Goal: Task Accomplishment & Management: Manage account settings

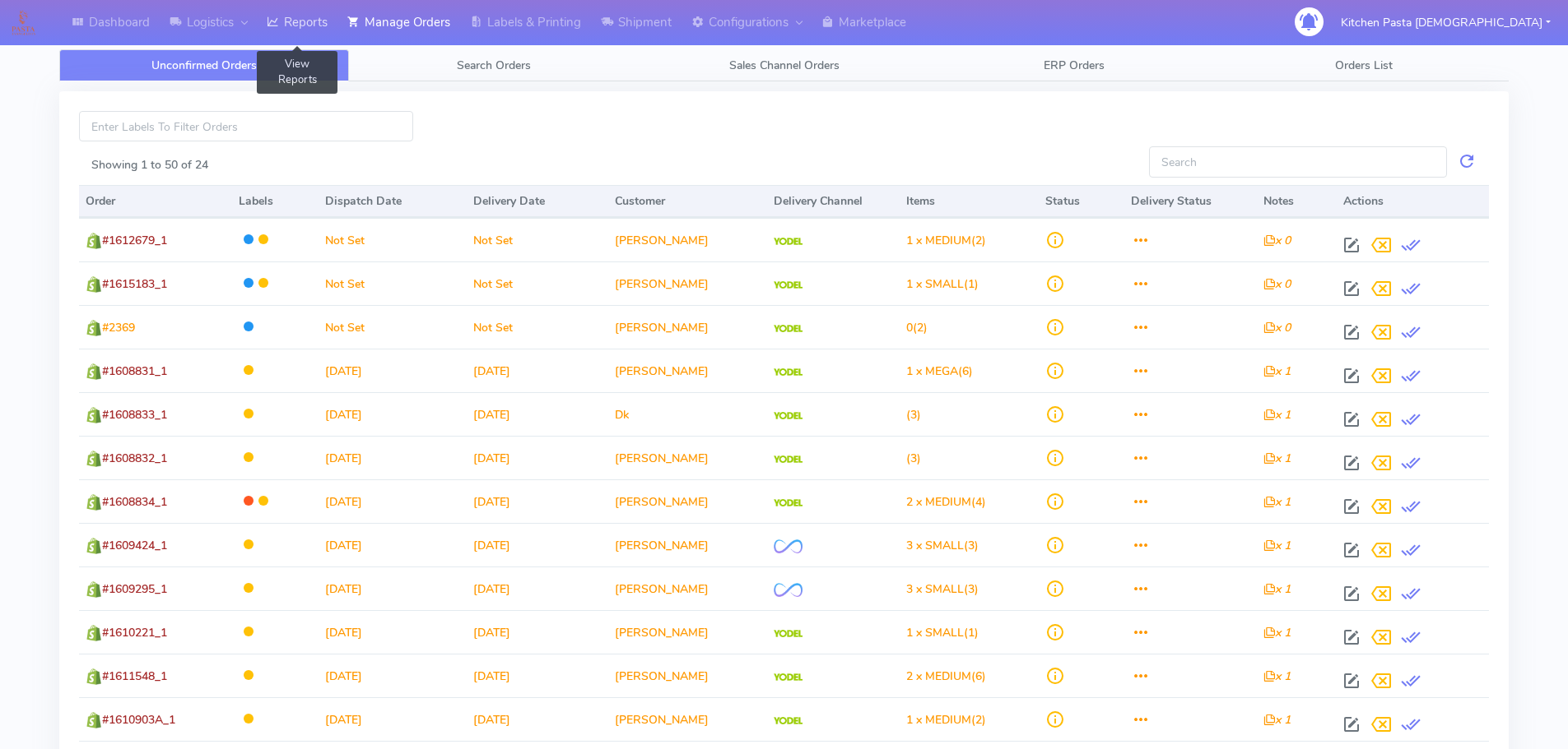
click at [305, 29] on link "Reports" at bounding box center [297, 23] width 81 height 45
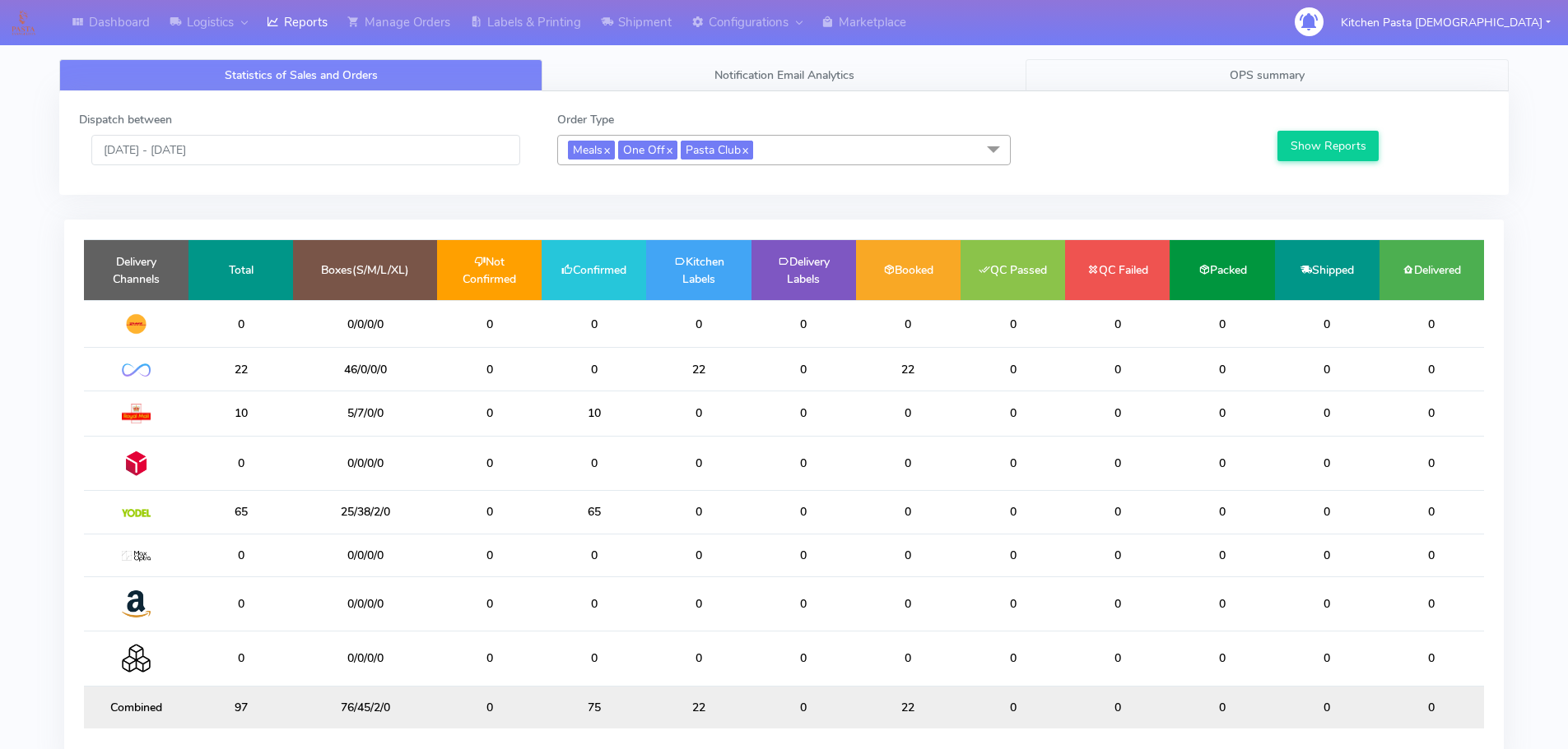
click at [1294, 82] on span "OPS summary" at bounding box center [1267, 75] width 75 height 16
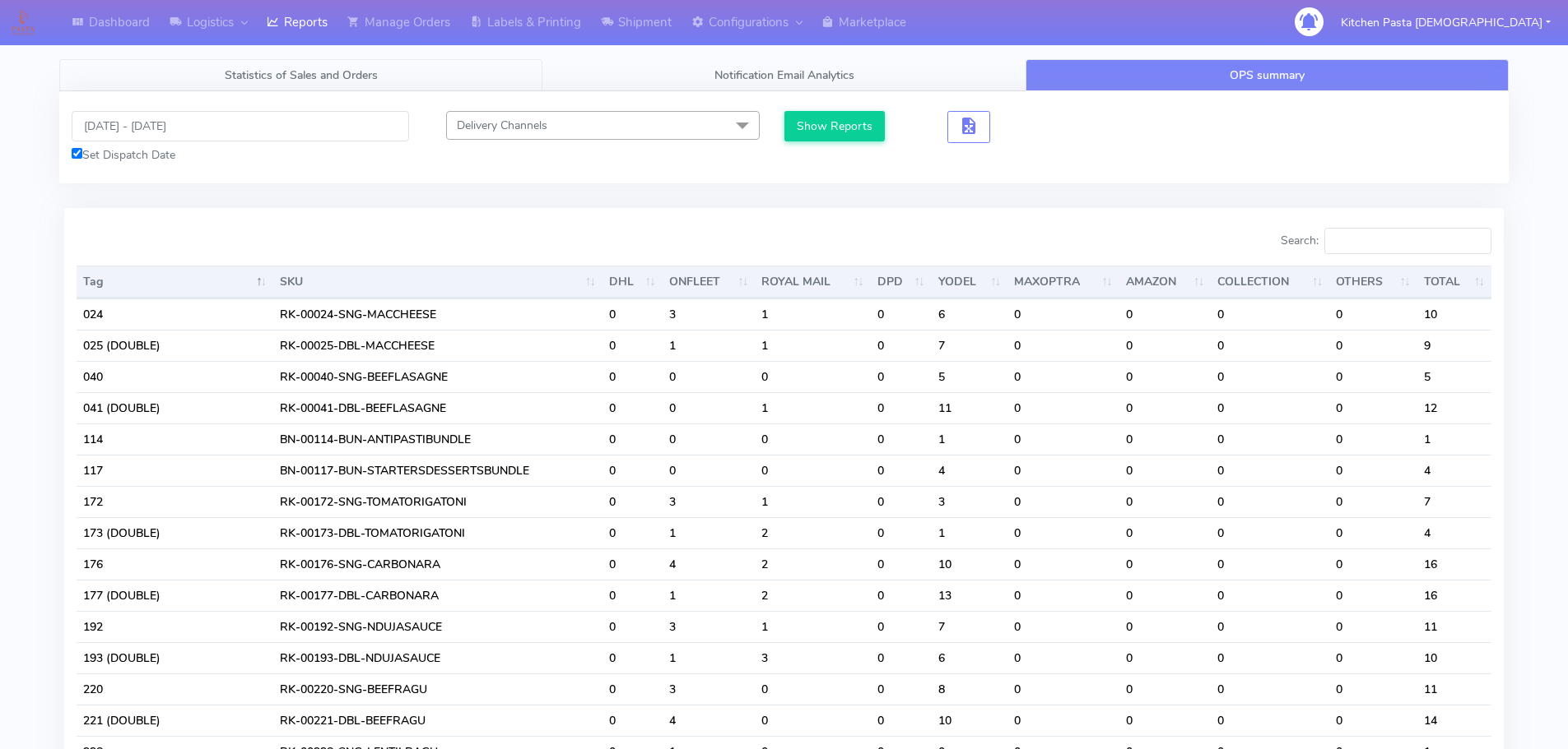
click at [290, 75] on span "Statistics of Sales and Orders" at bounding box center [301, 75] width 153 height 16
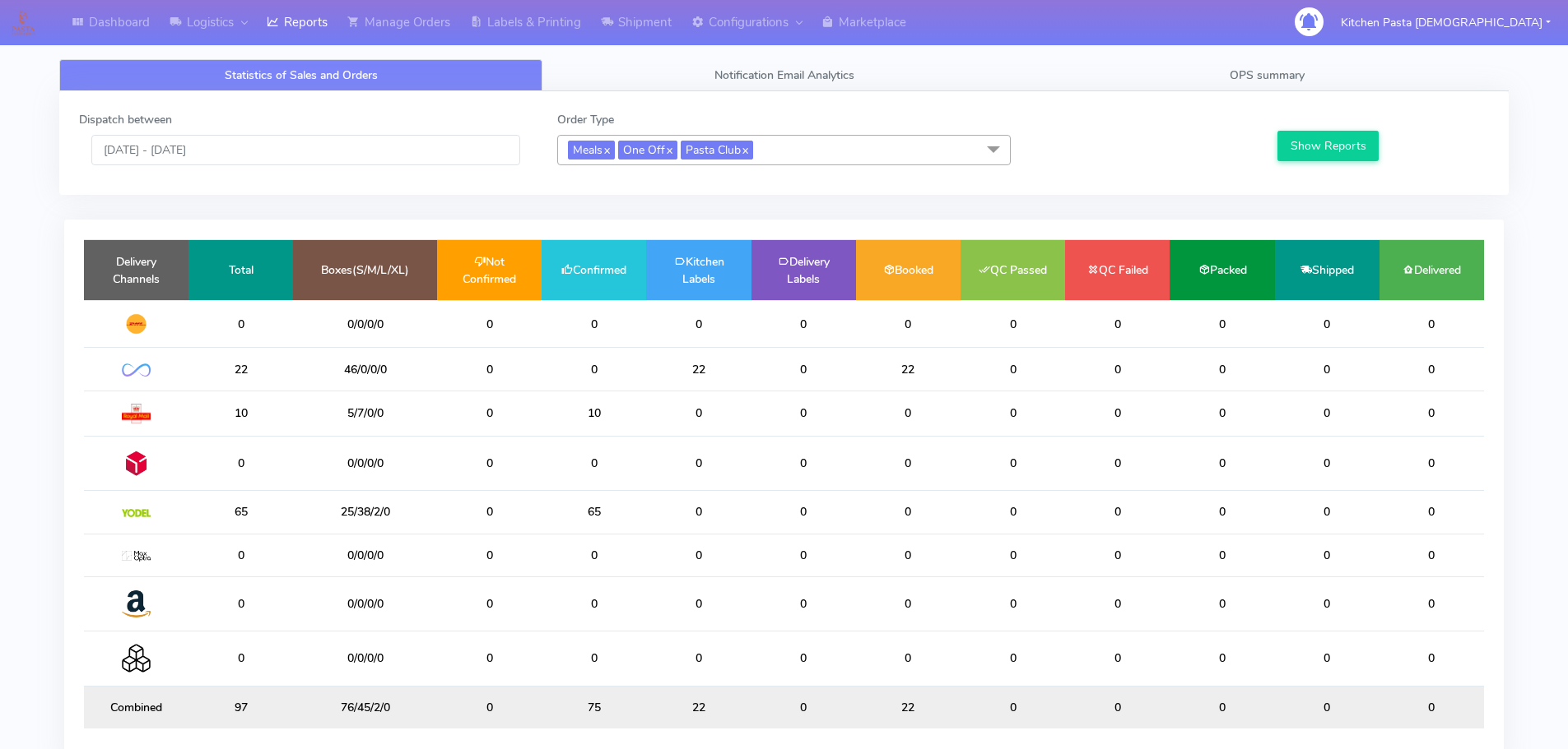
click at [749, 181] on div "Dispatch between 11/08/2025 - 11/08/2025 Order Type Meals x One Off x Pasta Clu…" at bounding box center [784, 143] width 1450 height 104
click at [1298, 79] on span "OPS summary" at bounding box center [1267, 75] width 75 height 16
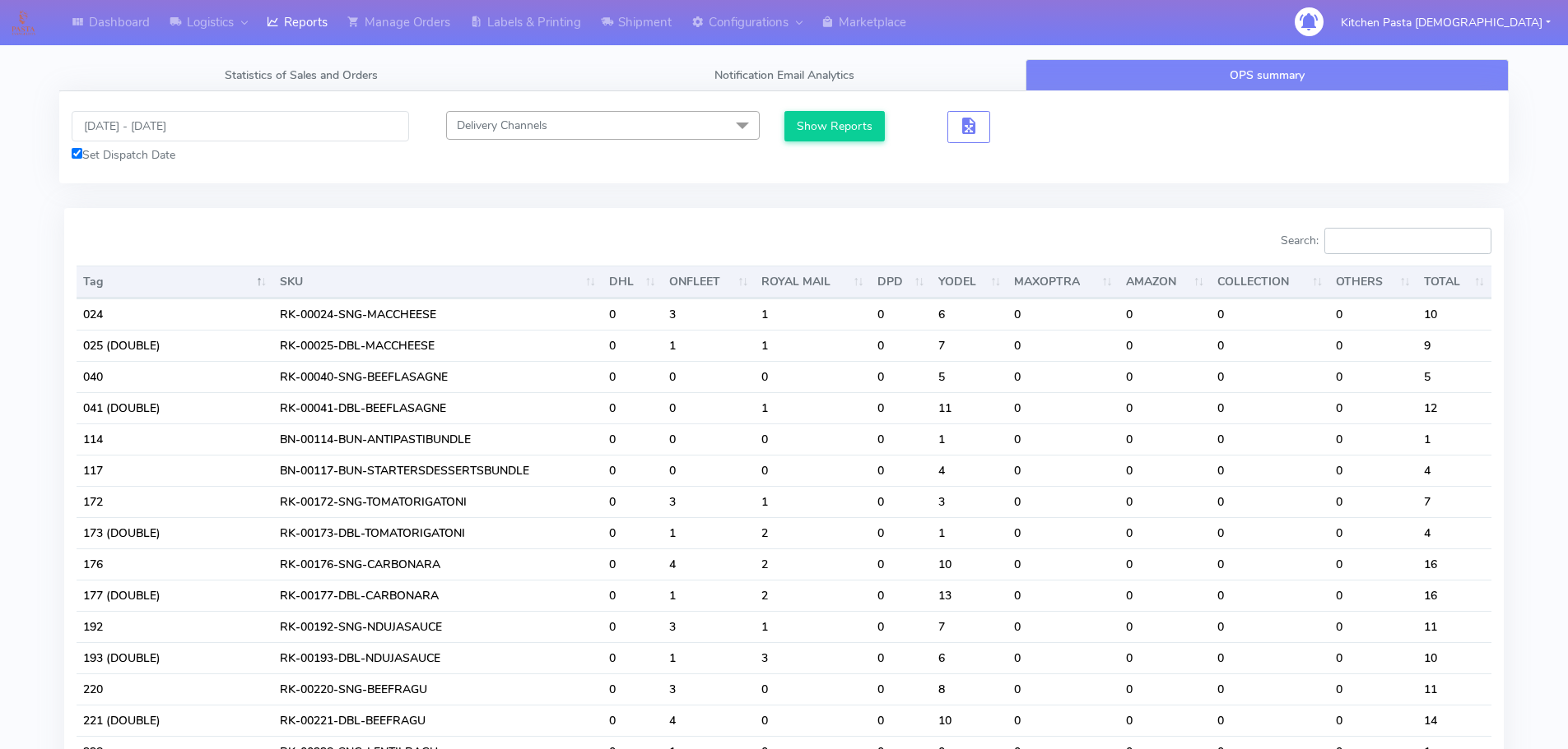
click at [1392, 238] on input "Search:" at bounding box center [1407, 241] width 167 height 27
click at [287, 80] on div "London Logistics" at bounding box center [225, 63] width 131 height 36
click at [304, 87] on link "Statistics of Sales and Orders" at bounding box center [300, 75] width 483 height 33
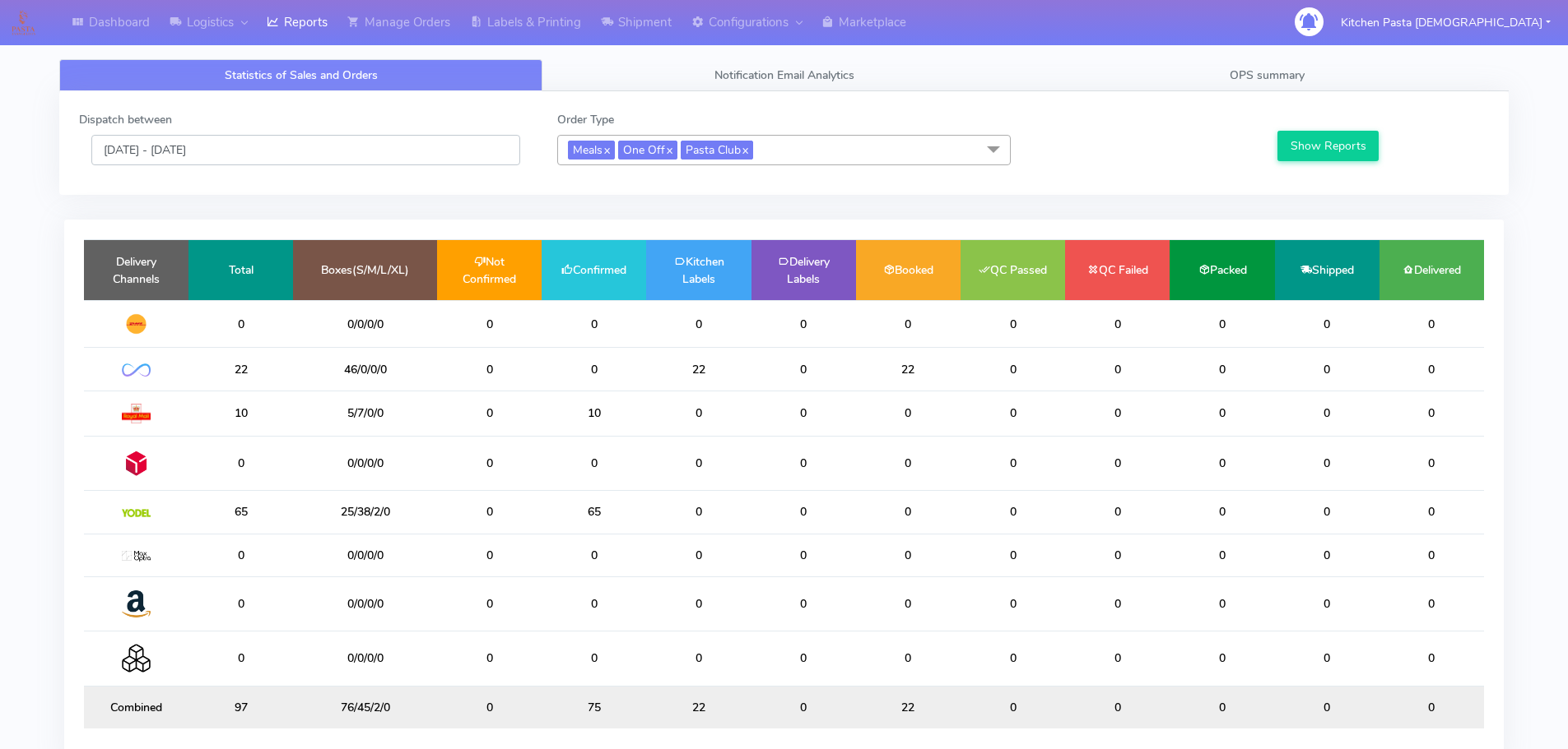
click at [163, 150] on input "[DATE] - [DATE]" at bounding box center [306, 150] width 429 height 31
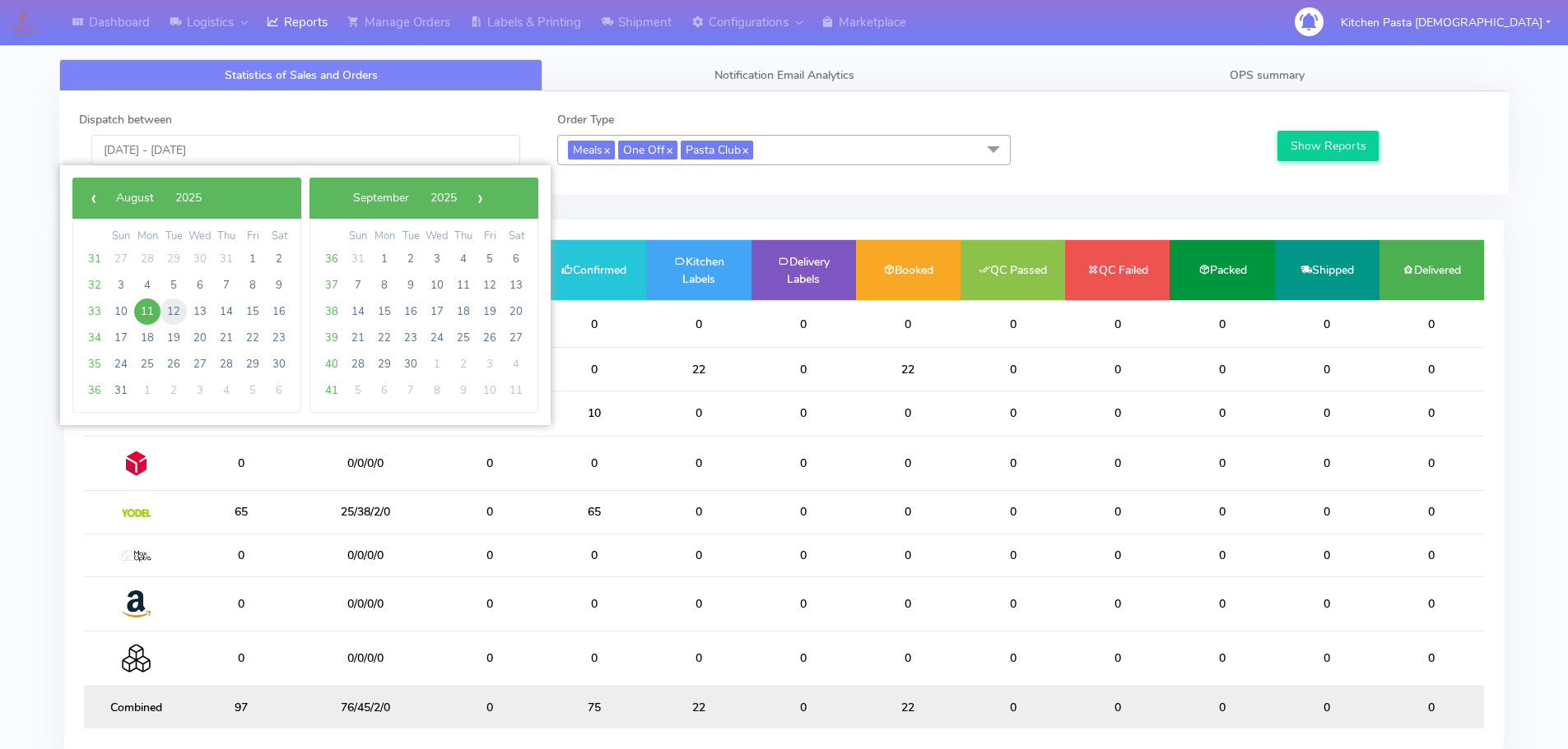
click at [182, 309] on span "12" at bounding box center [174, 312] width 27 height 27
type input "12/08/2025 - 12/08/2025"
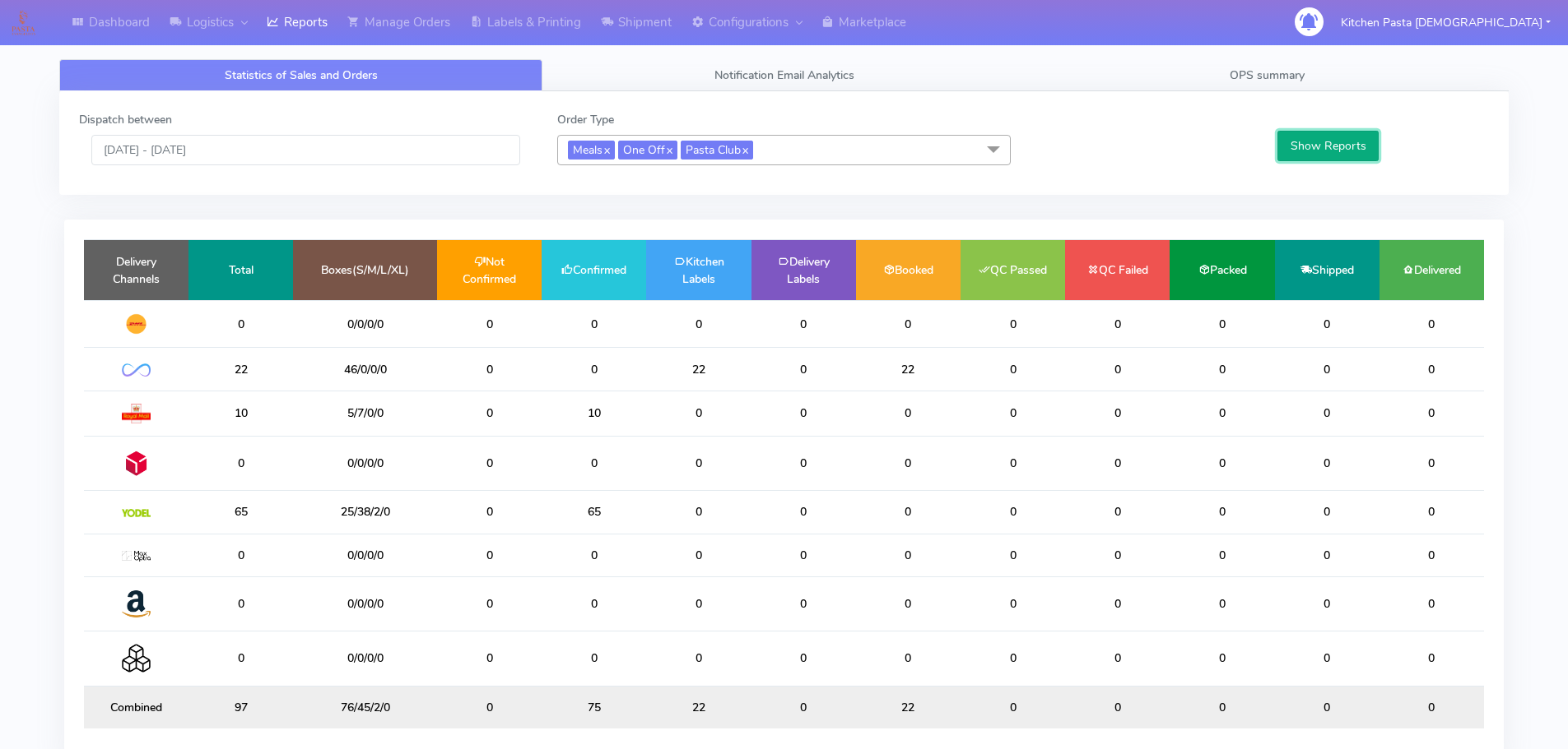
click at [1331, 143] on button "Show Reports" at bounding box center [1328, 146] width 102 height 31
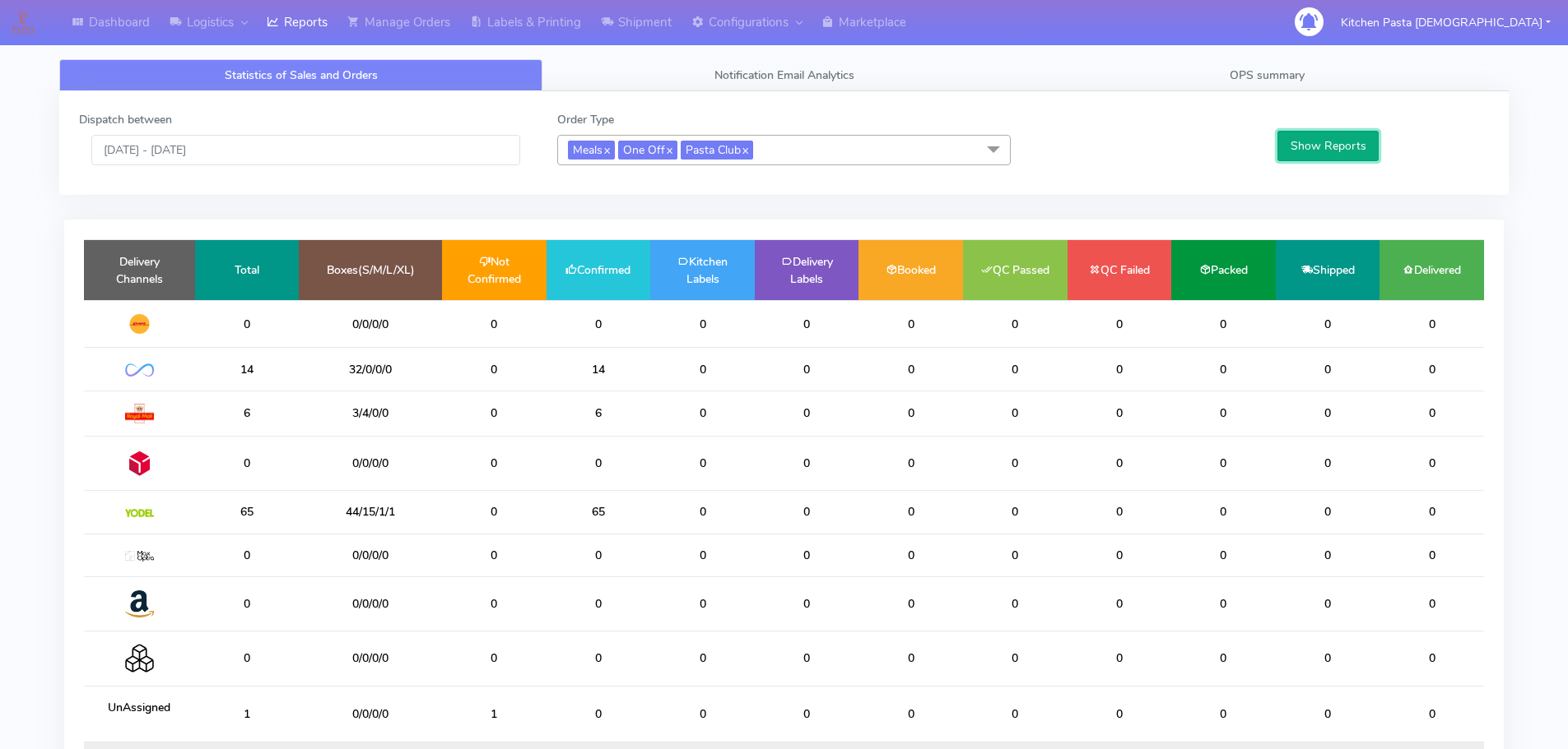
click at [1331, 143] on button "Show Reports" at bounding box center [1328, 146] width 102 height 31
click at [1249, 85] on link "OPS summary" at bounding box center [1267, 75] width 483 height 33
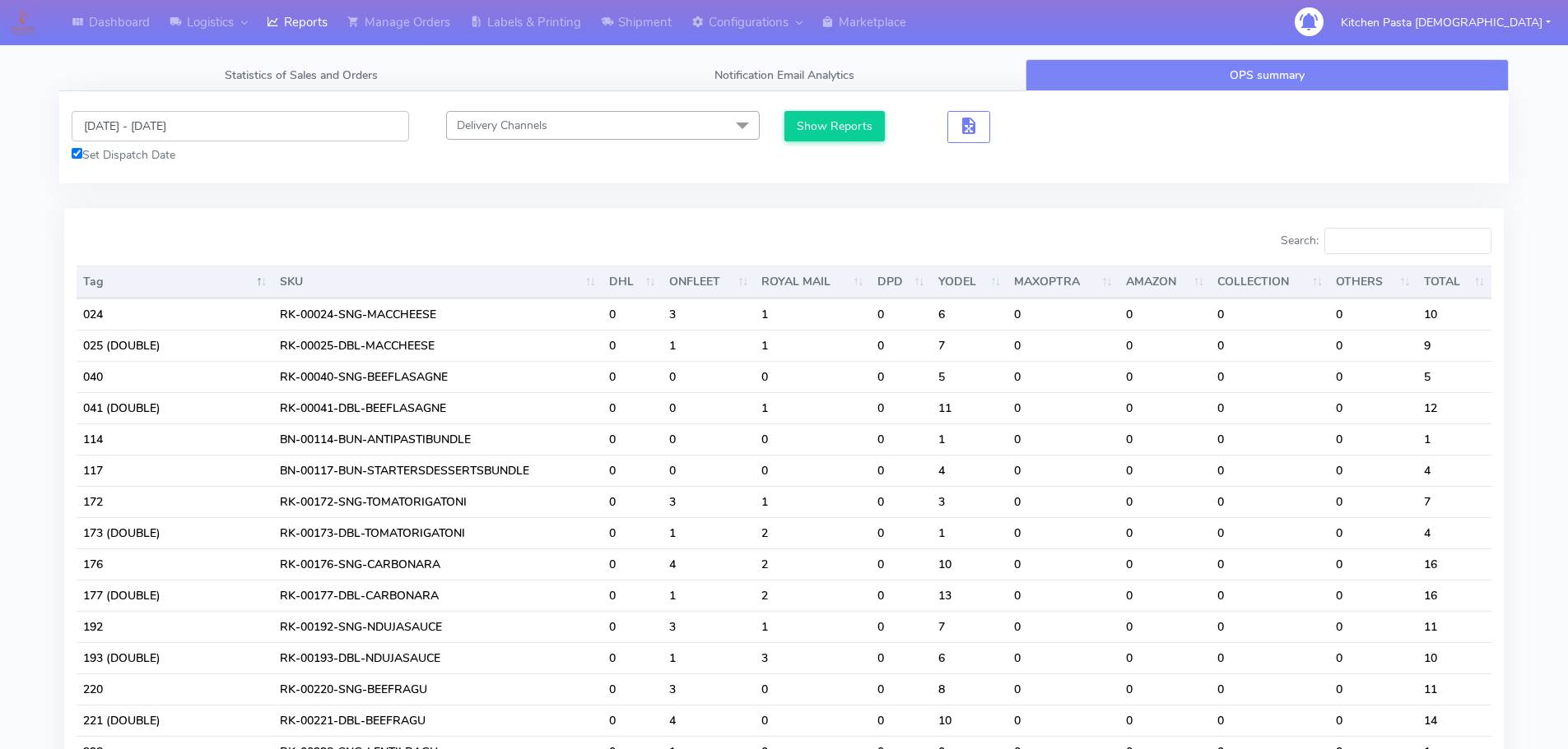
click at [218, 122] on input "[DATE] - [DATE]" at bounding box center [241, 126] width 338 height 31
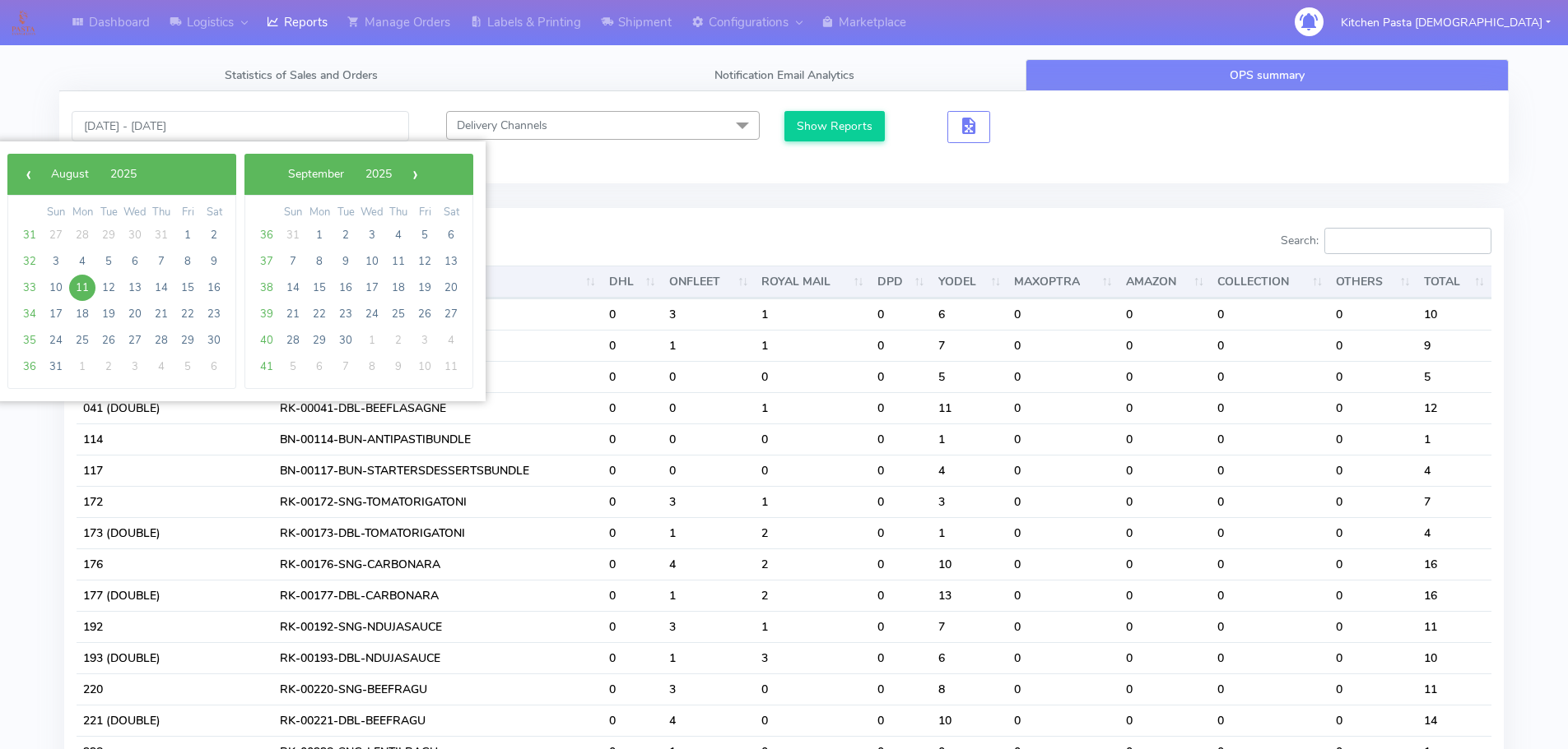
click at [1377, 249] on input "Search:" at bounding box center [1407, 241] width 167 height 27
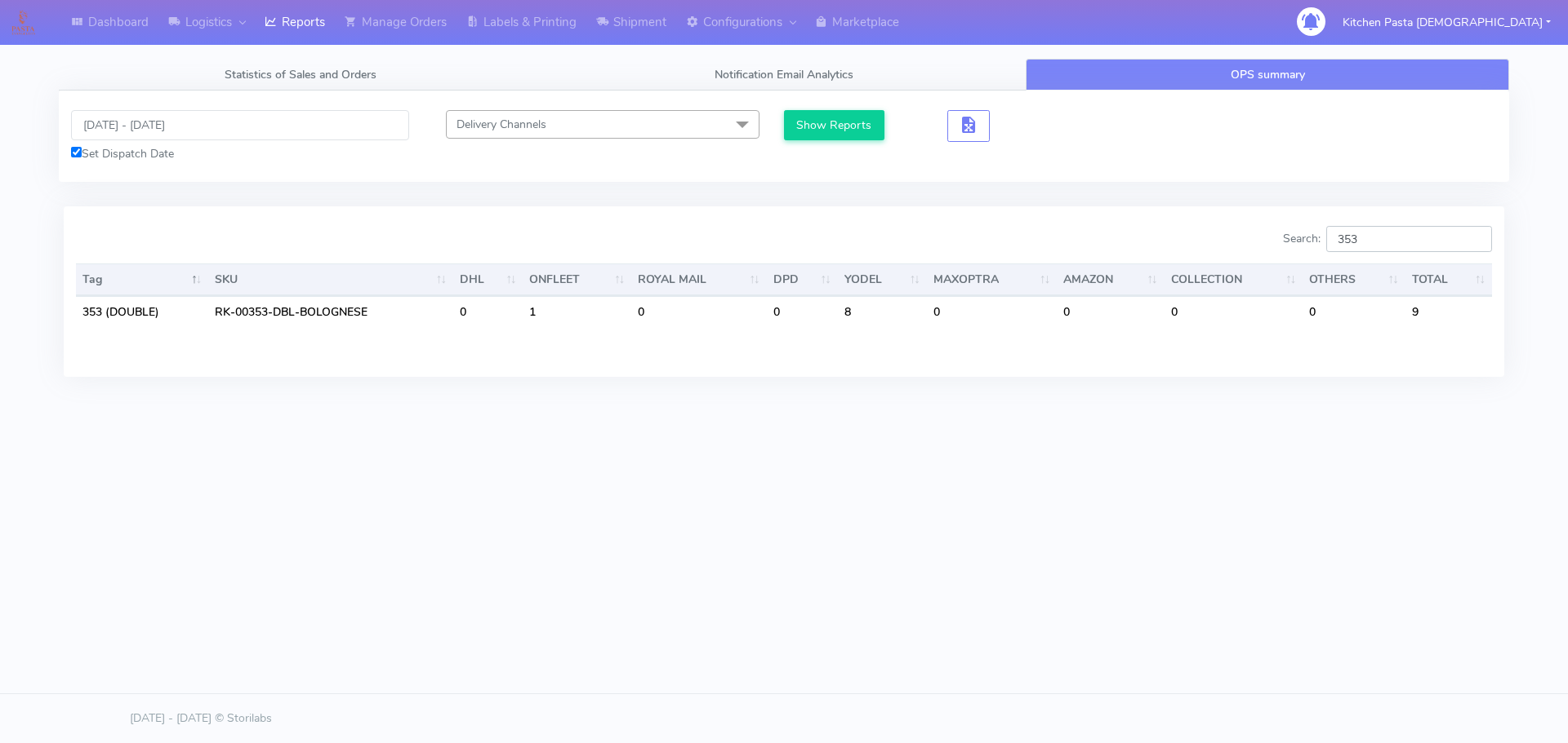
type input "353"
click at [181, 111] on input "[DATE] - [DATE]" at bounding box center [240, 125] width 338 height 30
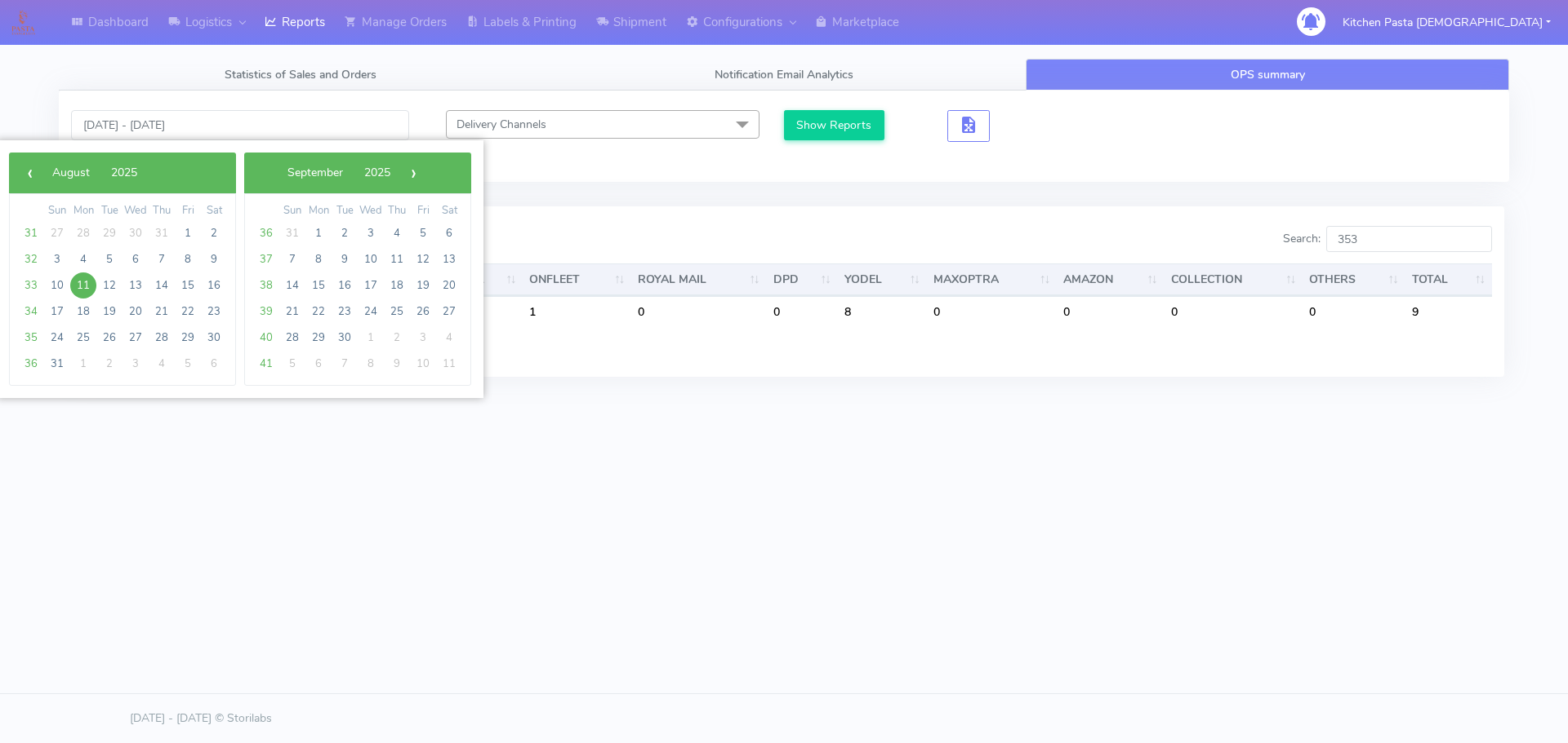
click at [89, 290] on span "11" at bounding box center [83, 285] width 26 height 26
click at [108, 284] on span "12" at bounding box center [109, 285] width 26 height 26
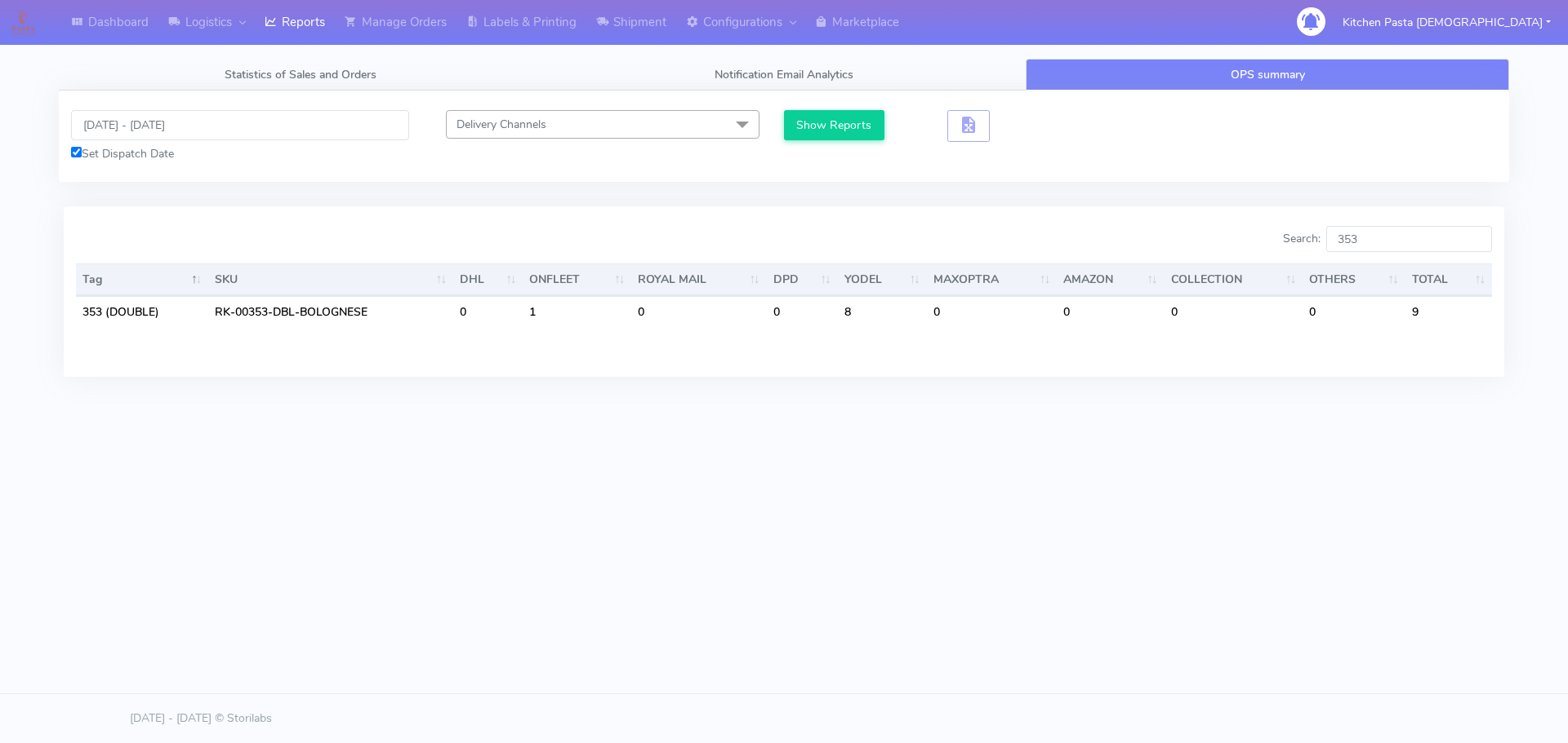
click at [108, 284] on th "Tag" at bounding box center [142, 279] width 132 height 32
click at [202, 125] on input "11/08/2025 - 12/08/2025" at bounding box center [240, 125] width 338 height 30
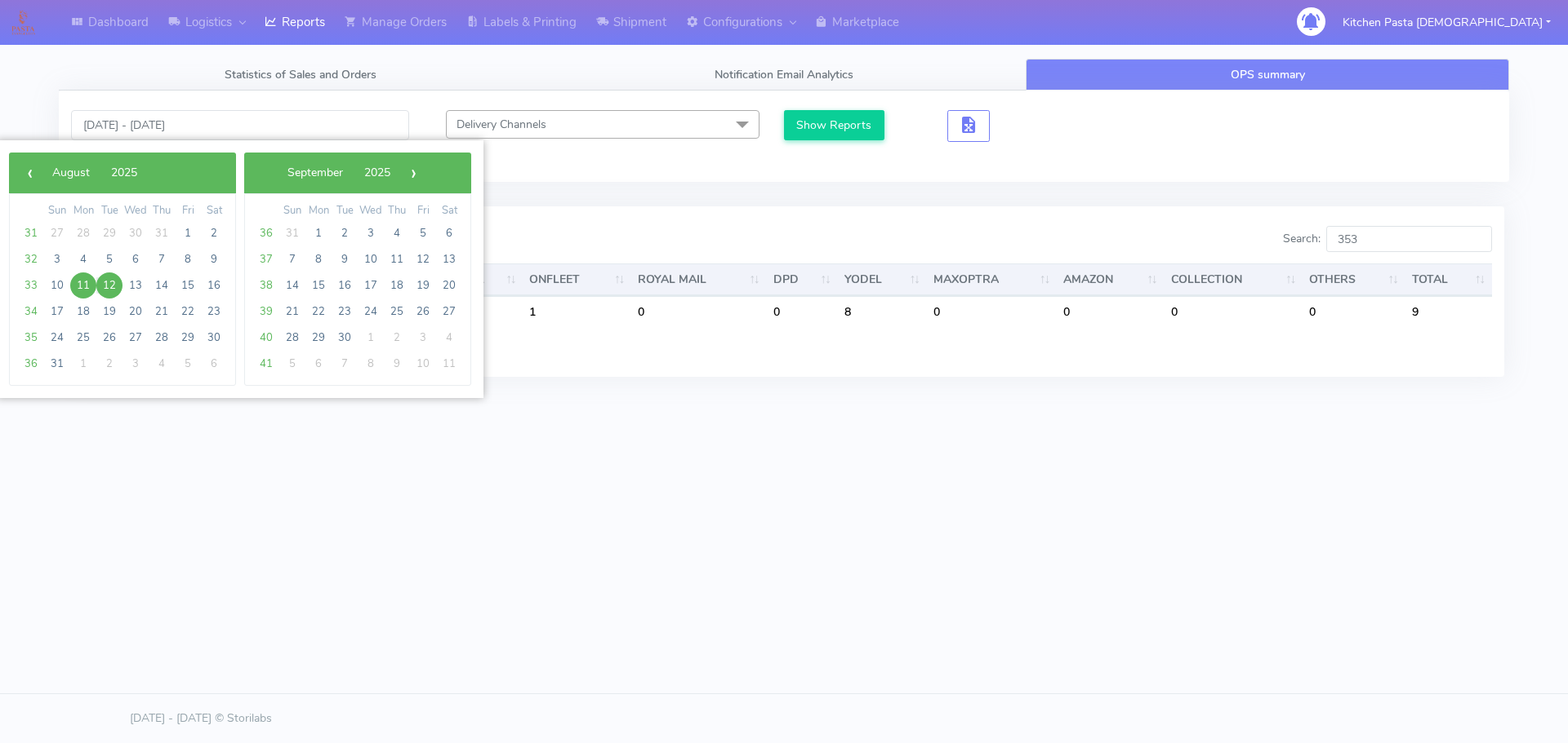
click at [111, 289] on span "12" at bounding box center [109, 285] width 26 height 26
type input "12/08/2025 - 12/08/2025"
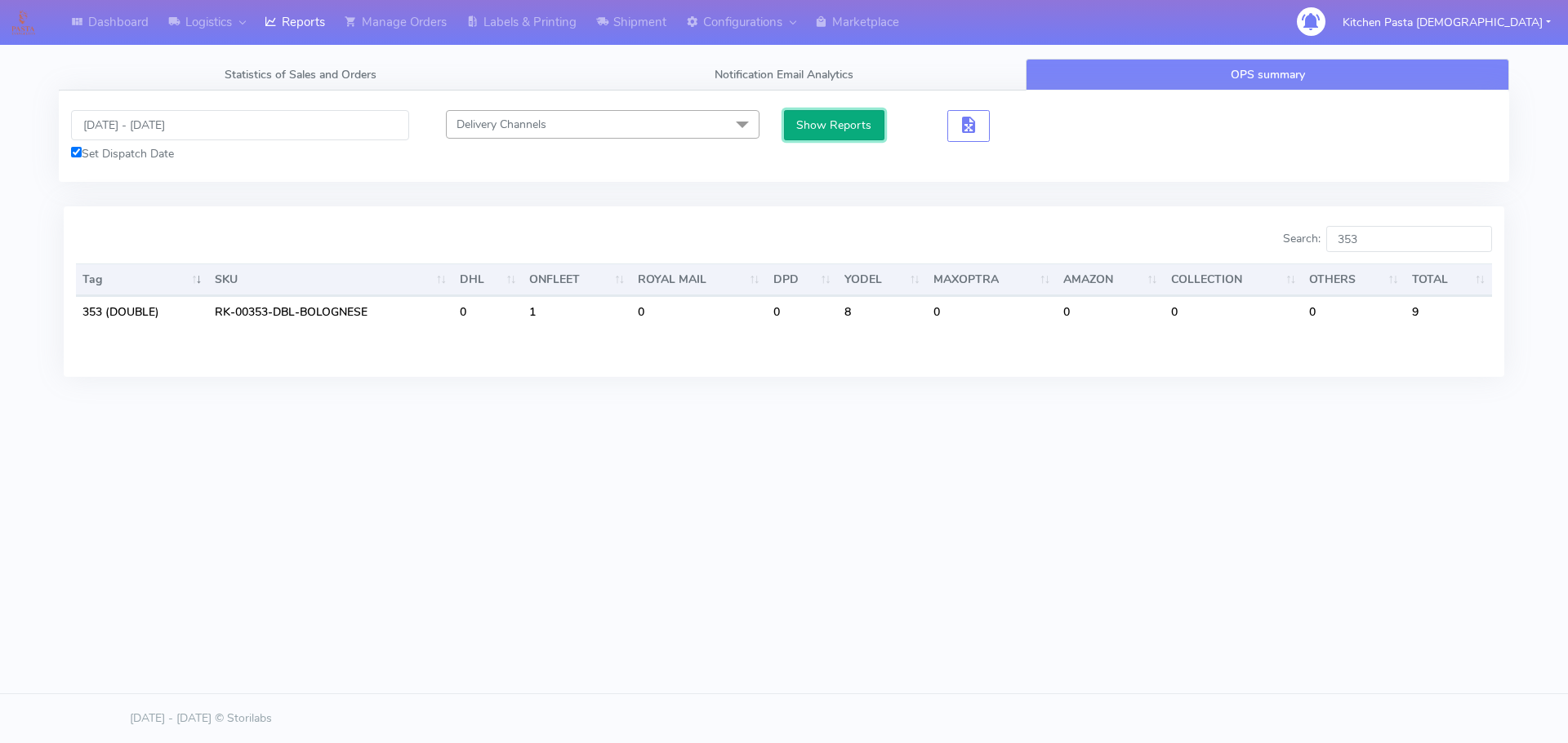
click at [811, 126] on button "Show Reports" at bounding box center [833, 125] width 101 height 30
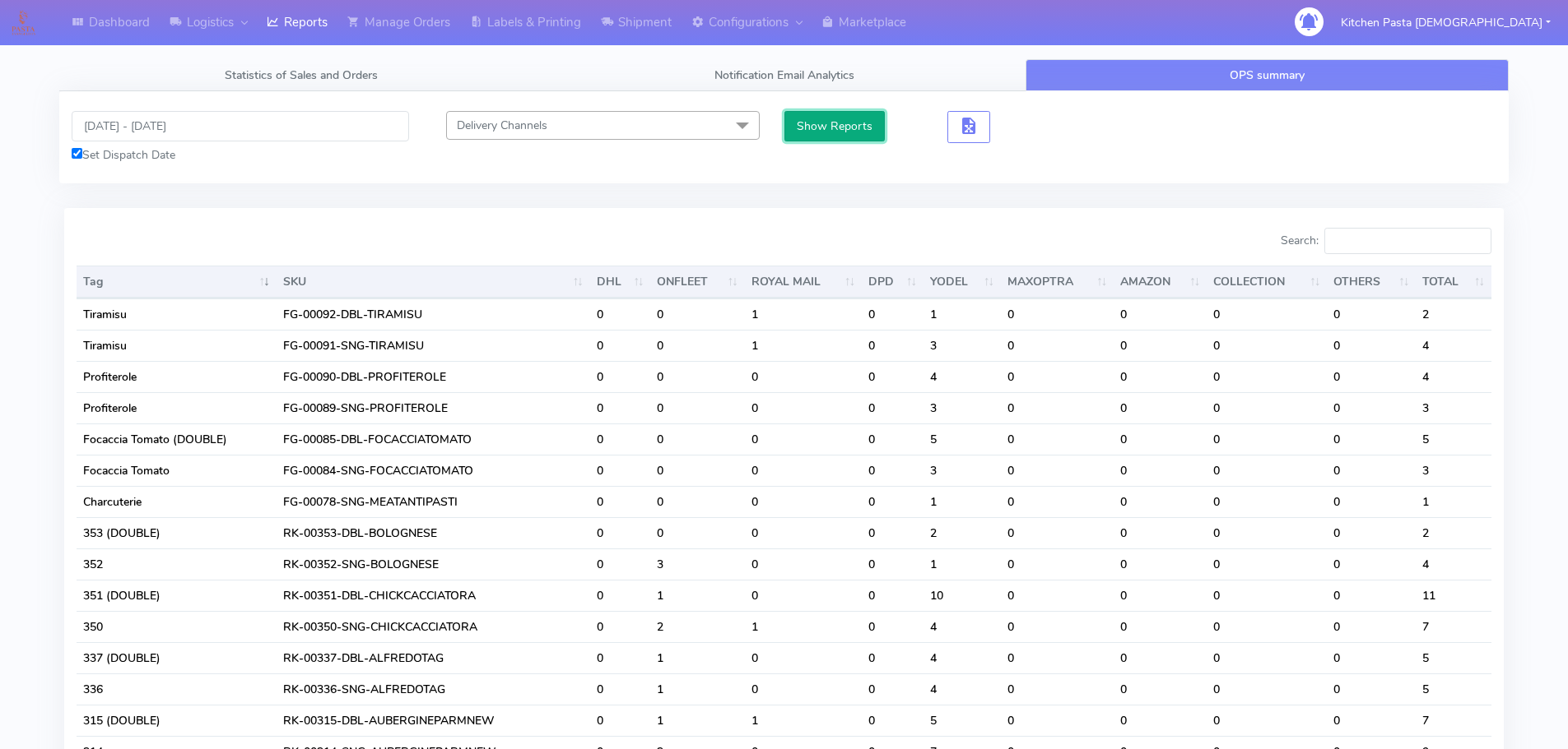
click at [818, 127] on button "Show Reports" at bounding box center [834, 126] width 102 height 31
click at [1392, 244] on input "Search:" at bounding box center [1407, 241] width 167 height 27
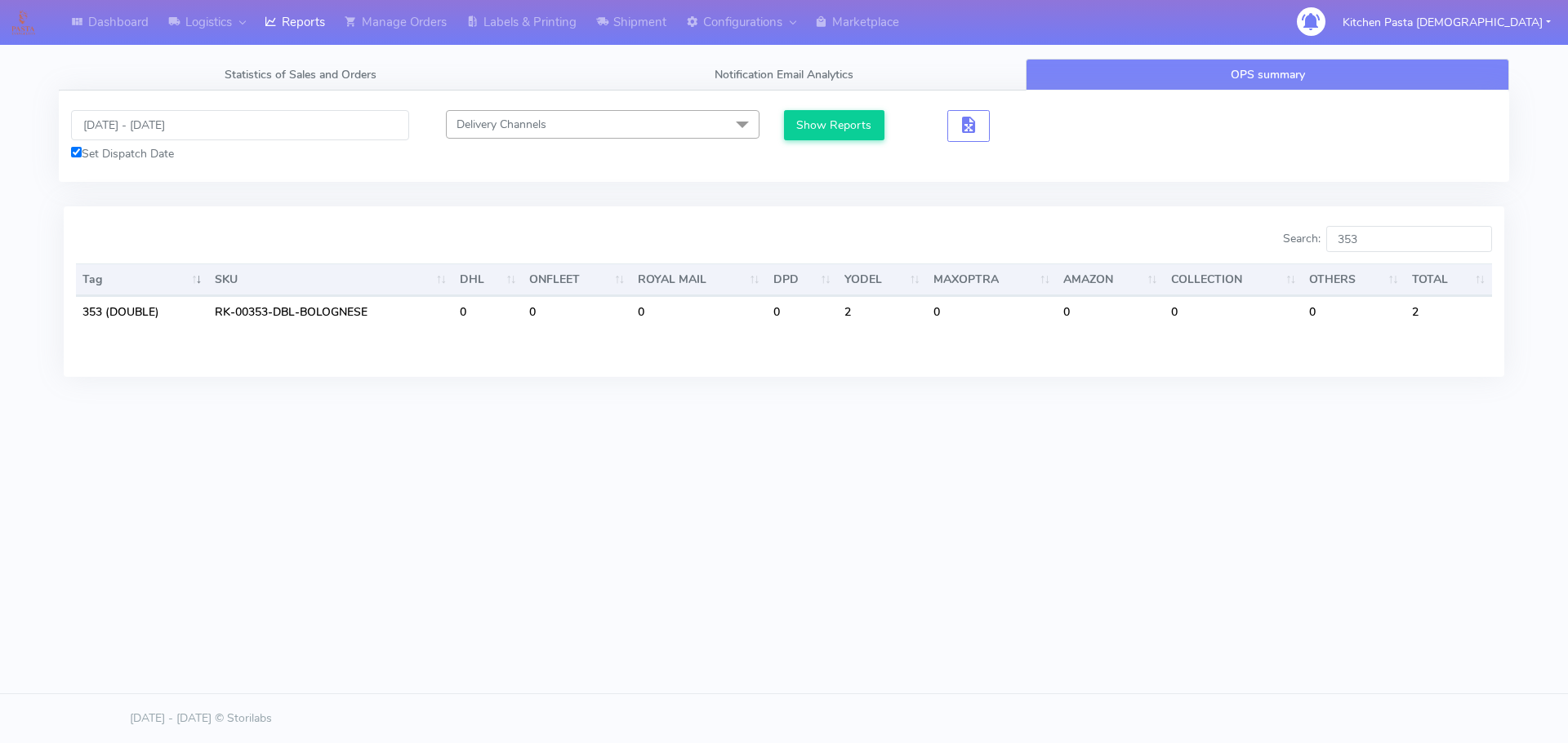
click at [760, 535] on div "Dashboard Logistics London Logistics Reports Manage Orders Labels & Printing Sh…" at bounding box center [784, 298] width 1568 height 595
click at [1393, 240] on input "353" at bounding box center [1408, 239] width 166 height 26
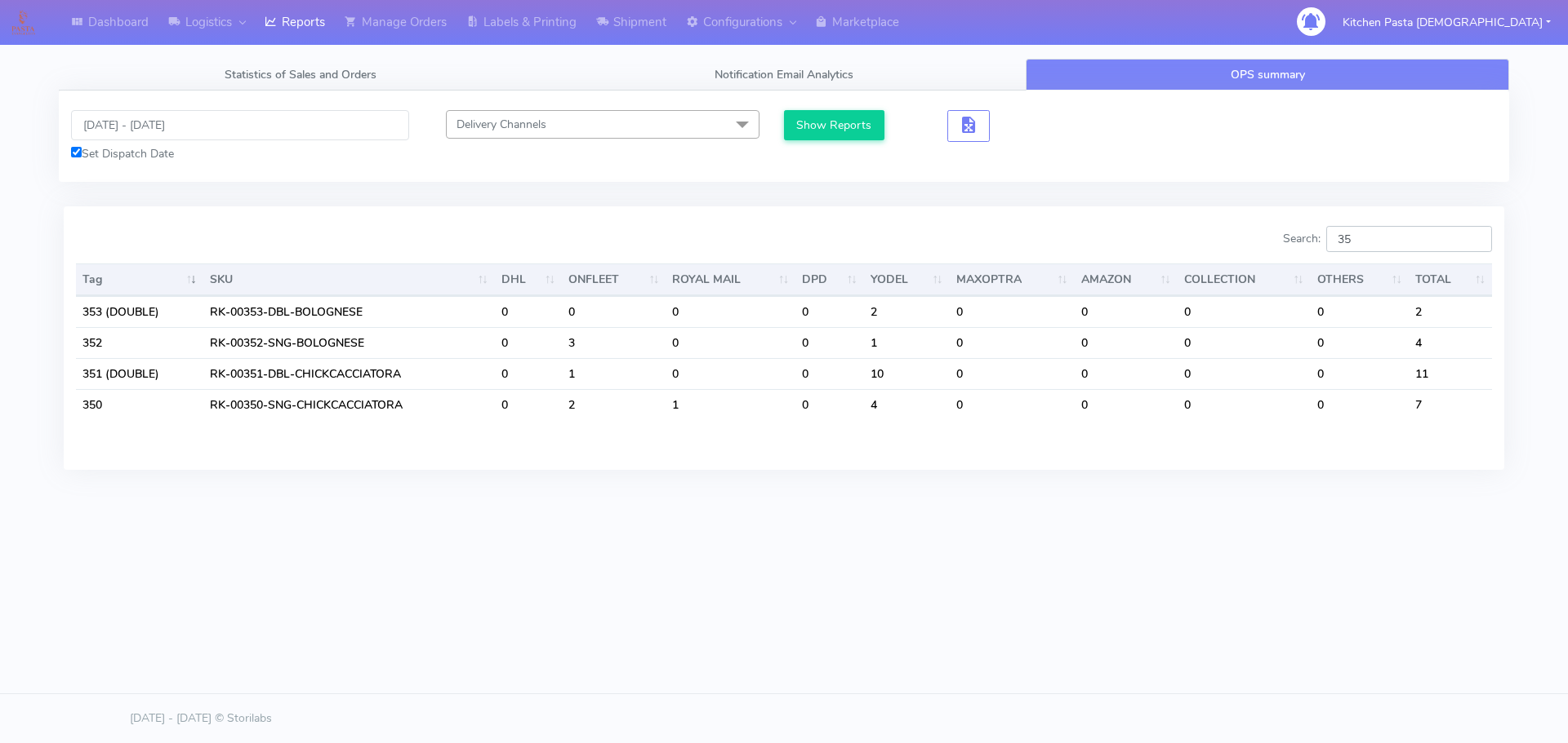
type input "3"
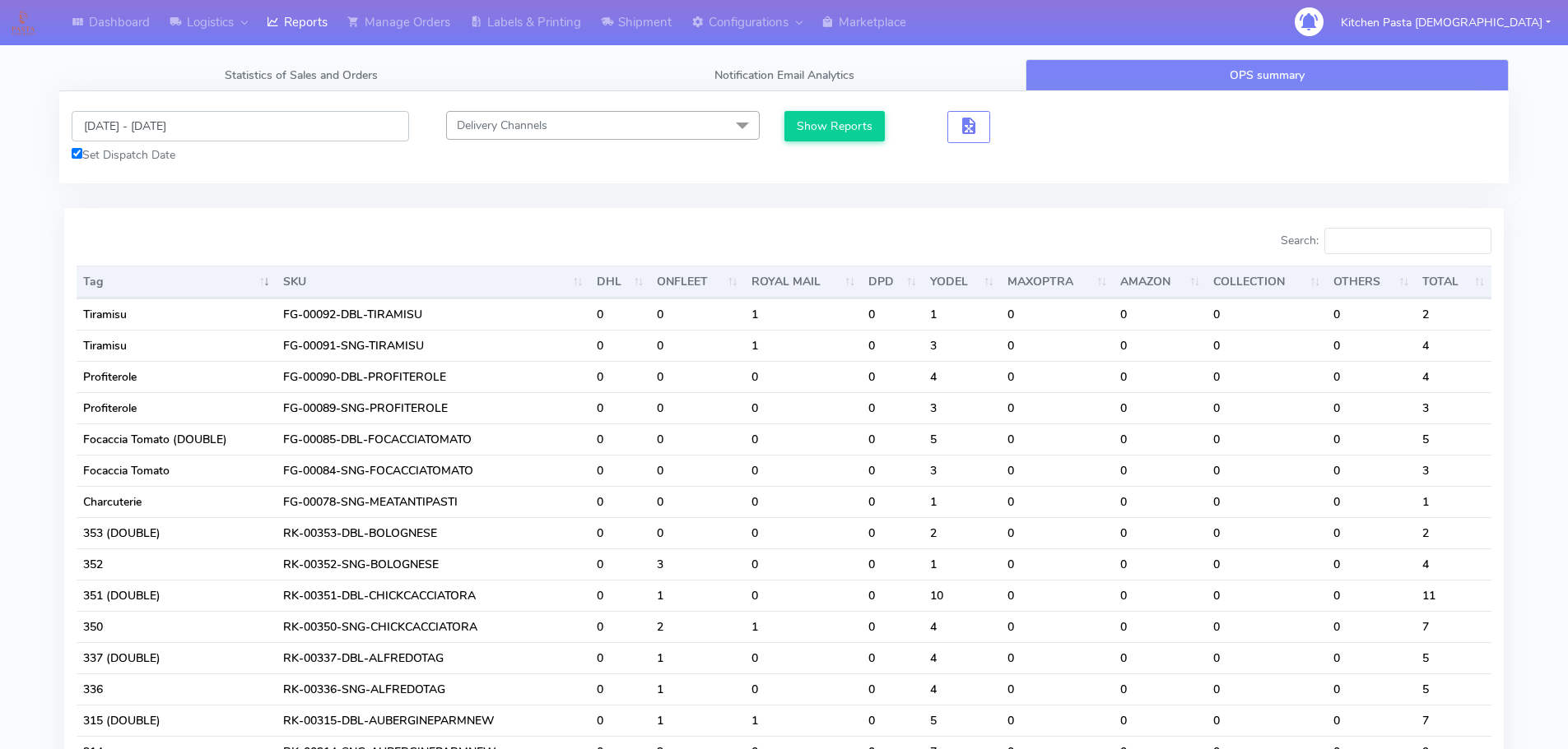
click at [136, 121] on input "12/08/2025 - 12/08/2025" at bounding box center [241, 126] width 338 height 31
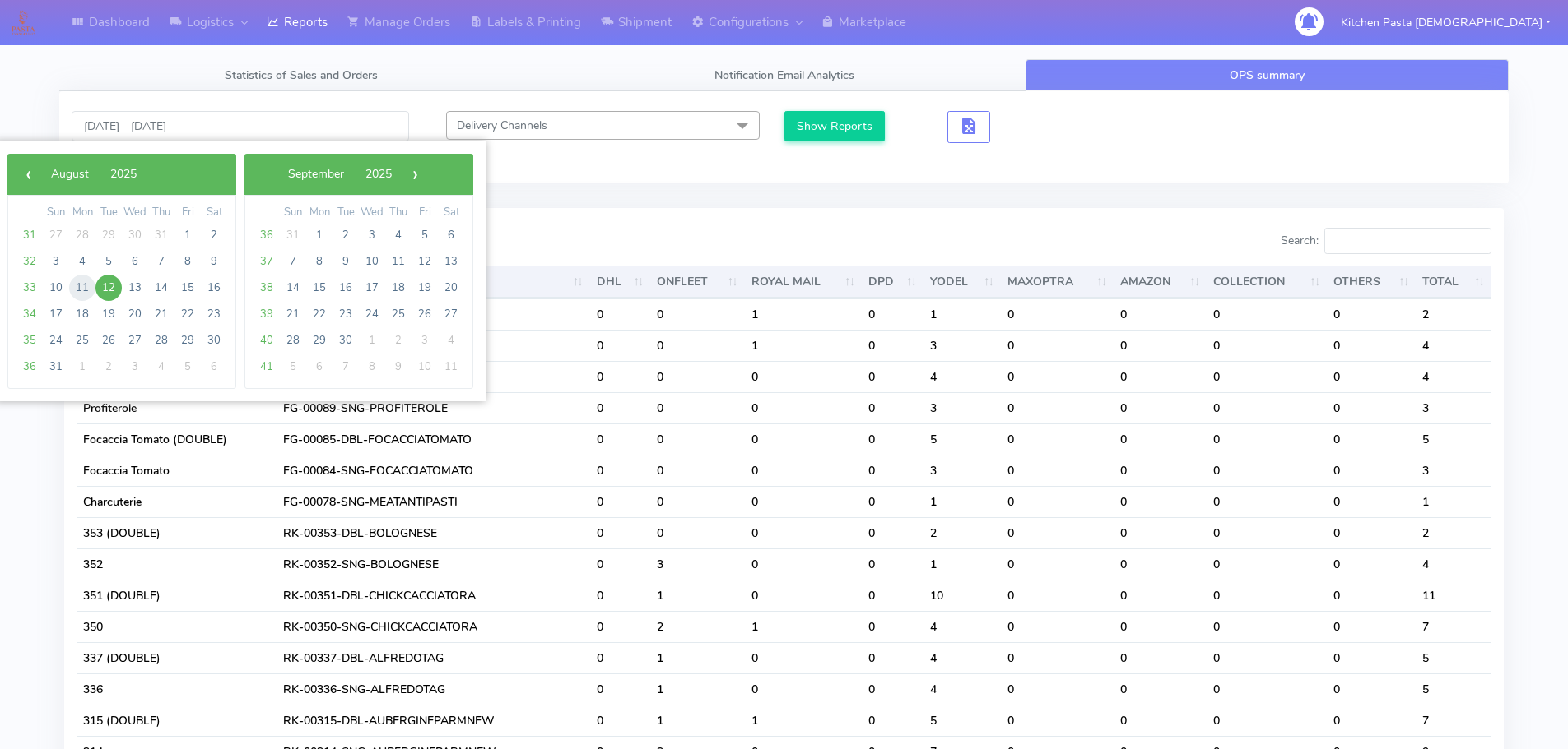
click at [82, 284] on span "11" at bounding box center [82, 287] width 27 height 27
click at [100, 286] on span "12" at bounding box center [109, 287] width 27 height 27
type input "11/08/2025 - 12/08/2025"
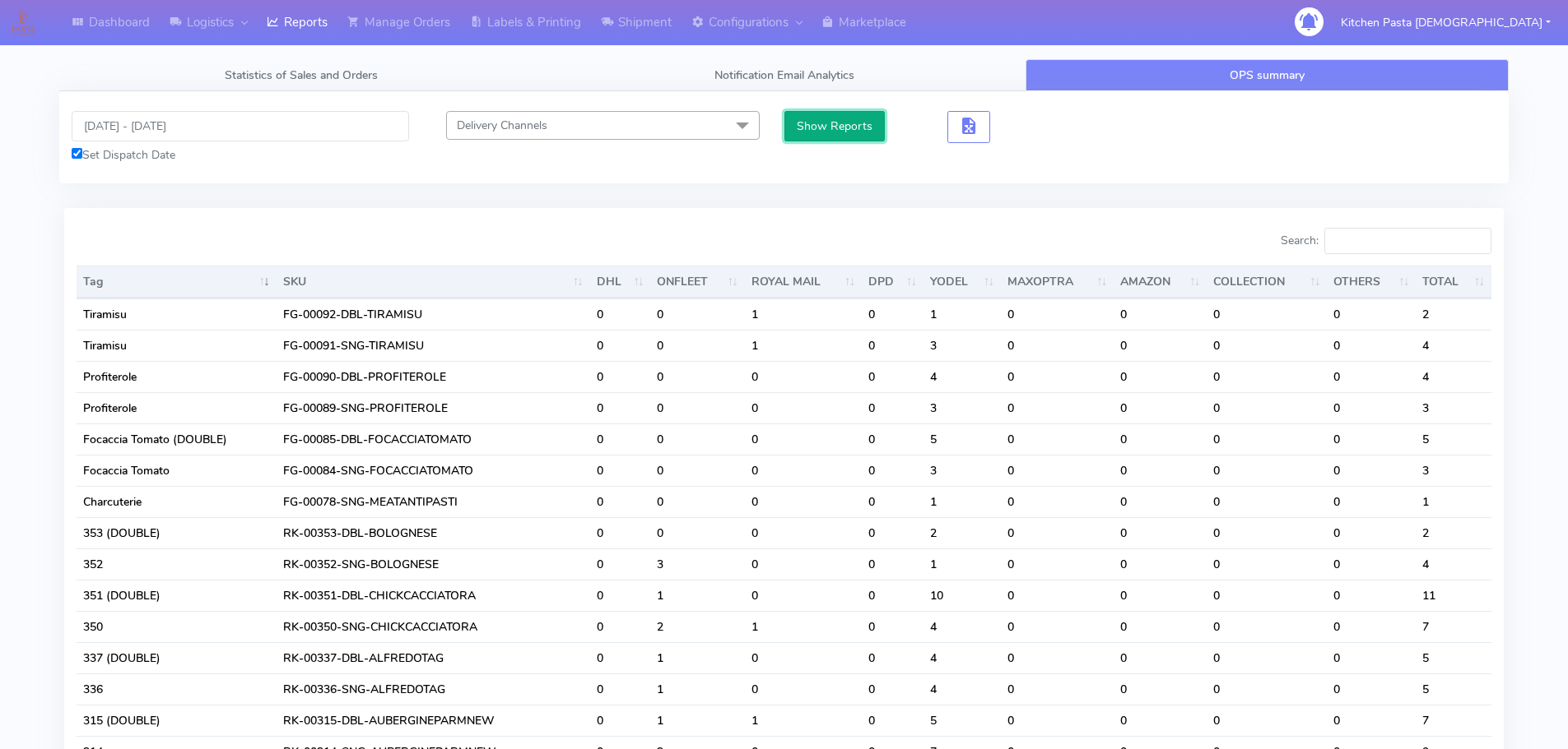
click at [821, 122] on button "Show Reports" at bounding box center [834, 126] width 102 height 31
click at [1409, 248] on input "Search:" at bounding box center [1407, 241] width 167 height 27
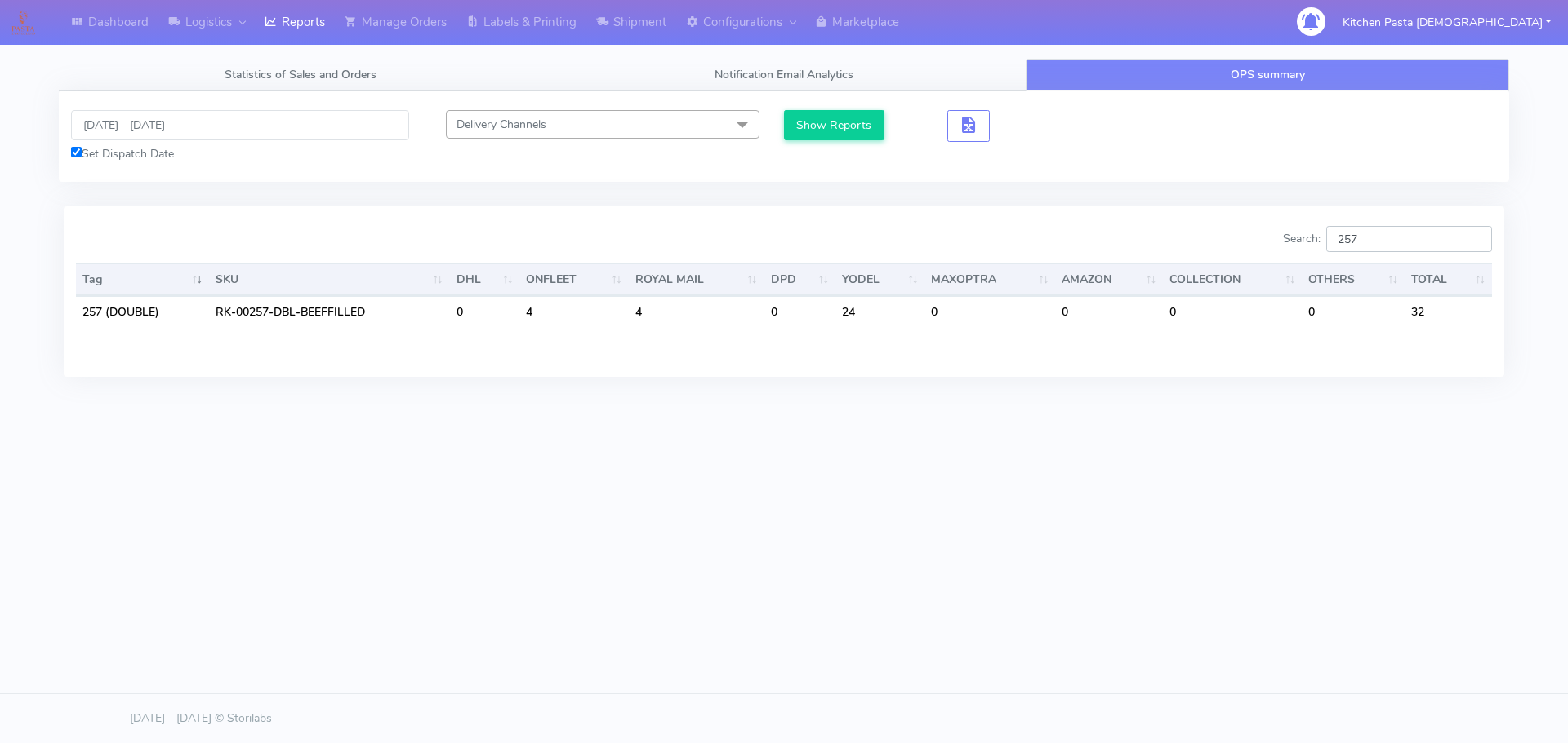
type input "257"
drag, startPoint x: 1395, startPoint y: 241, endPoint x: 1289, endPoint y: 248, distance: 106.2
click at [1294, 241] on label "Search: 257" at bounding box center [1387, 239] width 209 height 26
type input "337"
click at [1230, 490] on div "Dashboard Logistics London Logistics Reports Manage Orders Labels & Printing Sh…" at bounding box center [784, 298] width 1568 height 595
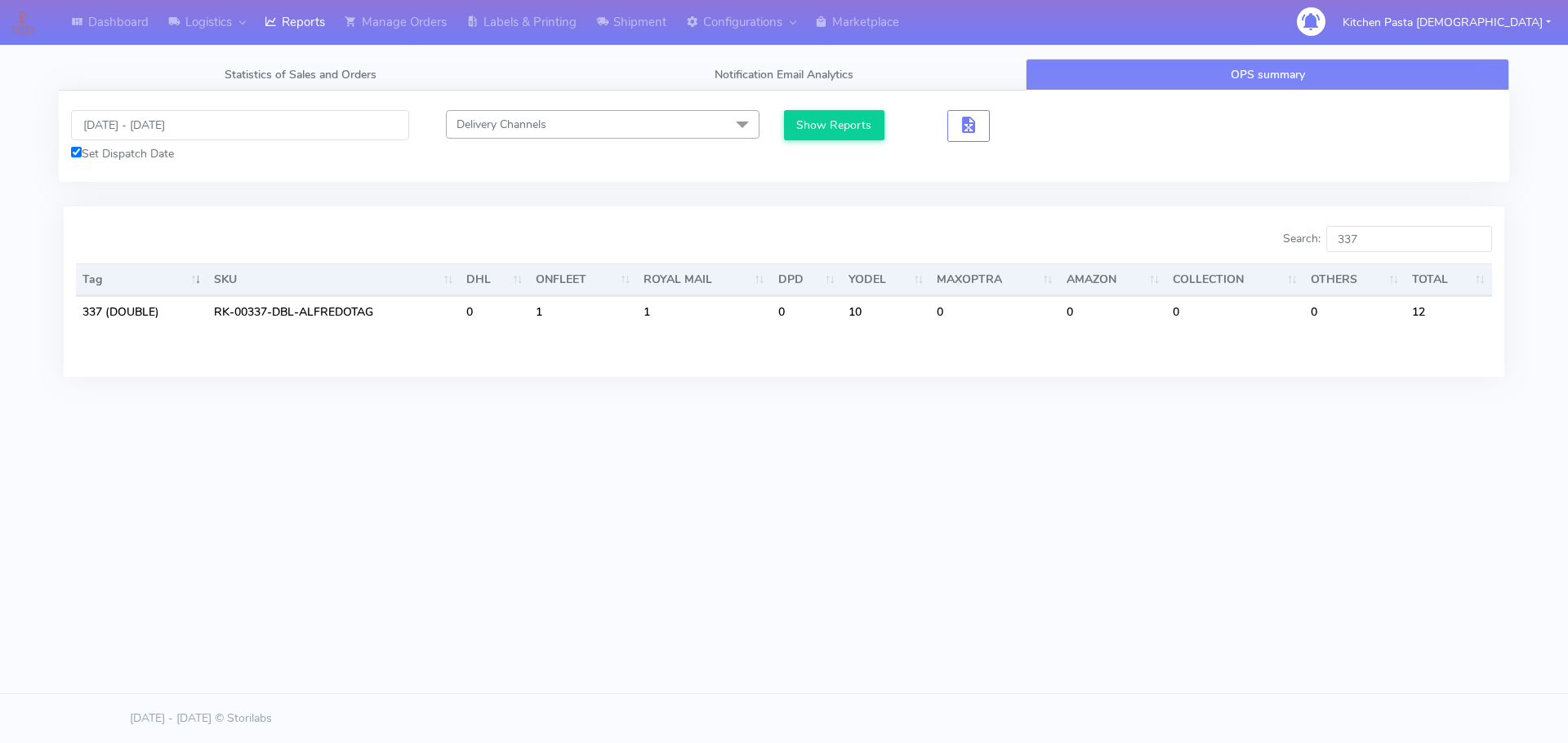
click at [1025, 590] on div "Dashboard Logistics London Logistics Reports Manage Orders Labels & Printing Sh…" at bounding box center [784, 298] width 1568 height 595
drag, startPoint x: 1376, startPoint y: 233, endPoint x: 1283, endPoint y: 233, distance: 93.0
click at [1283, 233] on div "Search: 337" at bounding box center [1144, 242] width 695 height 32
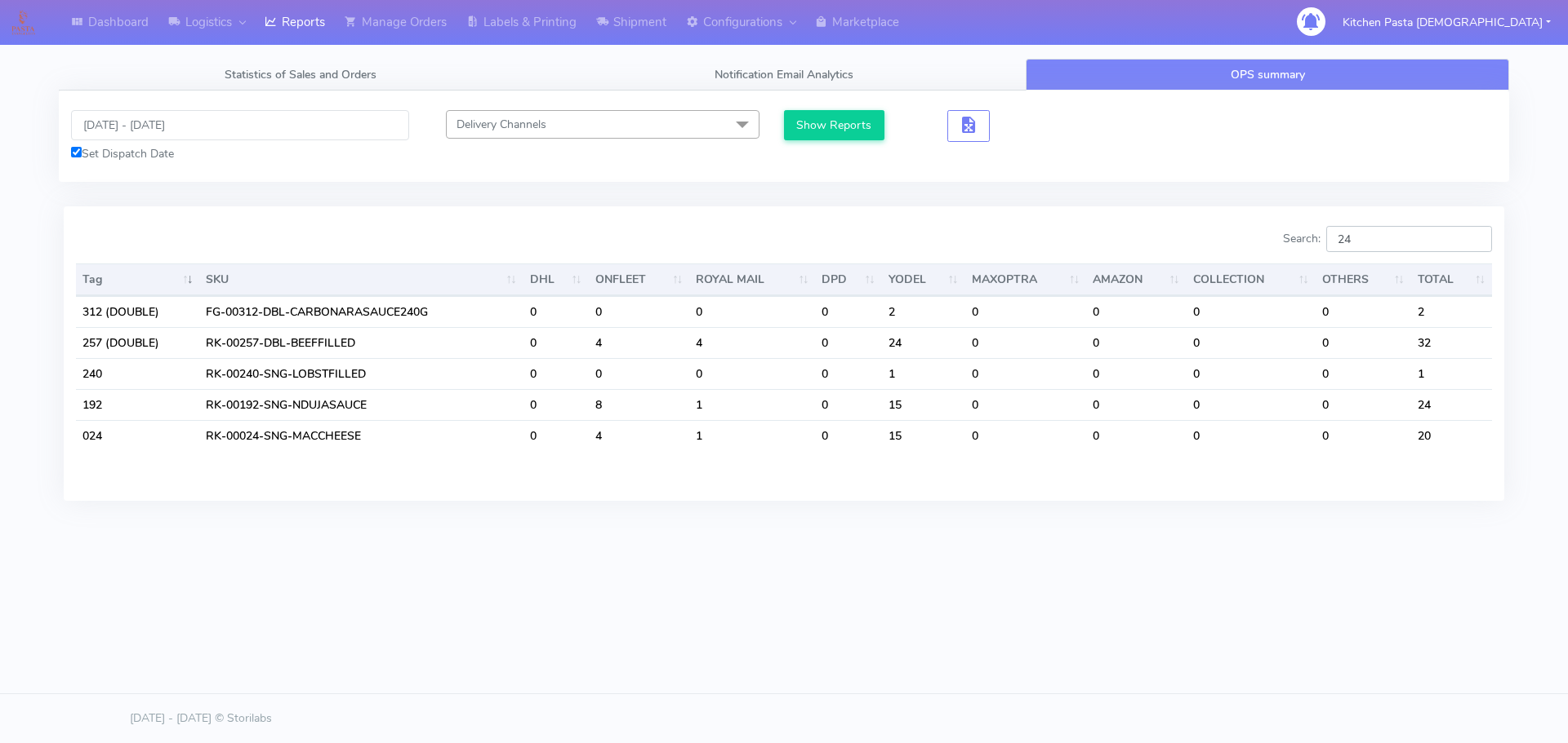
type input "241"
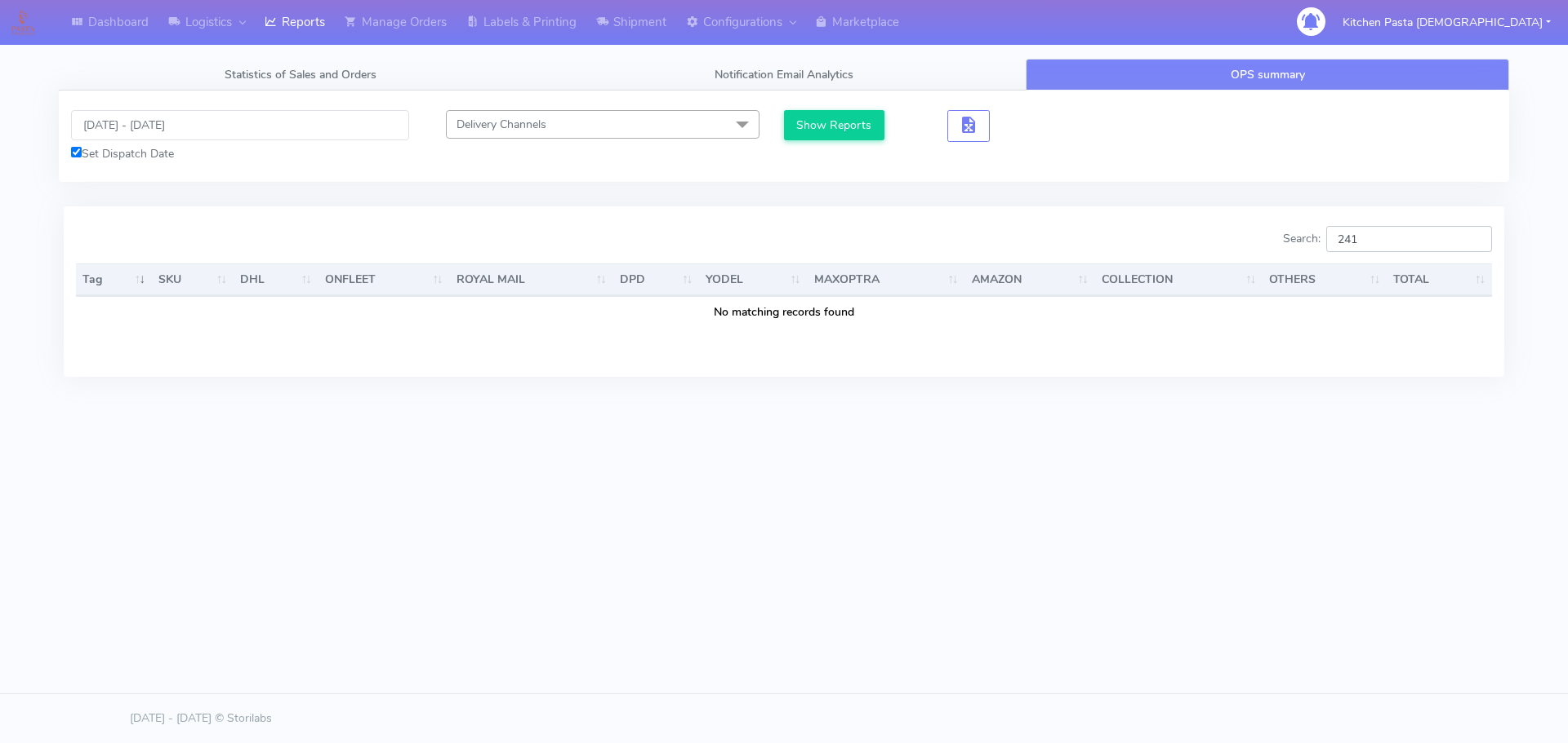
drag, startPoint x: 1439, startPoint y: 248, endPoint x: 1186, endPoint y: 236, distance: 253.3
click at [1197, 229] on div "Search: 241" at bounding box center [1144, 242] width 695 height 32
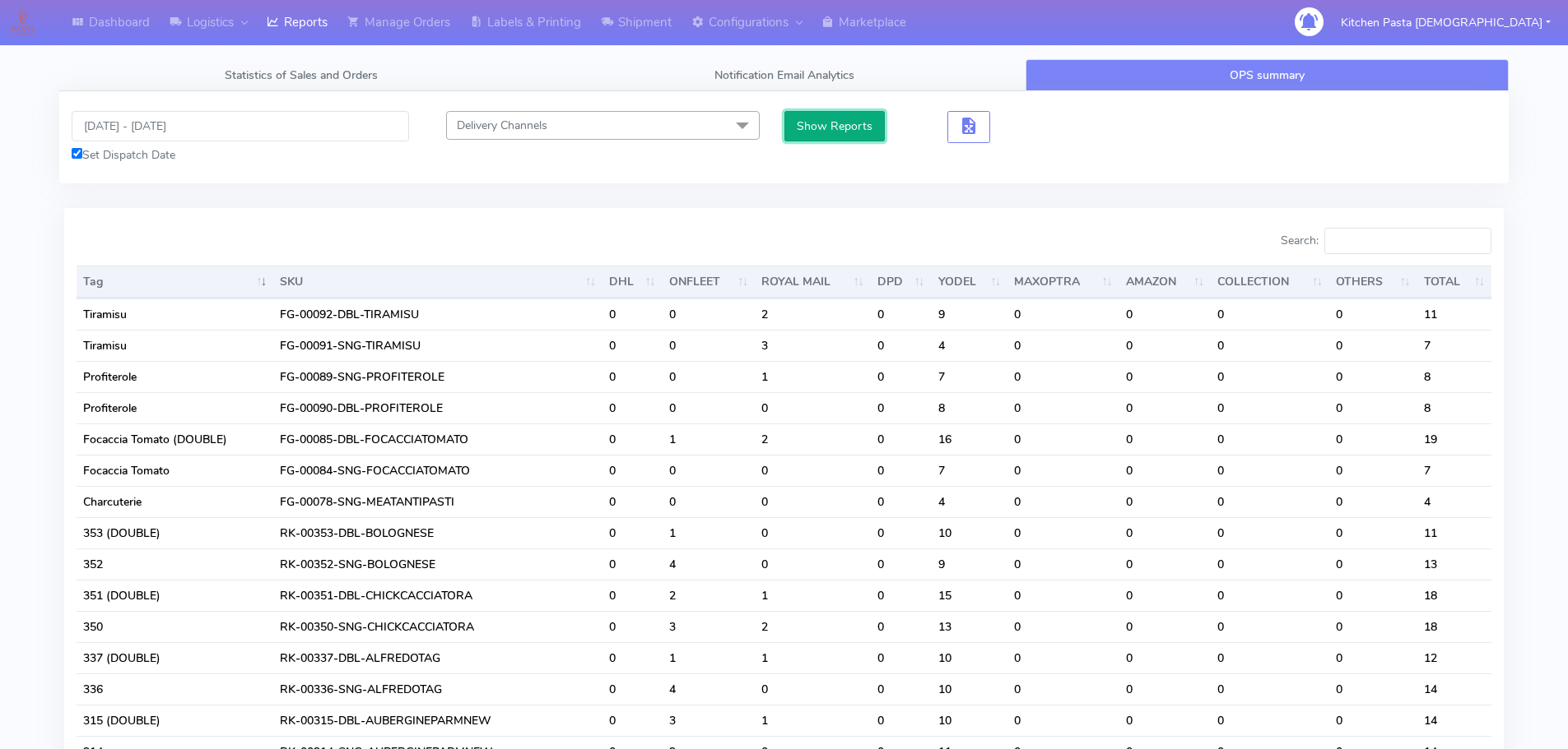
drag, startPoint x: 844, startPoint y: 116, endPoint x: 884, endPoint y: 136, distance: 44.7
click at [843, 116] on button "Show Reports" at bounding box center [834, 126] width 102 height 31
click at [1377, 247] on input "Search:" at bounding box center [1407, 241] width 167 height 27
click at [1377, 246] on input "Search:" at bounding box center [1407, 241] width 167 height 27
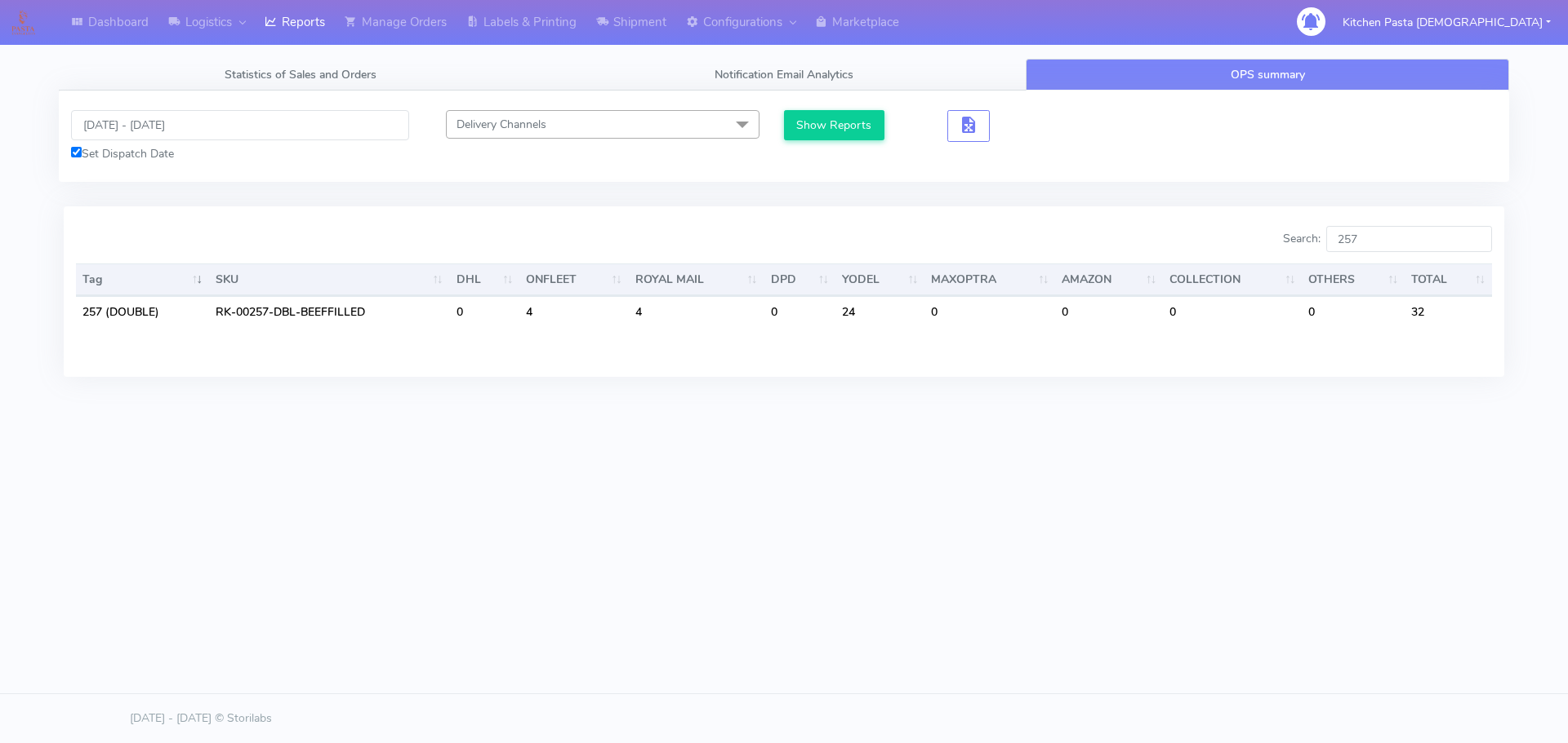
type input "257"
click at [867, 505] on div "Dashboard Logistics London Logistics Reports Manage Orders Labels & Printing Sh…" at bounding box center [784, 298] width 1568 height 595
click at [1247, 556] on div "Dashboard Logistics London Logistics Reports Manage Orders Labels & Printing Sh…" at bounding box center [784, 298] width 1568 height 595
drag, startPoint x: 1416, startPoint y: 239, endPoint x: 1265, endPoint y: 243, distance: 151.1
click at [1265, 243] on div "Search: 257" at bounding box center [1144, 242] width 695 height 32
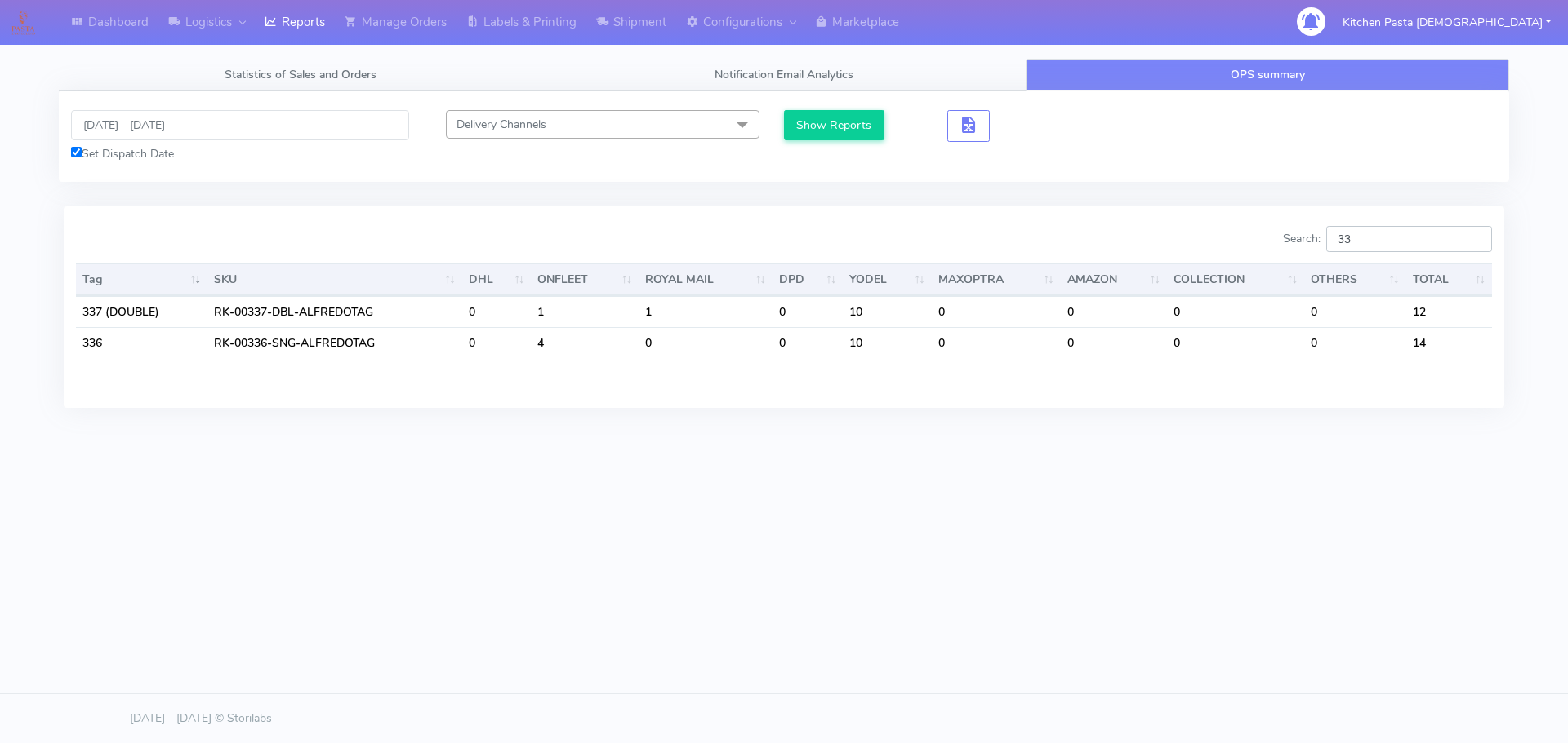
type input "337"
drag, startPoint x: 1391, startPoint y: 233, endPoint x: 1264, endPoint y: 229, distance: 127.1
click at [1264, 229] on div "Search: 337" at bounding box center [1144, 242] width 695 height 32
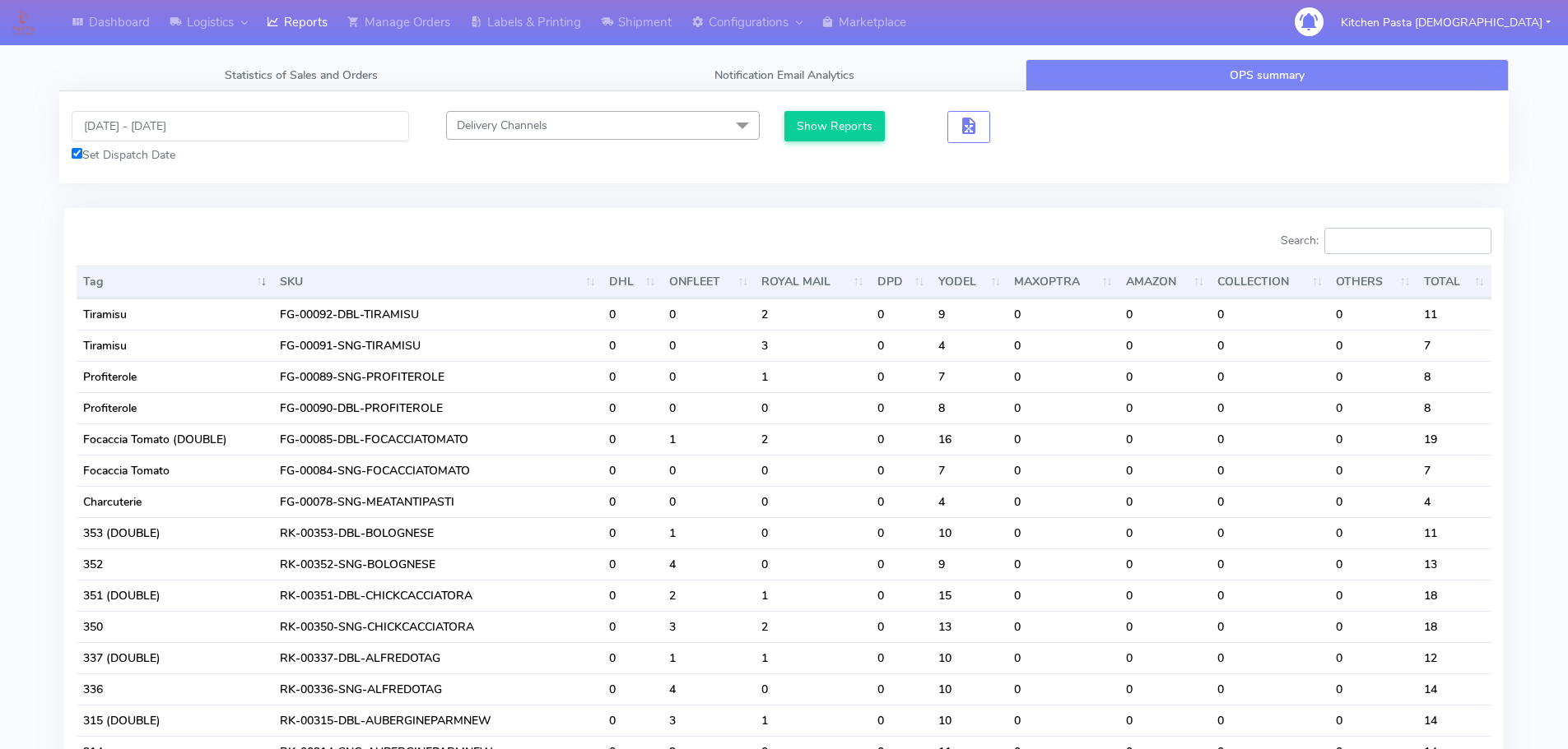
click at [1407, 242] on input "Search:" at bounding box center [1407, 241] width 167 height 27
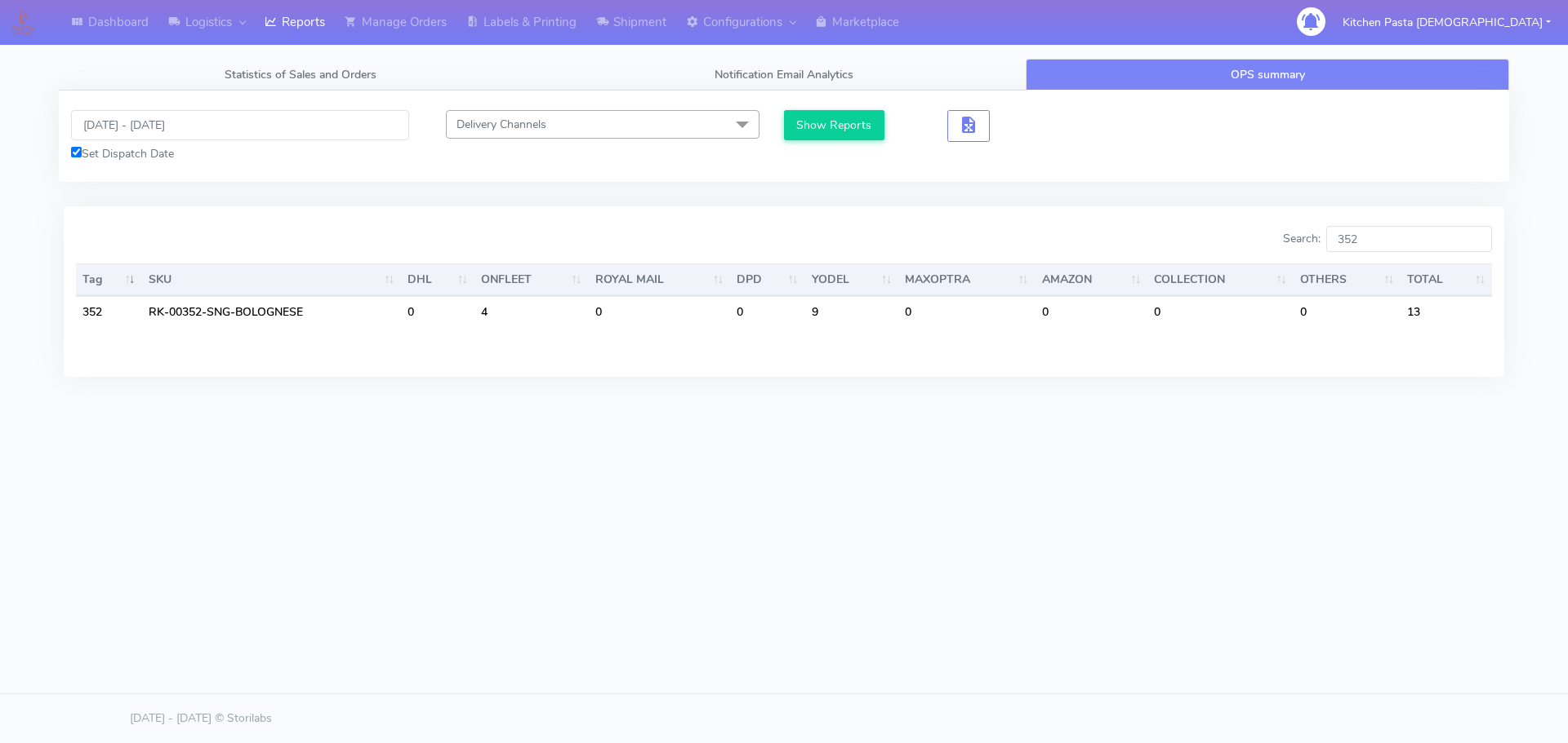
drag, startPoint x: 1186, startPoint y: 520, endPoint x: 1194, endPoint y: 493, distance: 28.2
click at [1186, 512] on div "Dashboard Logistics London Logistics Reports Manage Orders Labels & Printing Sh…" at bounding box center [784, 298] width 1568 height 595
click at [1378, 230] on input "352" at bounding box center [1408, 239] width 166 height 26
type input "353"
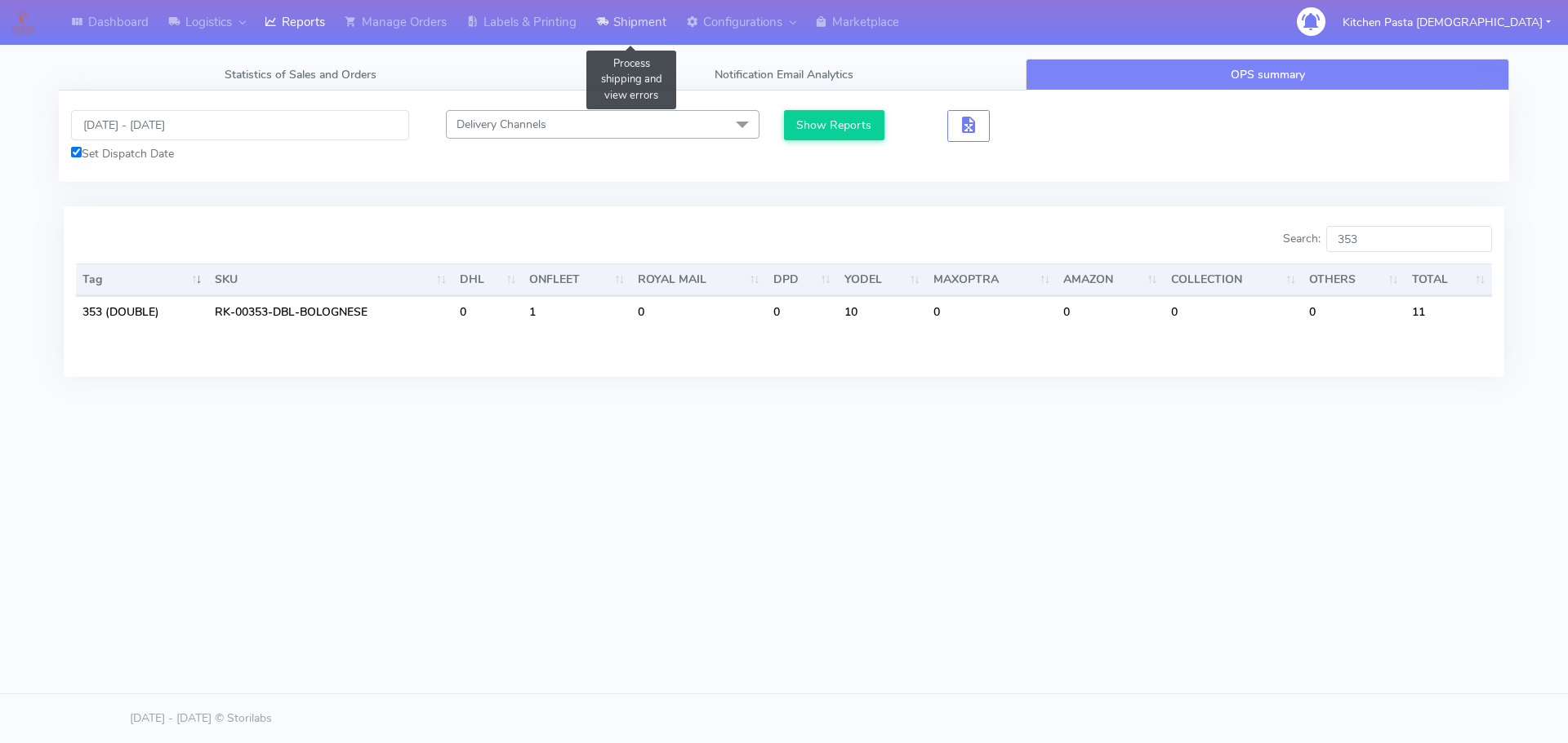
click at [645, 29] on link "Shipment" at bounding box center [632, 23] width 90 height 45
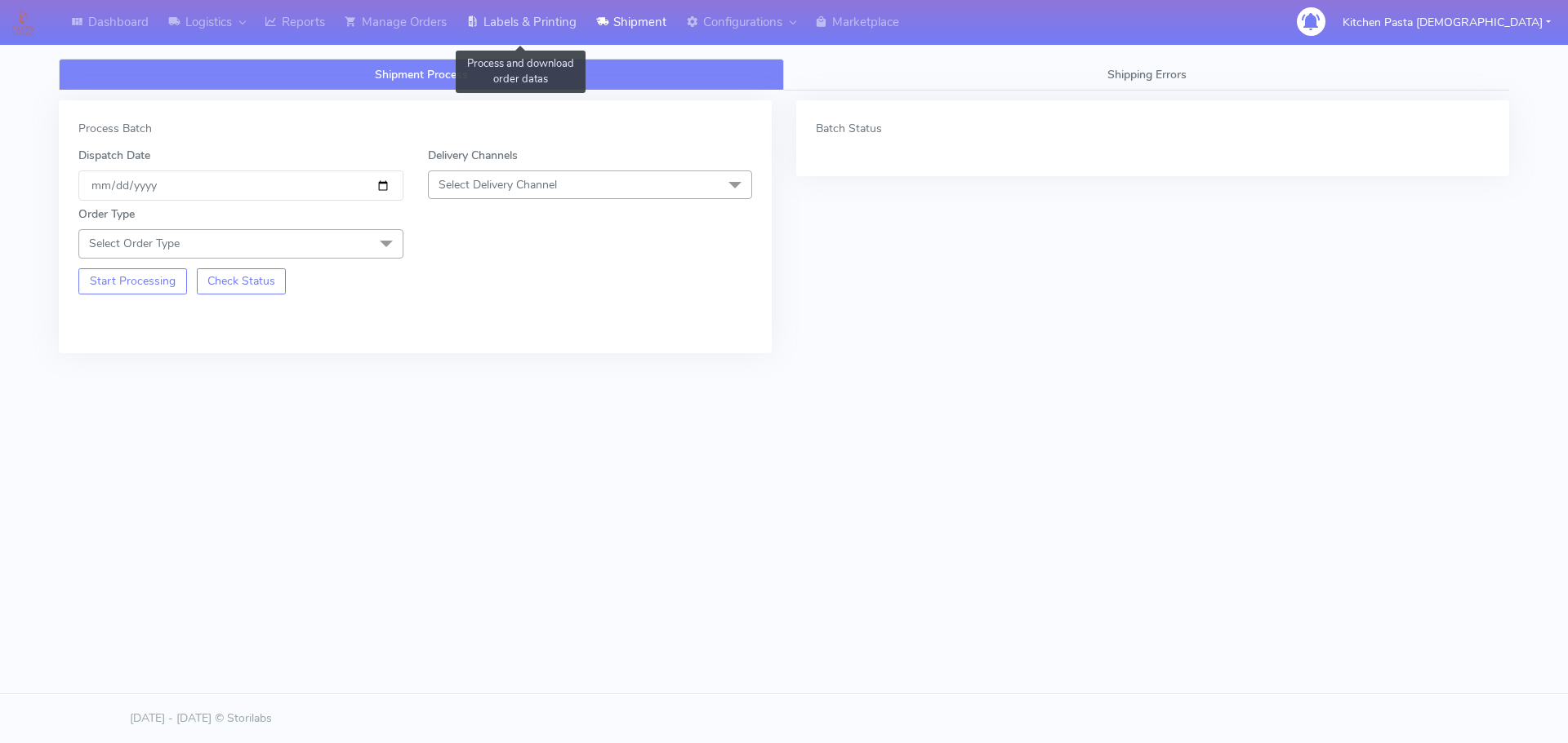
click at [496, 13] on link "Labels & Printing" at bounding box center [521, 23] width 130 height 45
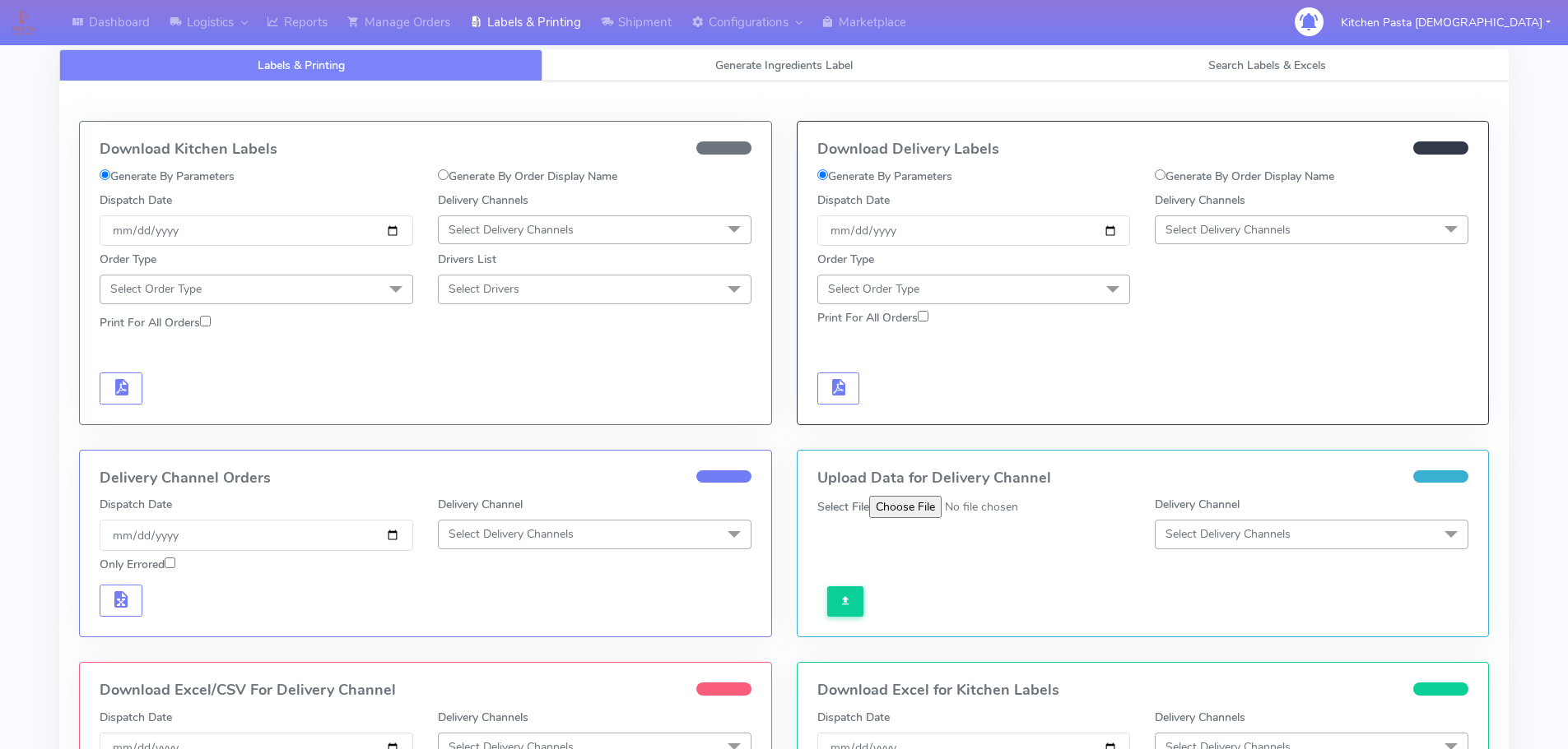
click at [1257, 220] on span "Select Delivery Channels" at bounding box center [1312, 229] width 314 height 29
click at [1215, 414] on div "Yodel" at bounding box center [1311, 415] width 295 height 18
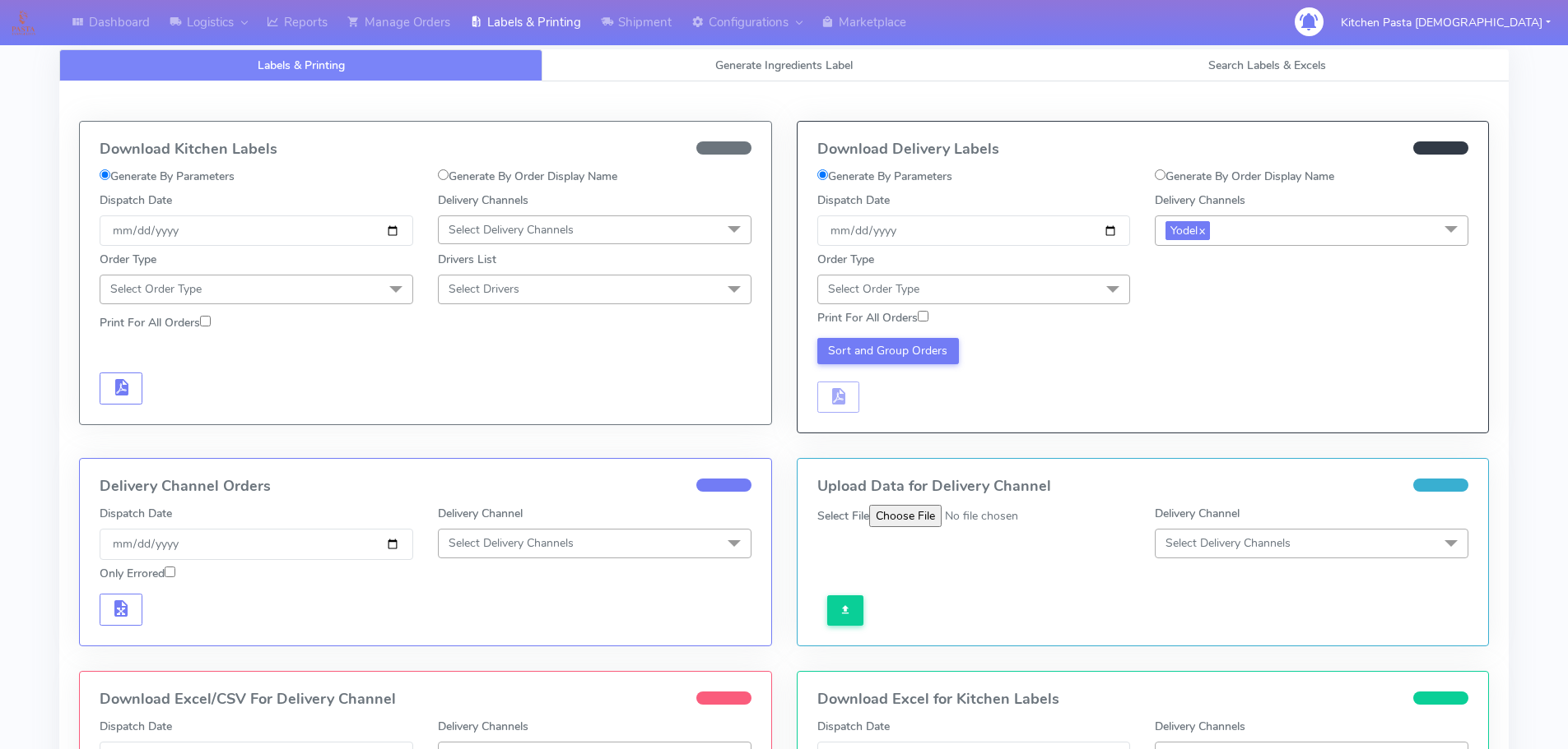
click at [1028, 288] on span "Select Order Type" at bounding box center [975, 288] width 314 height 29
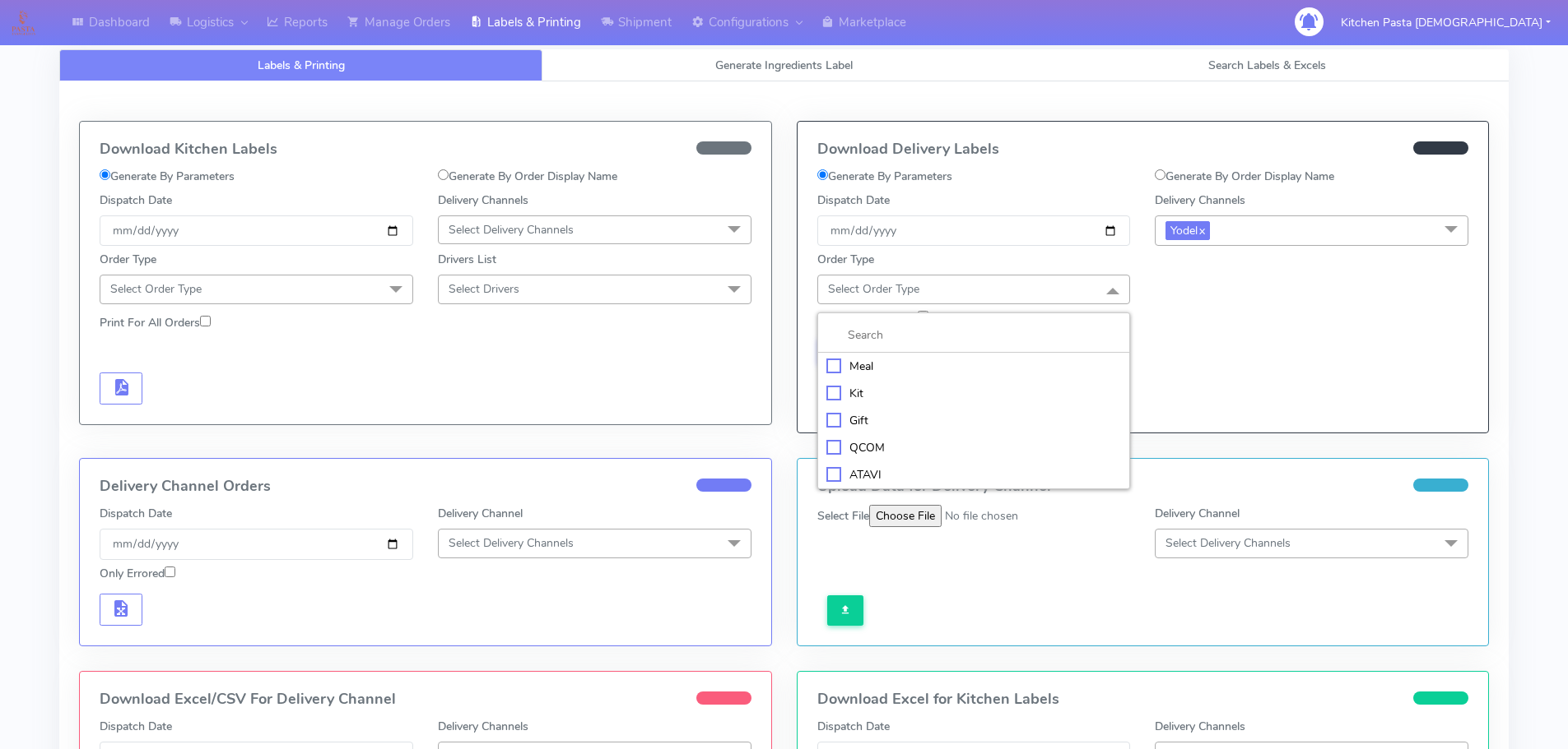
click at [902, 365] on div "Meal" at bounding box center [974, 367] width 295 height 18
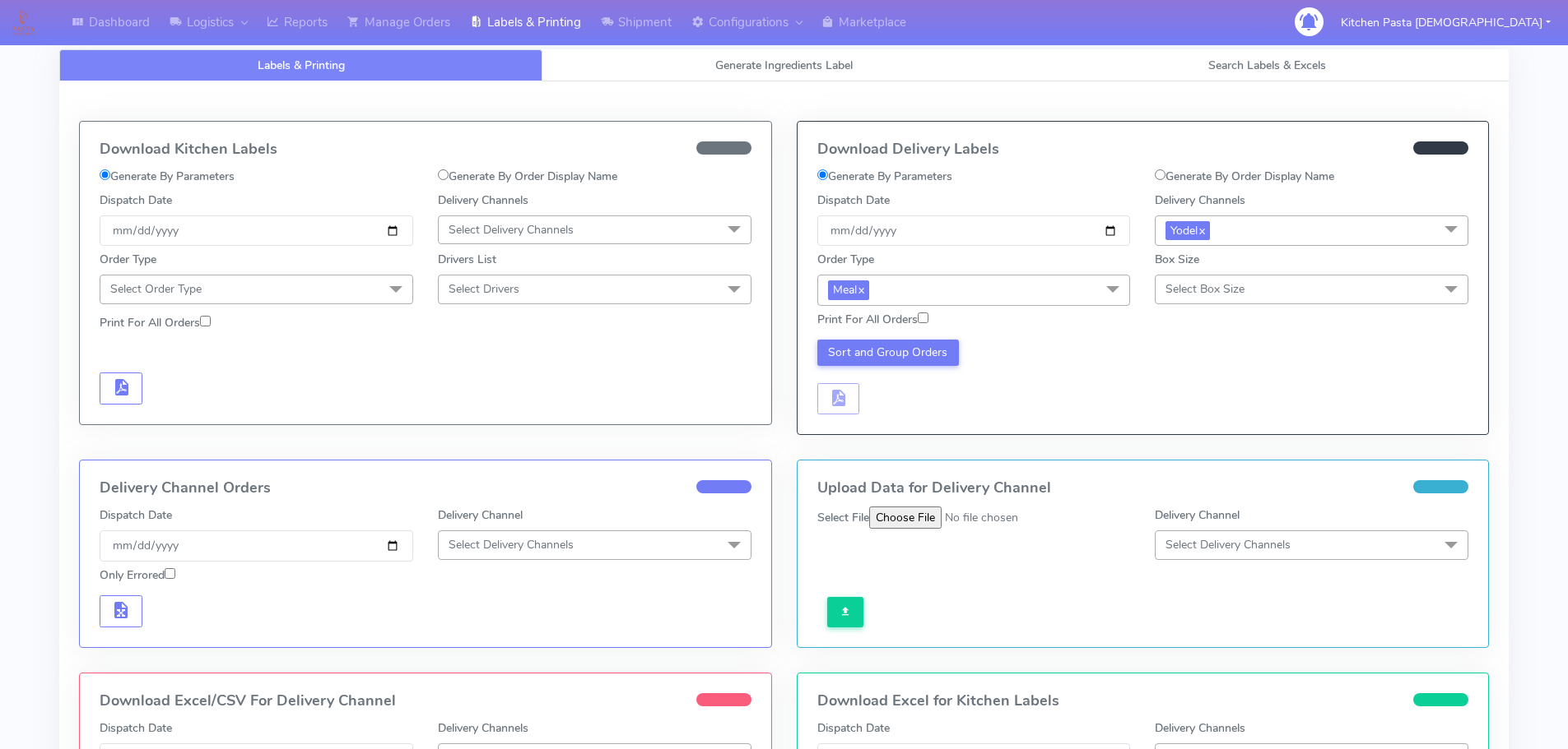
drag, startPoint x: 1257, startPoint y: 289, endPoint x: 1227, endPoint y: 350, distance: 68.0
click at [1257, 289] on span "Select Box Size" at bounding box center [1312, 288] width 314 height 29
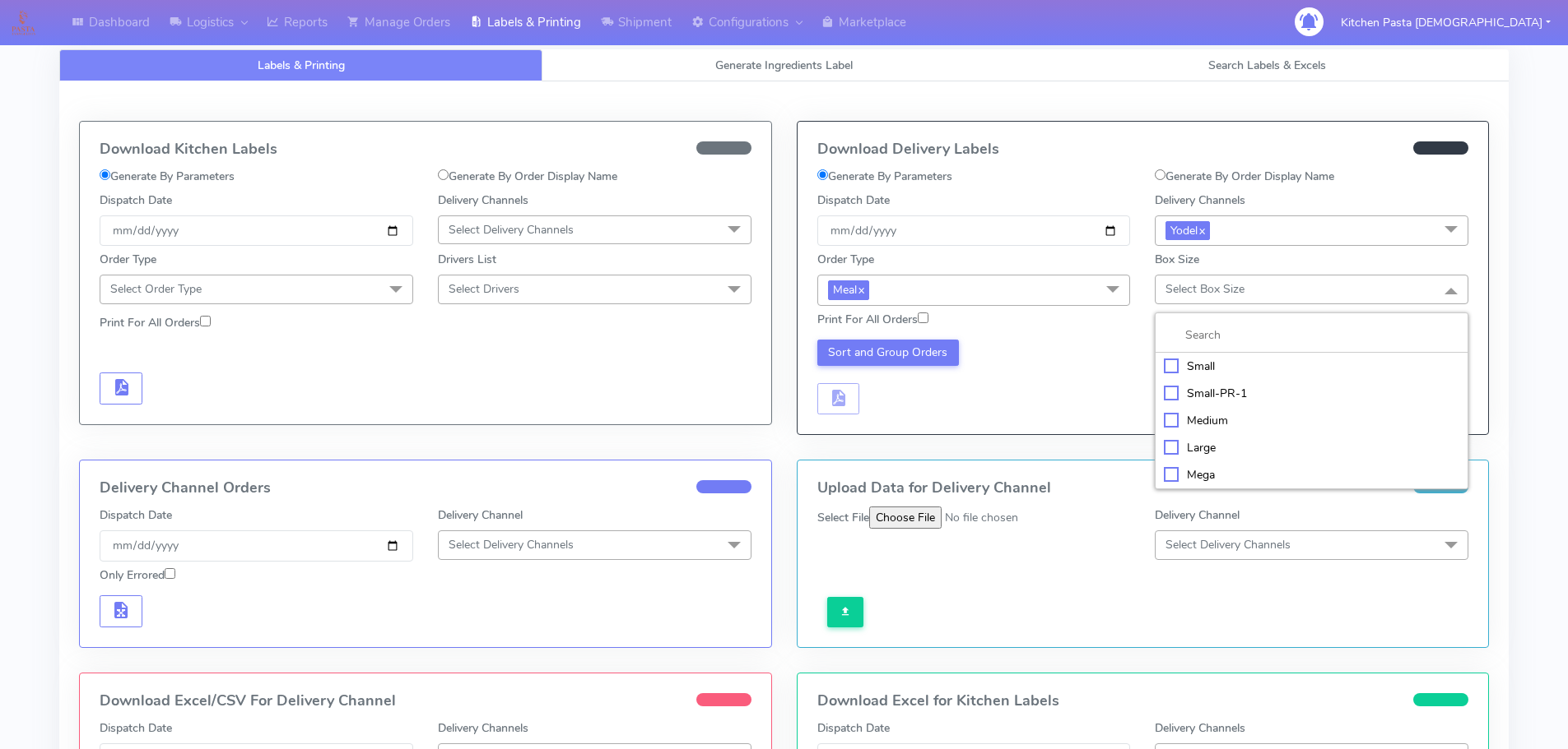
click at [1222, 414] on div "Medium" at bounding box center [1311, 421] width 295 height 18
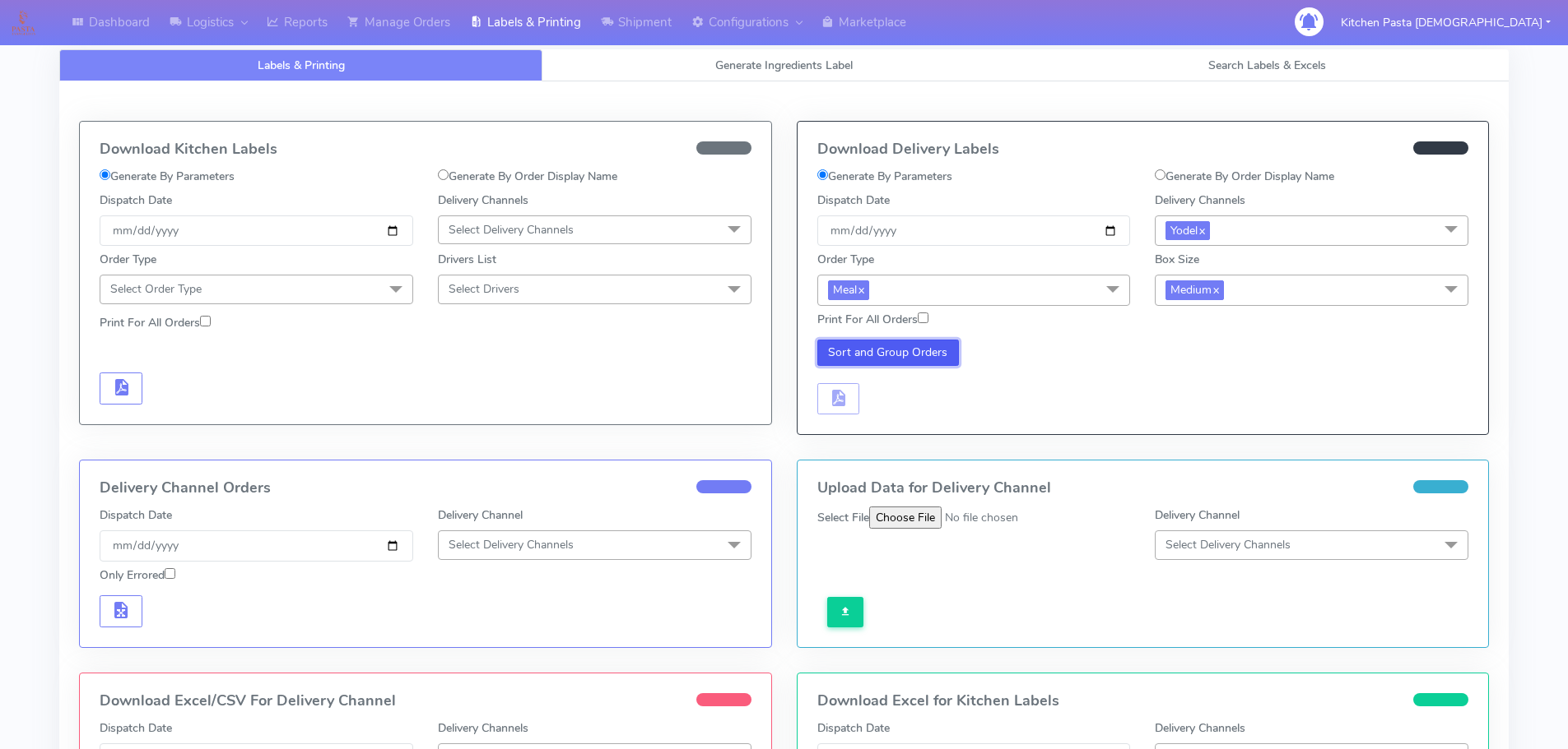
drag, startPoint x: 911, startPoint y: 348, endPoint x: 882, endPoint y: 383, distance: 45.5
click at [912, 348] on button "Sort and Group Orders" at bounding box center [889, 352] width 142 height 27
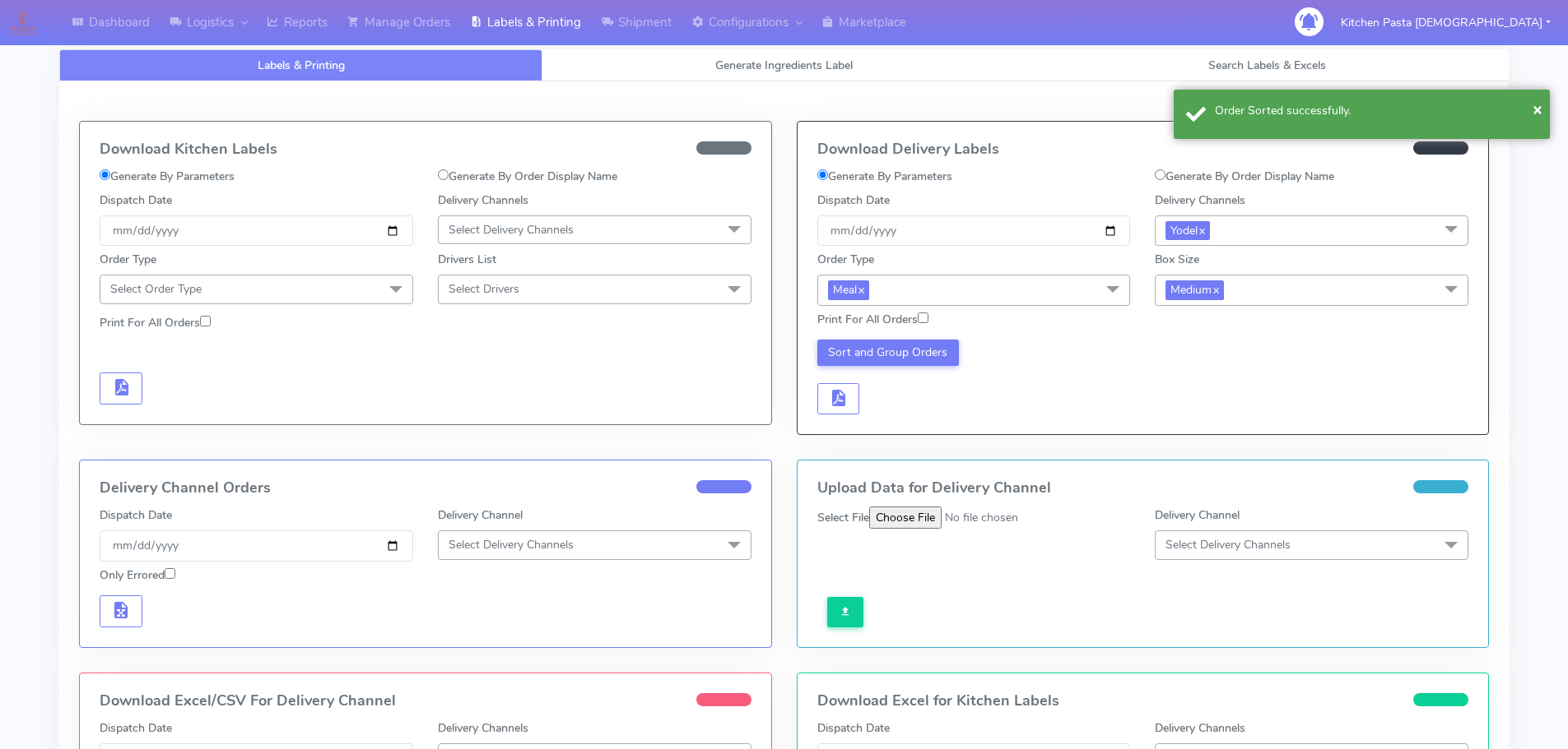
click at [921, 327] on label "Print For All Orders" at bounding box center [873, 320] width 112 height 18
click at [921, 324] on input "Print For All Orders" at bounding box center [922, 318] width 11 height 11
checkbox input "true"
click at [930, 352] on button "Sort and Group Orders" at bounding box center [889, 352] width 142 height 27
drag, startPoint x: 845, startPoint y: 401, endPoint x: 864, endPoint y: 398, distance: 19.2
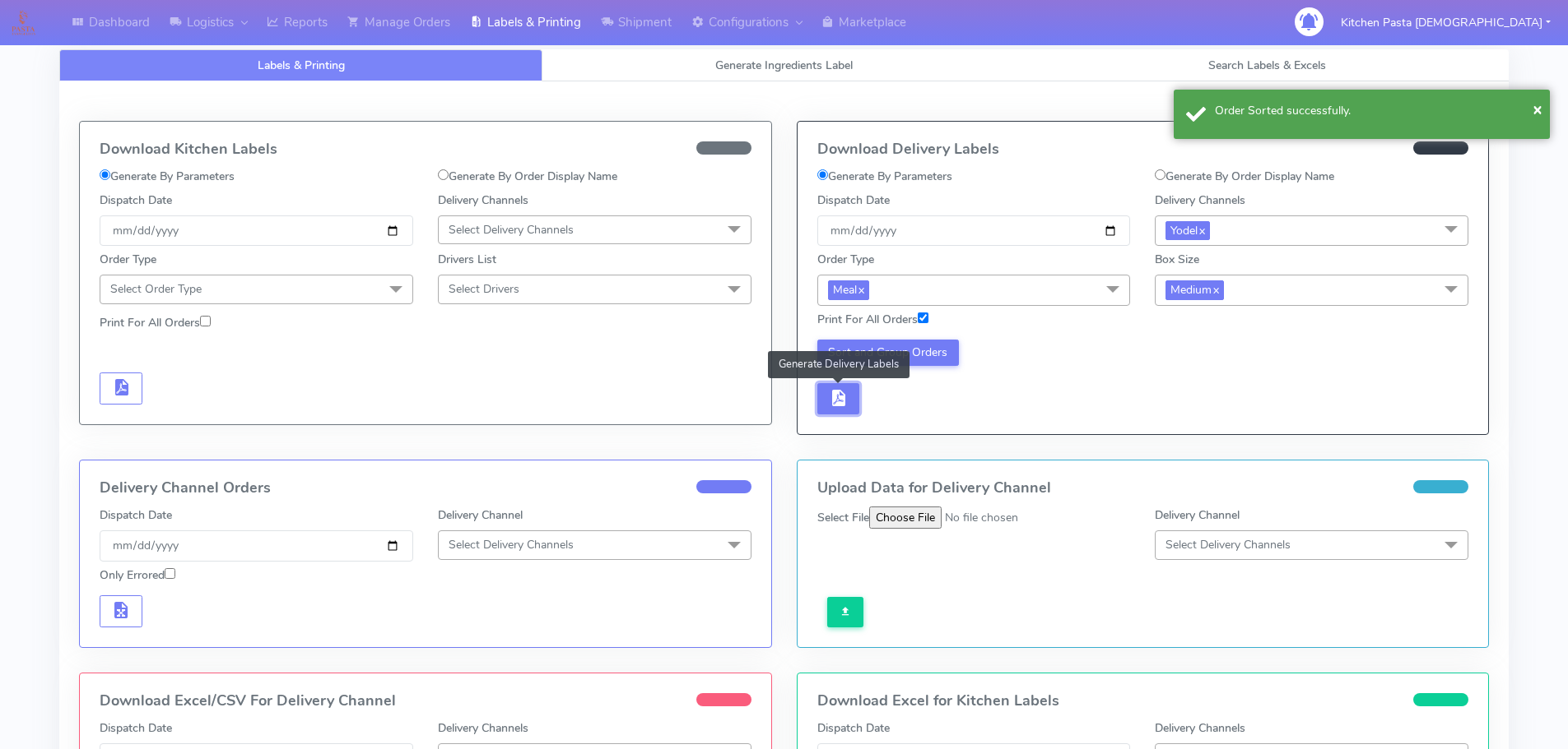
click at [846, 401] on span "button" at bounding box center [838, 402] width 20 height 16
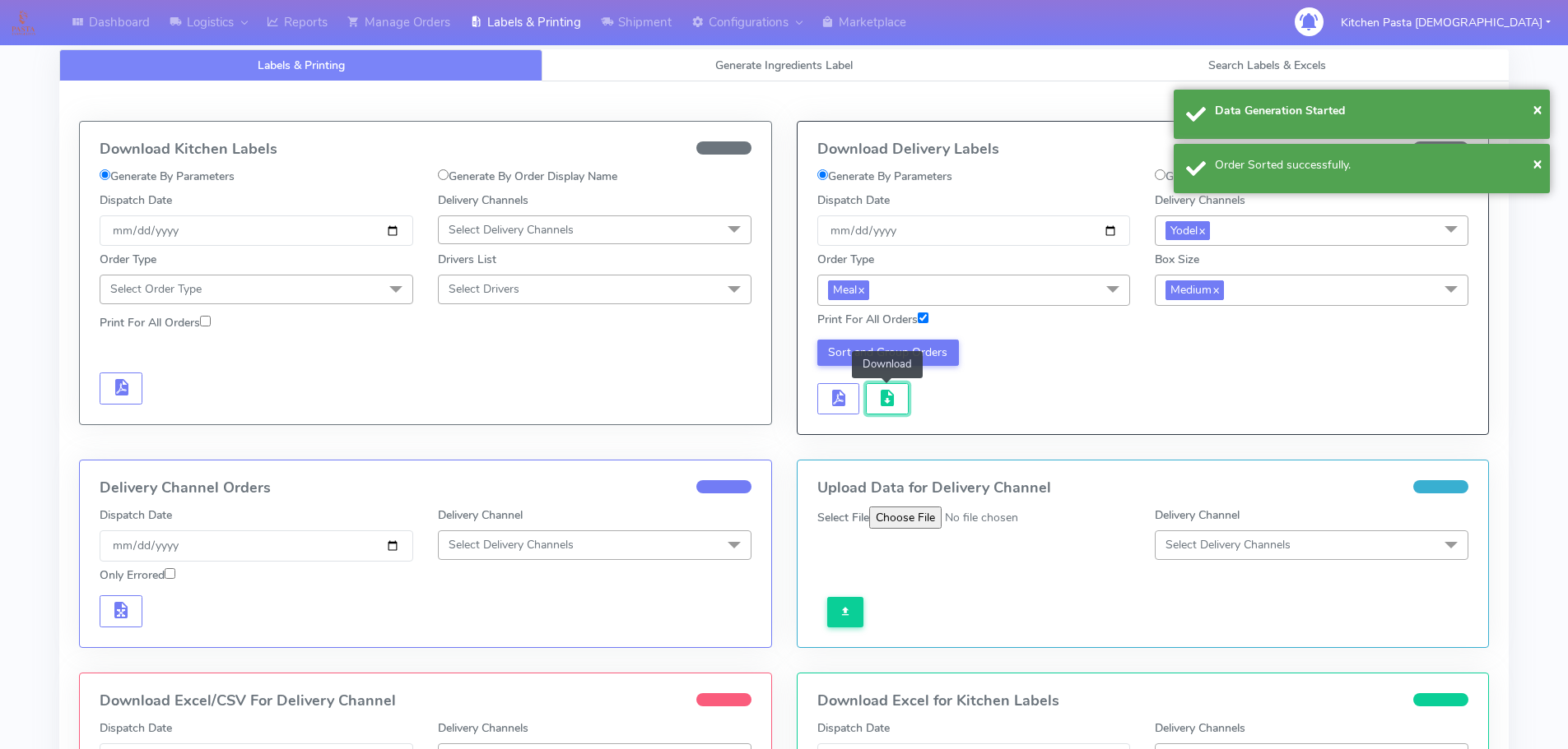
click at [888, 401] on span "button" at bounding box center [888, 402] width 20 height 16
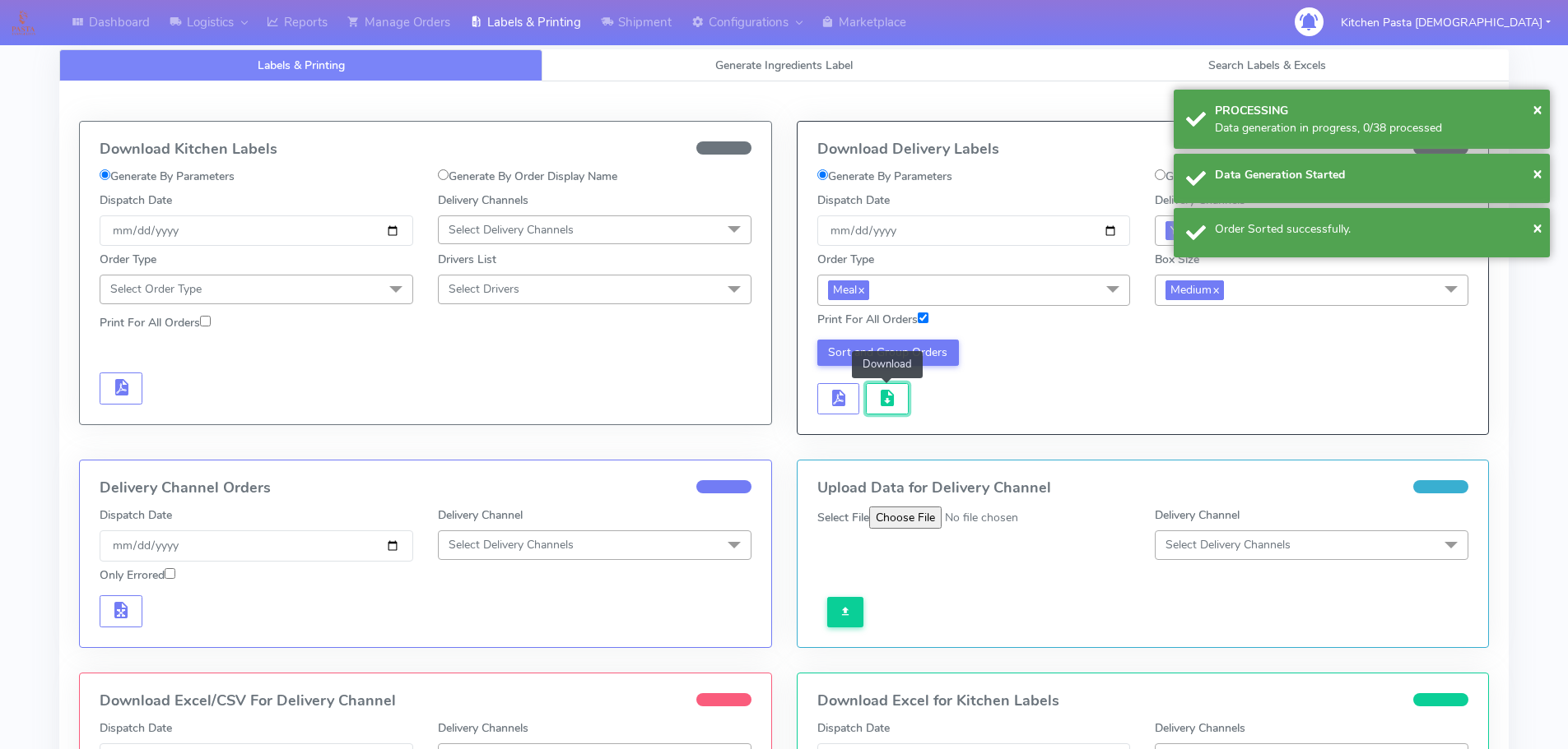
click at [888, 401] on span "button" at bounding box center [888, 402] width 20 height 16
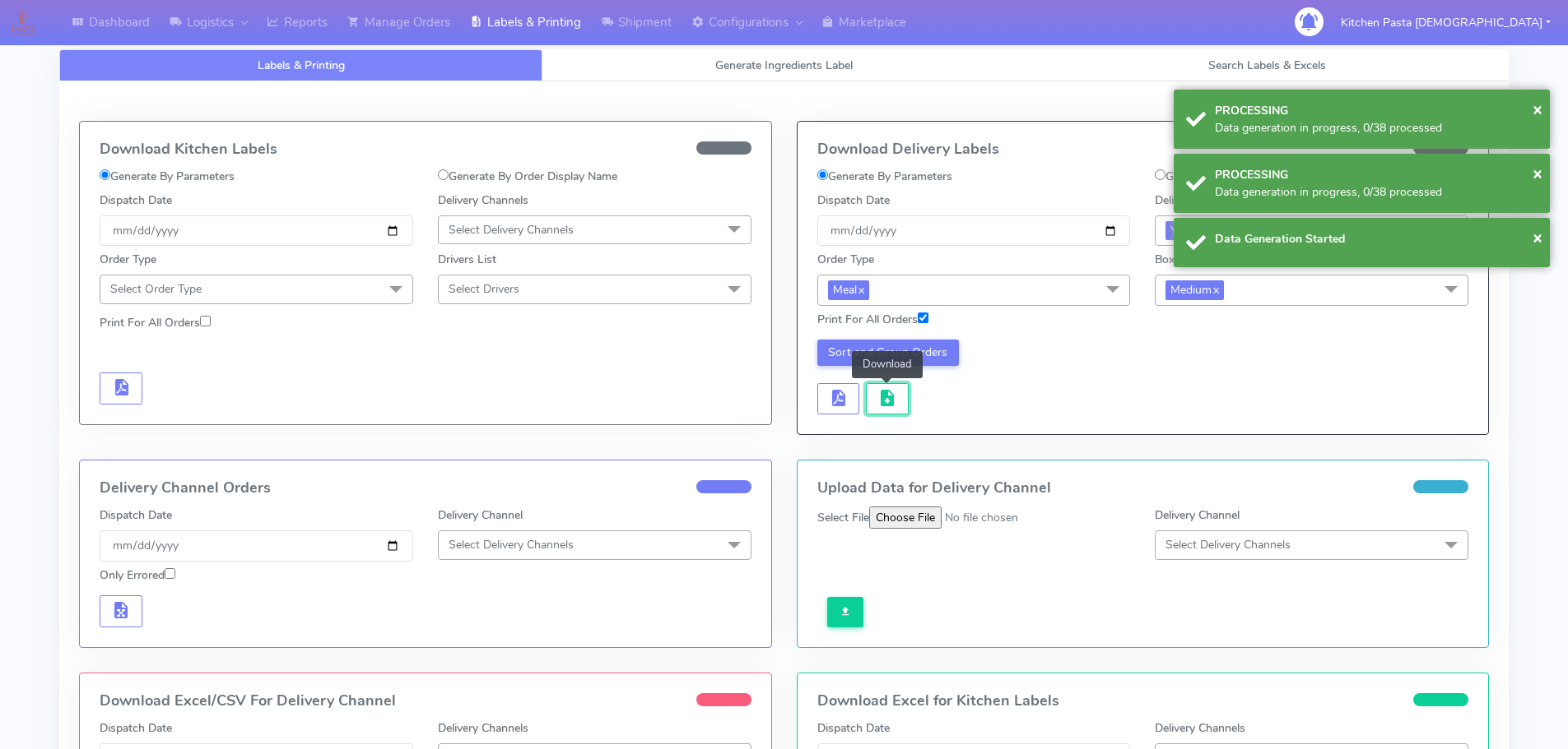
click at [888, 401] on span "button" at bounding box center [888, 402] width 20 height 16
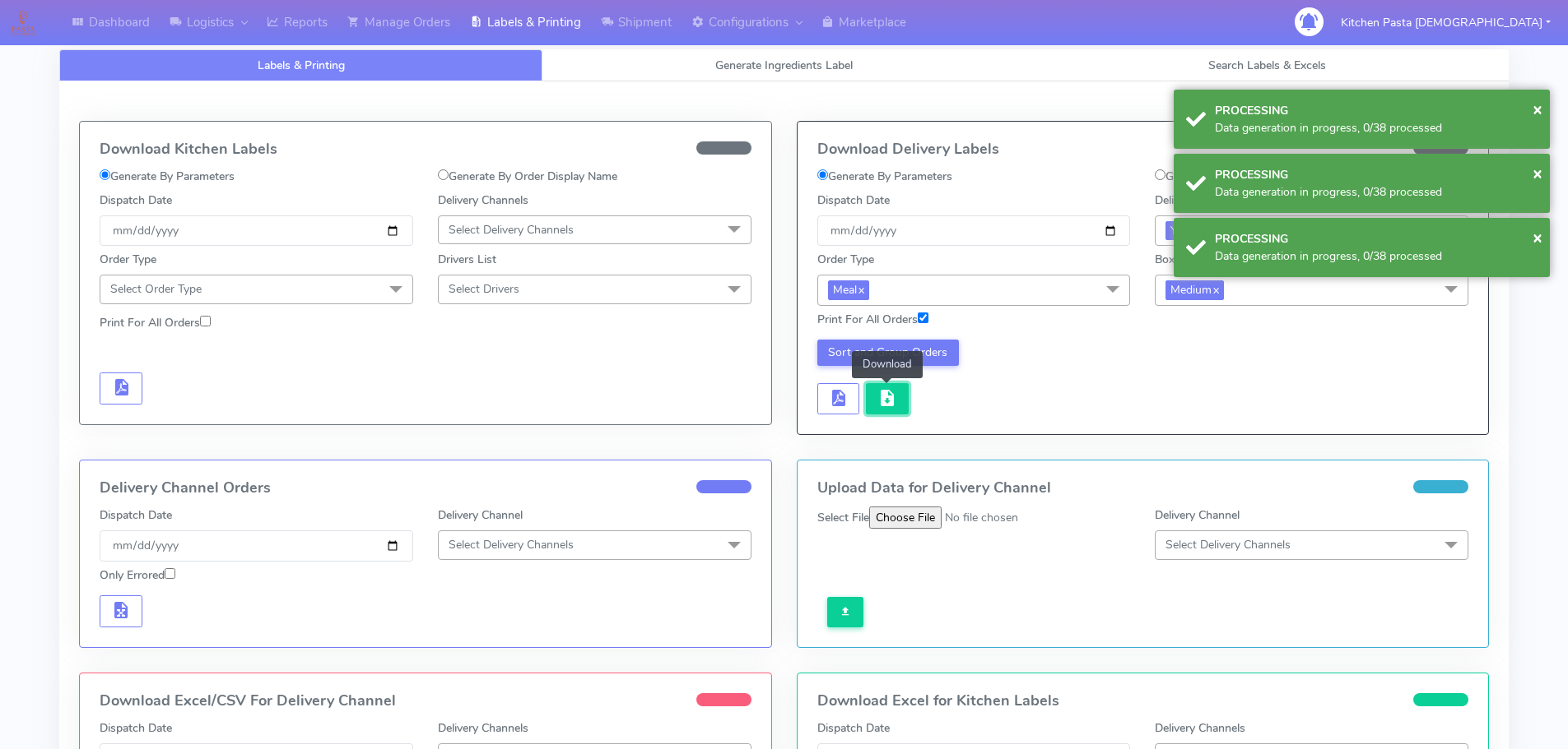
click at [887, 401] on span "button" at bounding box center [888, 402] width 20 height 16
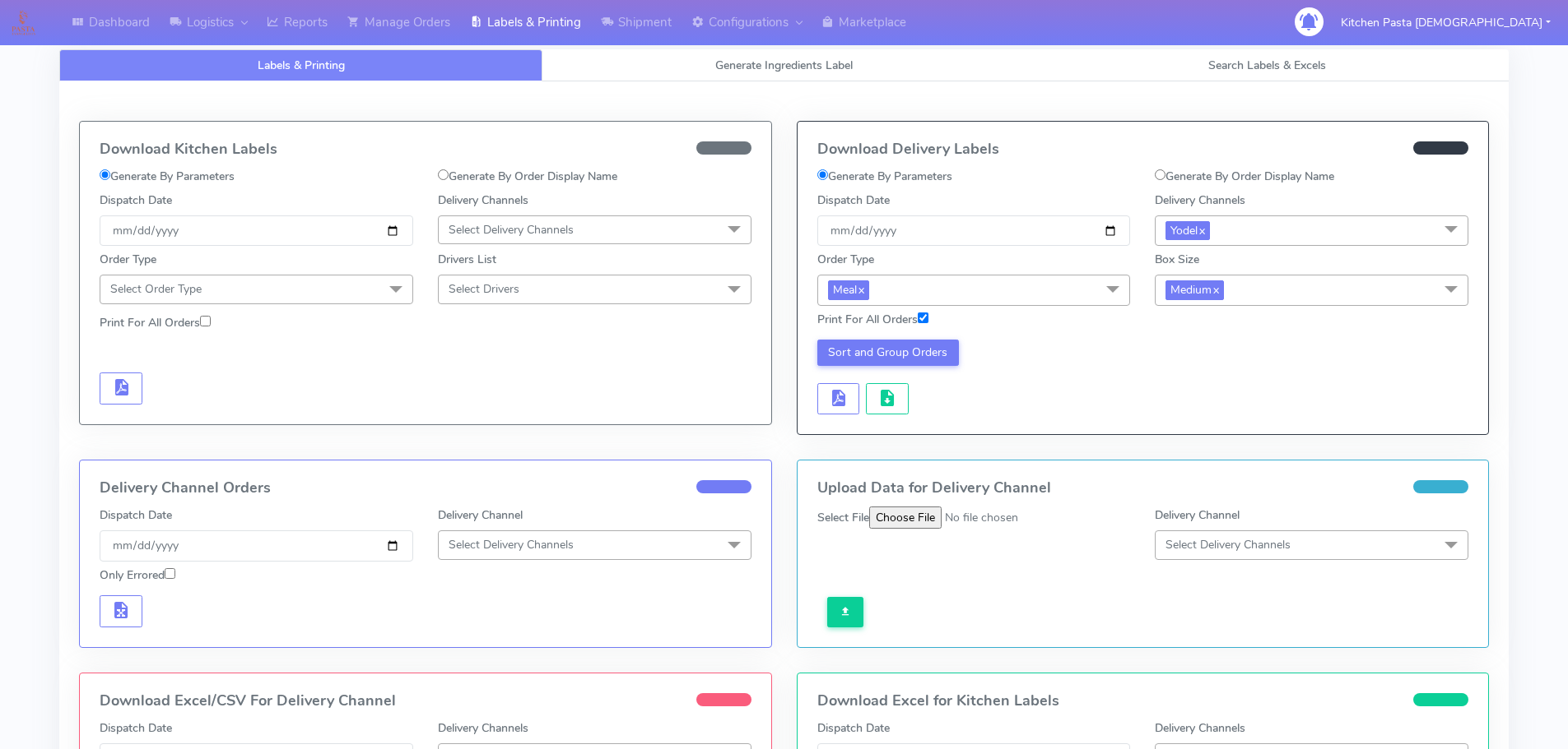
click at [1269, 294] on span "Medium x" at bounding box center [1312, 289] width 314 height 31
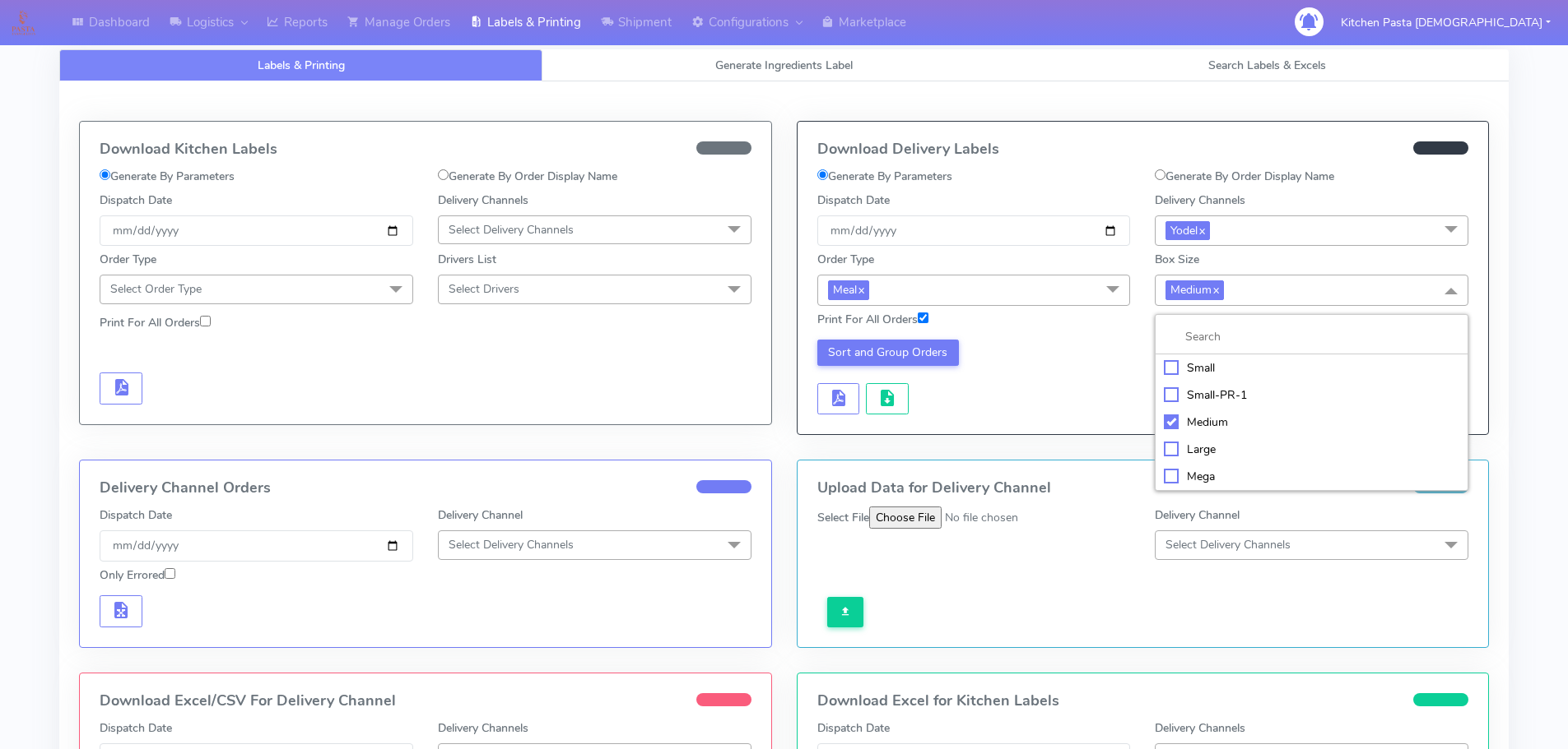
click at [1200, 370] on div "Small" at bounding box center [1311, 368] width 295 height 18
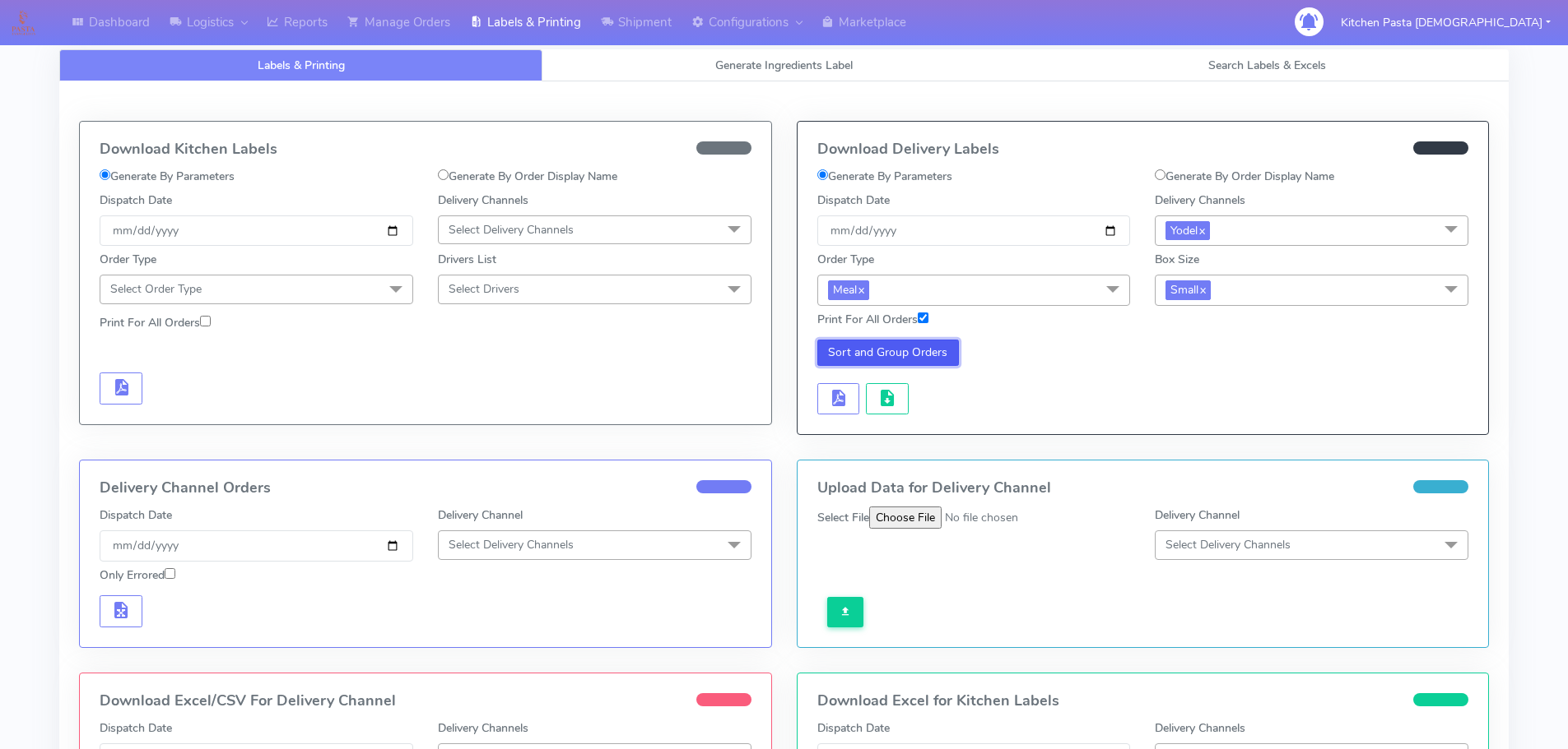
click at [895, 348] on button "Sort and Group Orders" at bounding box center [889, 352] width 142 height 27
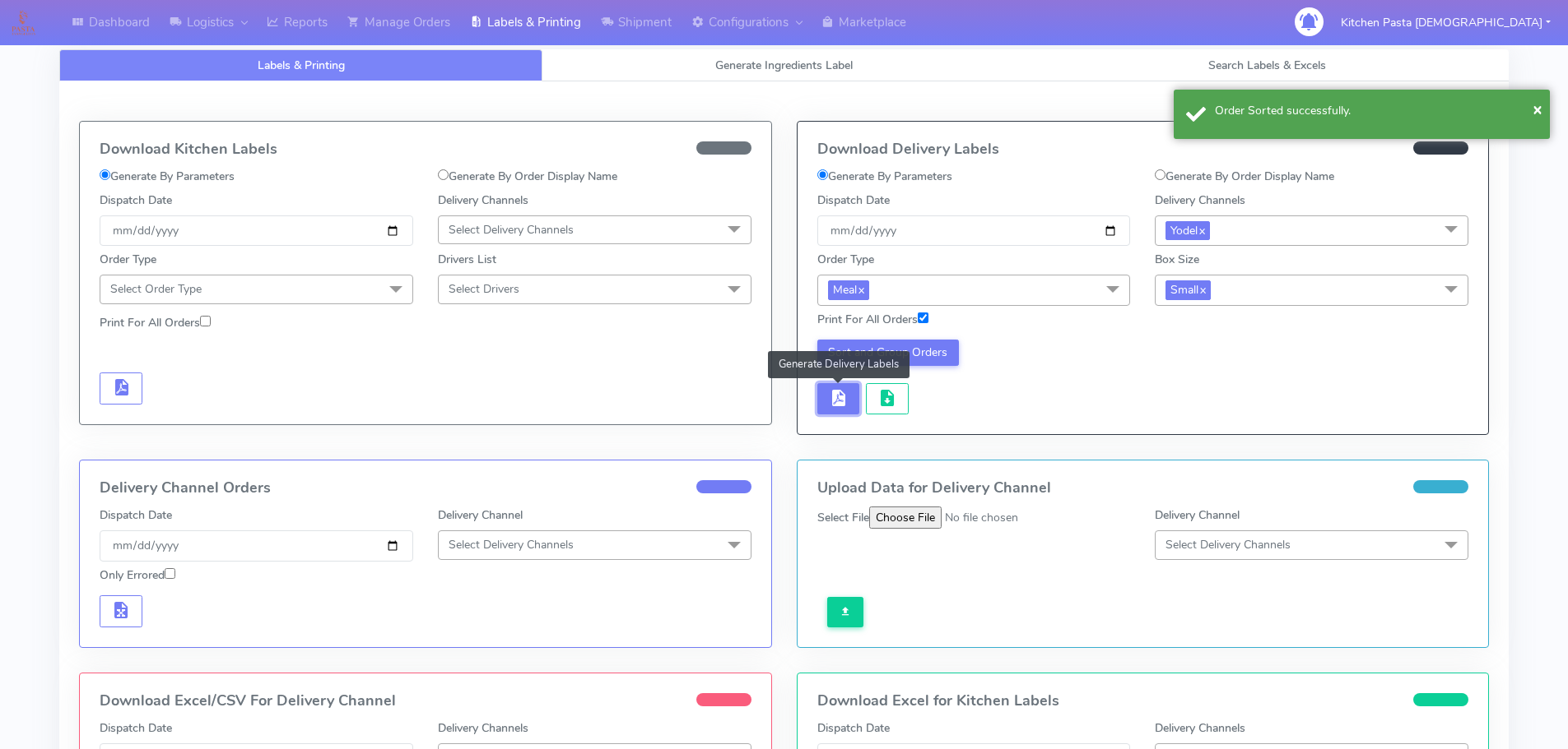
click at [843, 412] on button "button" at bounding box center [838, 399] width 42 height 33
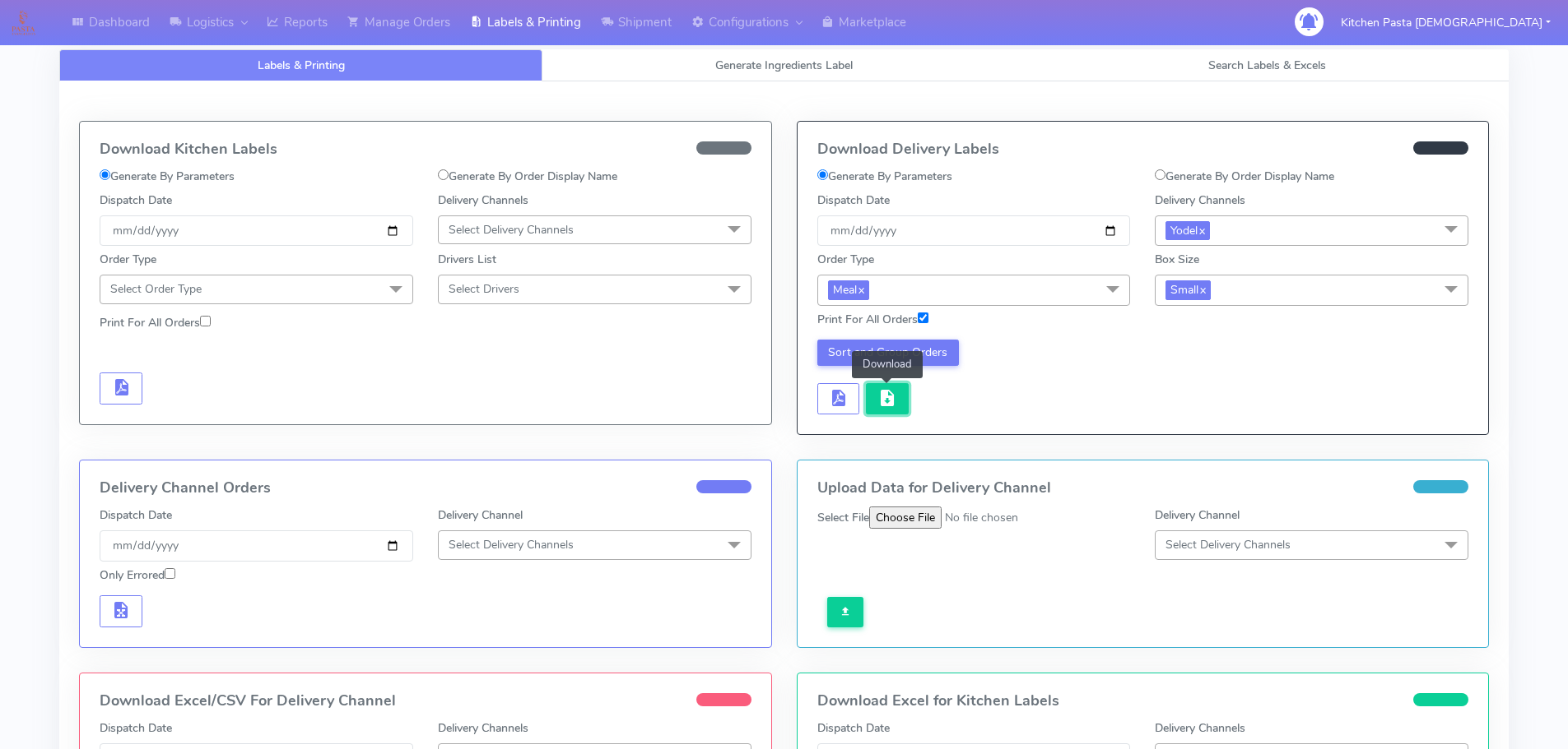
click at [899, 403] on button "button" at bounding box center [887, 399] width 42 height 33
click at [409, 28] on link "Manage Orders" at bounding box center [399, 23] width 122 height 45
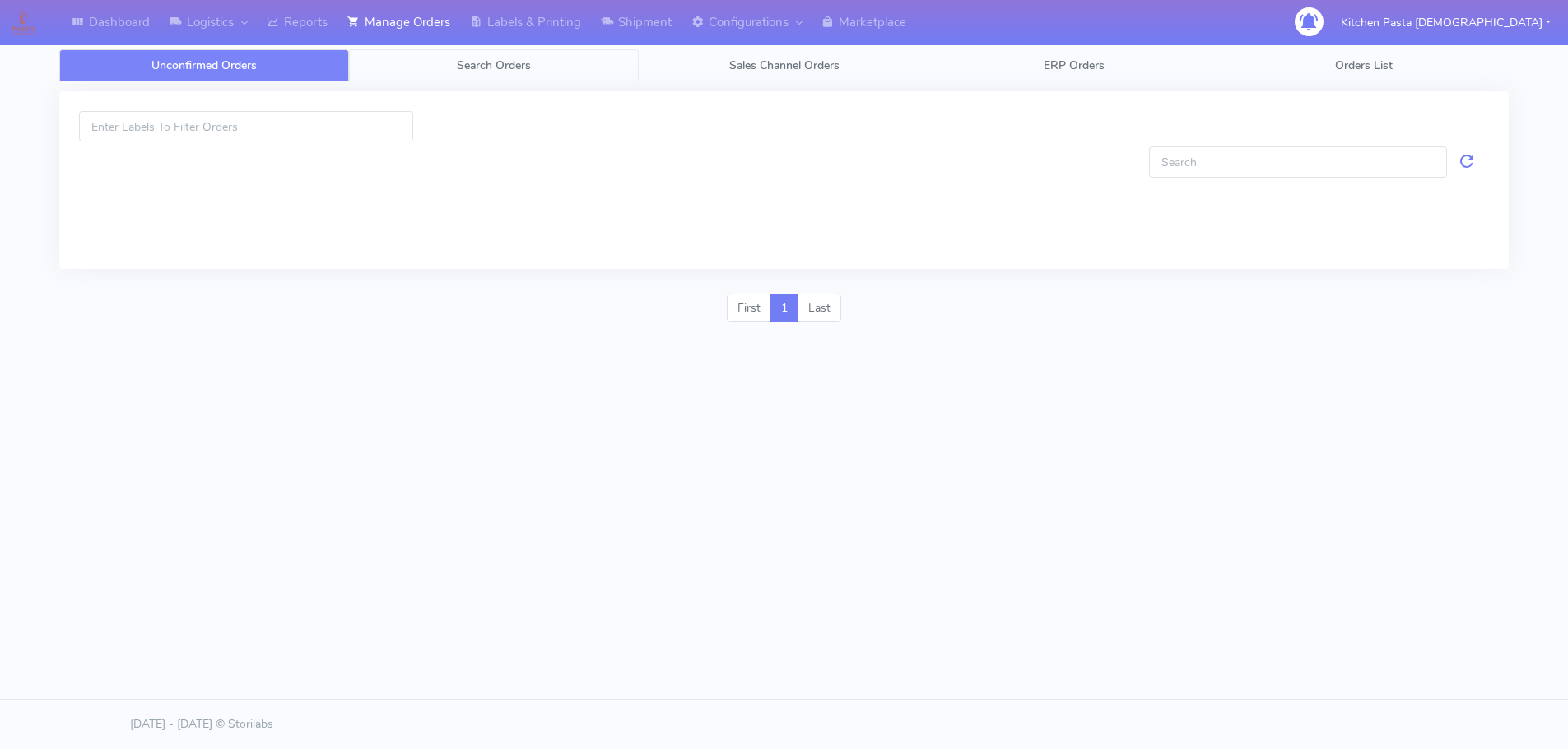
click at [470, 65] on span "Search Orders" at bounding box center [494, 65] width 74 height 16
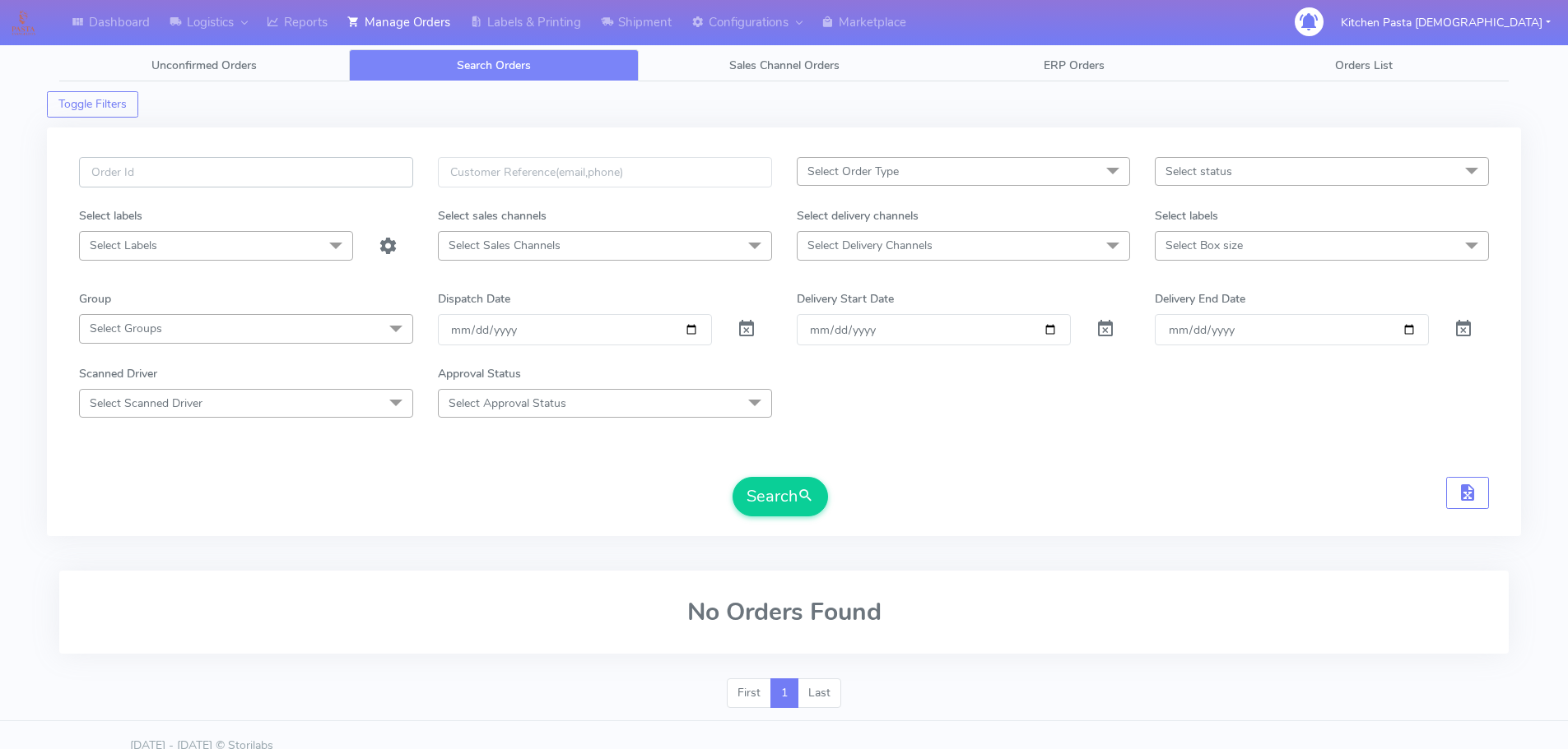
click at [379, 175] on input "text" at bounding box center [246, 172] width 334 height 31
type input "1615417"
click at [733, 477] on button "Search" at bounding box center [780, 496] width 96 height 39
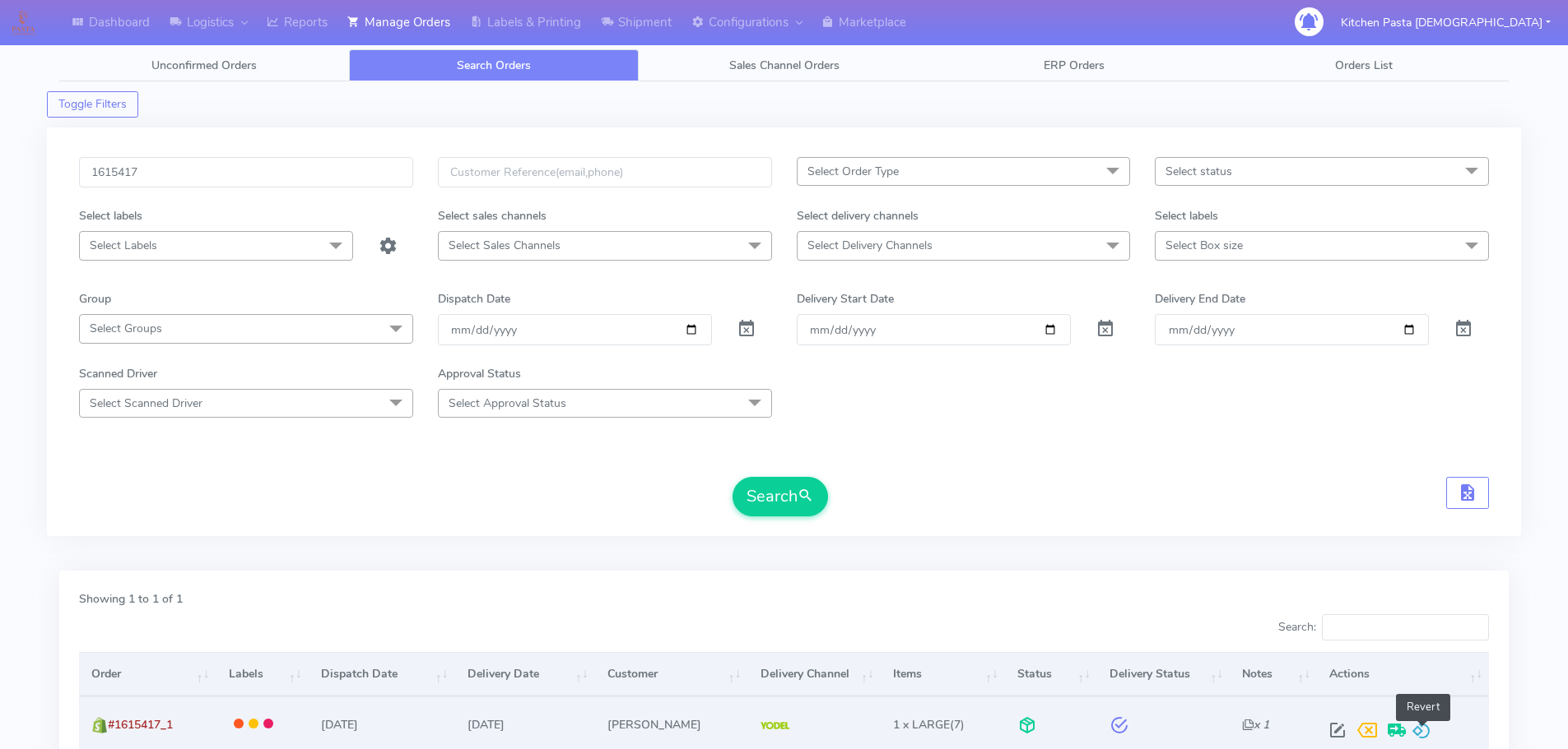
click at [1416, 726] on span at bounding box center [1422, 734] width 20 height 16
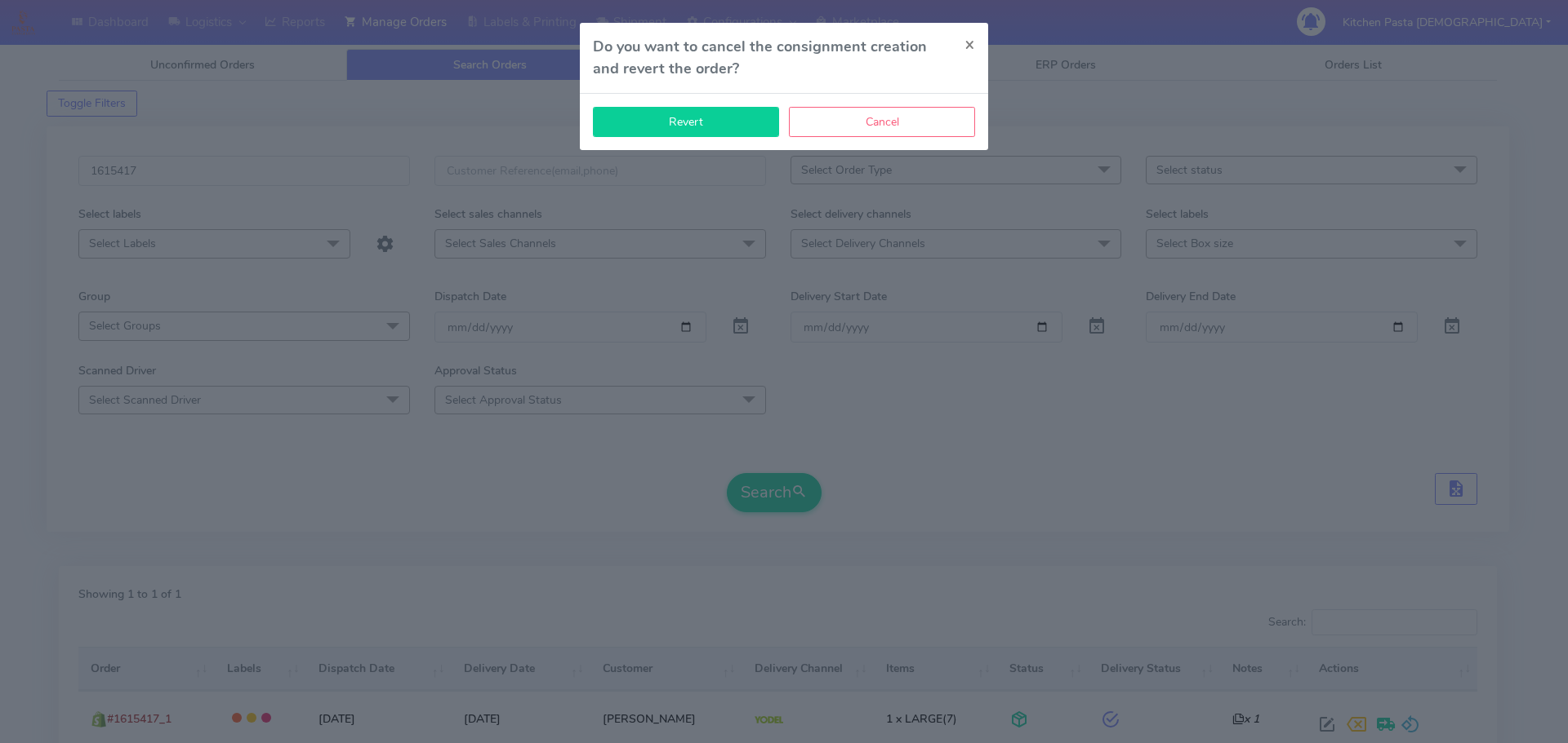
click at [743, 114] on button "Revert" at bounding box center [686, 121] width 186 height 30
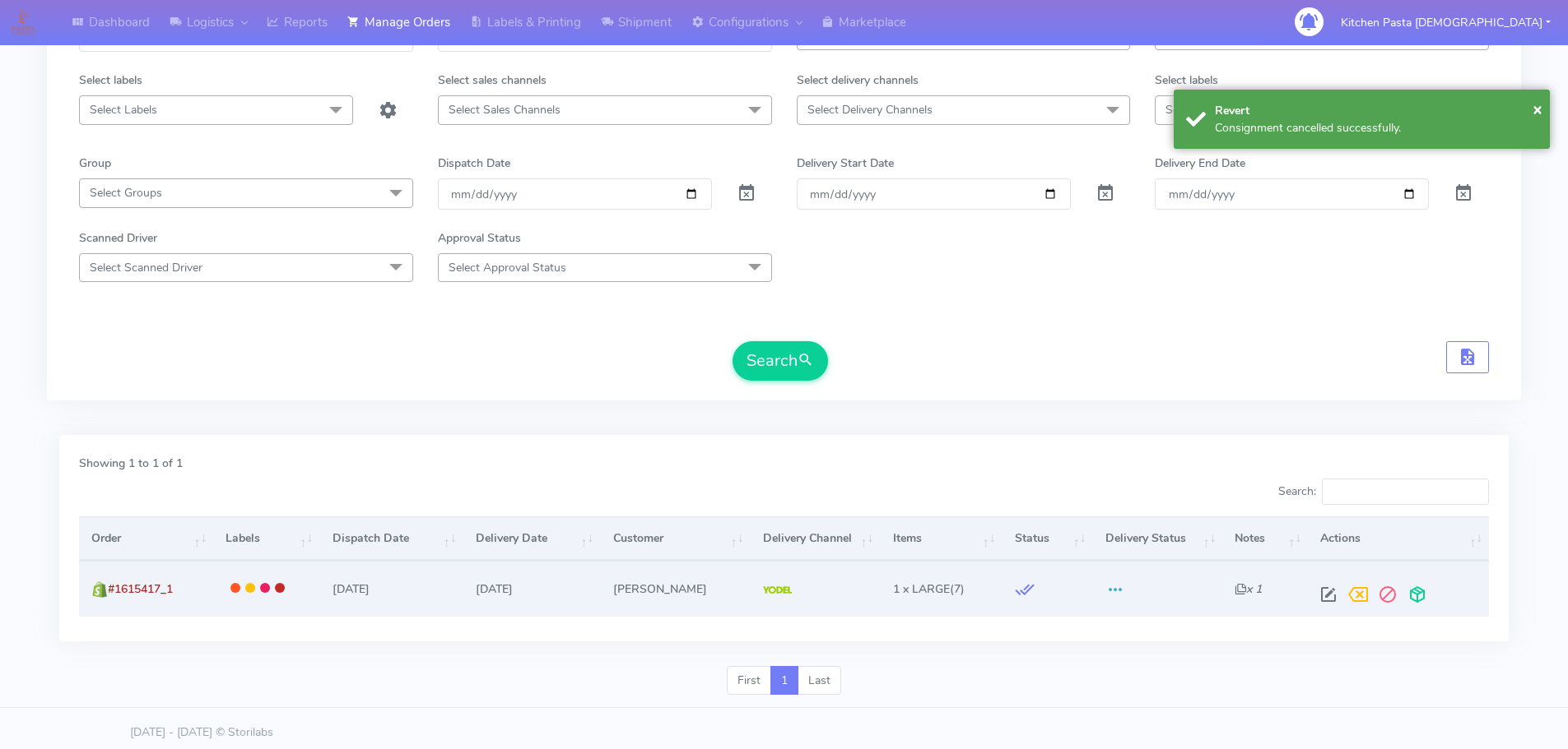
scroll to position [144, 0]
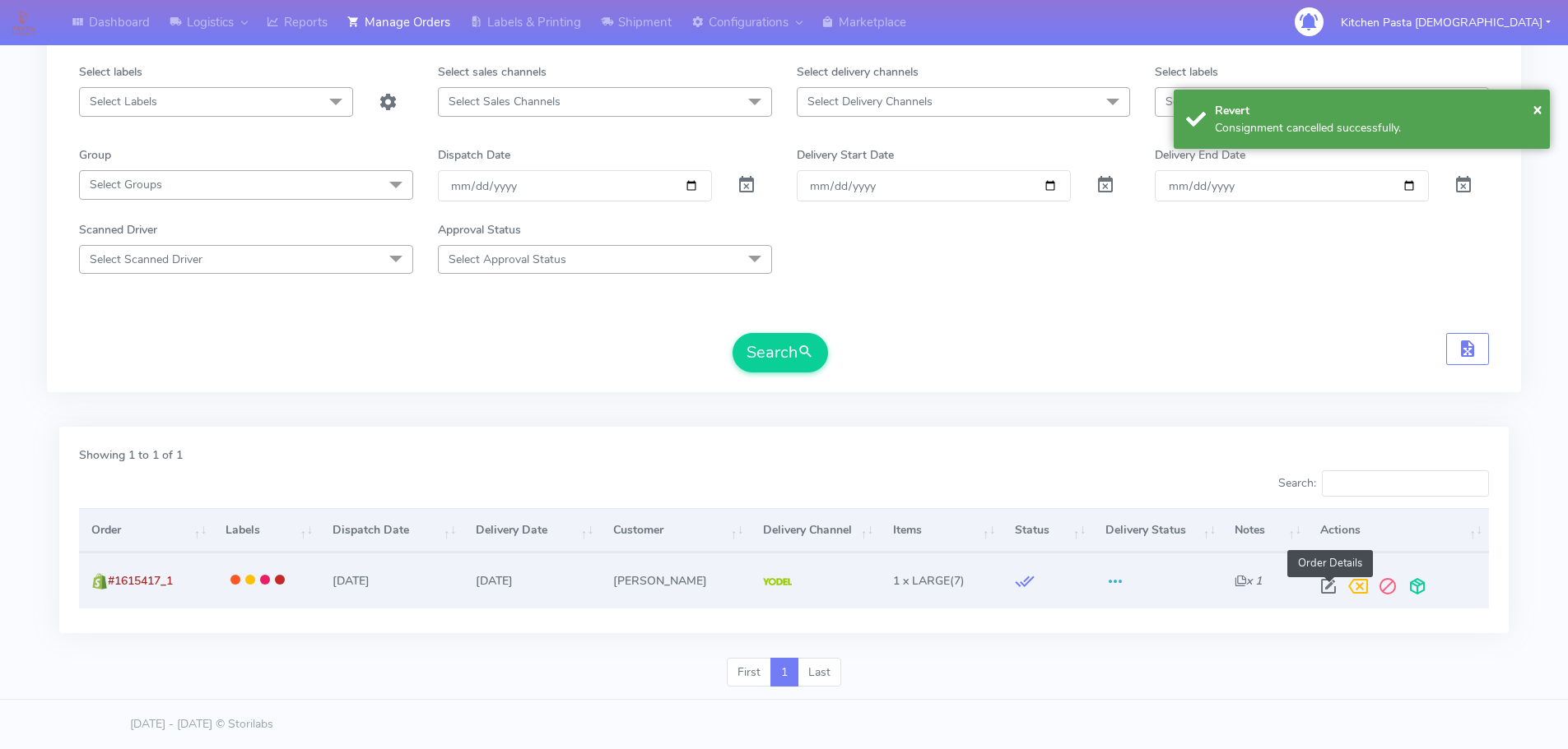
click at [1330, 588] on span at bounding box center [1328, 590] width 30 height 16
select select "5"
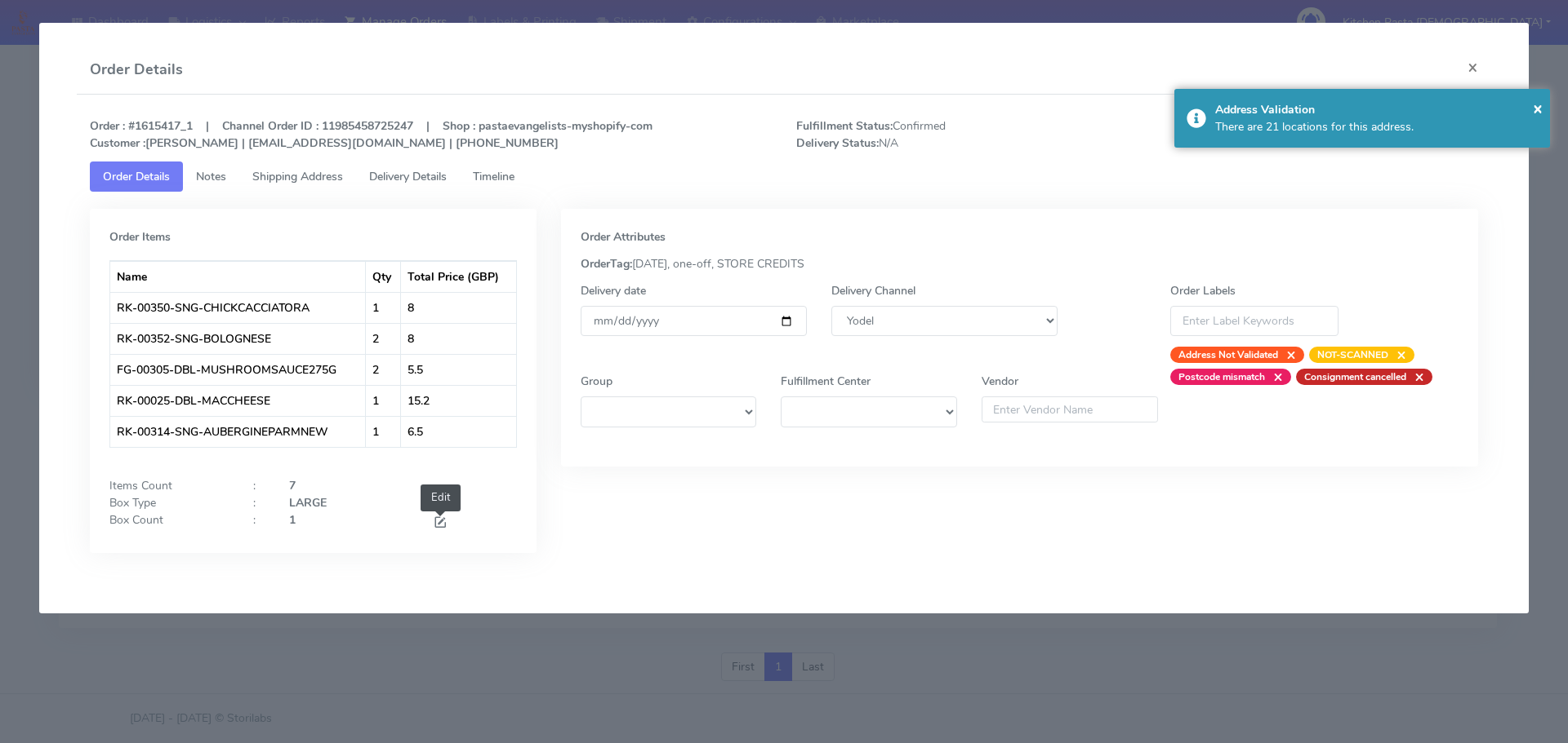
click at [441, 523] on span at bounding box center [440, 525] width 15 height 16
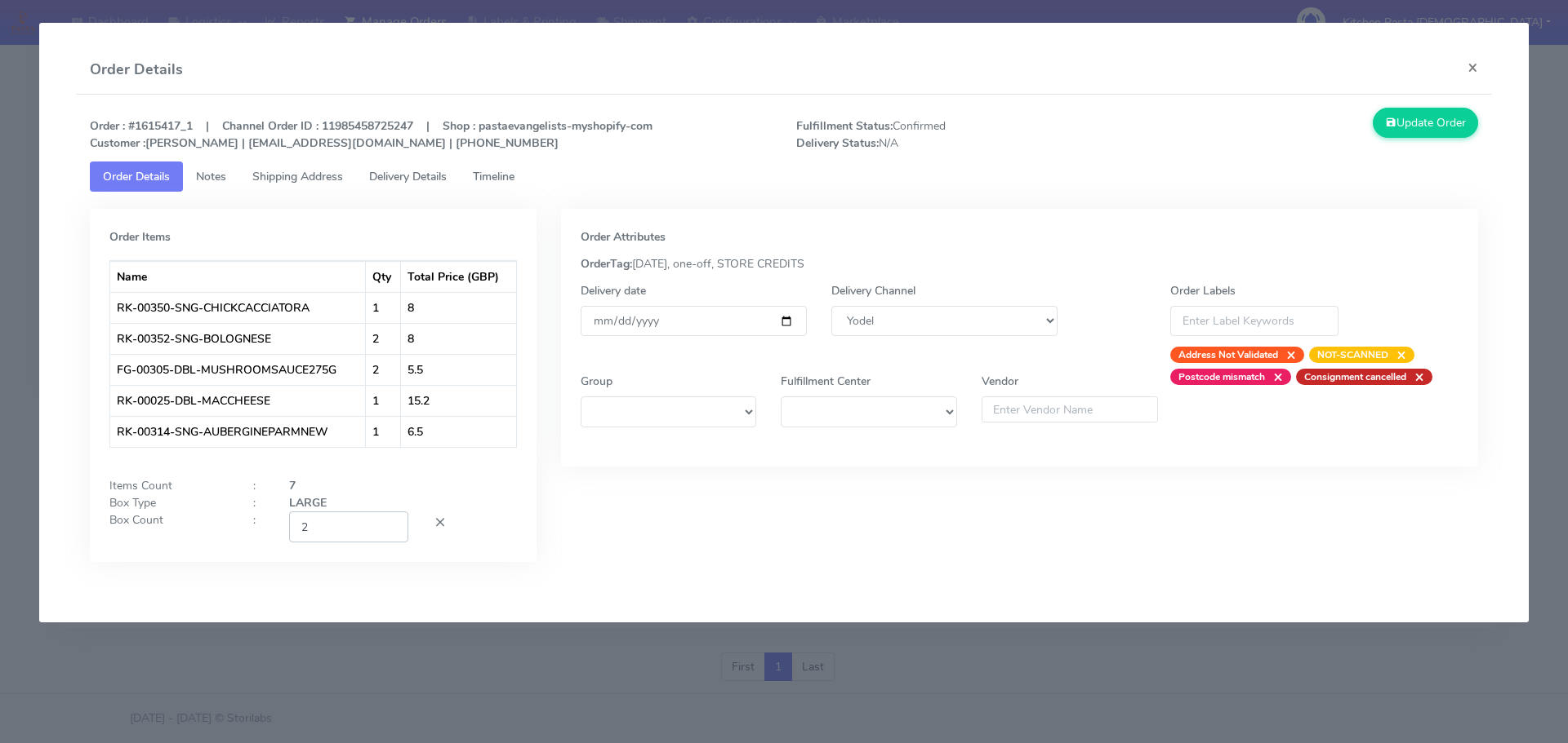
type input "2"
click at [390, 524] on input "2" at bounding box center [349, 527] width 119 height 30
click at [1420, 125] on button "Update Order" at bounding box center [1425, 122] width 106 height 30
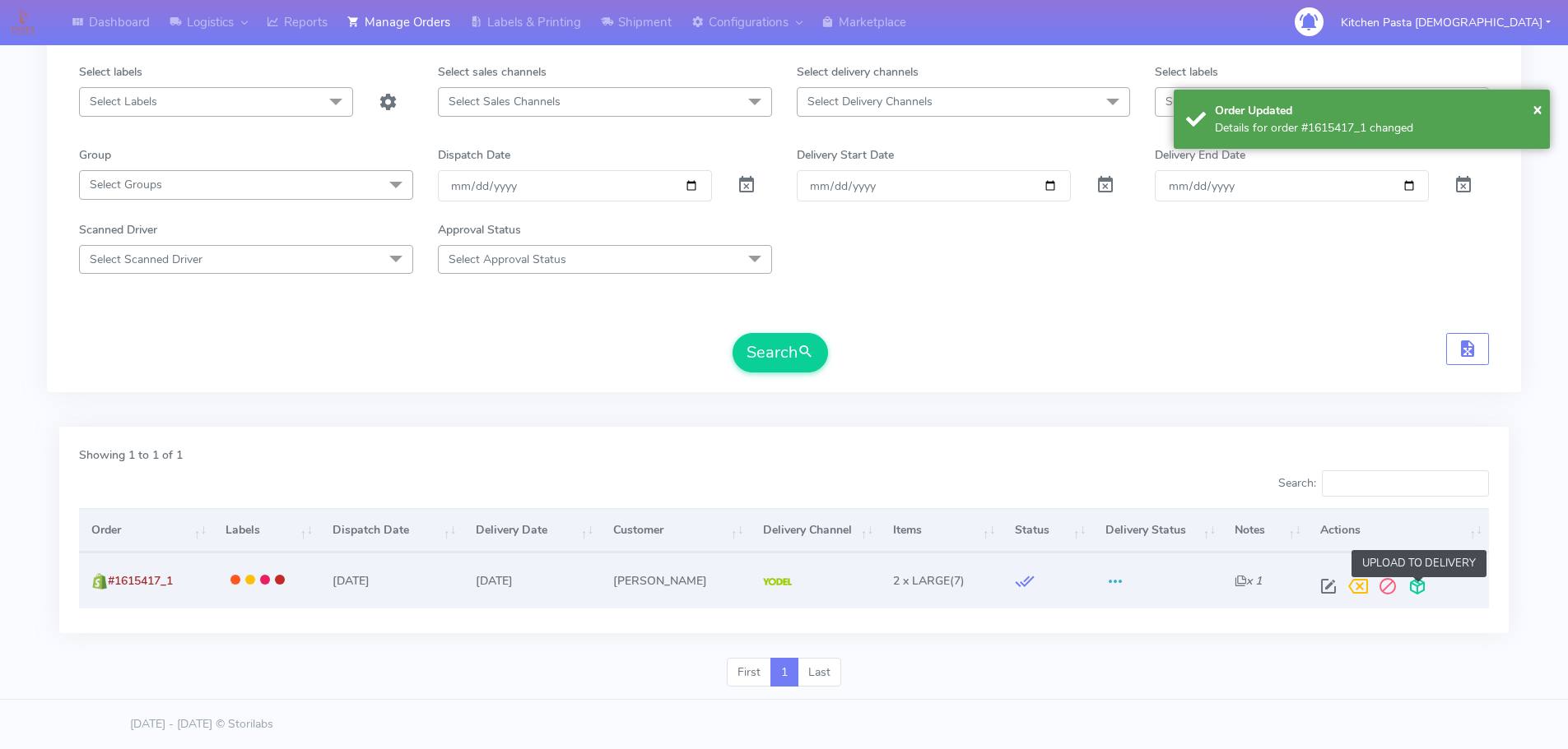
click at [1421, 584] on span at bounding box center [1417, 590] width 30 height 16
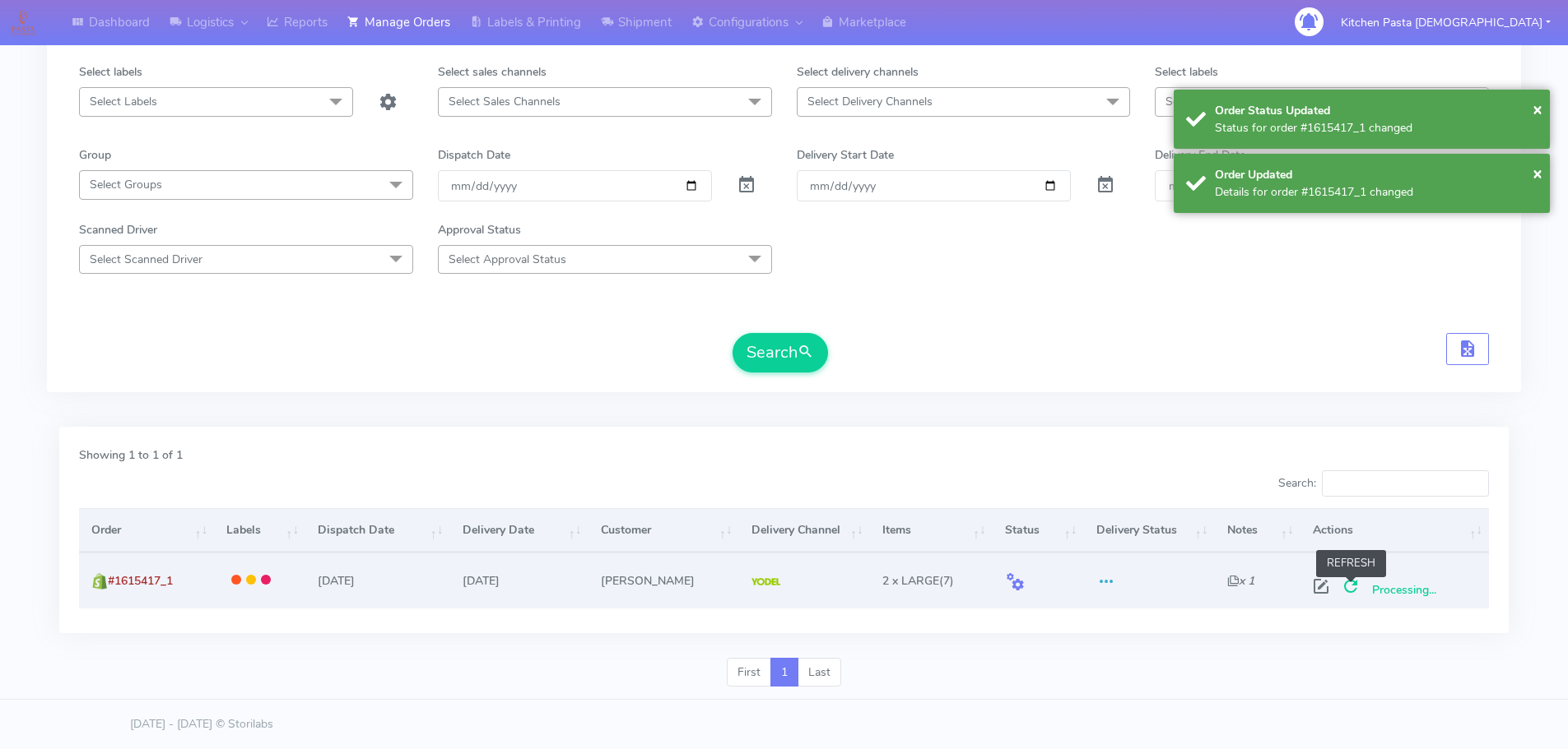
click at [1355, 588] on span at bounding box center [1351, 590] width 30 height 16
click at [1354, 588] on span at bounding box center [1351, 590] width 30 height 16
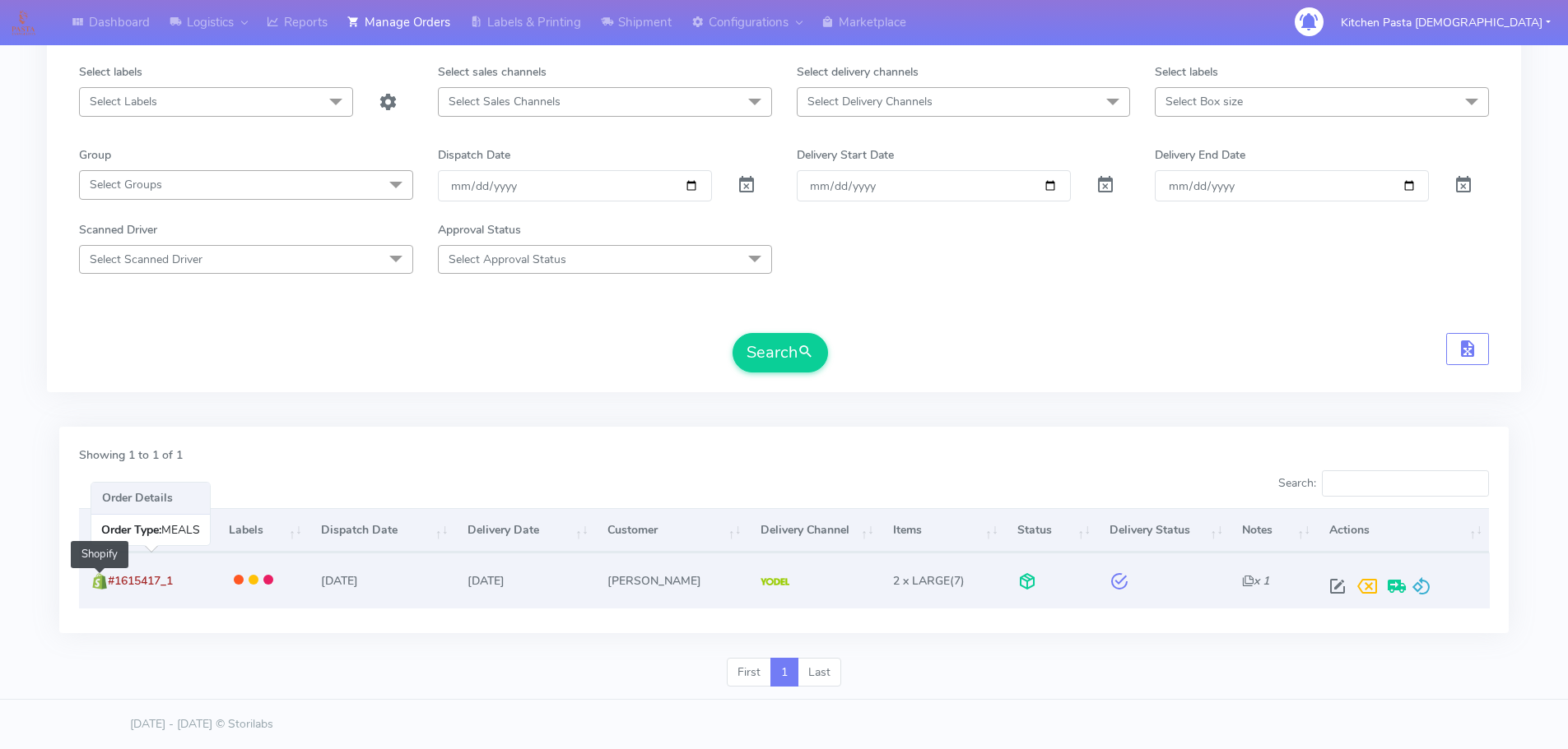
drag, startPoint x: 196, startPoint y: 577, endPoint x: 104, endPoint y: 588, distance: 92.7
click at [104, 588] on td "#1615417_1 Shopify" at bounding box center [147, 580] width 137 height 55
copy span "#1615417_1"
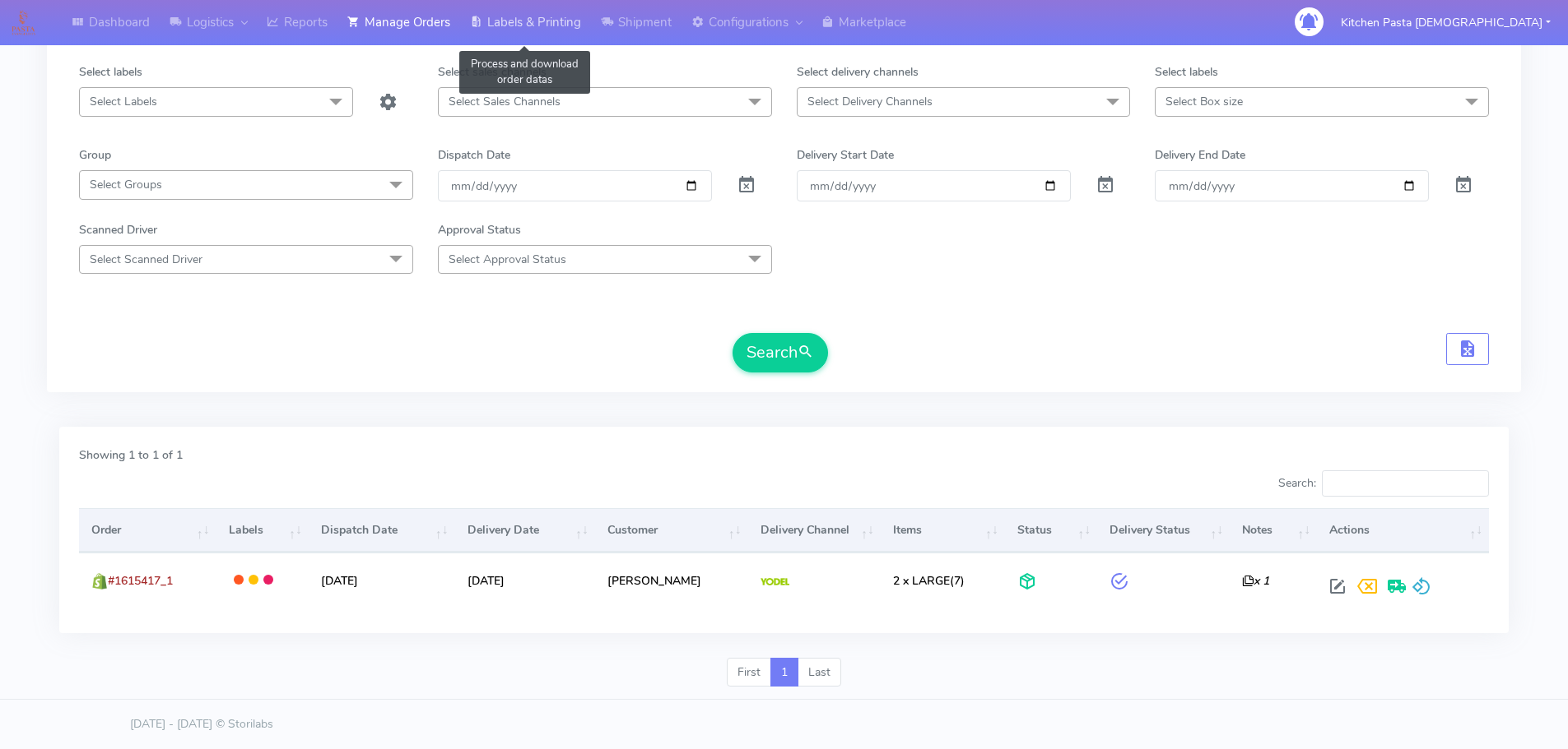
click at [523, 33] on link "Labels & Printing" at bounding box center [525, 23] width 131 height 45
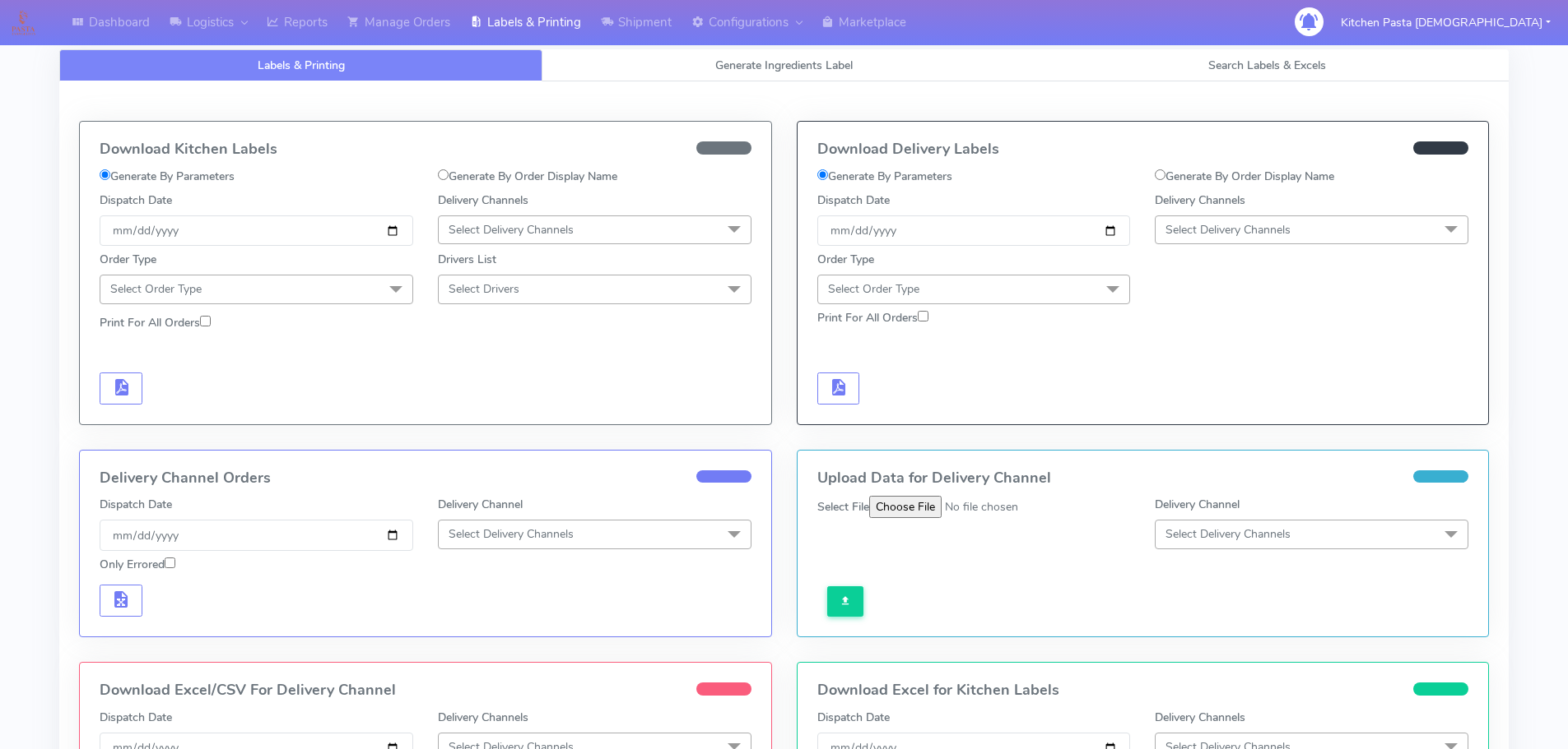
click at [1184, 183] on label "Generate By Order Display Name" at bounding box center [1245, 177] width 180 height 18
click at [1165, 181] on input "Generate By Order Display Name" at bounding box center [1160, 175] width 11 height 11
radio input "true"
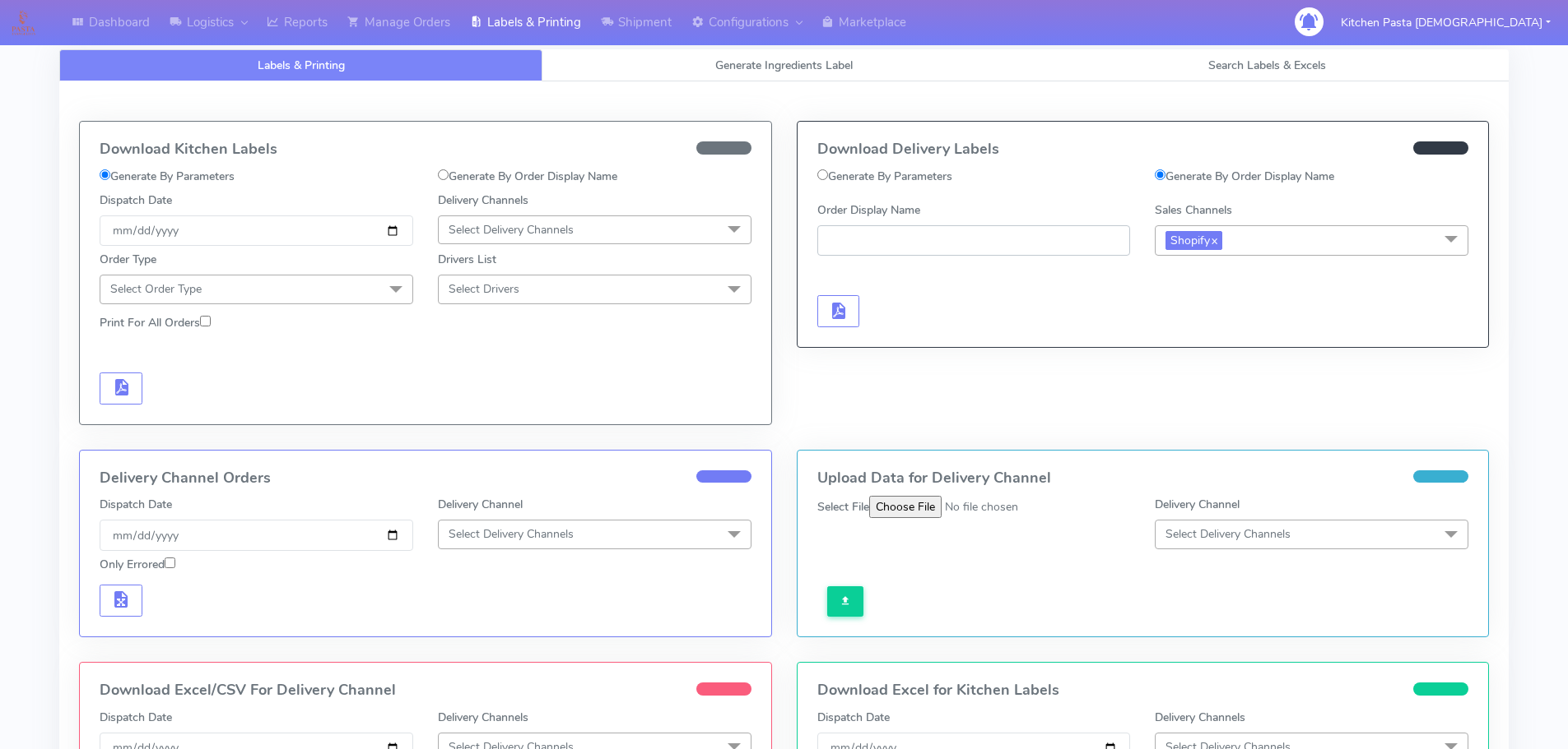
paste input "#1615417_1"
type input "#1615417_1"
click at [828, 308] on span "button" at bounding box center [838, 315] width 20 height 16
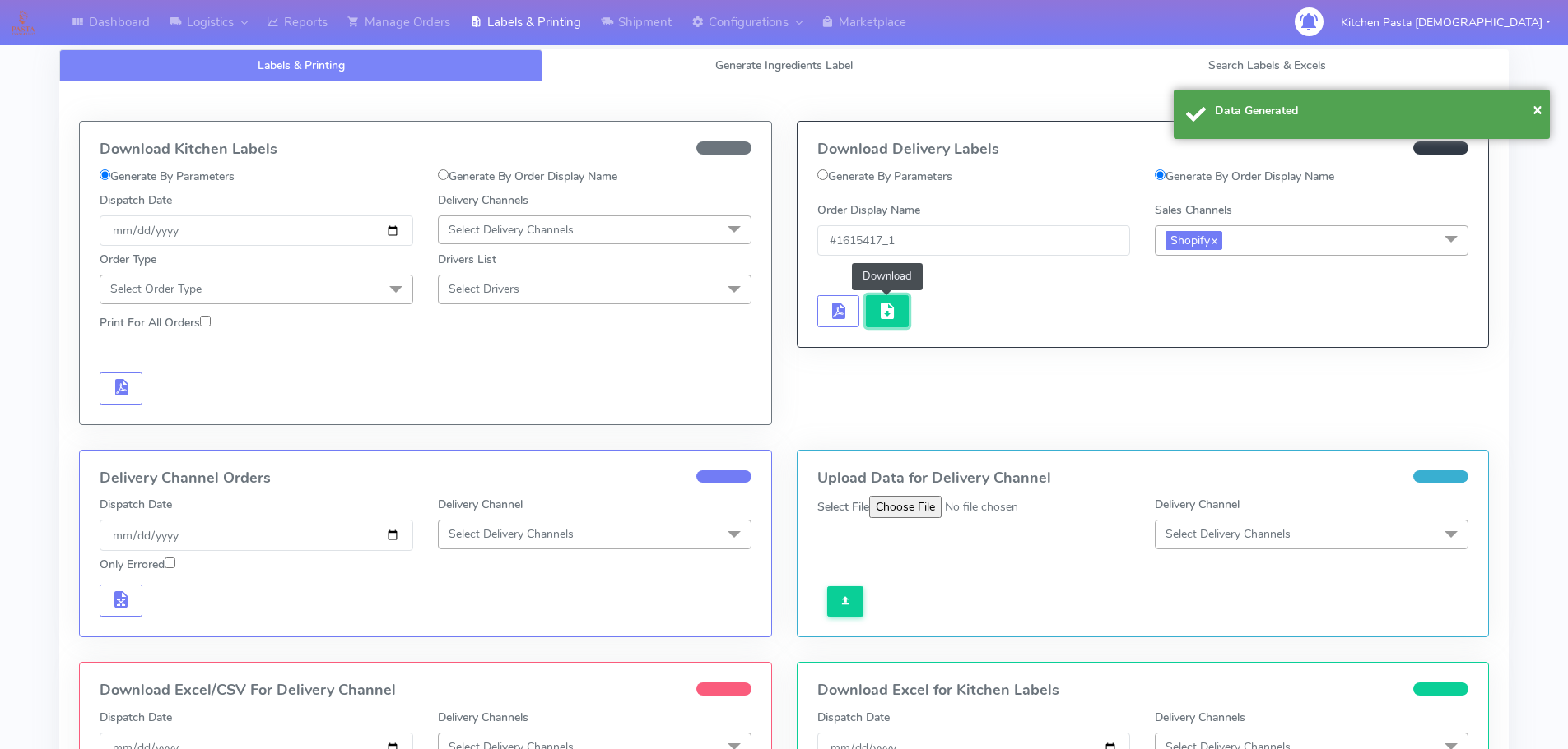
click at [875, 317] on button "button" at bounding box center [887, 311] width 42 height 33
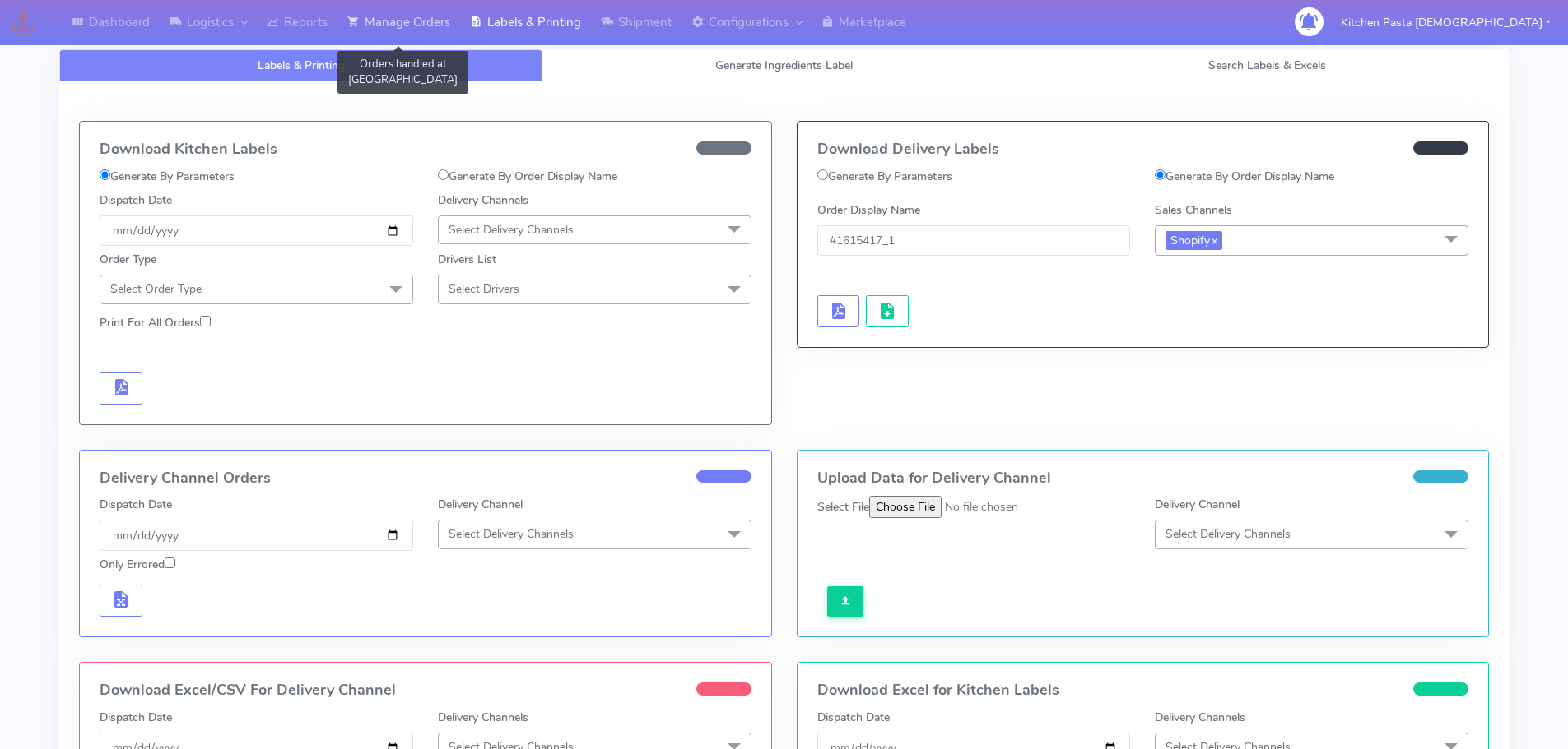
click at [418, 22] on link "Manage Orders" at bounding box center [399, 23] width 122 height 45
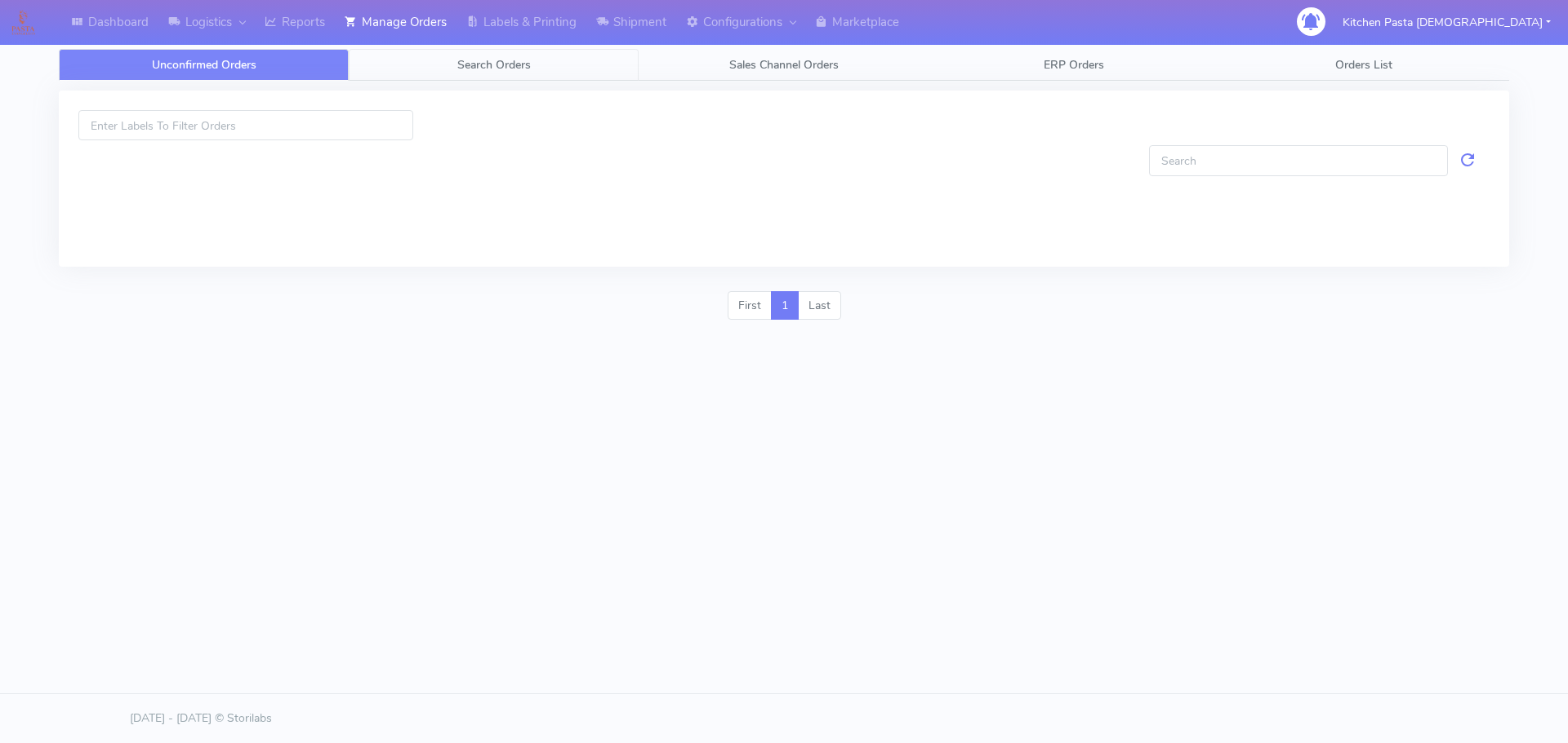
click at [488, 67] on span "Search Orders" at bounding box center [494, 65] width 73 height 16
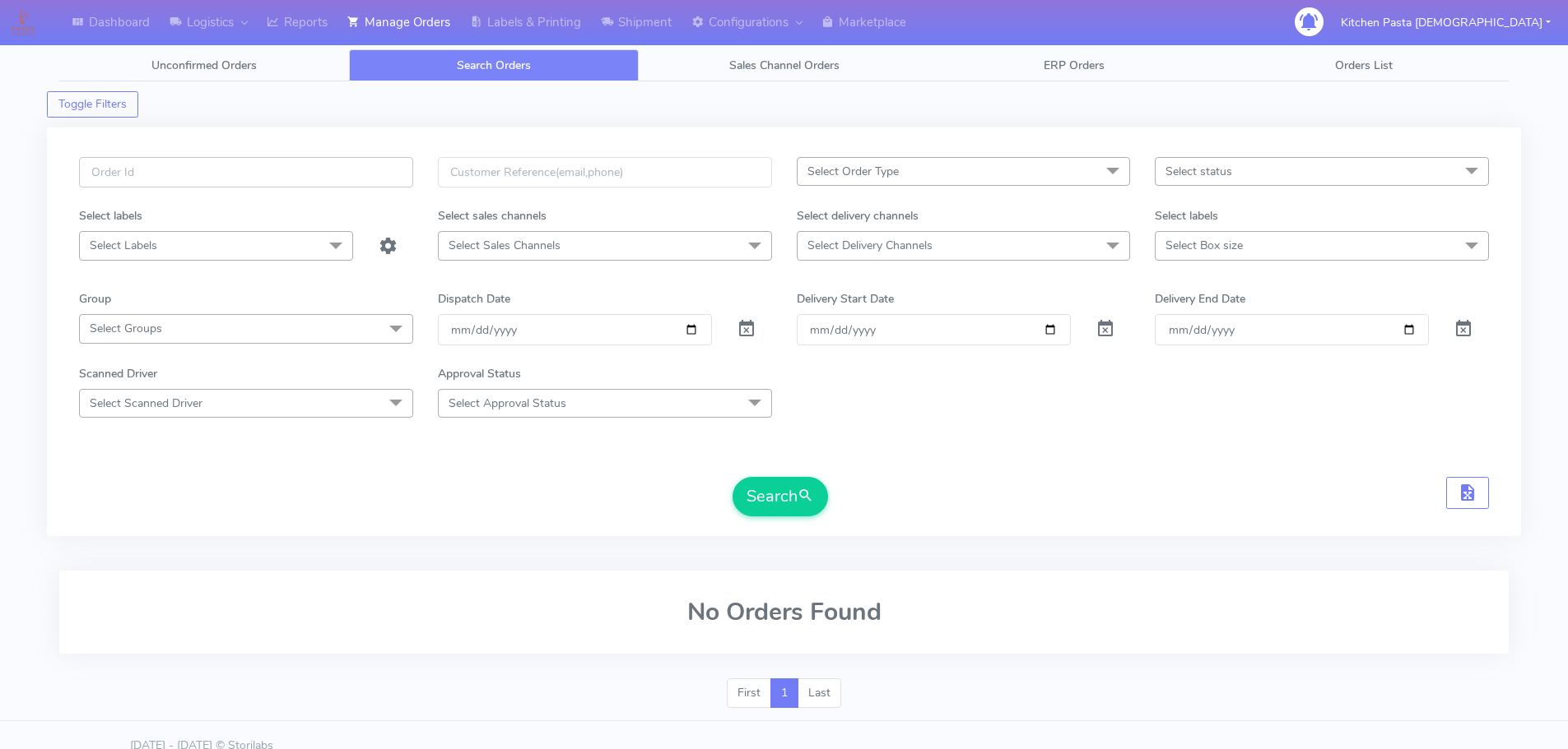
click at [367, 179] on input "text" at bounding box center [246, 172] width 334 height 31
type input "1615433"
click at [733, 477] on button "Search" at bounding box center [780, 496] width 96 height 39
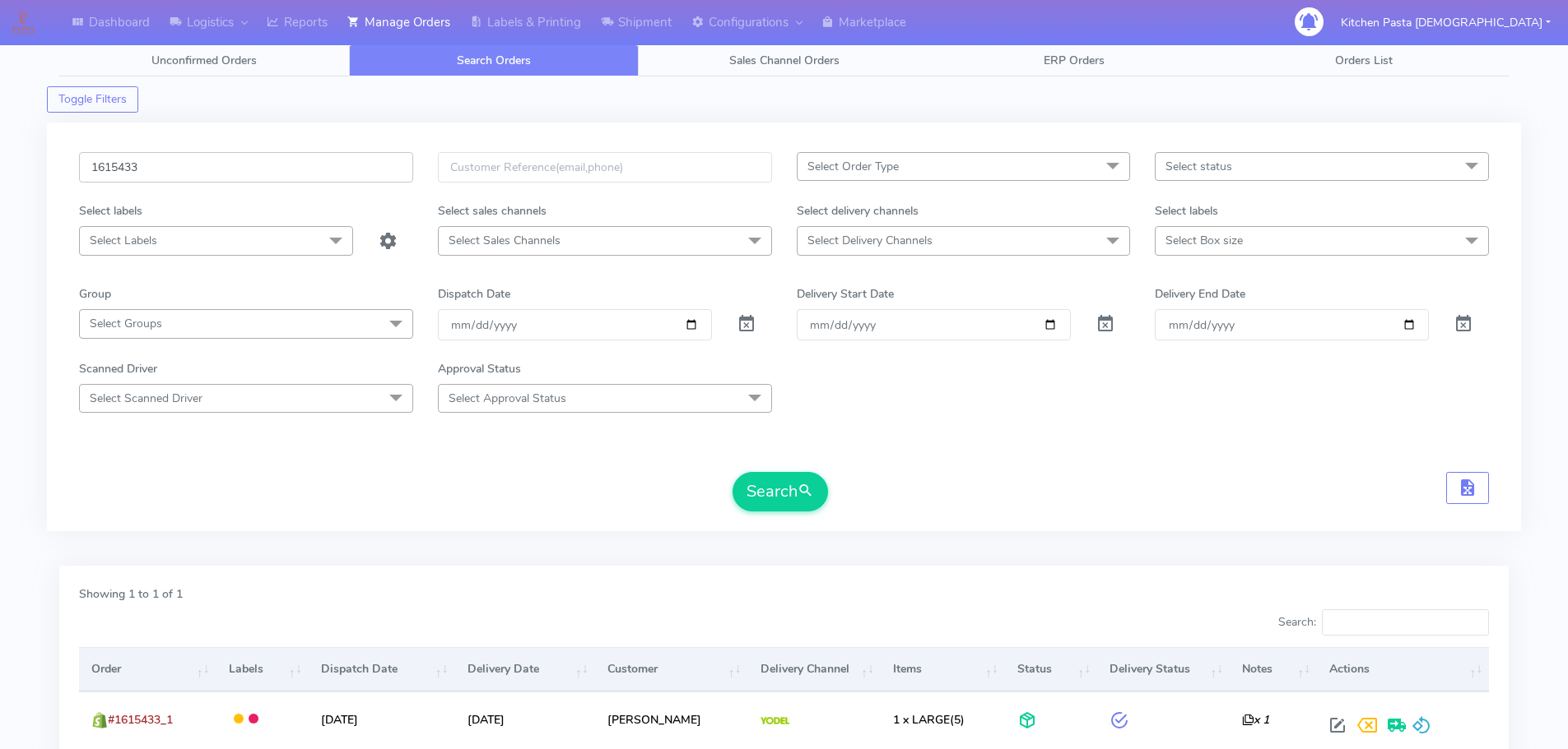
scroll to position [144, 0]
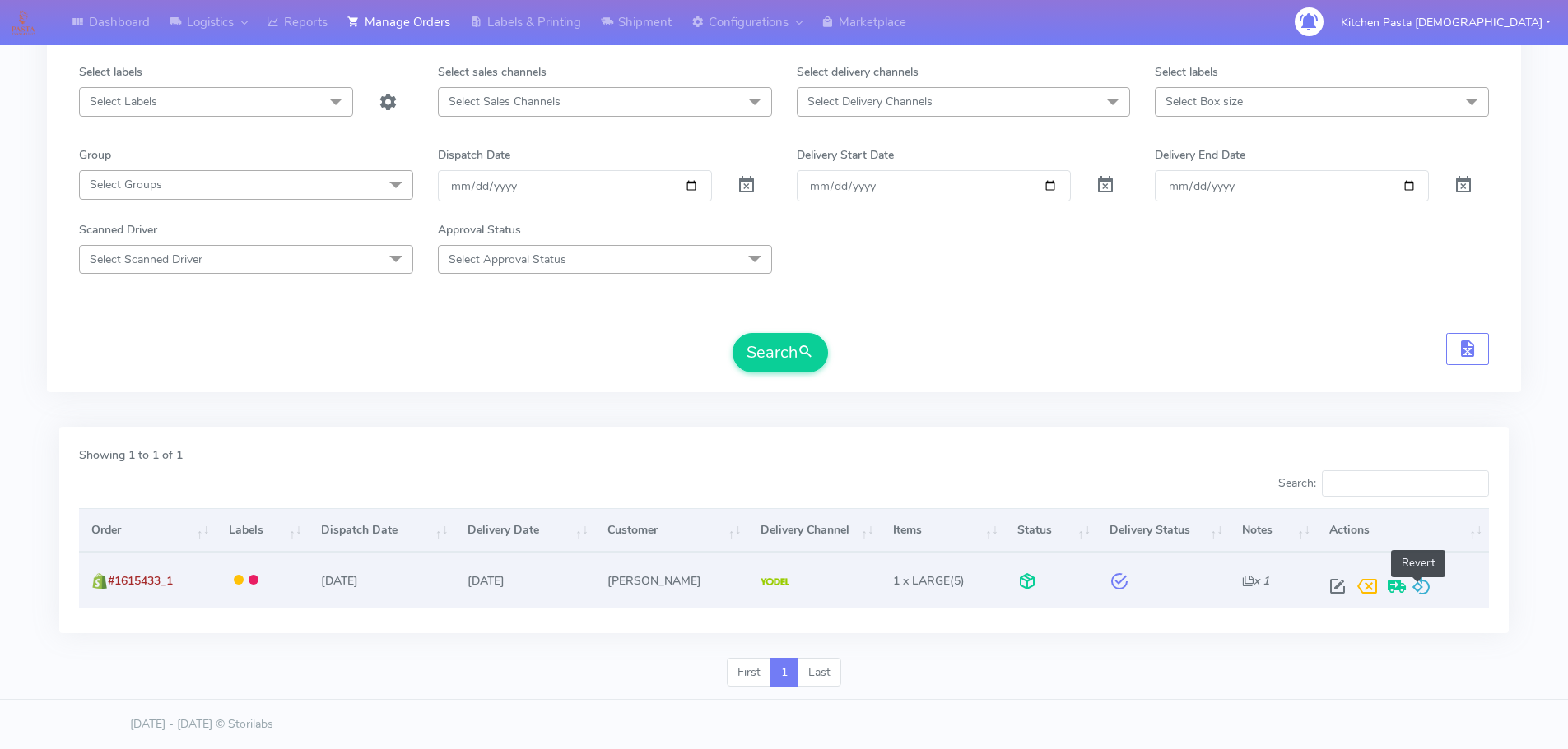
click at [1419, 592] on span at bounding box center [1422, 590] width 20 height 16
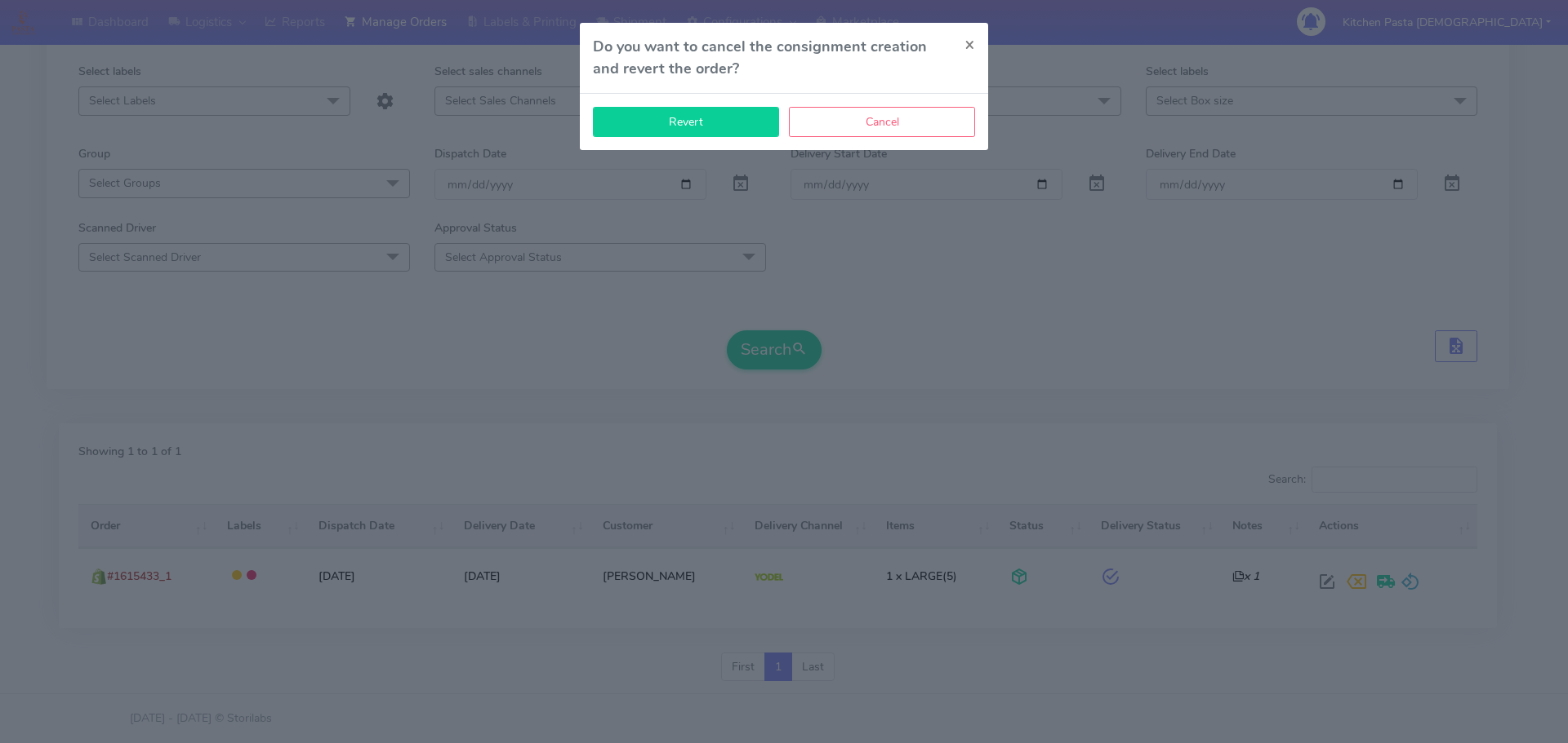
click at [712, 111] on button "Revert" at bounding box center [686, 121] width 186 height 30
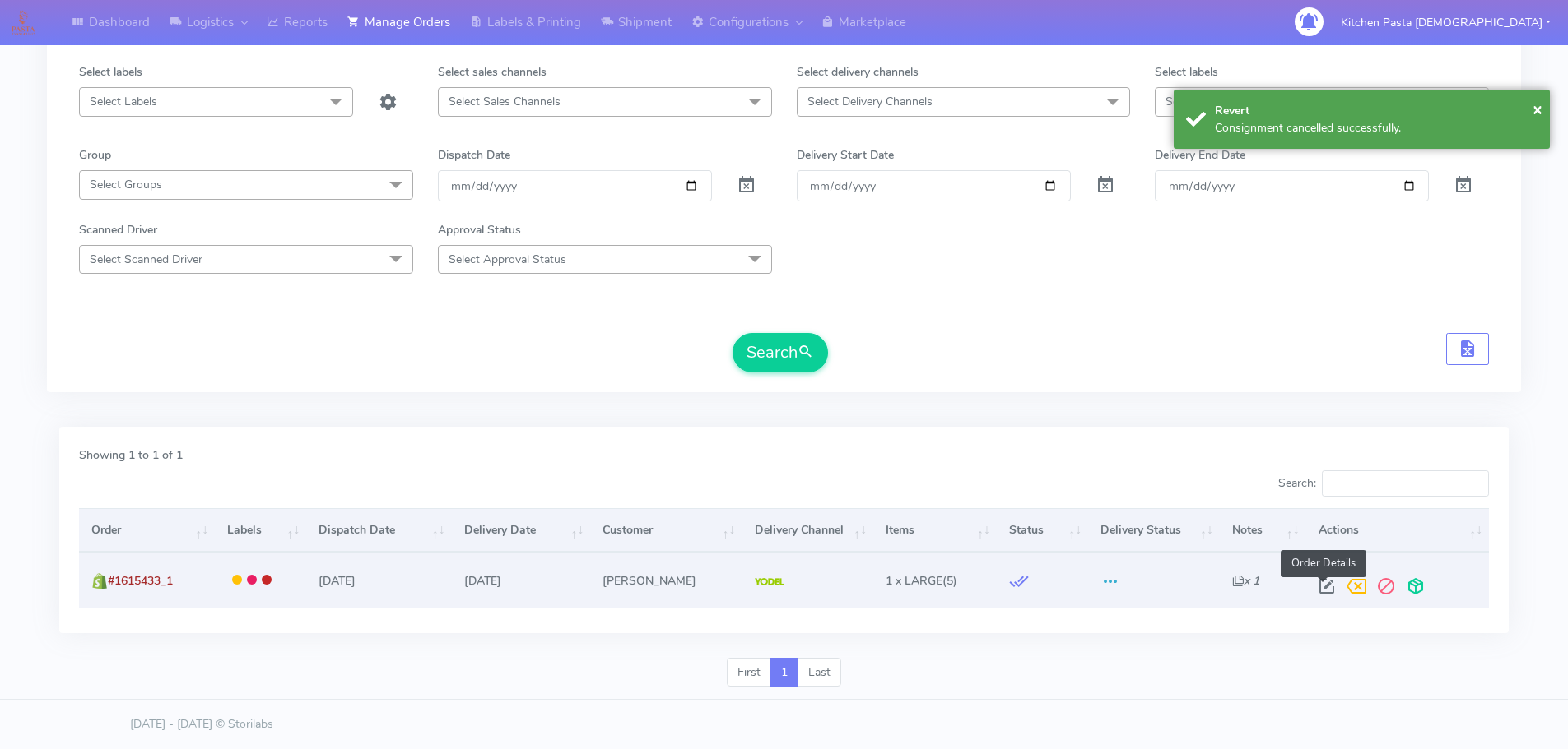
click at [1329, 591] on span at bounding box center [1327, 590] width 30 height 16
select select "5"
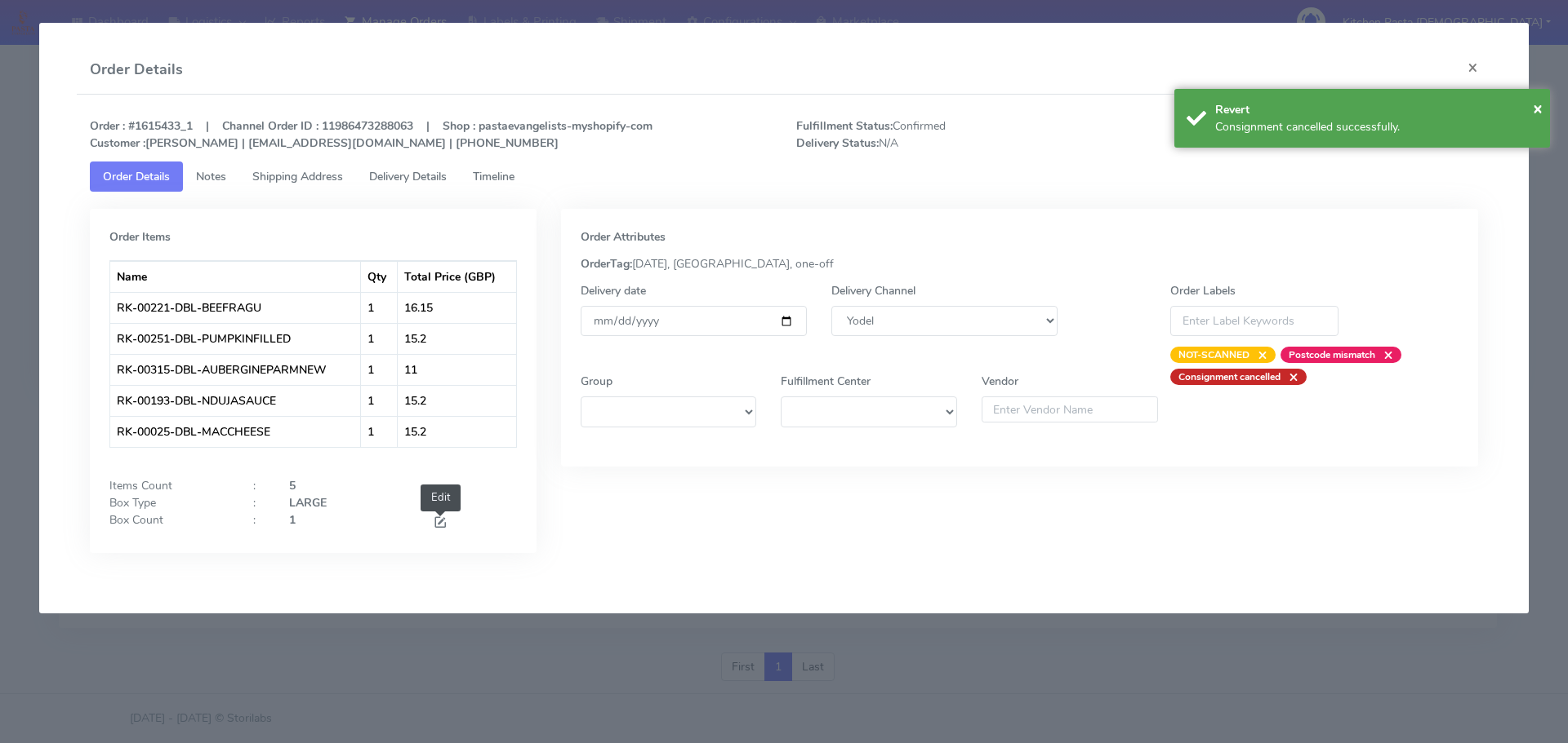
click at [439, 526] on span at bounding box center [440, 525] width 15 height 16
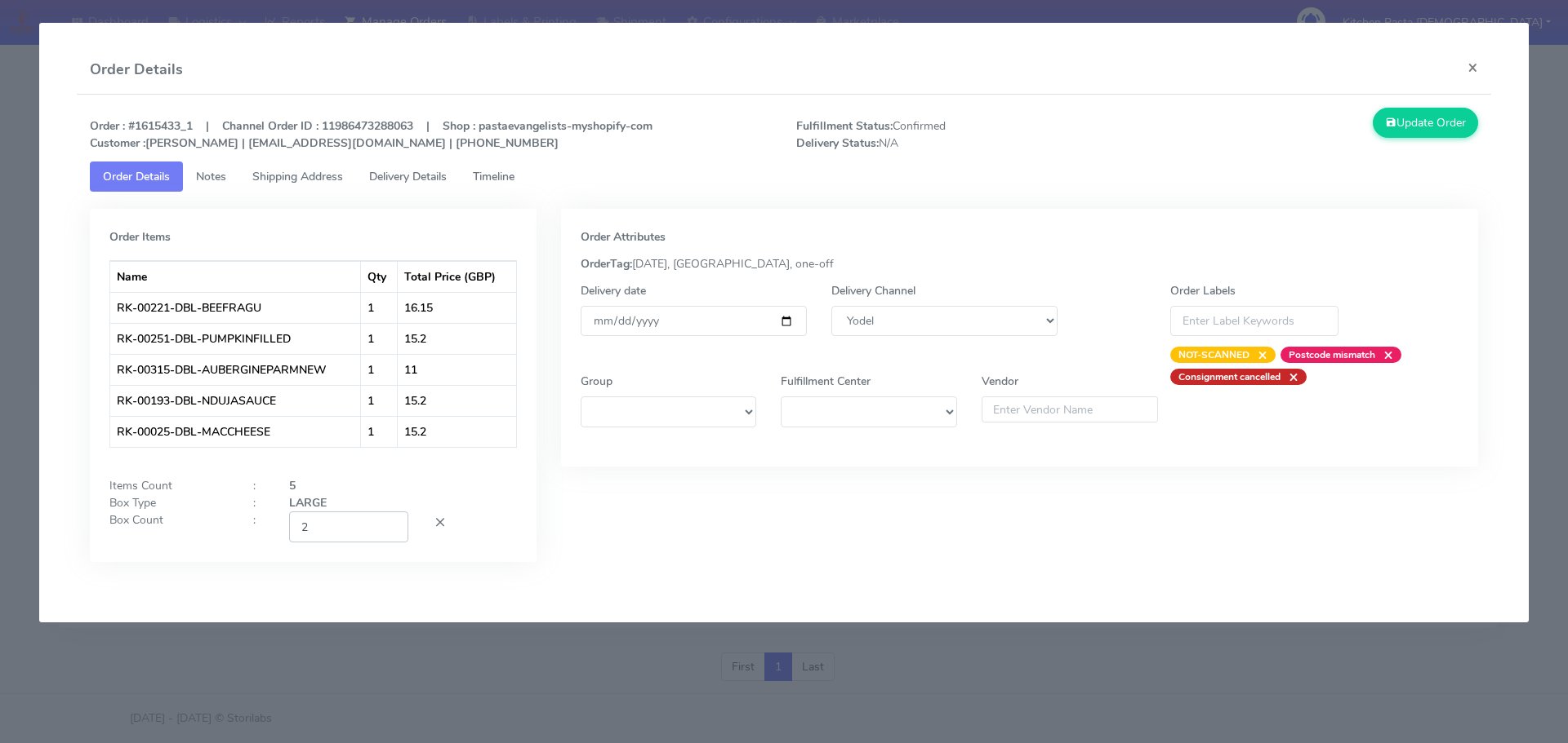
type input "2"
click at [393, 525] on input "2" at bounding box center [349, 527] width 119 height 30
click at [1453, 128] on button "Update Order" at bounding box center [1425, 122] width 106 height 30
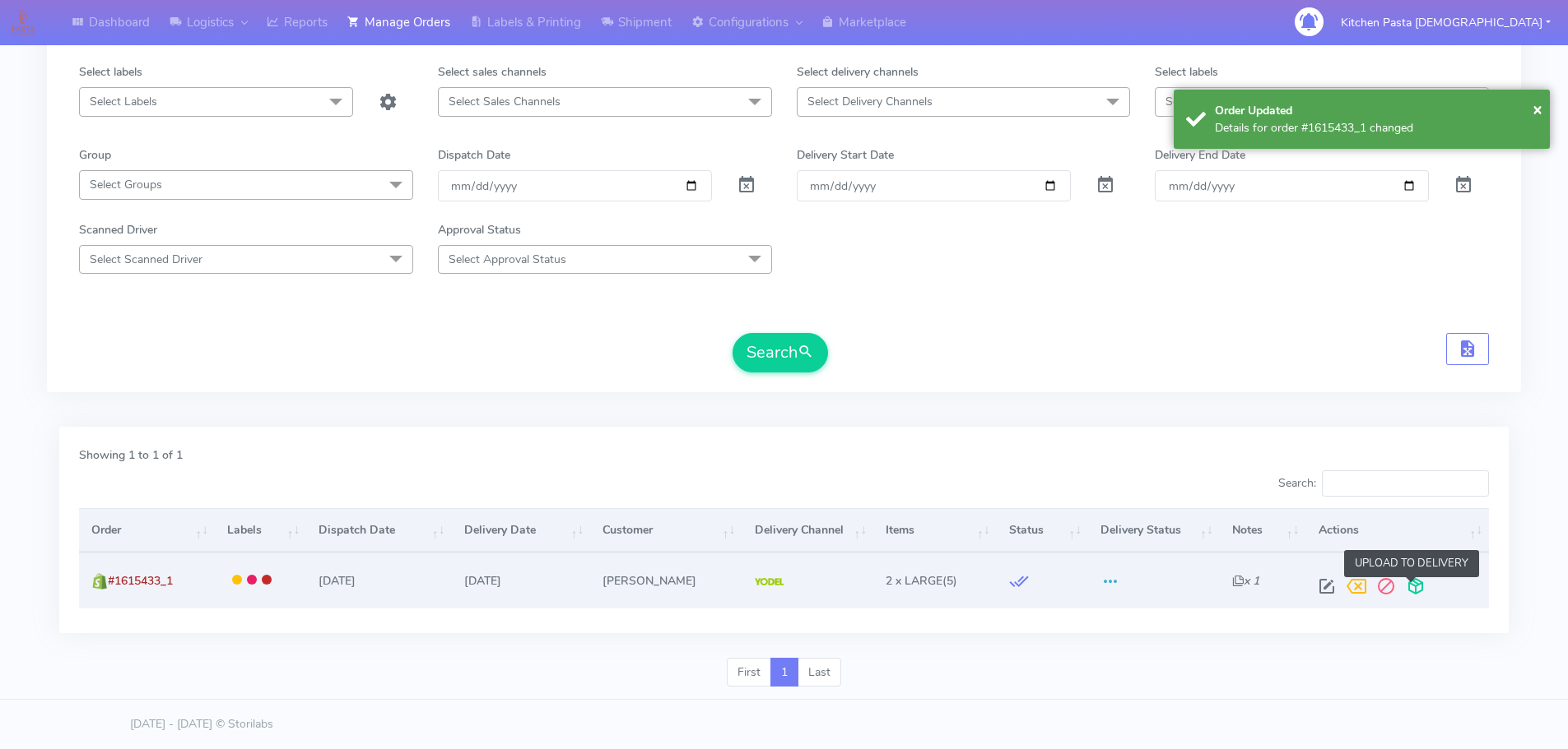
click at [1407, 586] on span at bounding box center [1416, 590] width 30 height 16
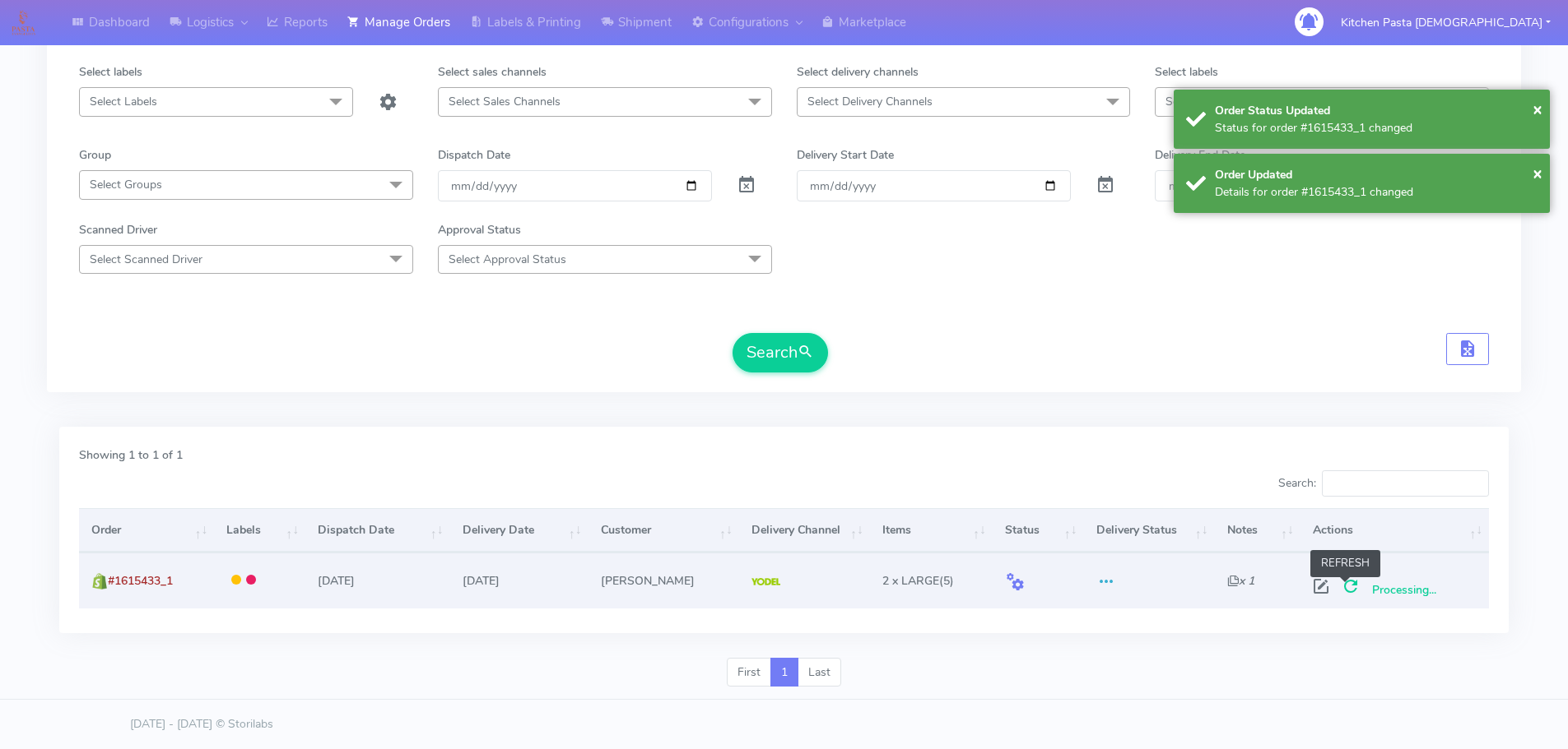
click at [1343, 583] on span at bounding box center [1351, 590] width 30 height 16
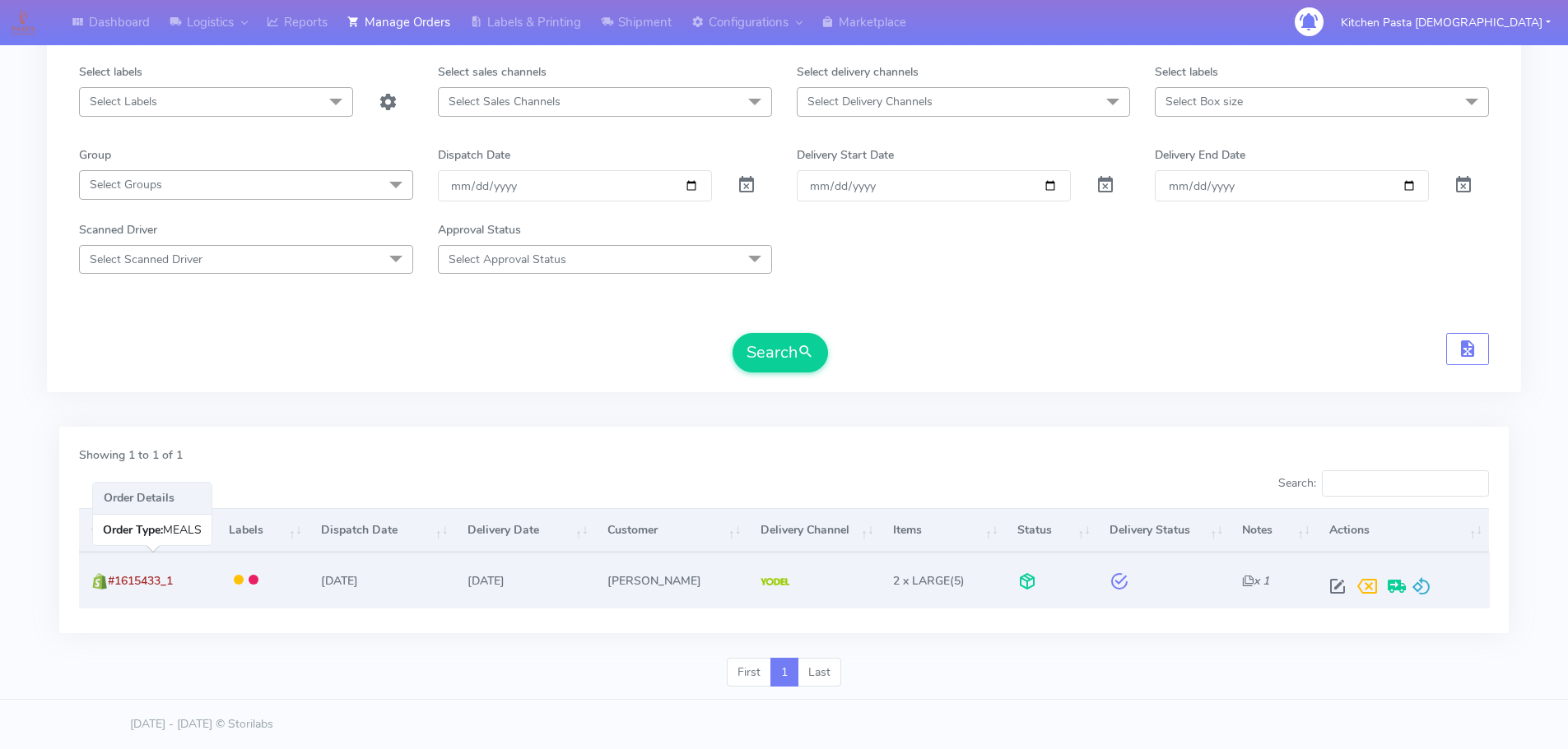
drag, startPoint x: 200, startPoint y: 580, endPoint x: 113, endPoint y: 589, distance: 87.5
click at [113, 589] on td "#1615433_1" at bounding box center [147, 580] width 137 height 55
copy span "#1615433_1"
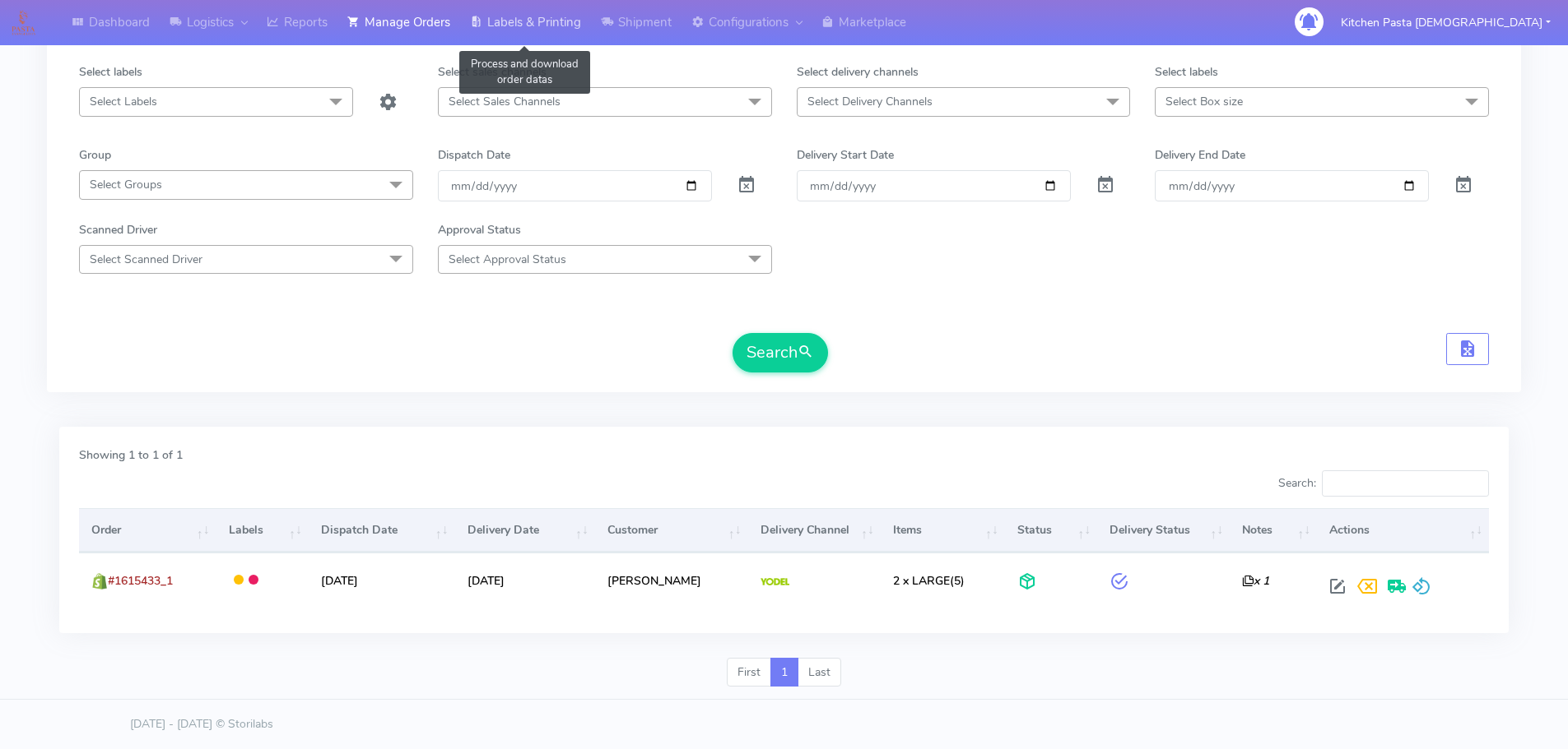
click at [504, 28] on link "Labels & Printing" at bounding box center [525, 23] width 131 height 45
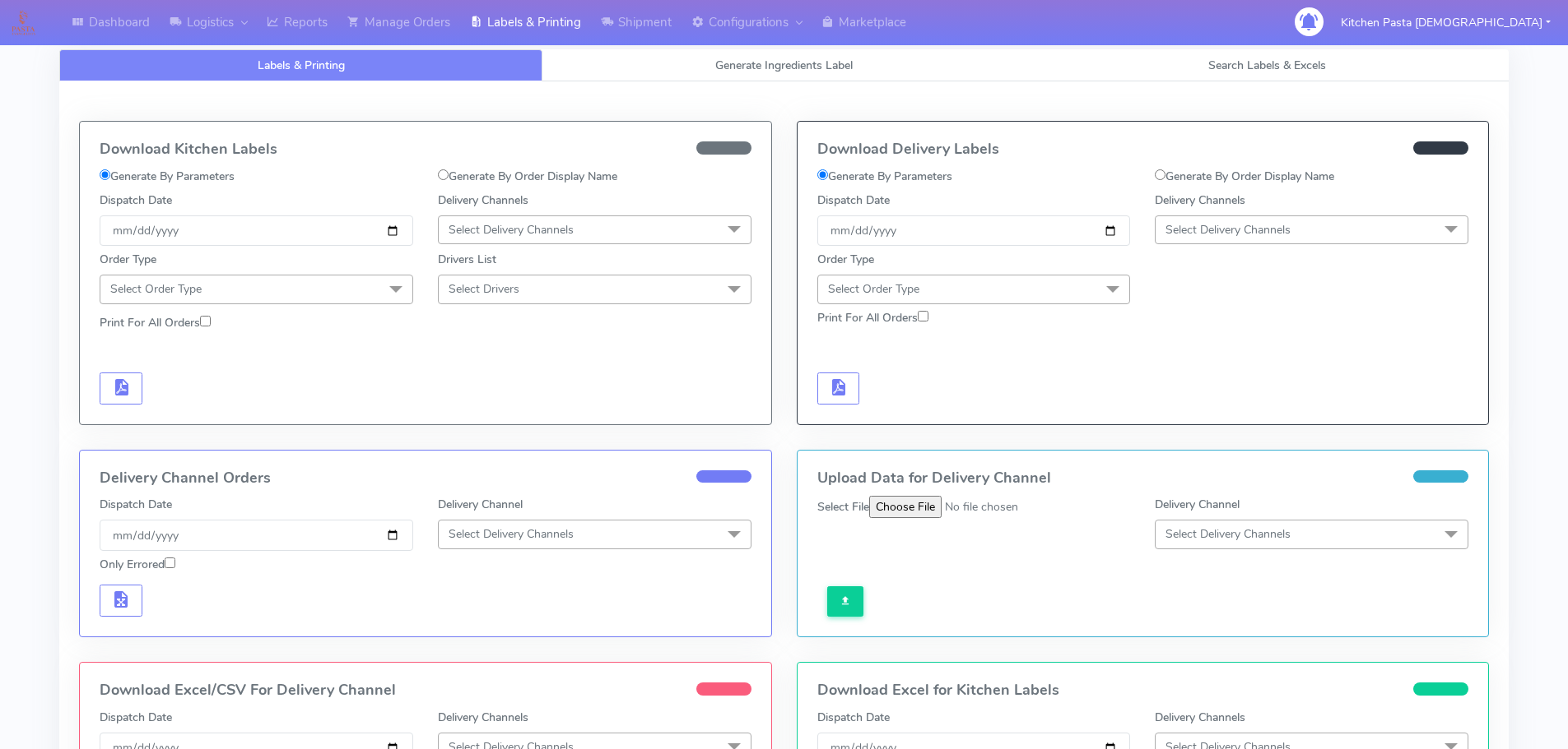
click at [1216, 174] on label "Generate By Order Display Name" at bounding box center [1245, 177] width 180 height 18
click at [1165, 174] on input "Generate By Order Display Name" at bounding box center [1160, 175] width 11 height 11
radio input "true"
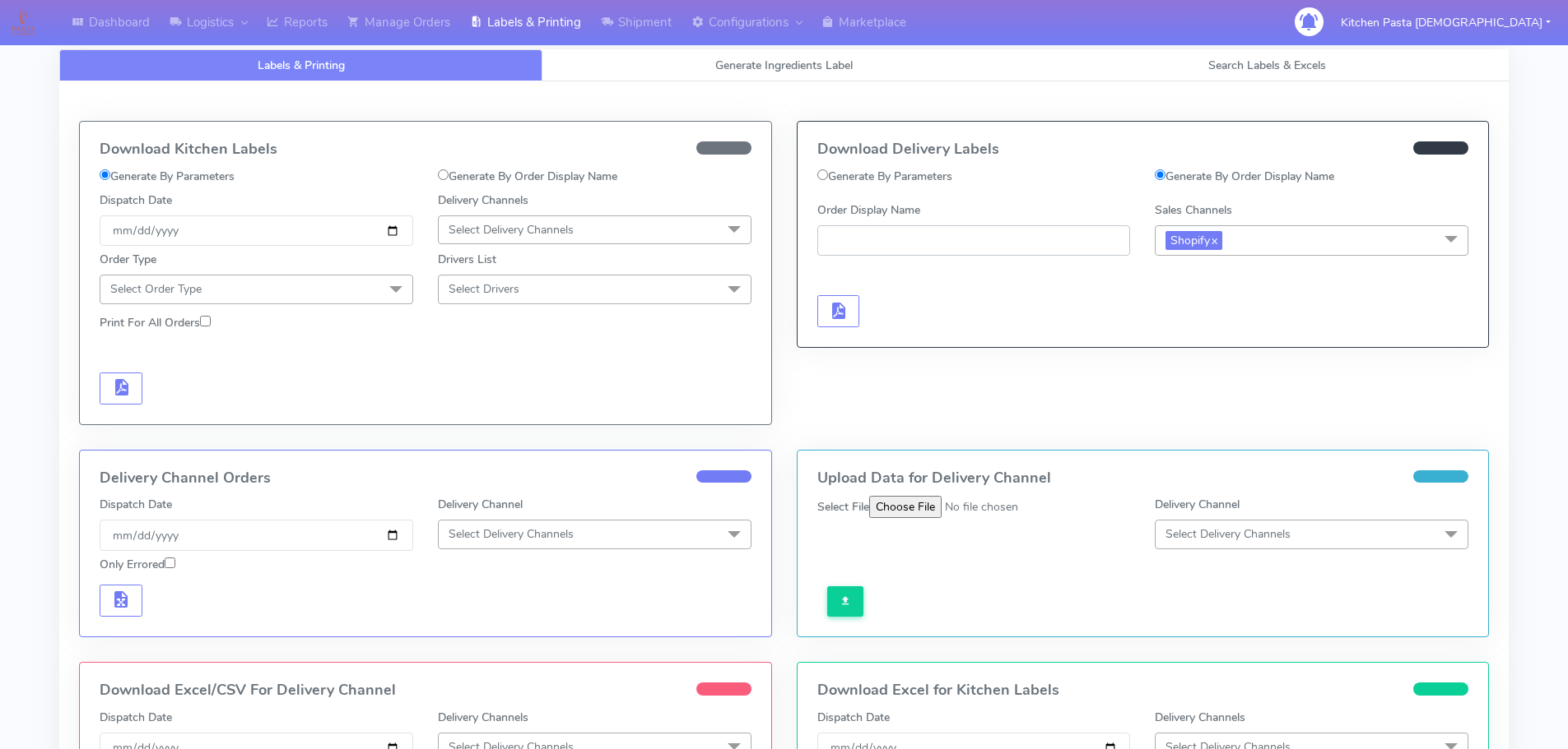
paste input "#1615433_1"
type input "#1615433_1"
click at [841, 309] on span "button" at bounding box center [838, 315] width 20 height 16
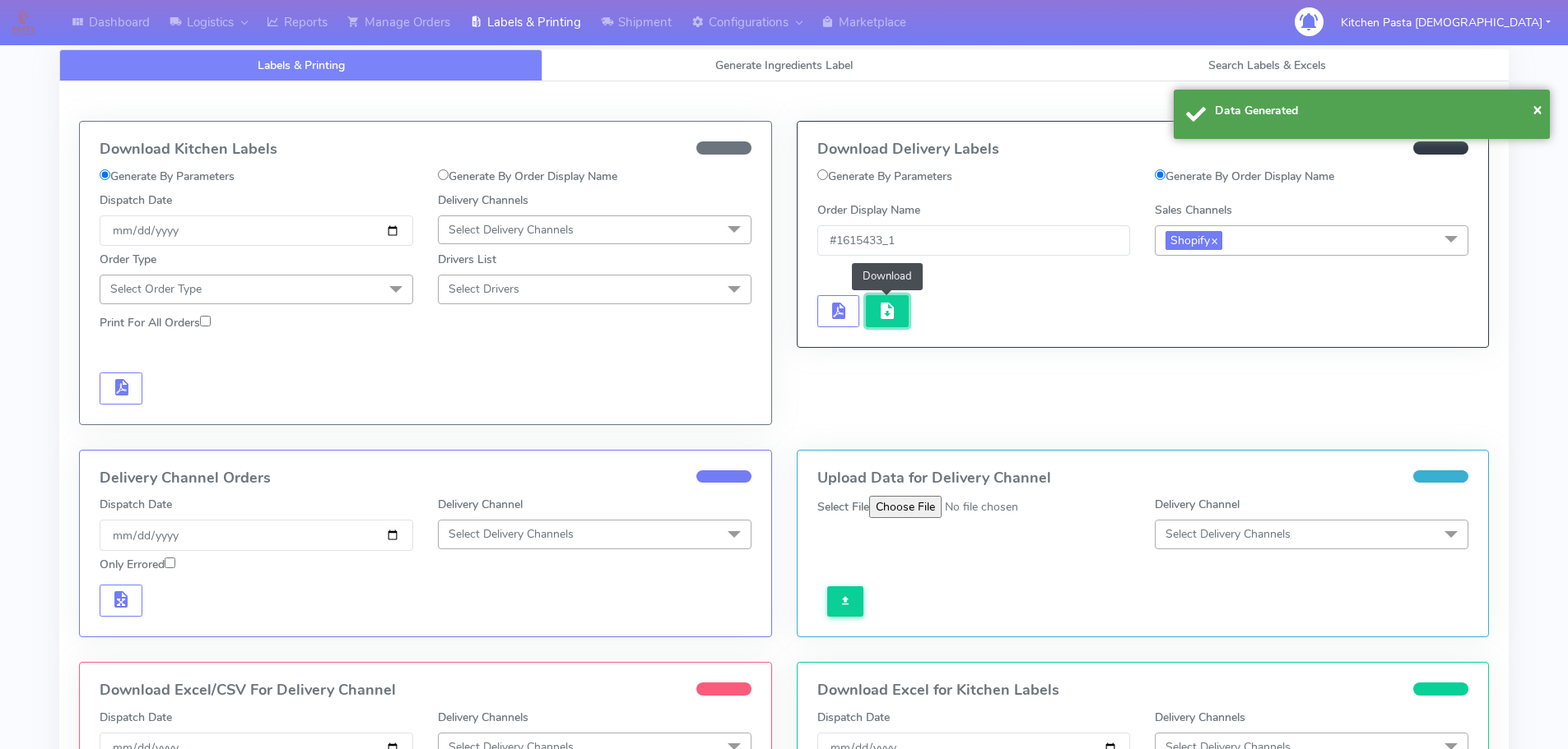
click at [888, 309] on span "button" at bounding box center [888, 315] width 20 height 16
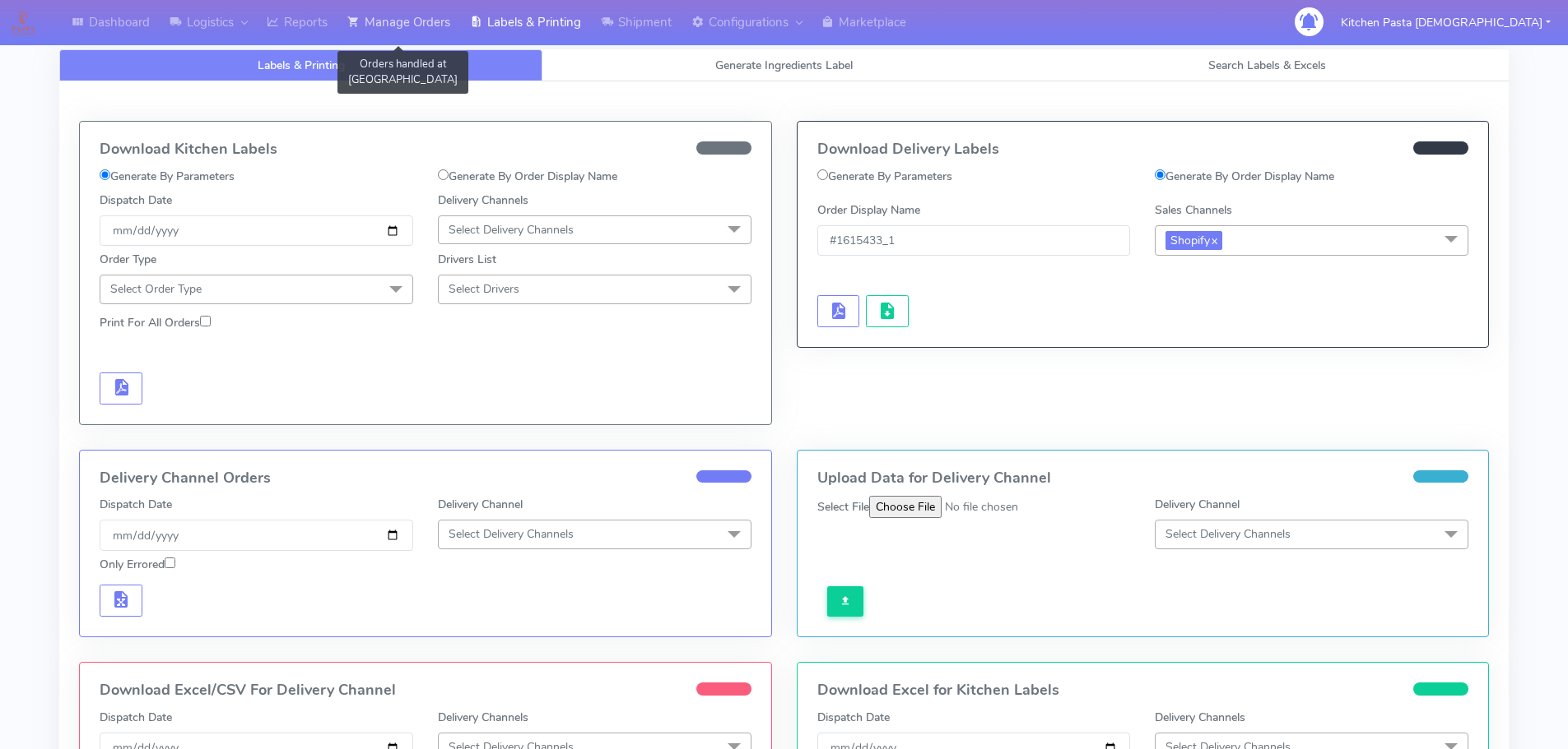
click at [368, 27] on link "Manage Orders" at bounding box center [399, 23] width 122 height 45
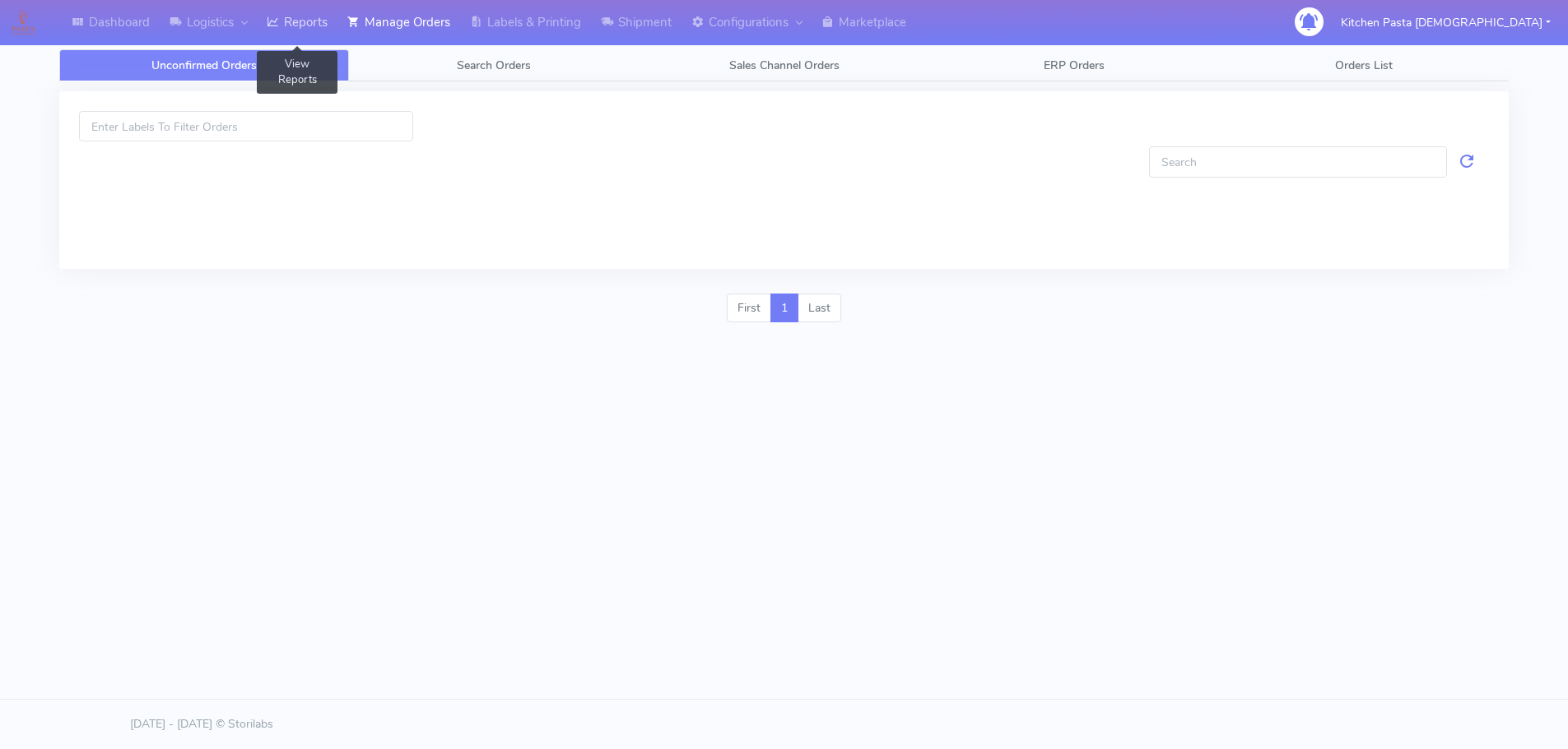
click at [331, 33] on link "Reports" at bounding box center [297, 23] width 81 height 45
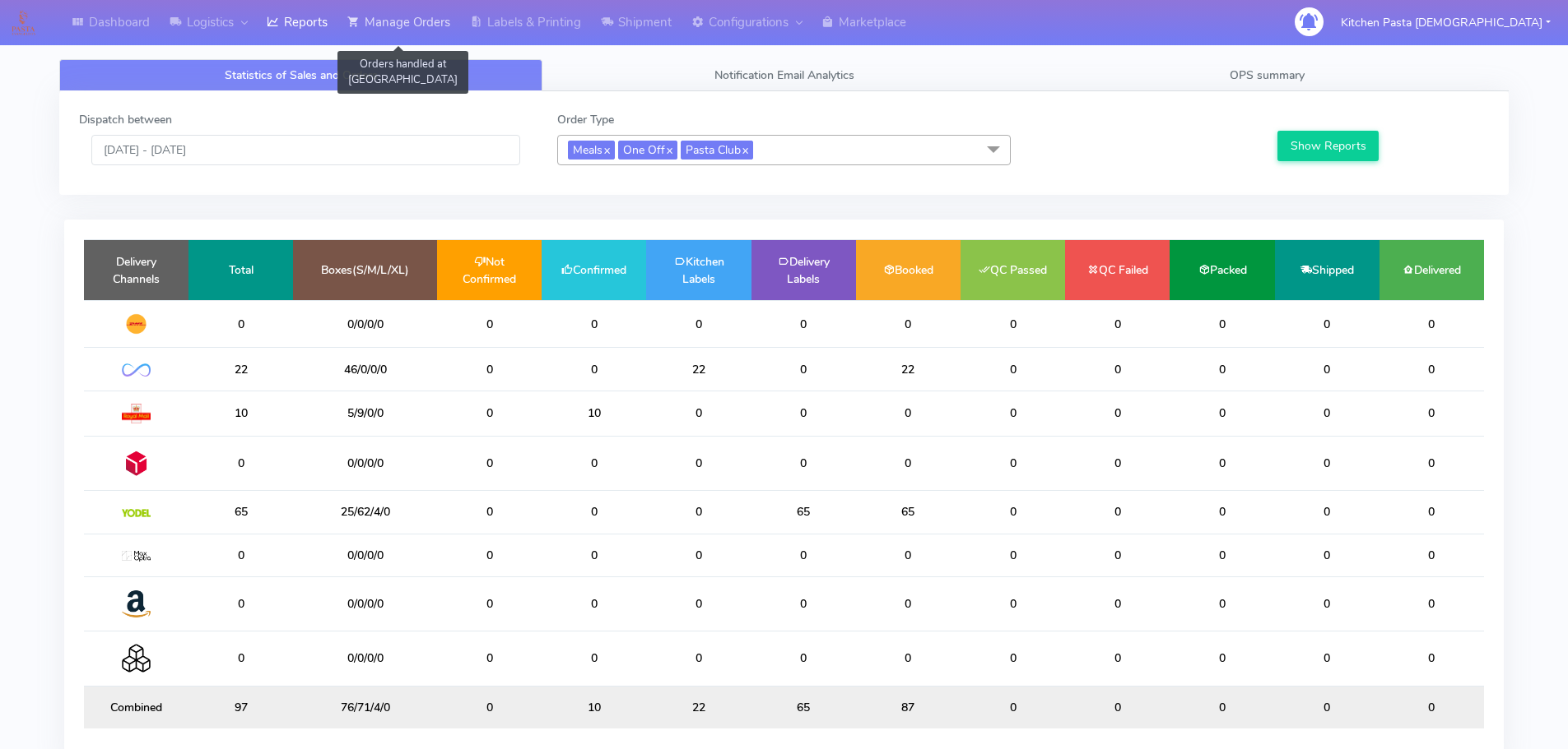
drag, startPoint x: 416, startPoint y: 30, endPoint x: 498, endPoint y: 23, distance: 82.3
click at [417, 29] on link "Manage Orders" at bounding box center [399, 23] width 122 height 45
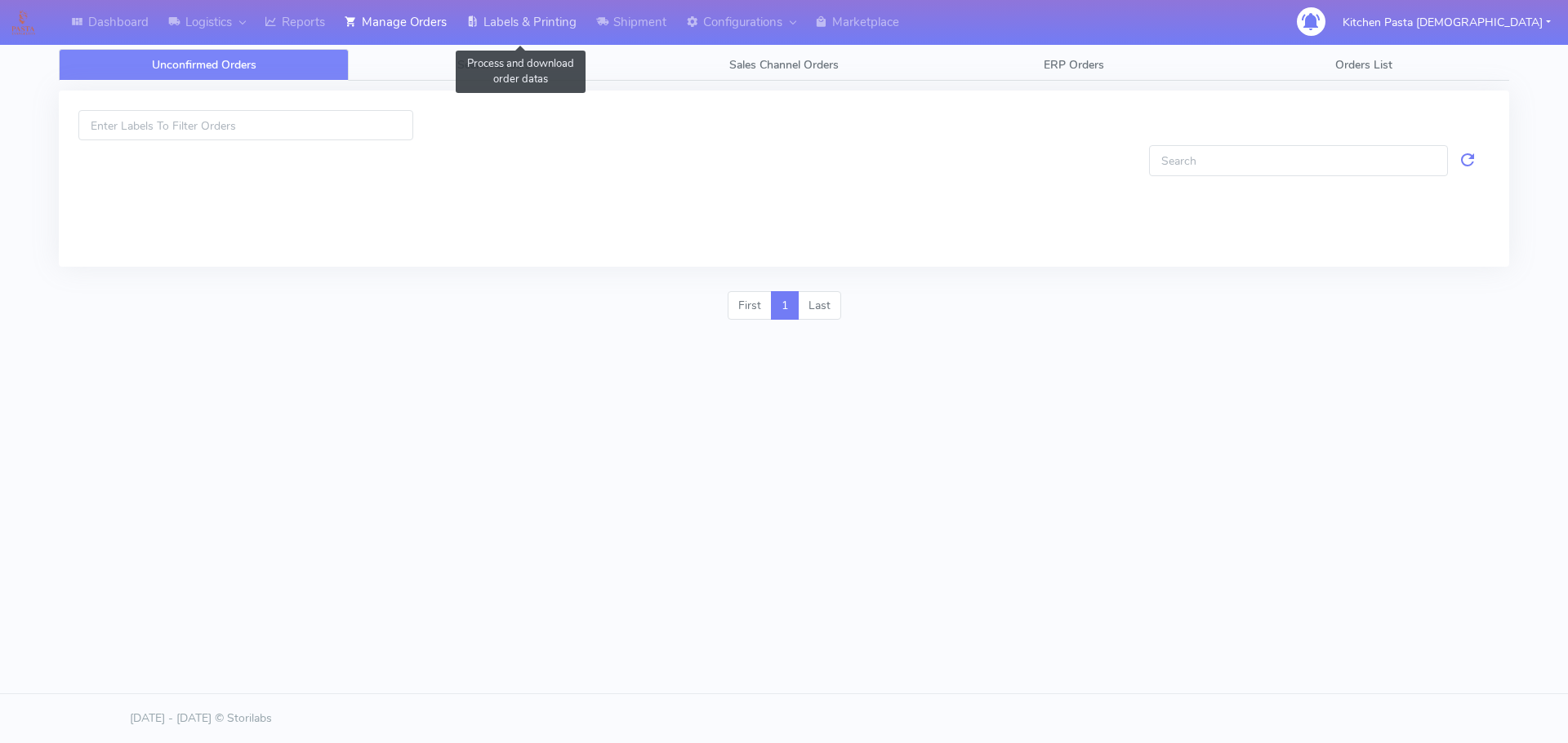
click at [508, 20] on link "Labels & Printing" at bounding box center [521, 23] width 130 height 45
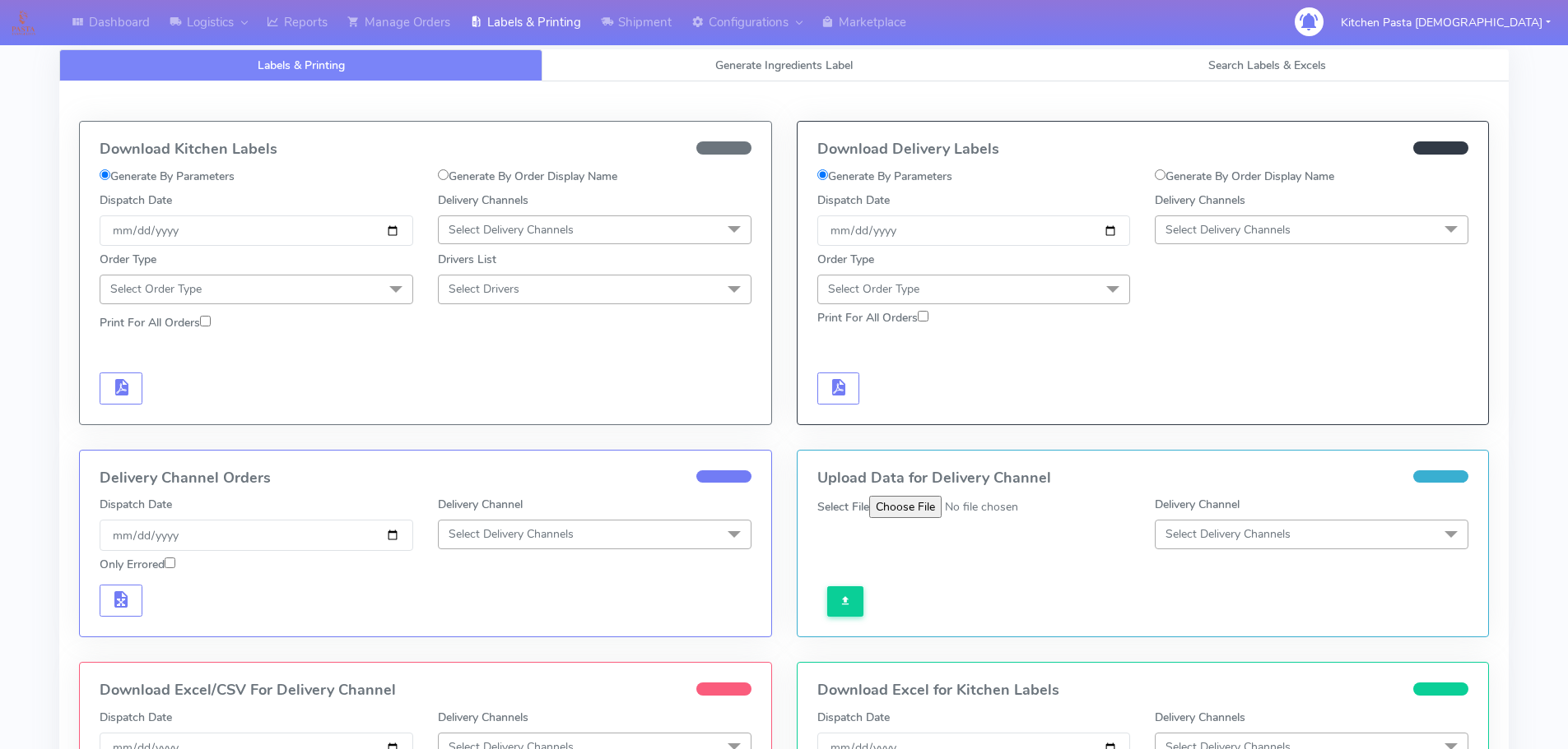
drag, startPoint x: 512, startPoint y: 235, endPoint x: 514, endPoint y: 280, distance: 45.0
click at [514, 233] on span "Select Delivery Channels" at bounding box center [510, 230] width 125 height 16
drag, startPoint x: 510, startPoint y: 366, endPoint x: 439, endPoint y: 314, distance: 88.0
click at [510, 363] on div "Royal Mail" at bounding box center [594, 361] width 295 height 18
click at [350, 285] on span "Select Order Type" at bounding box center [257, 288] width 314 height 29
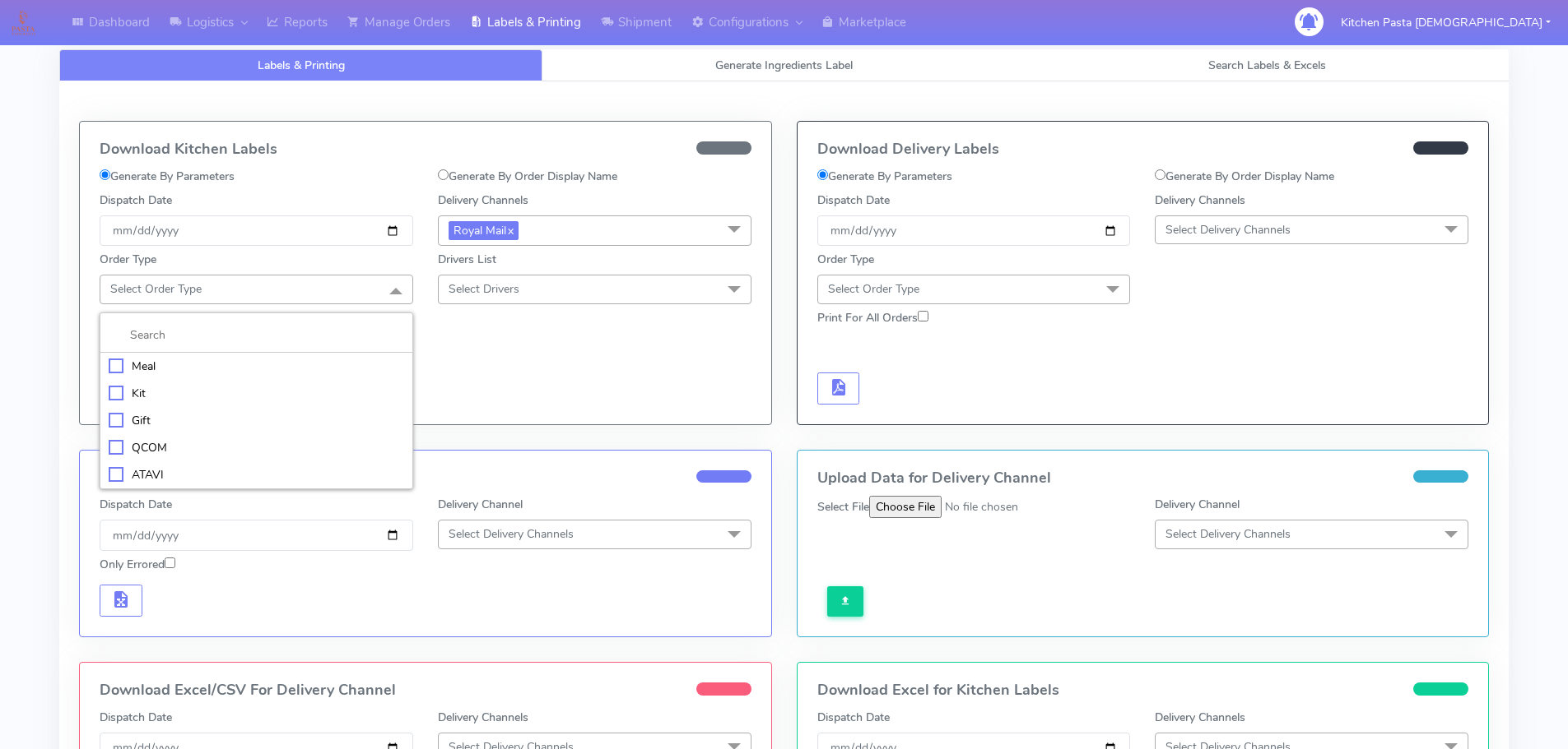
drag, startPoint x: 196, startPoint y: 373, endPoint x: 265, endPoint y: 346, distance: 74.1
click at [196, 373] on div "Meal" at bounding box center [256, 367] width 295 height 18
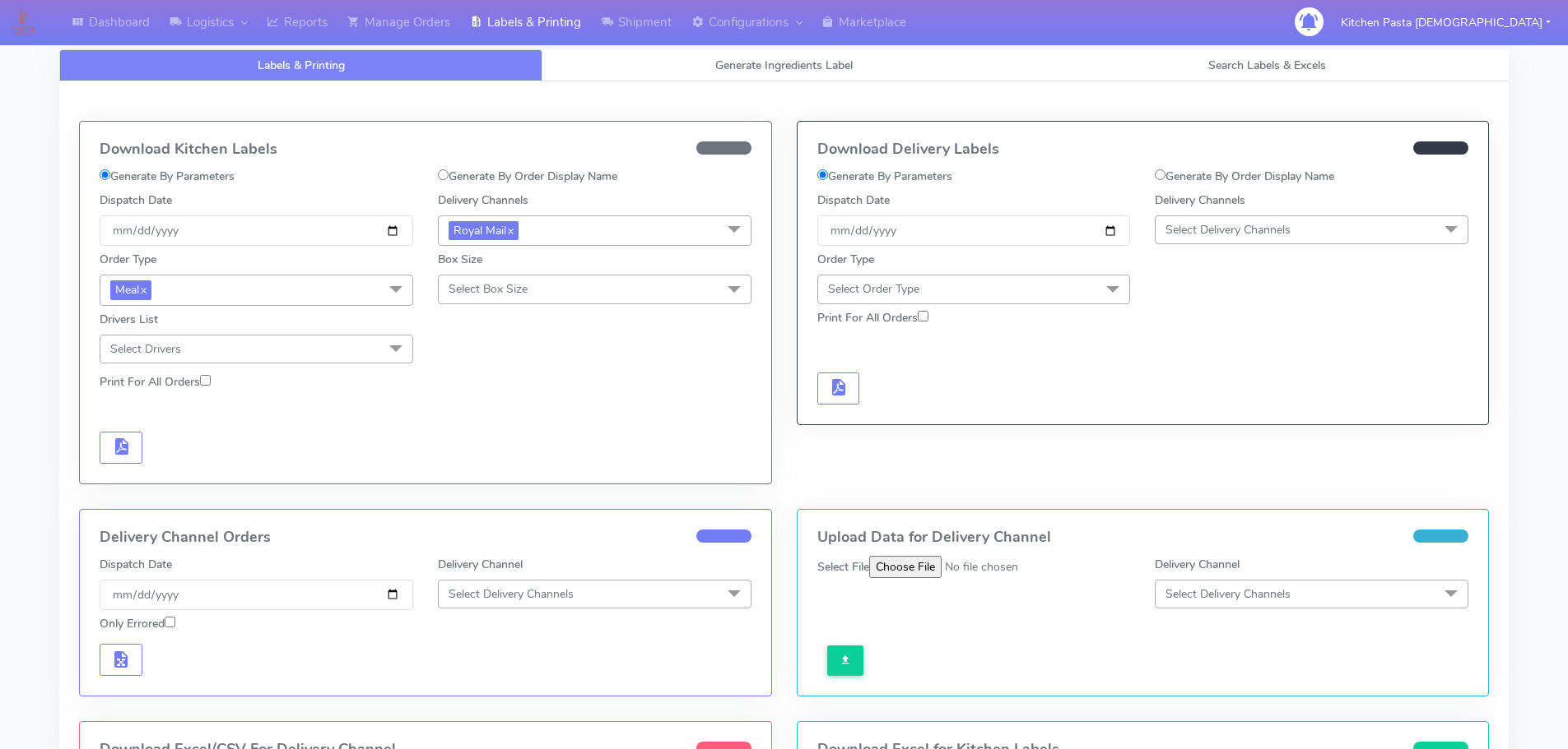
click at [497, 296] on span "Select Box Size" at bounding box center [488, 289] width 79 height 16
click at [475, 425] on div "Medium" at bounding box center [594, 421] width 295 height 18
drag, startPoint x: 113, startPoint y: 441, endPoint x: 136, endPoint y: 458, distance: 28.6
click at [113, 442] on span "button" at bounding box center [121, 450] width 20 height 16
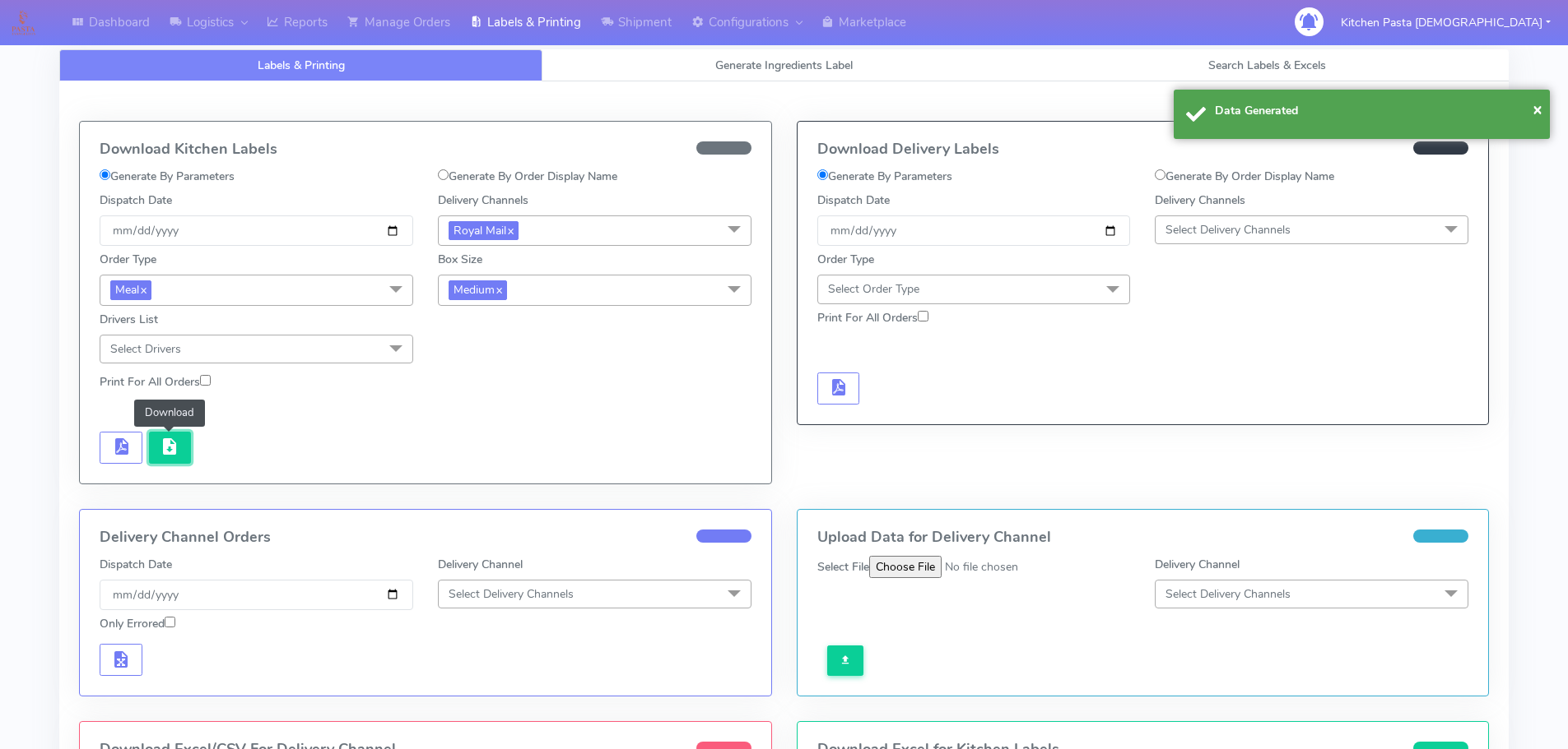
click at [176, 452] on span "button" at bounding box center [170, 450] width 20 height 16
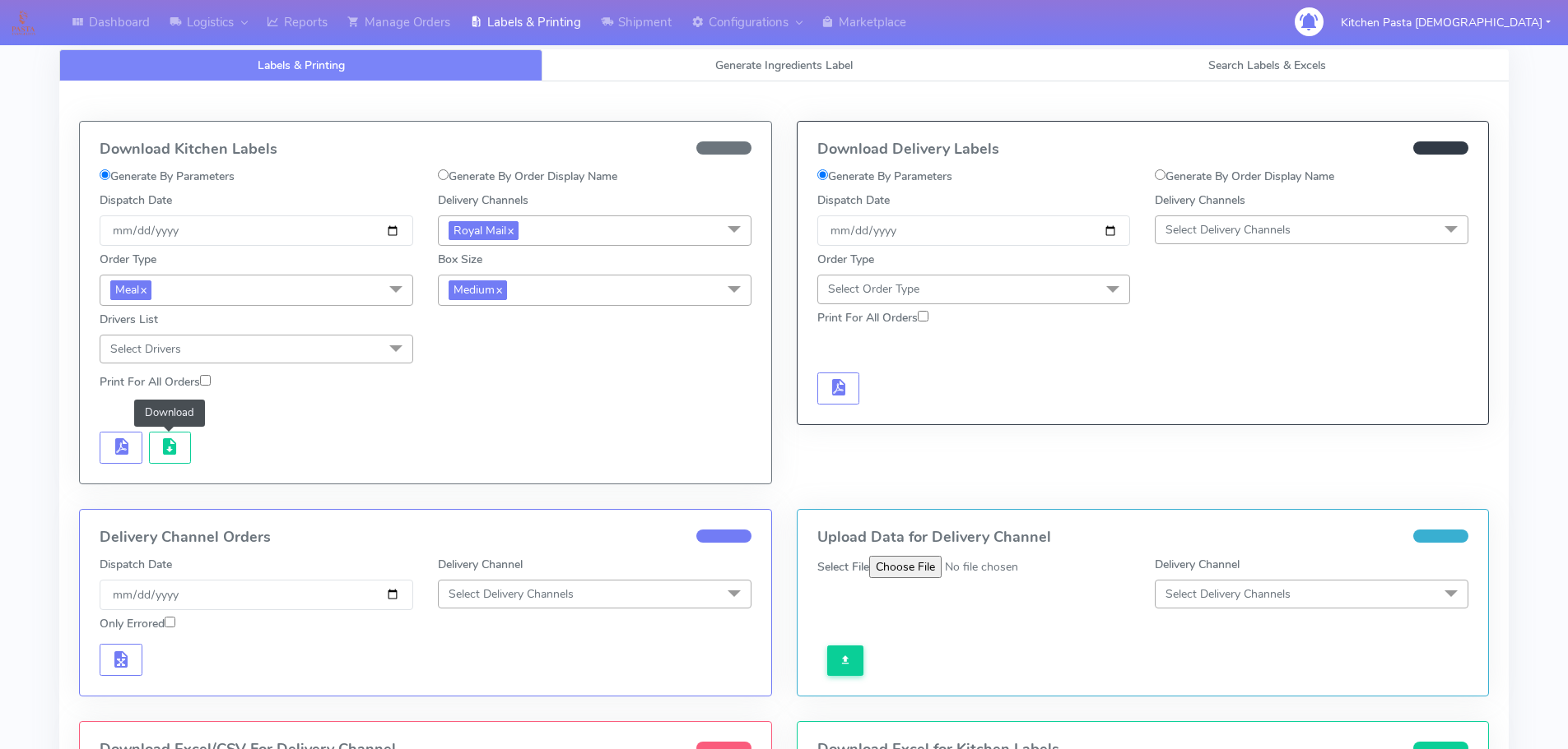
click at [609, 307] on div "Order Type Meal x Meal Kit Gift QCOM ATAVI Box Size Medium x Small Small-PR-1 M…" at bounding box center [425, 304] width 676 height 117
click at [599, 293] on span "Medium x" at bounding box center [594, 289] width 314 height 31
click at [495, 366] on div "Small" at bounding box center [594, 368] width 295 height 18
click at [115, 435] on button "button" at bounding box center [120, 448] width 42 height 33
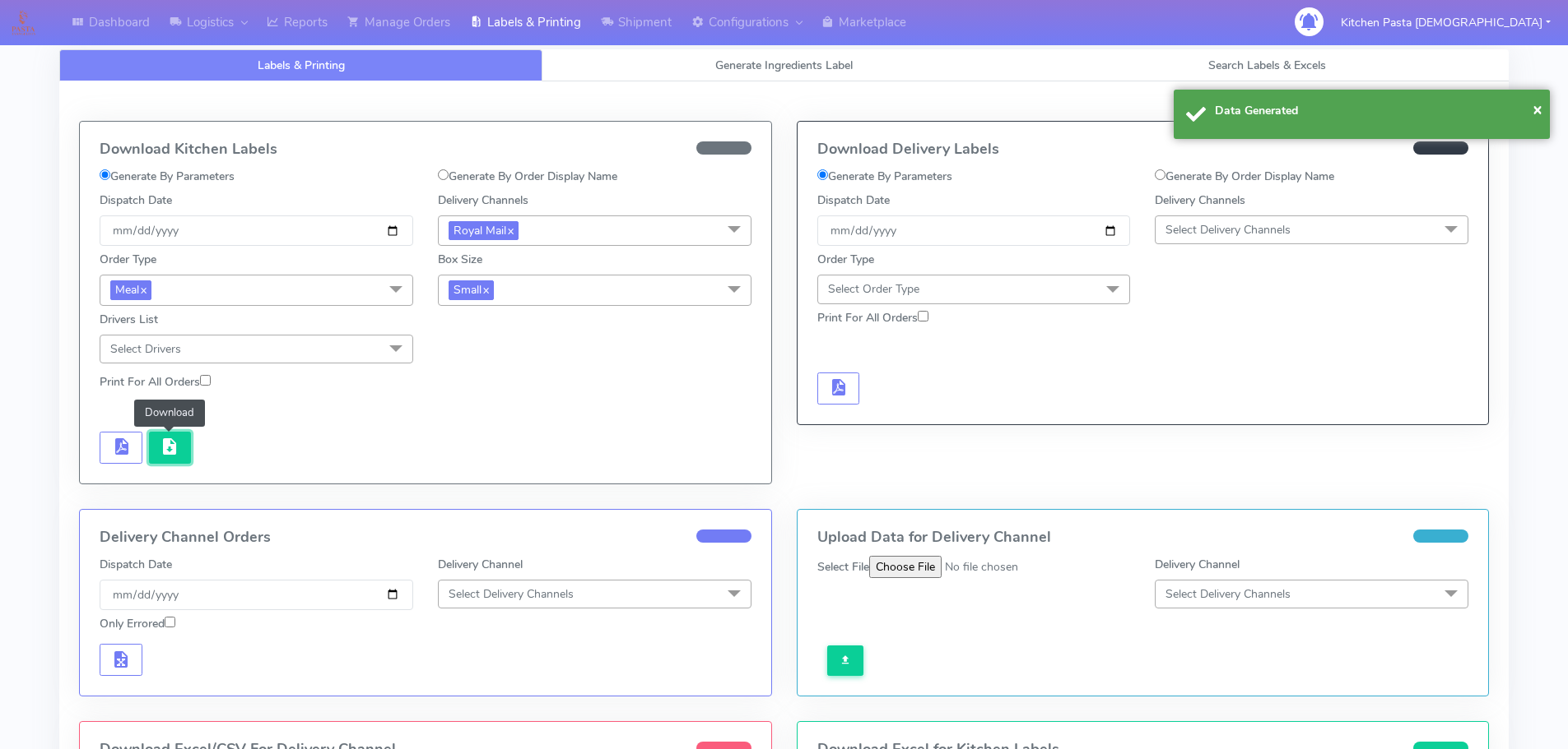
click at [167, 445] on span "button" at bounding box center [170, 450] width 20 height 16
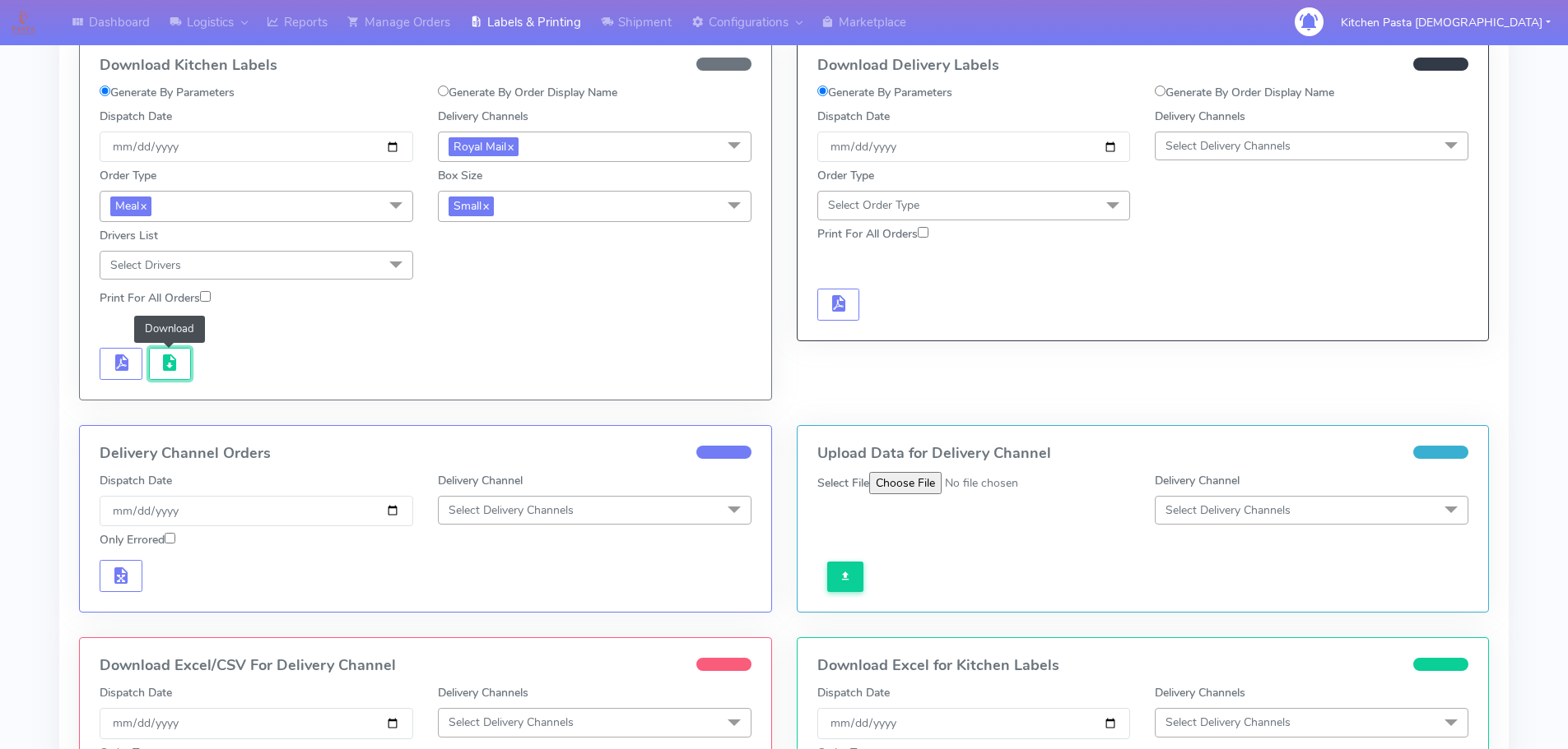
scroll to position [165, 0]
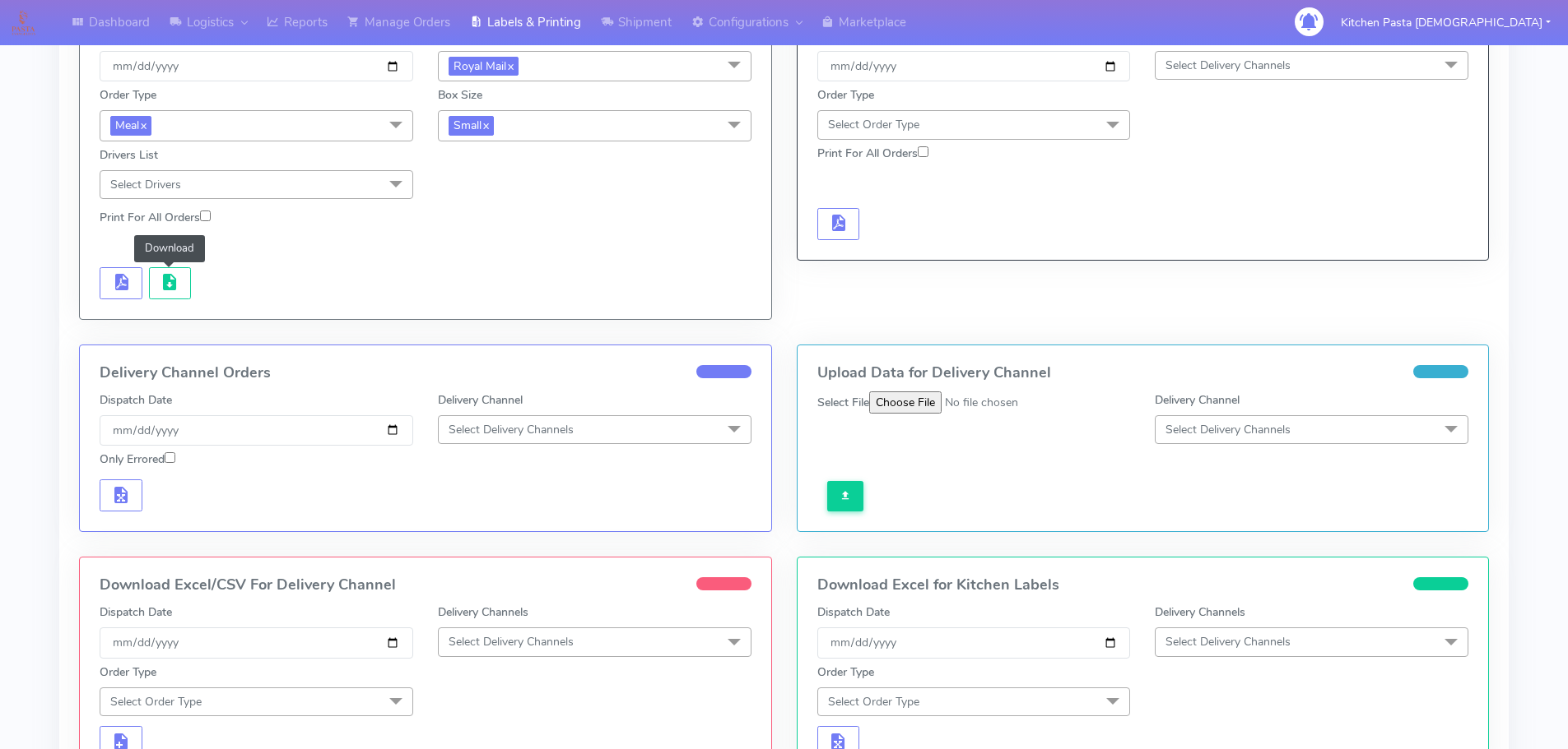
click at [583, 654] on span "Select Delivery Channels" at bounding box center [594, 641] width 314 height 29
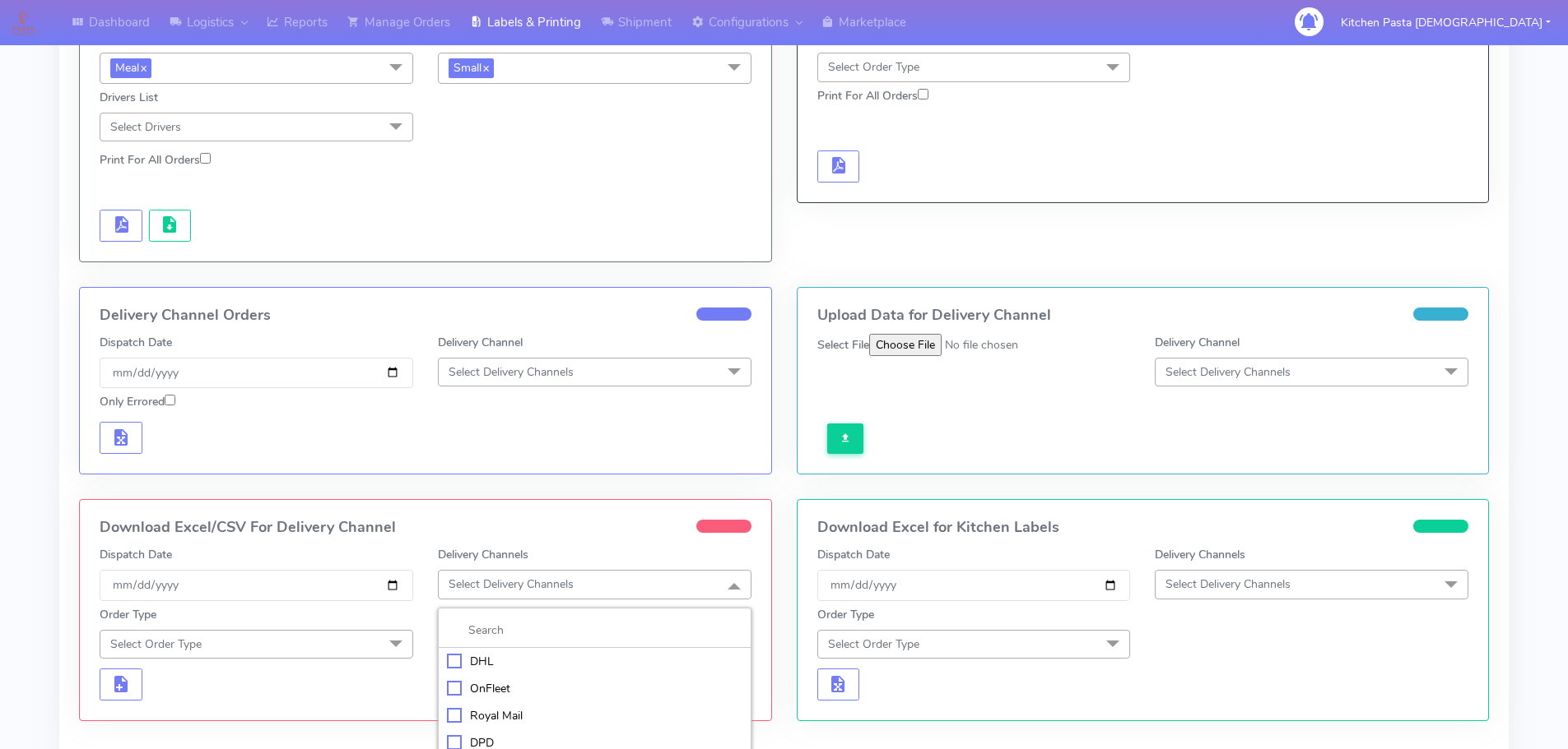
scroll to position [329, 0]
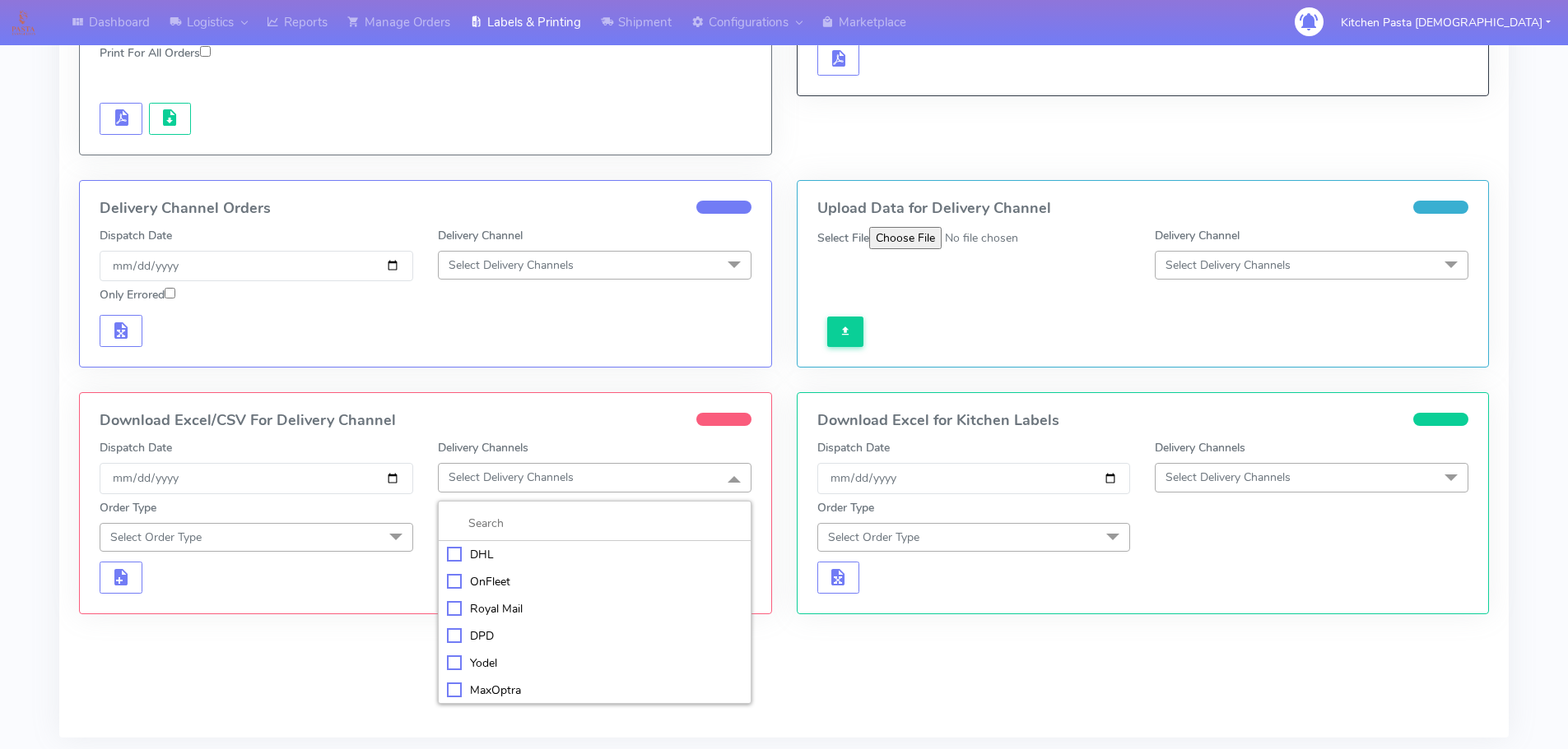
click at [465, 613] on div "Royal Mail" at bounding box center [594, 610] width 295 height 18
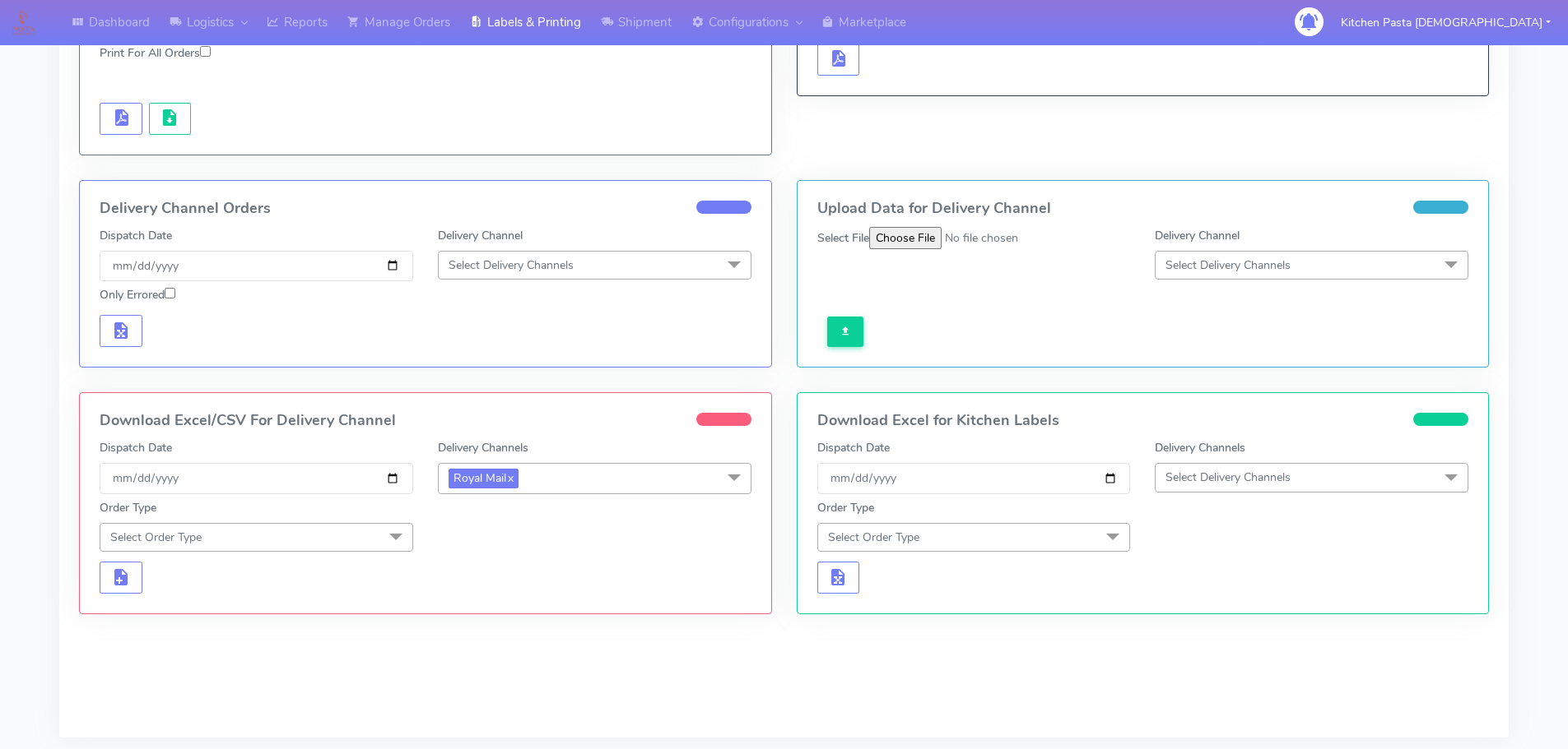
click at [392, 541] on span at bounding box center [395, 539] width 33 height 32
click at [118, 606] on div "Meal" at bounding box center [256, 615] width 295 height 18
click at [595, 532] on span "Select Box Size" at bounding box center [594, 537] width 314 height 29
click at [487, 671] on div "Medium" at bounding box center [594, 669] width 295 height 18
click at [128, 577] on span "button" at bounding box center [121, 583] width 20 height 16
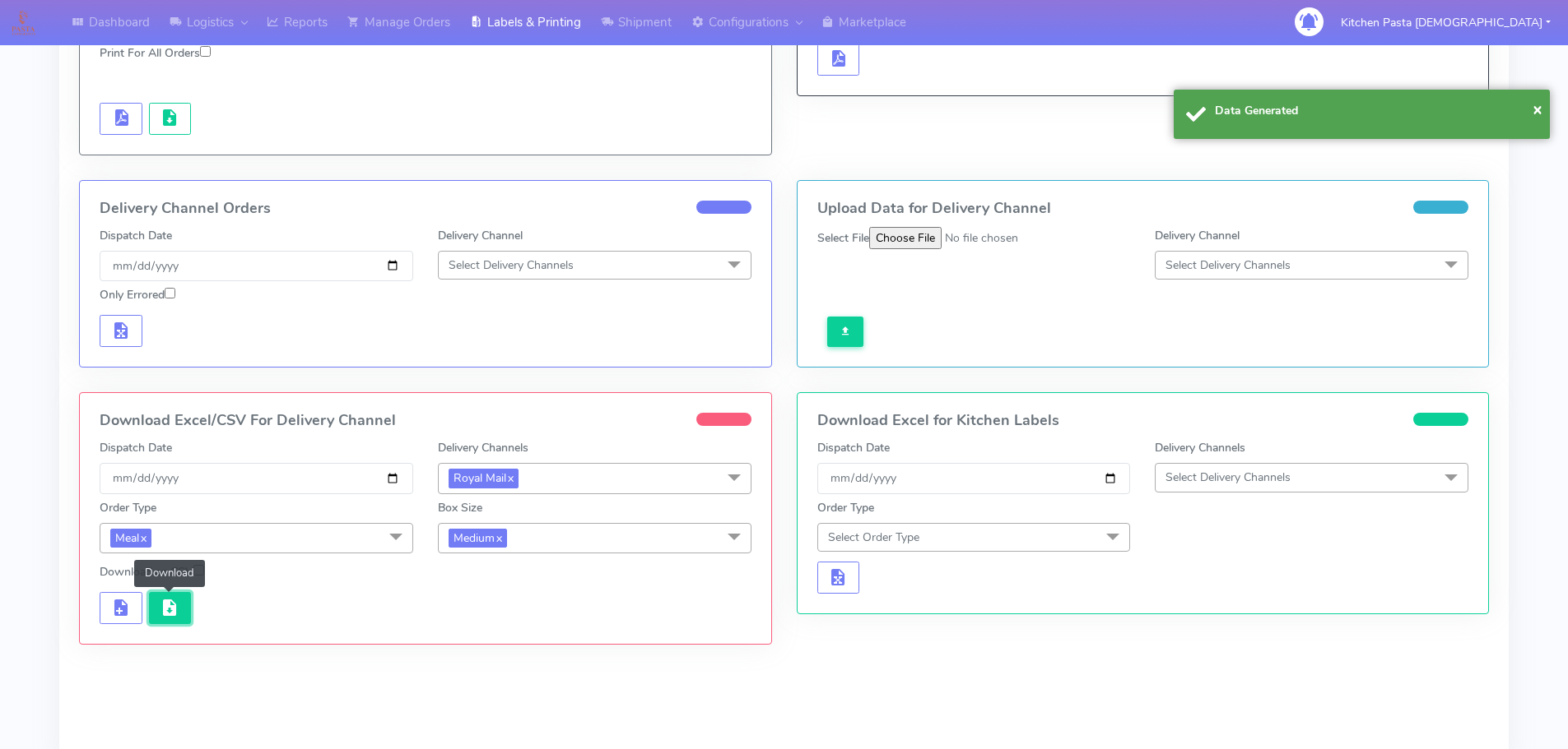
click at [169, 611] on span "button" at bounding box center [170, 612] width 20 height 16
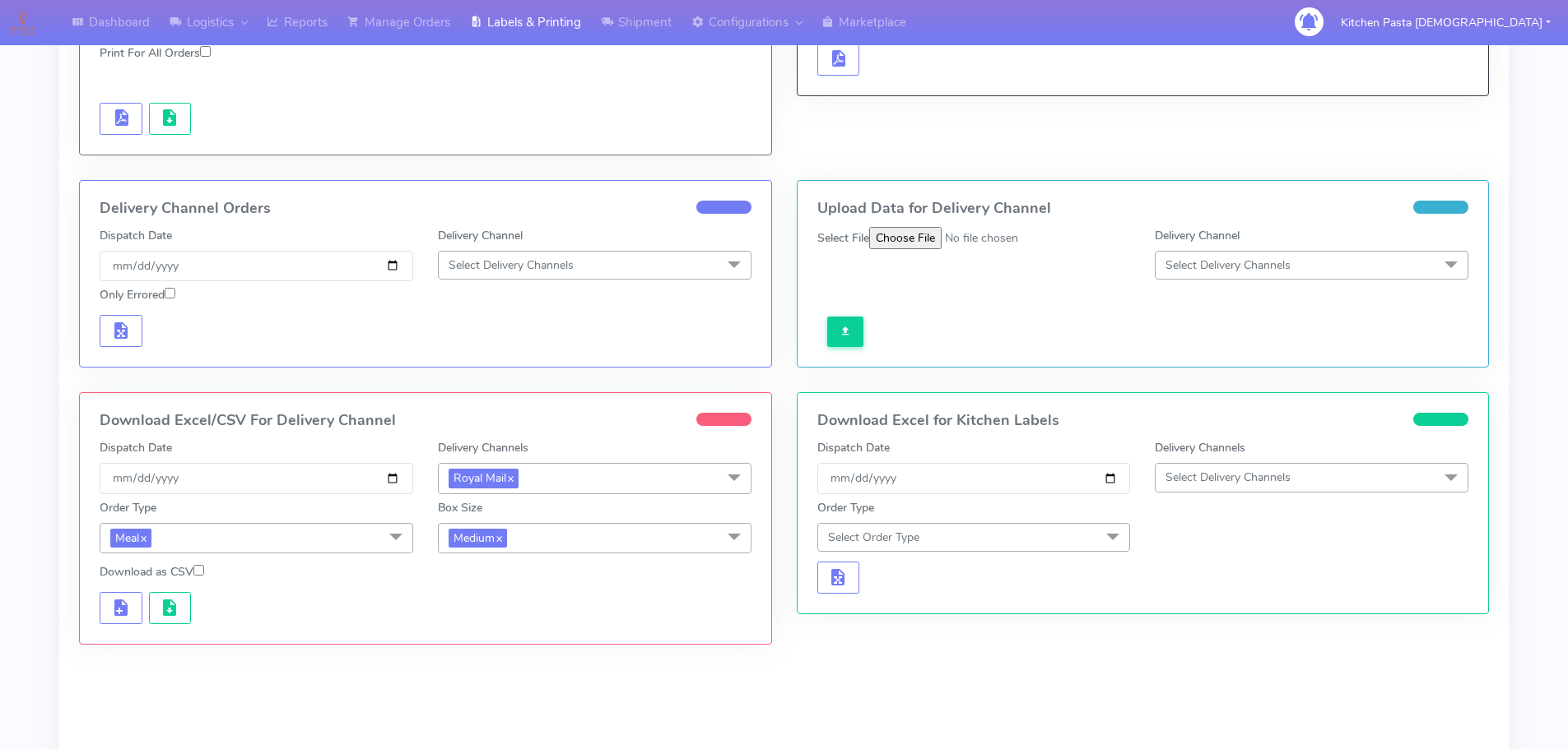
click at [580, 549] on span "Medium x" at bounding box center [594, 538] width 314 height 31
click at [481, 617] on div "Small" at bounding box center [594, 616] width 295 height 18
click at [113, 608] on span "button" at bounding box center [121, 612] width 20 height 16
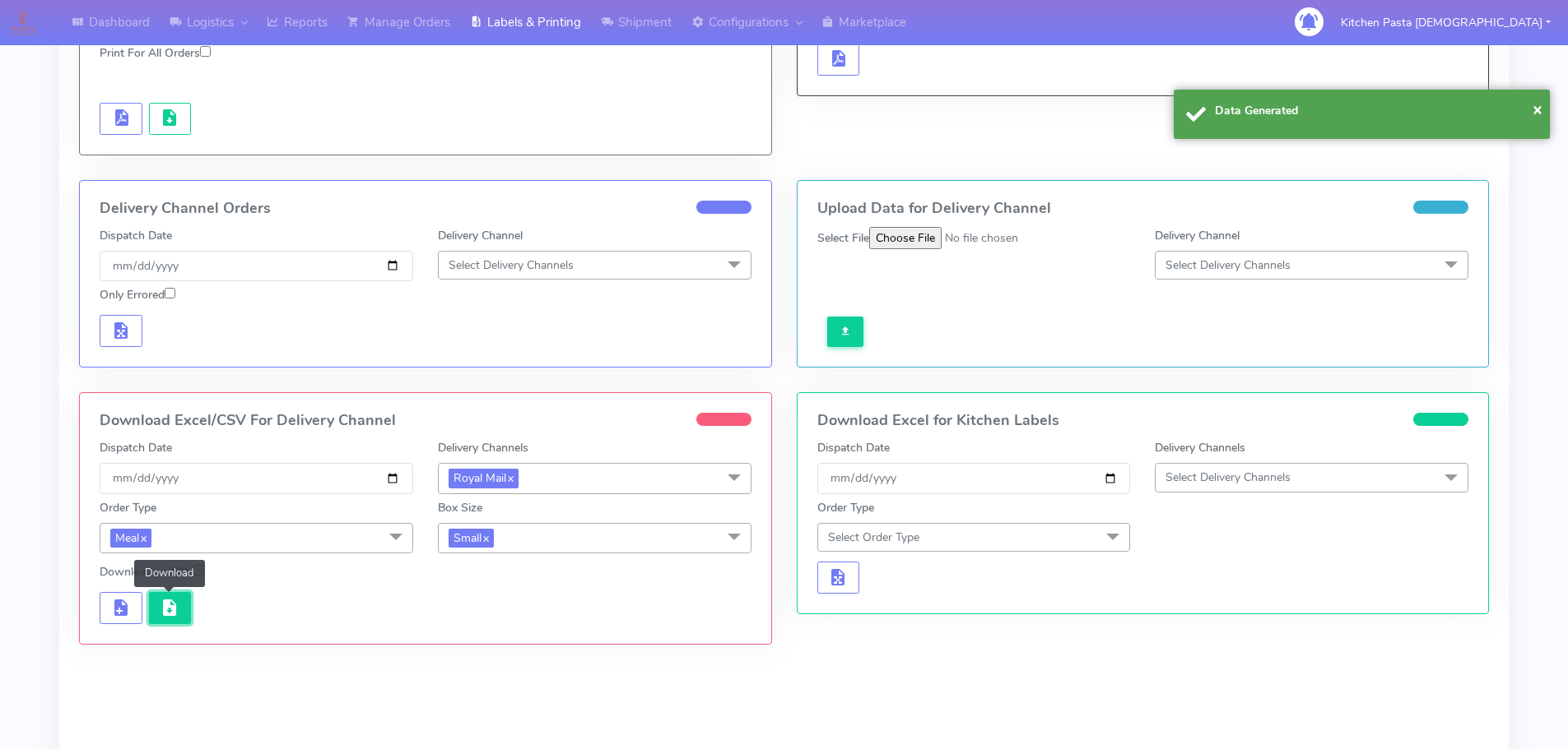
click at [164, 620] on button "button" at bounding box center [170, 608] width 42 height 33
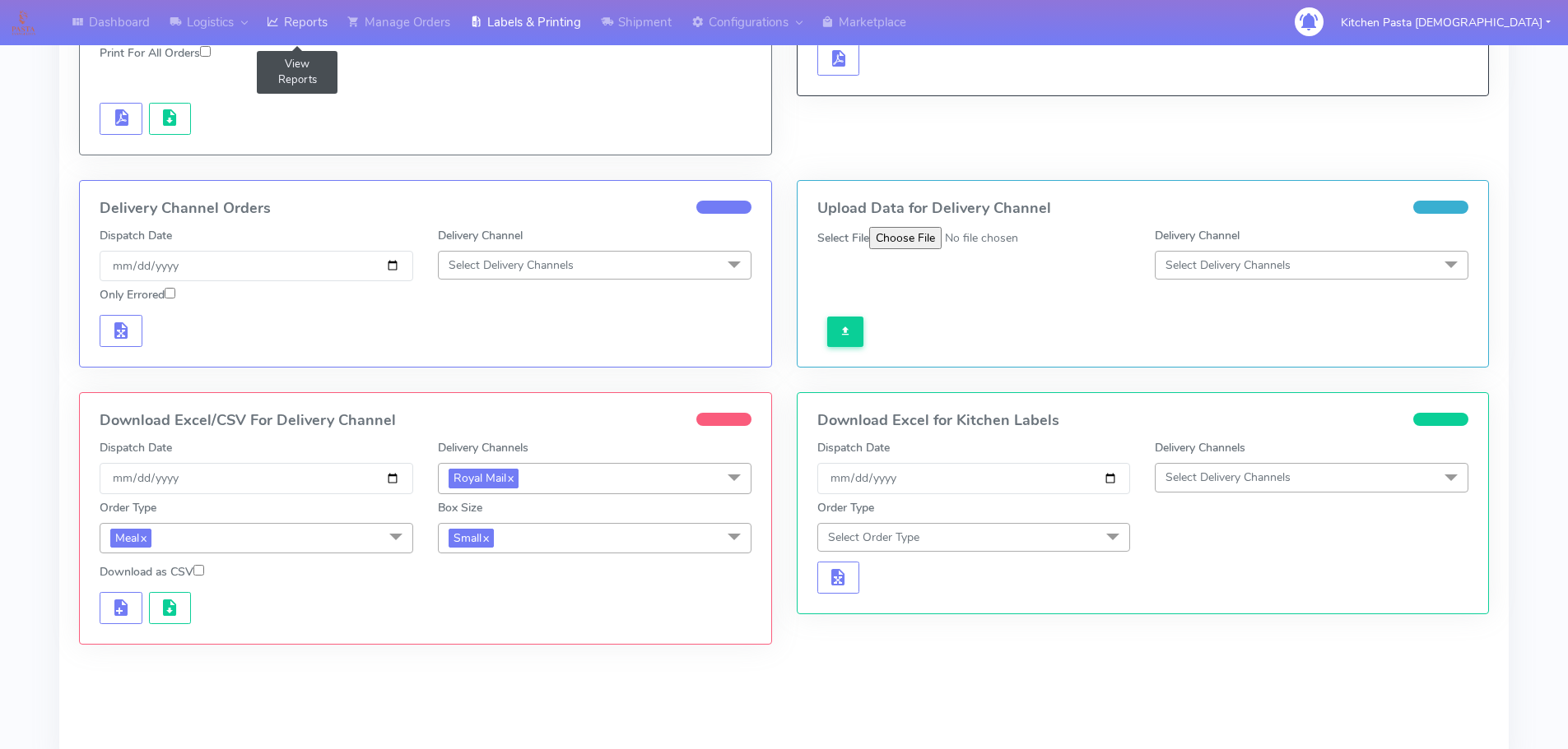
click at [289, 29] on link "Reports" at bounding box center [297, 23] width 81 height 45
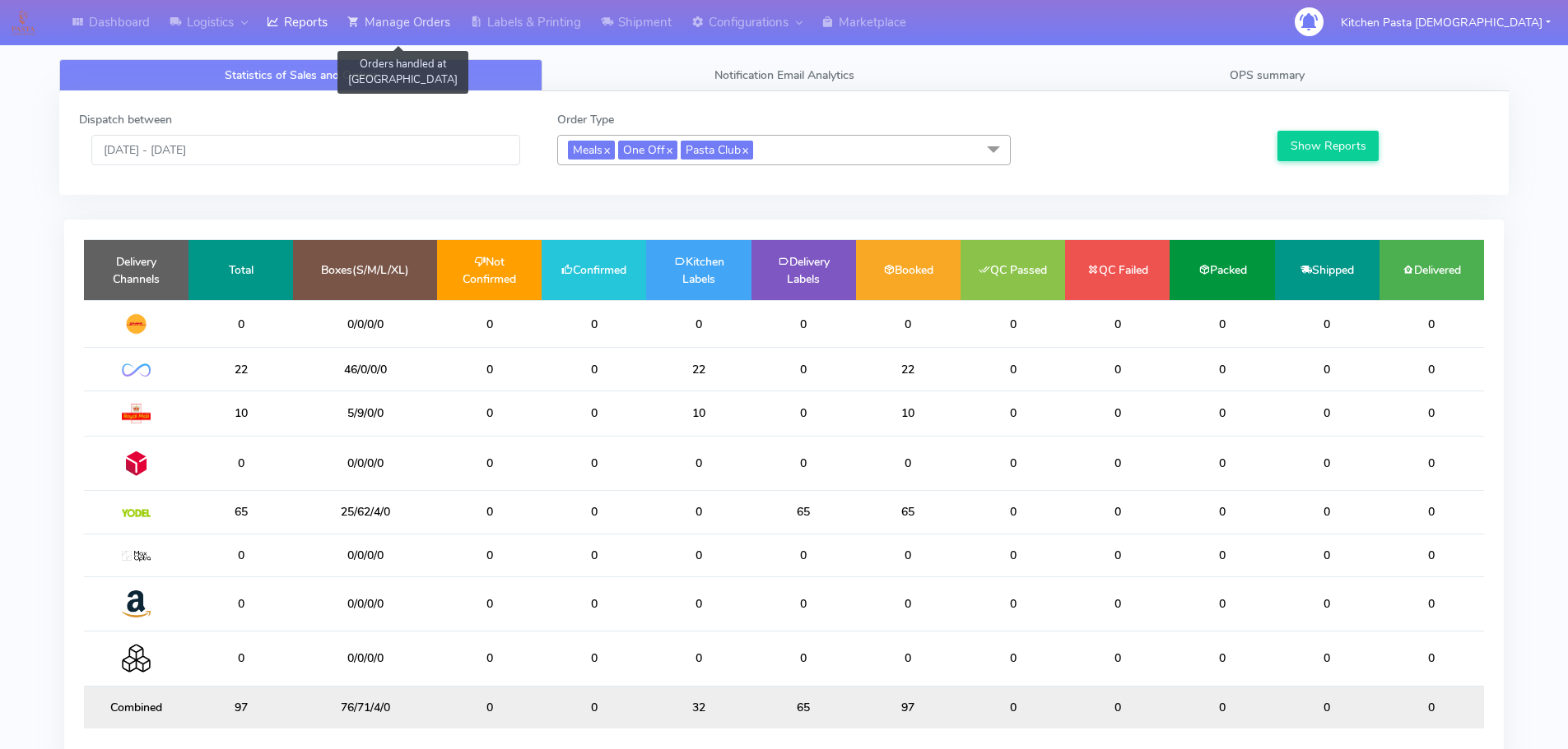
drag, startPoint x: 401, startPoint y: 14, endPoint x: 427, endPoint y: 18, distance: 26.3
click at [400, 13] on link "Manage Orders" at bounding box center [399, 23] width 122 height 45
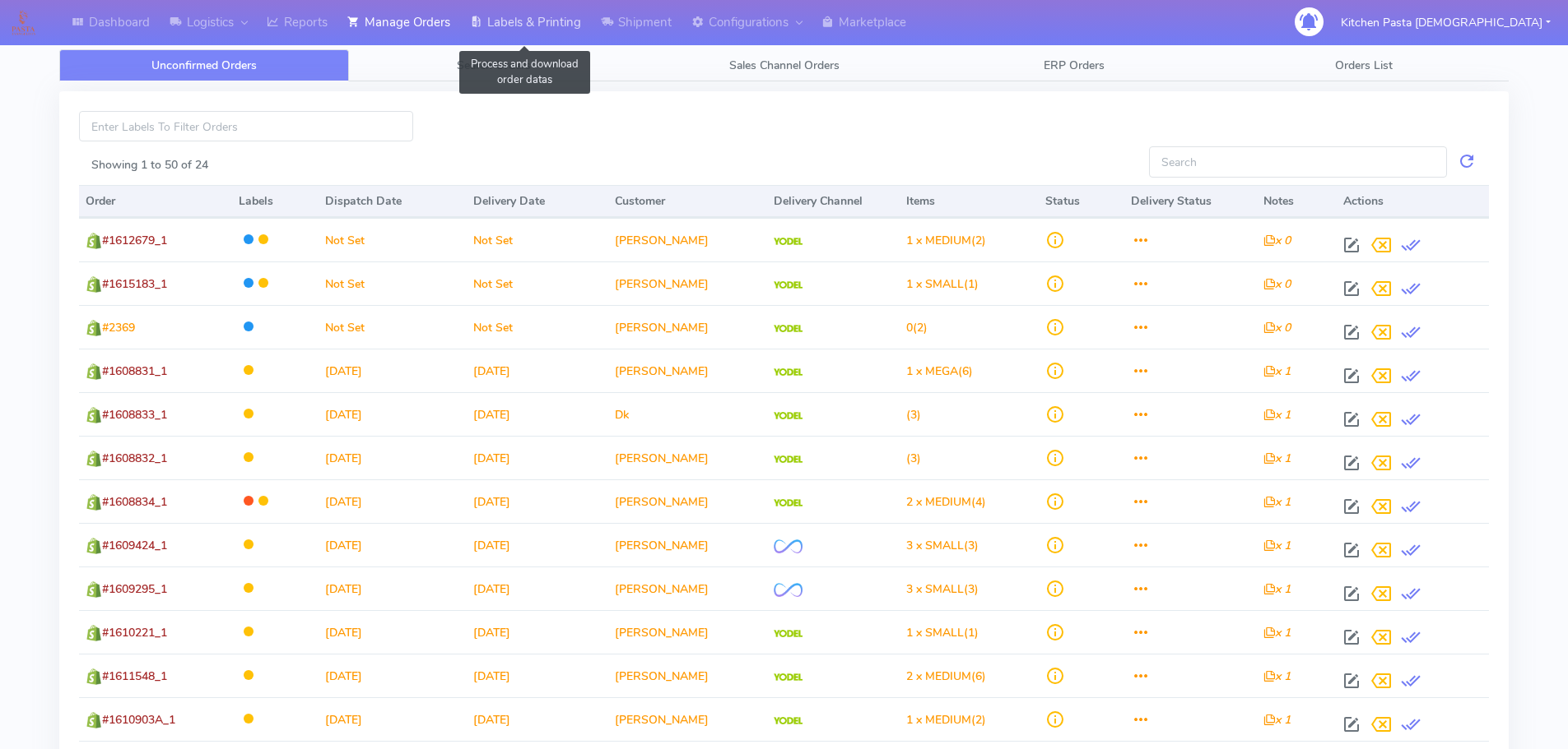
click at [508, 19] on link "Labels & Printing" at bounding box center [525, 23] width 131 height 45
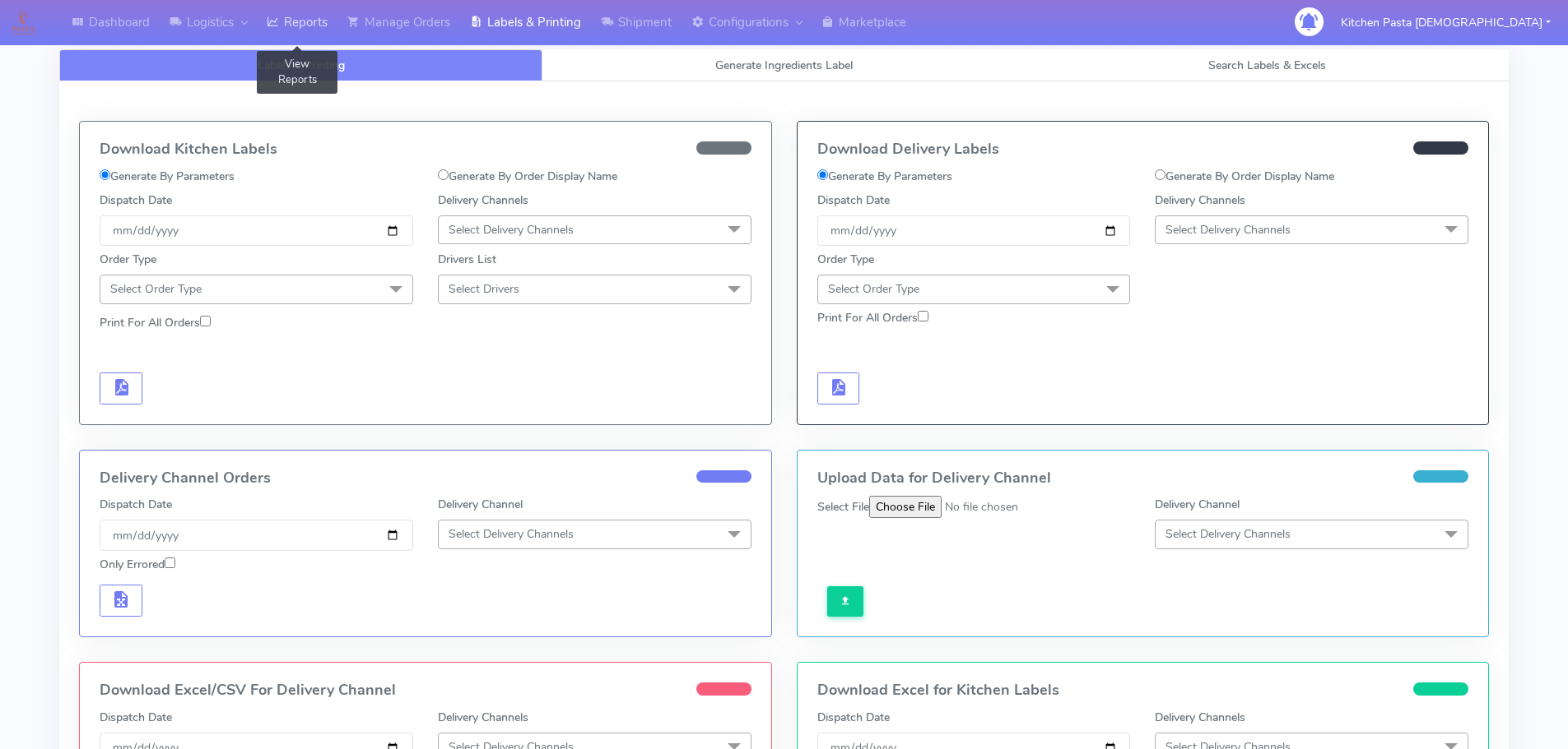
click at [305, 14] on link "Reports" at bounding box center [297, 23] width 81 height 45
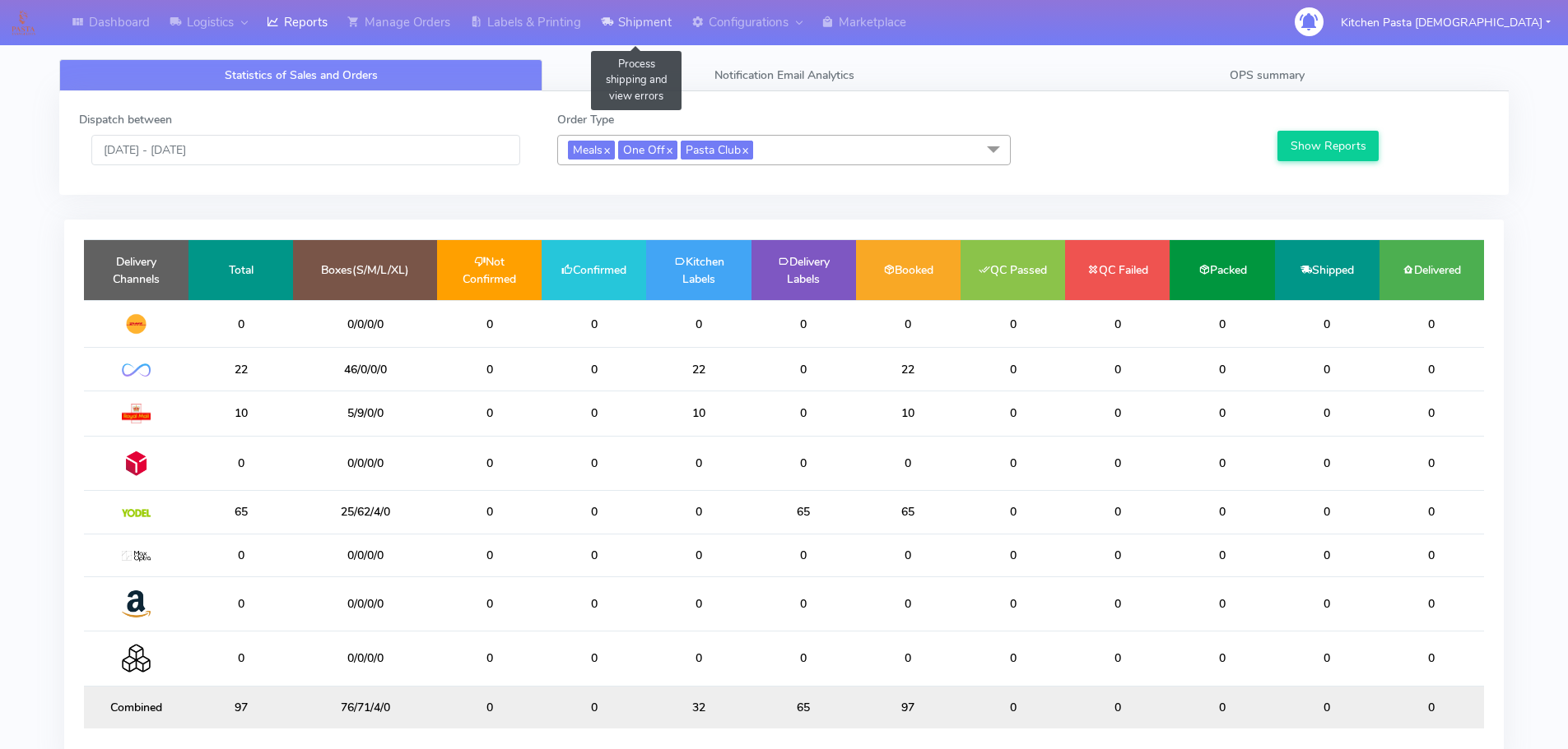
click at [639, 29] on link "Shipment" at bounding box center [637, 23] width 91 height 45
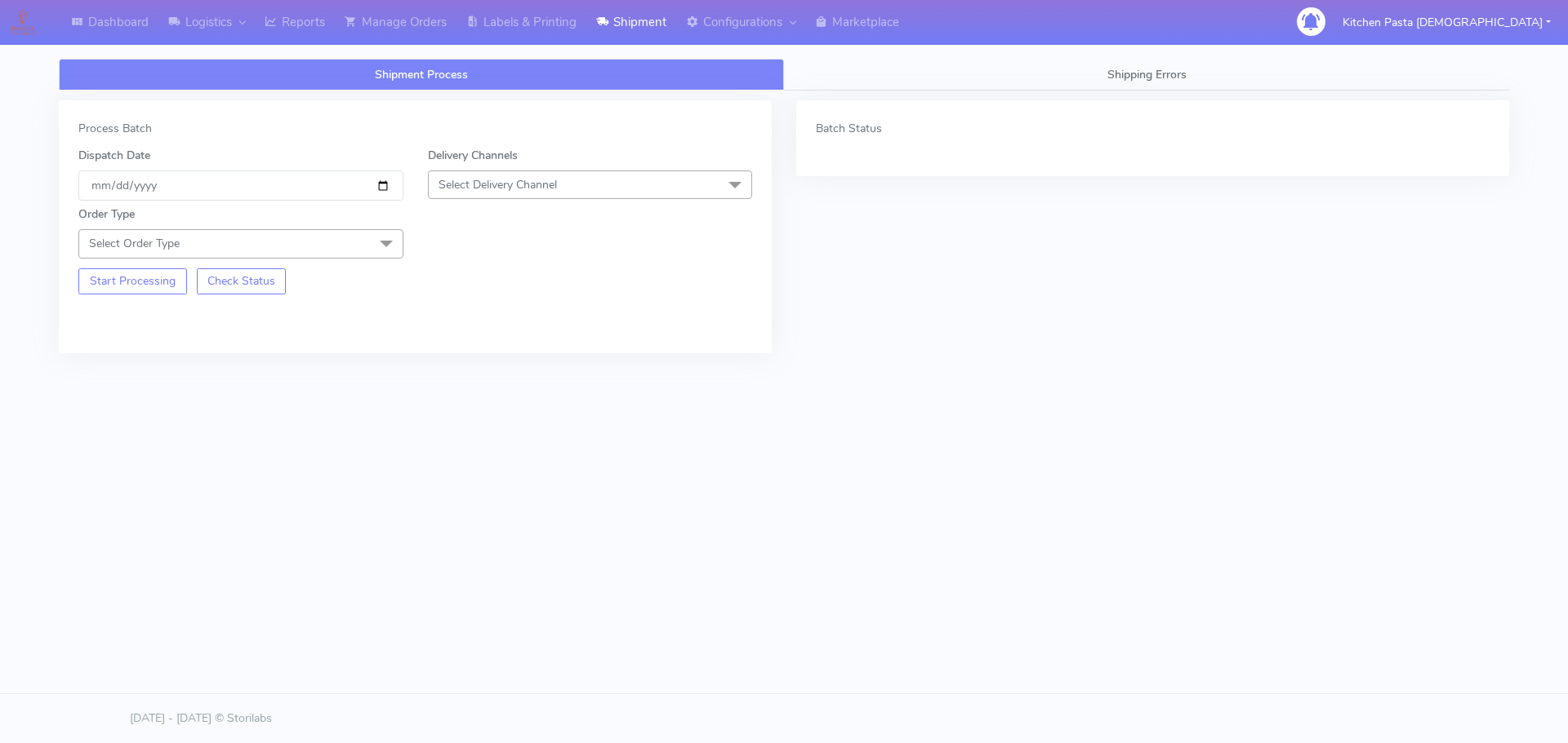
click at [555, 178] on span "Select Delivery Channel" at bounding box center [498, 185] width 119 height 16
click at [457, 363] on div "Yodel" at bounding box center [590, 369] width 307 height 18
click at [333, 236] on span "Select Order Type" at bounding box center [241, 243] width 325 height 28
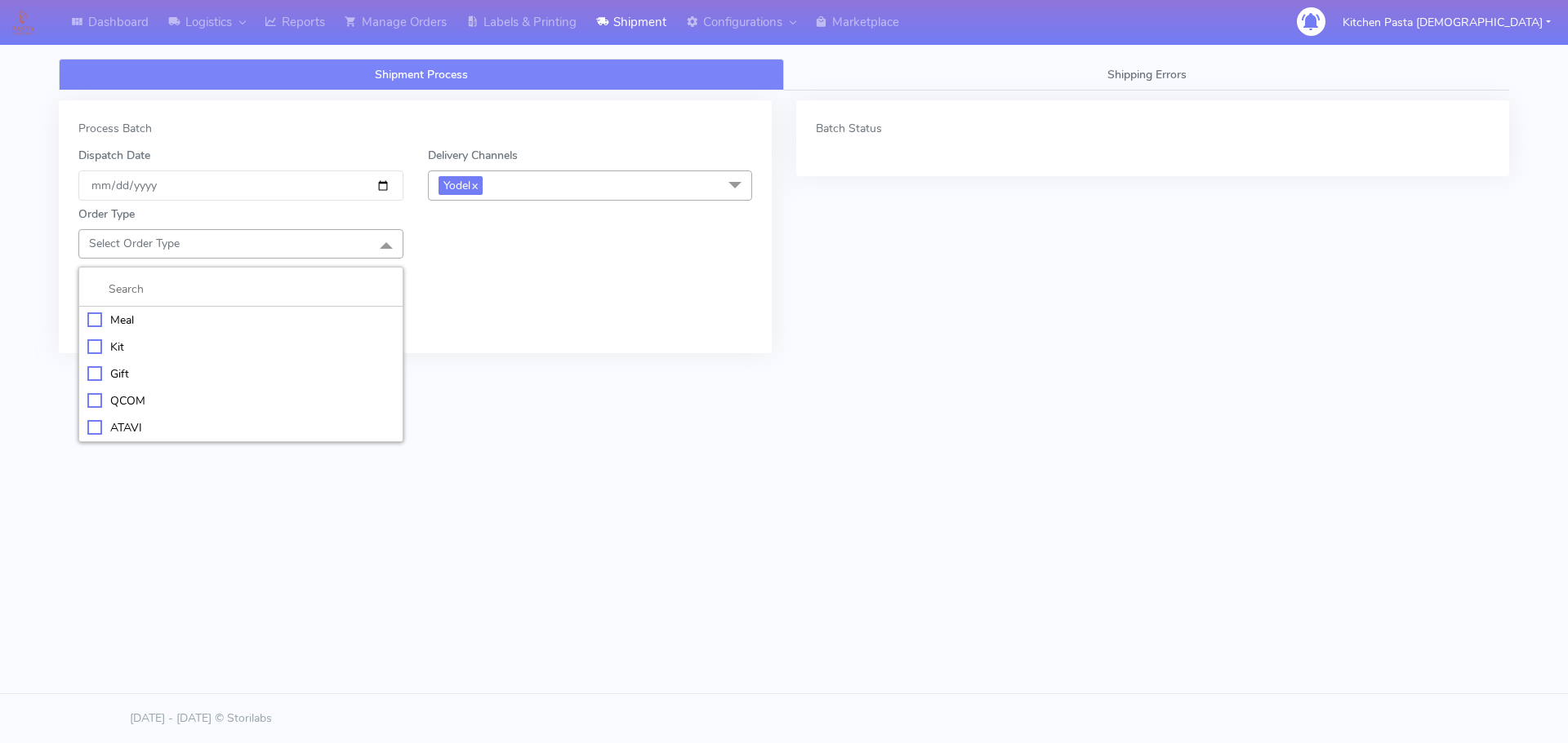
click at [130, 427] on div "ATAVI" at bounding box center [240, 428] width 307 height 18
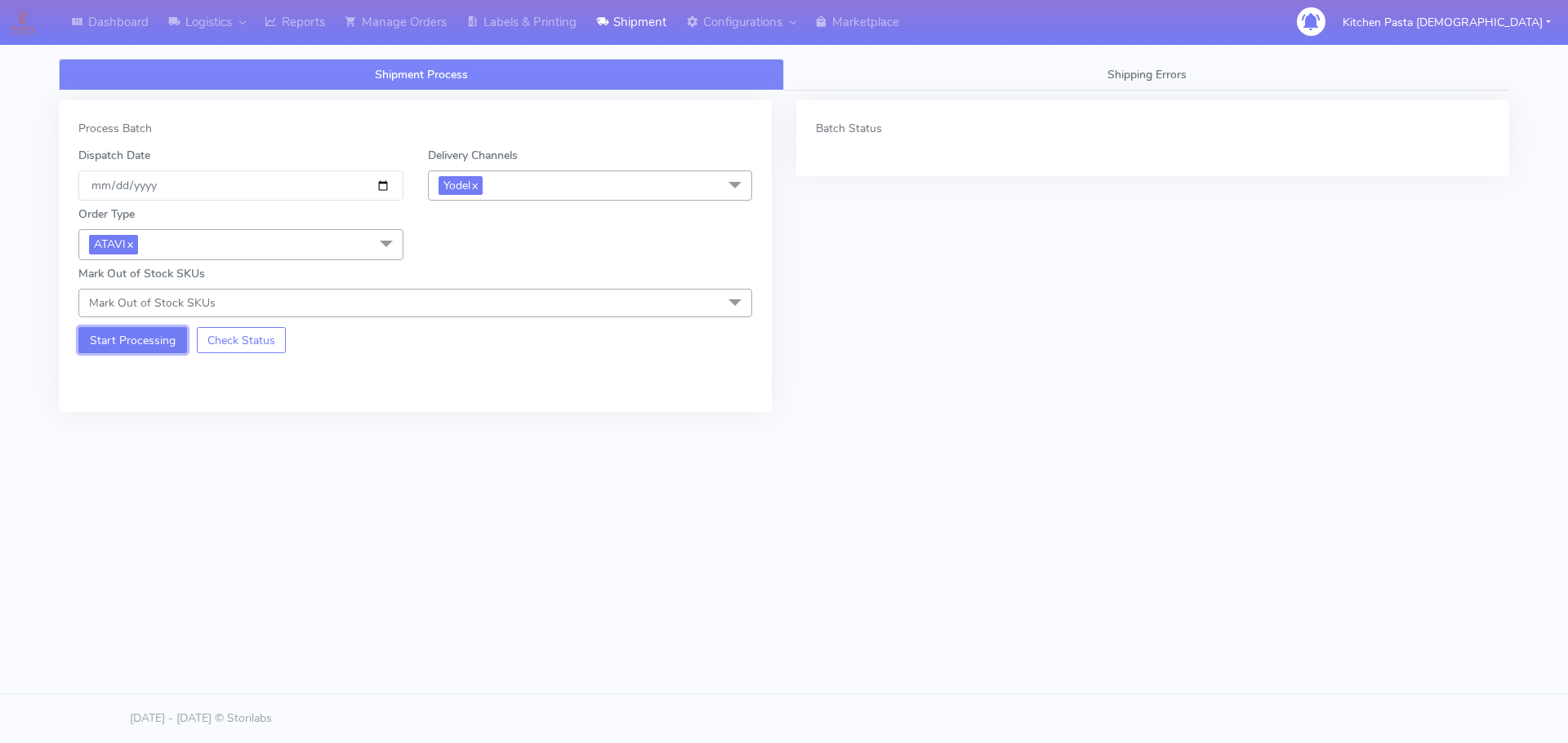
click at [119, 332] on button "Start Processing" at bounding box center [132, 340] width 109 height 26
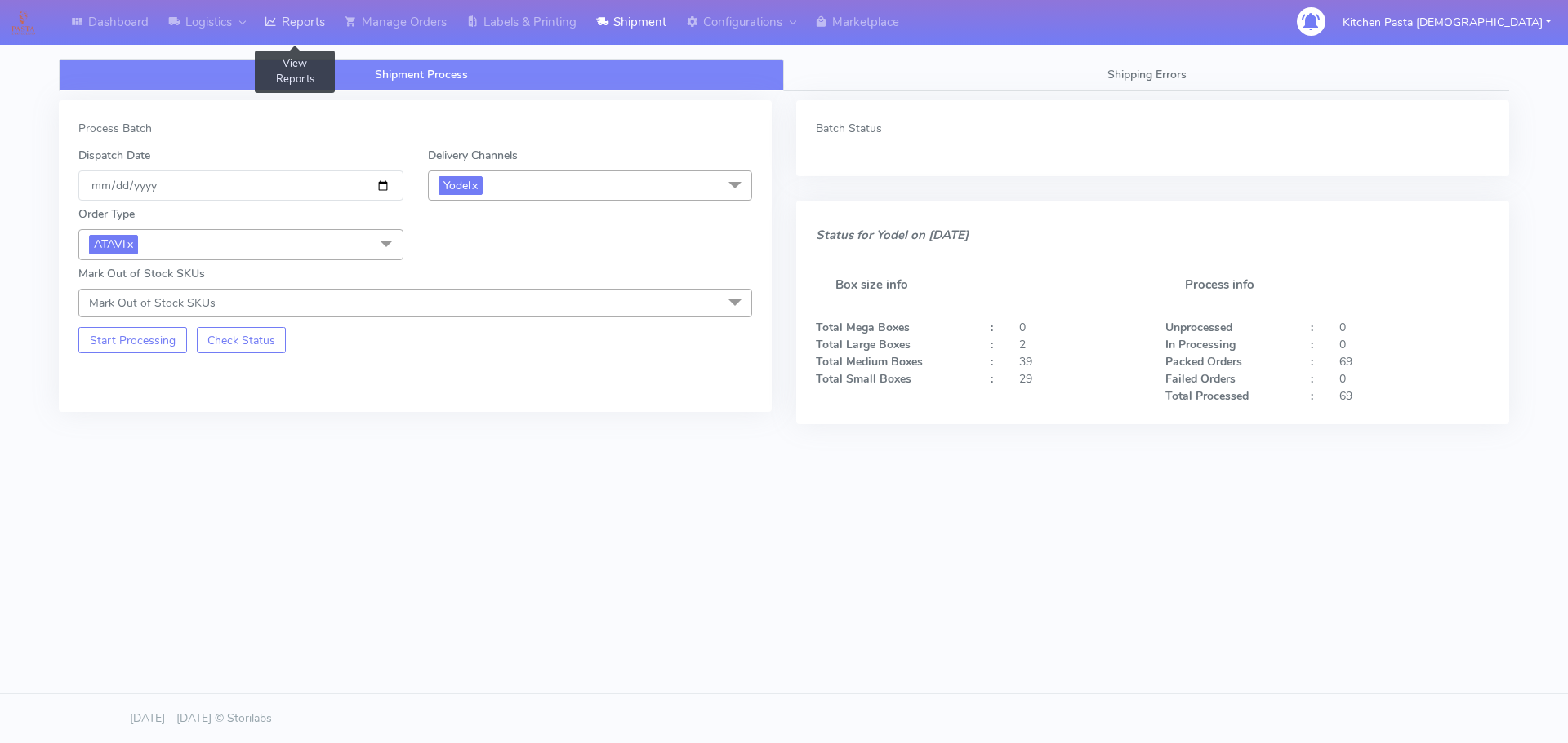
click at [317, 13] on link "Reports" at bounding box center [295, 23] width 80 height 45
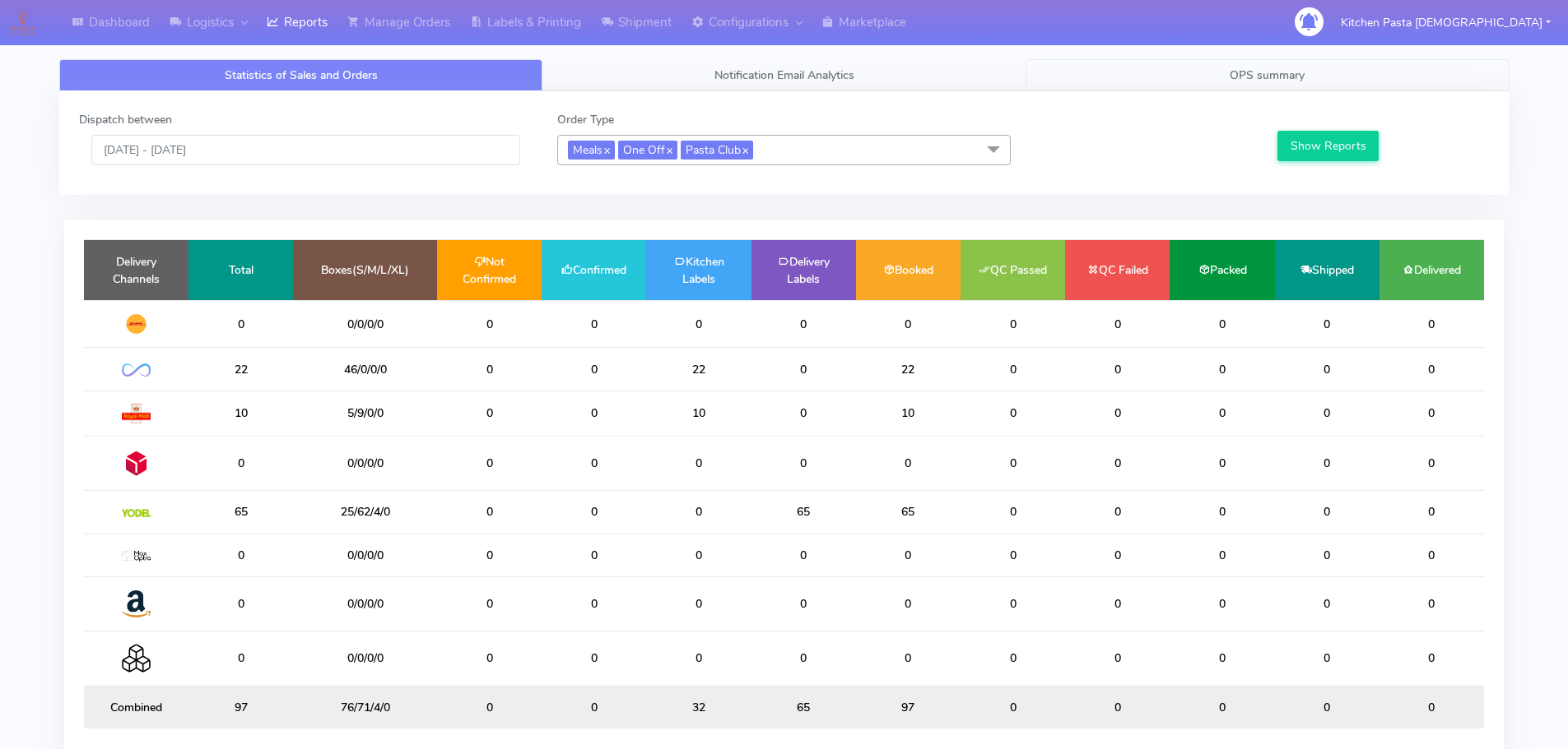
click at [1239, 63] on link "OPS summary" at bounding box center [1267, 75] width 483 height 33
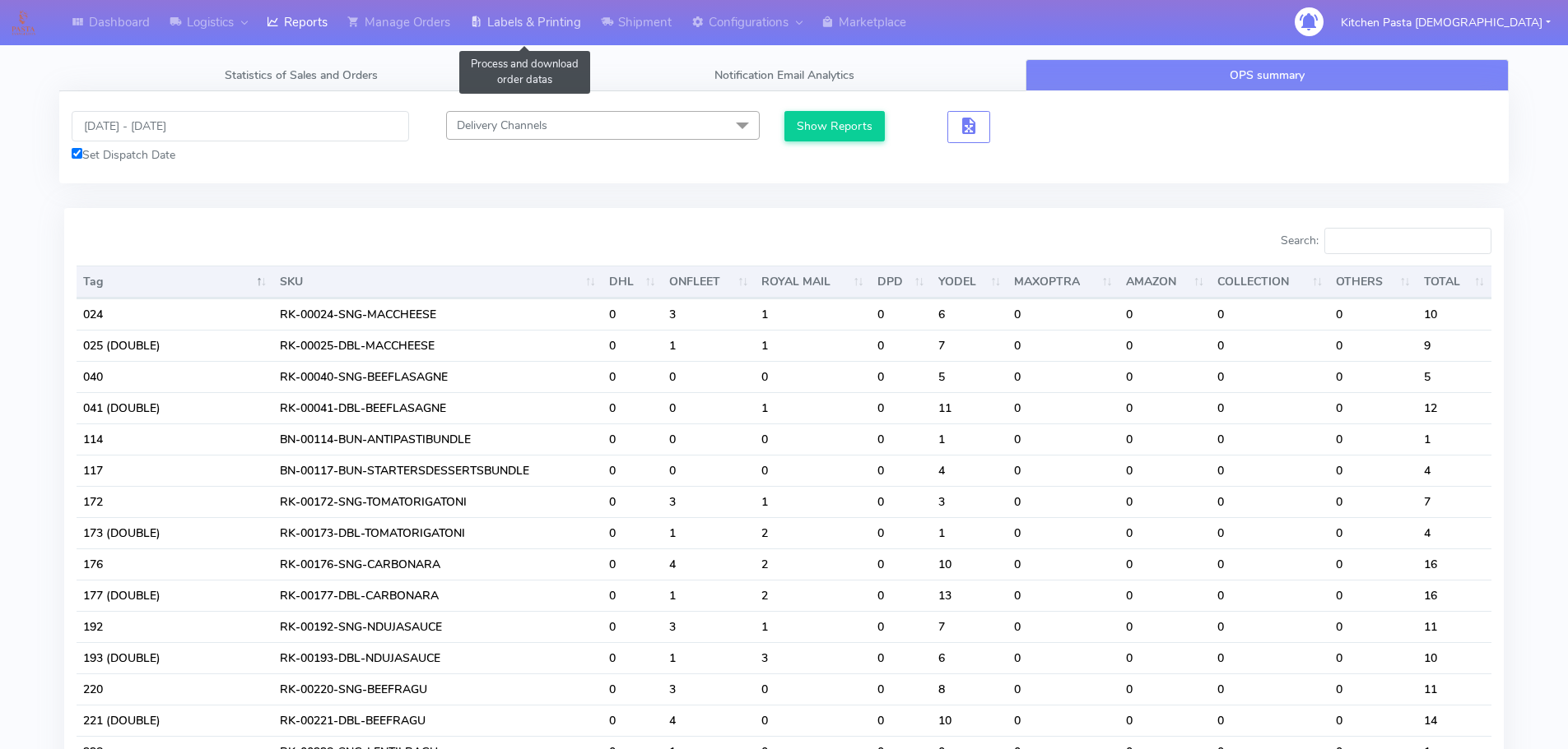
click at [527, 38] on link "Labels & Printing" at bounding box center [525, 23] width 131 height 45
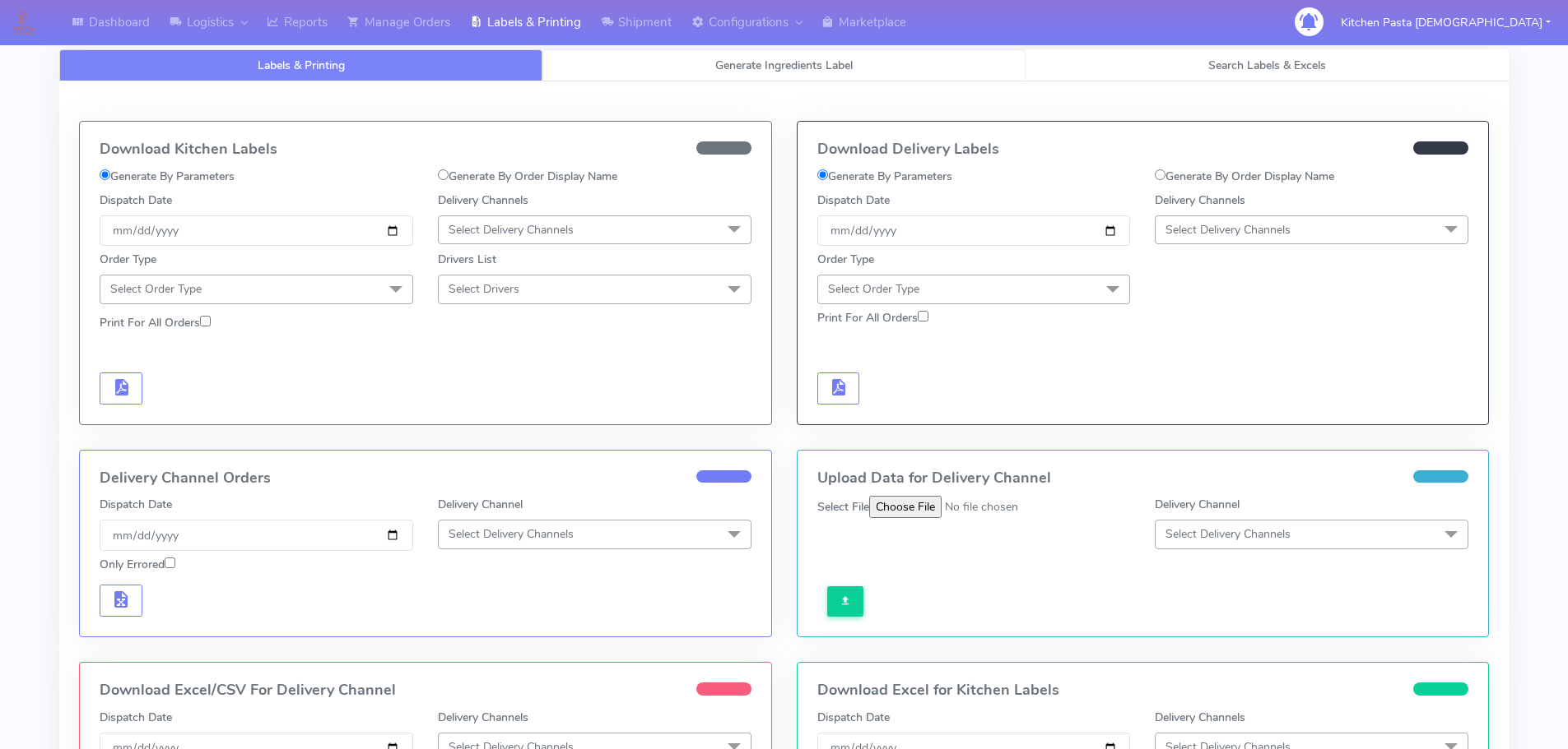
click at [651, 66] on link "Generate Ingredients Label" at bounding box center [783, 65] width 483 height 33
select select
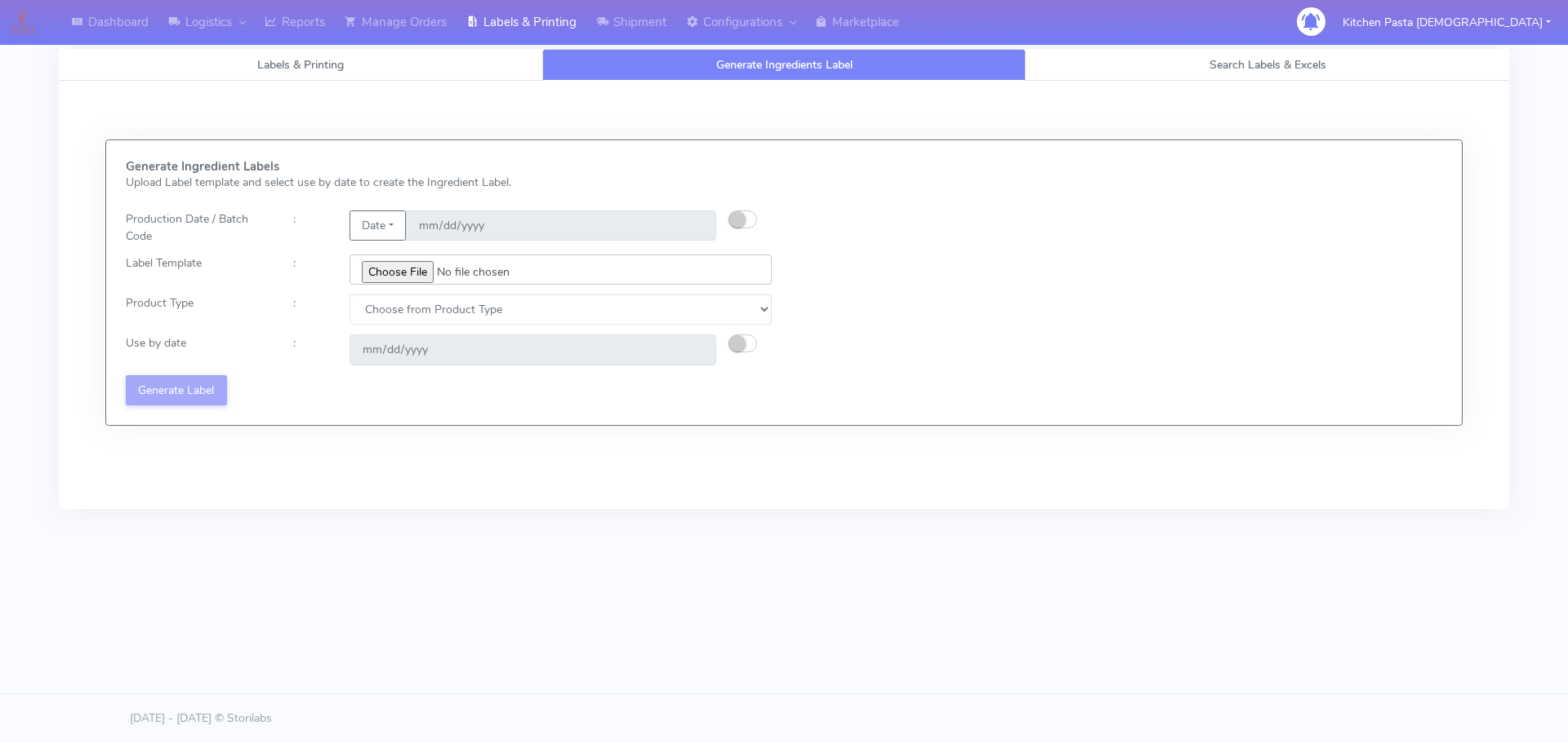
click at [404, 278] on input "file" at bounding box center [560, 269] width 422 height 30
type input "C:\fakepath\Ecom_256_V4.jpg"
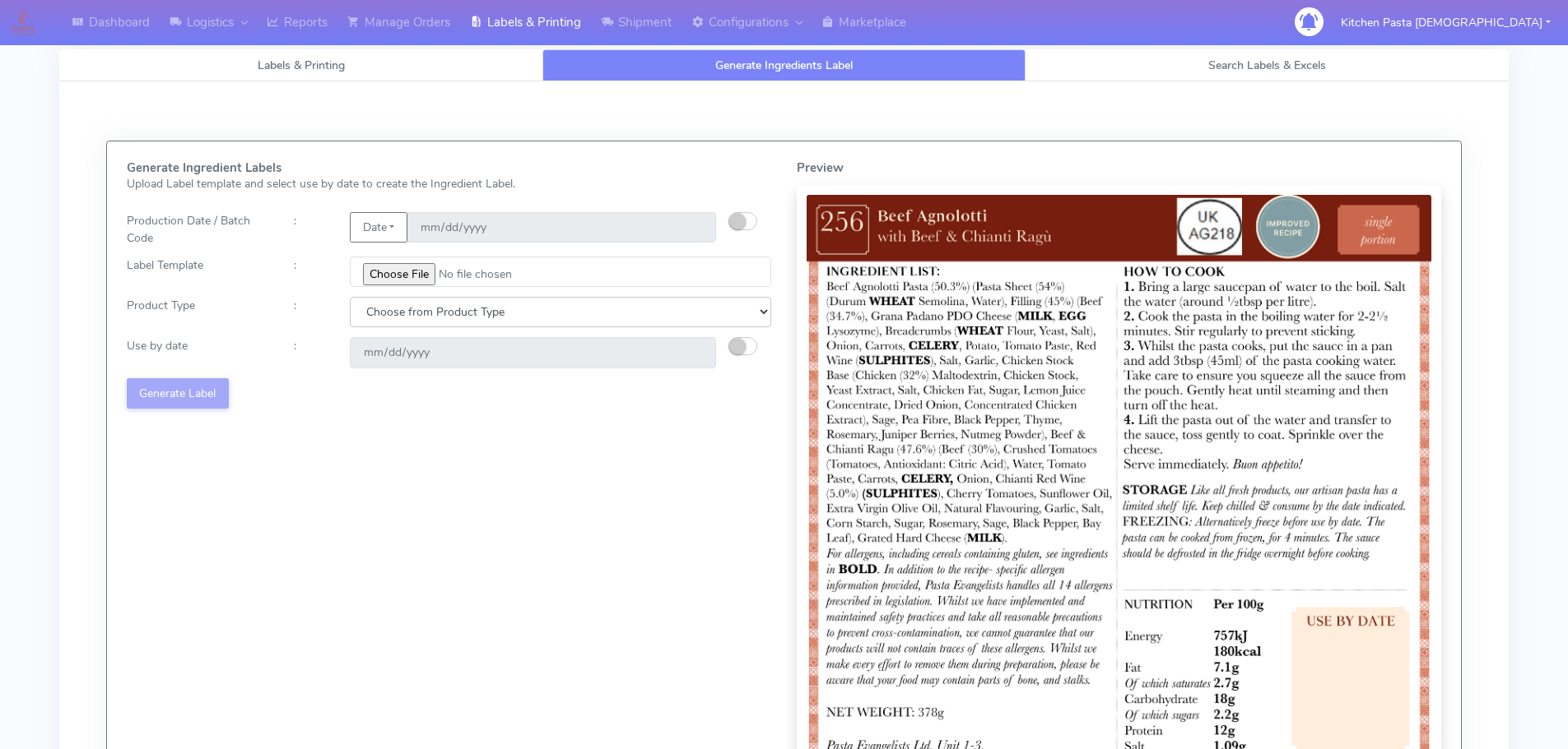
click at [420, 315] on select "Choose from Product Type ECOM ERETAIL CIRCULAR CIRC_DESERTS LASAGNE" at bounding box center [560, 312] width 422 height 31
select select "0"
click at [350, 297] on select "Choose from Product Type ECOM ERETAIL CIRCULAR CIRC_DESERTS LASAGNE" at bounding box center [560, 312] width 422 height 31
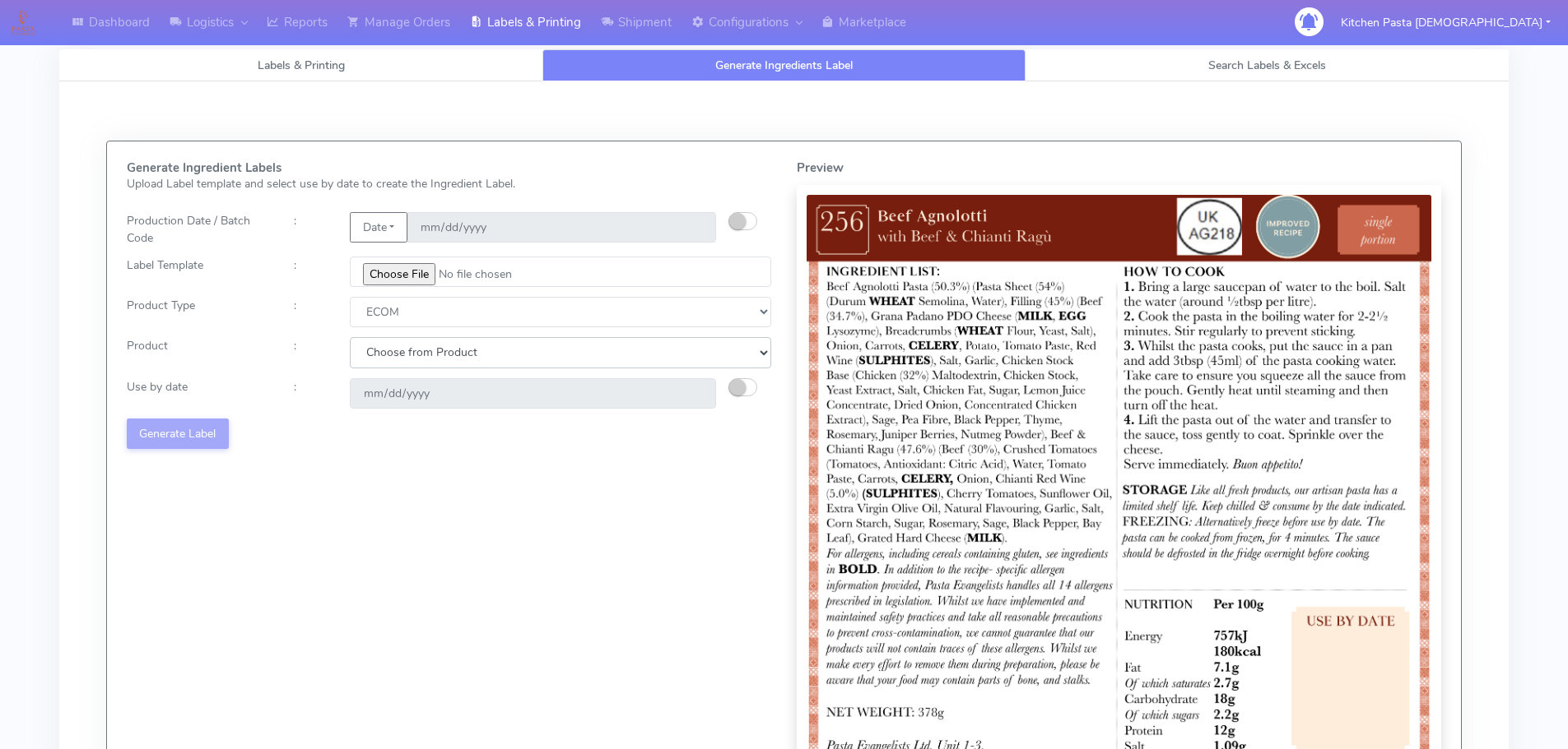
drag, startPoint x: 387, startPoint y: 348, endPoint x: 388, endPoint y: 367, distance: 19.0
click at [387, 352] on select "Choose from Product PLAIN PASTA (EXCEPT HURRA) HURRA FILLED PASTA BUTTER (INTER…" at bounding box center [560, 352] width 422 height 31
select select "0"
click at [350, 337] on select "Choose from Product PLAIN PASTA (EXCEPT HURRA) HURRA FILLED PASTA BUTTER (INTER…" at bounding box center [560, 352] width 422 height 31
click at [736, 381] on small "button" at bounding box center [738, 387] width 17 height 17
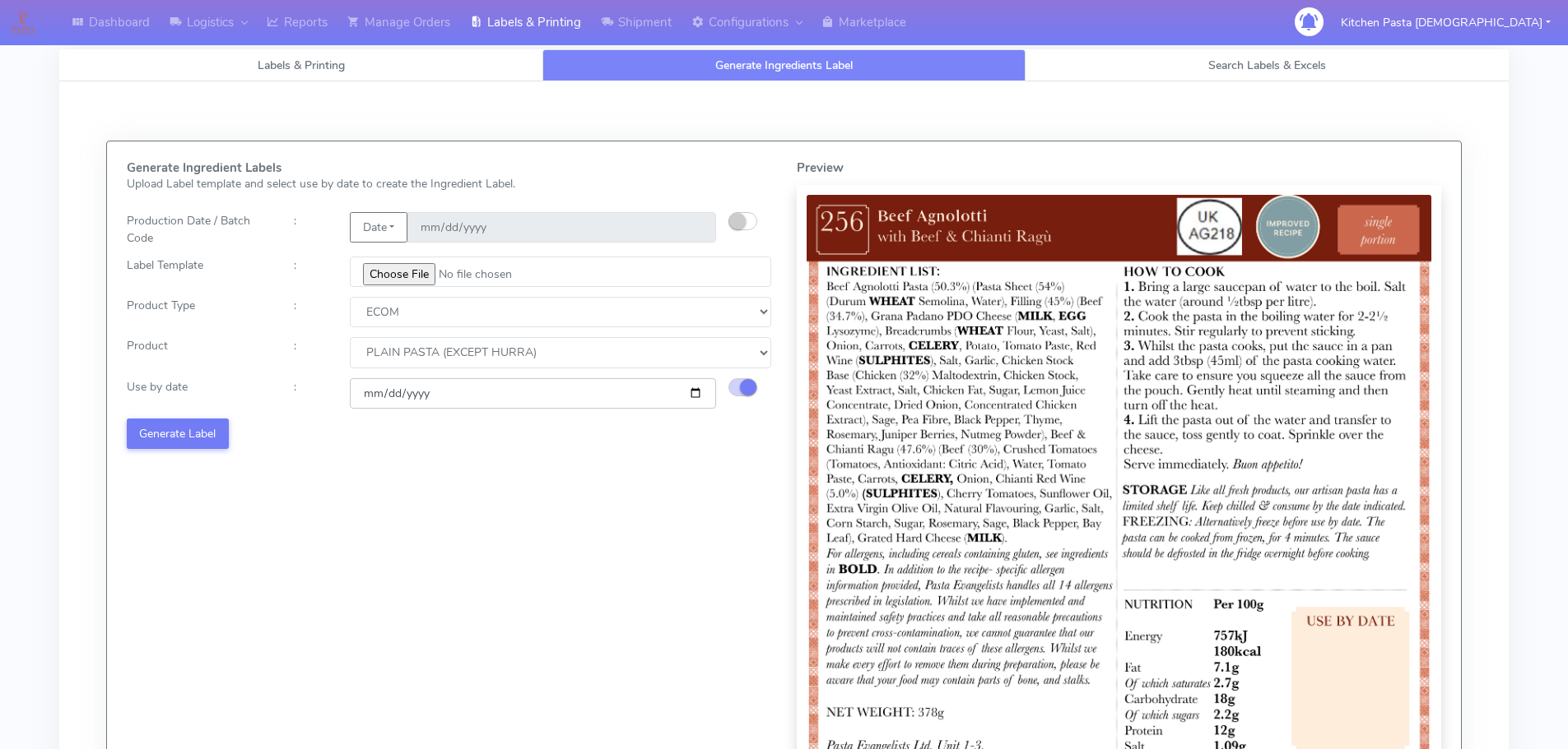
click at [697, 397] on input "2025-08-16" at bounding box center [532, 393] width 366 height 31
type input "2025-08-23"
click at [199, 442] on button "Generate Label" at bounding box center [177, 433] width 102 height 31
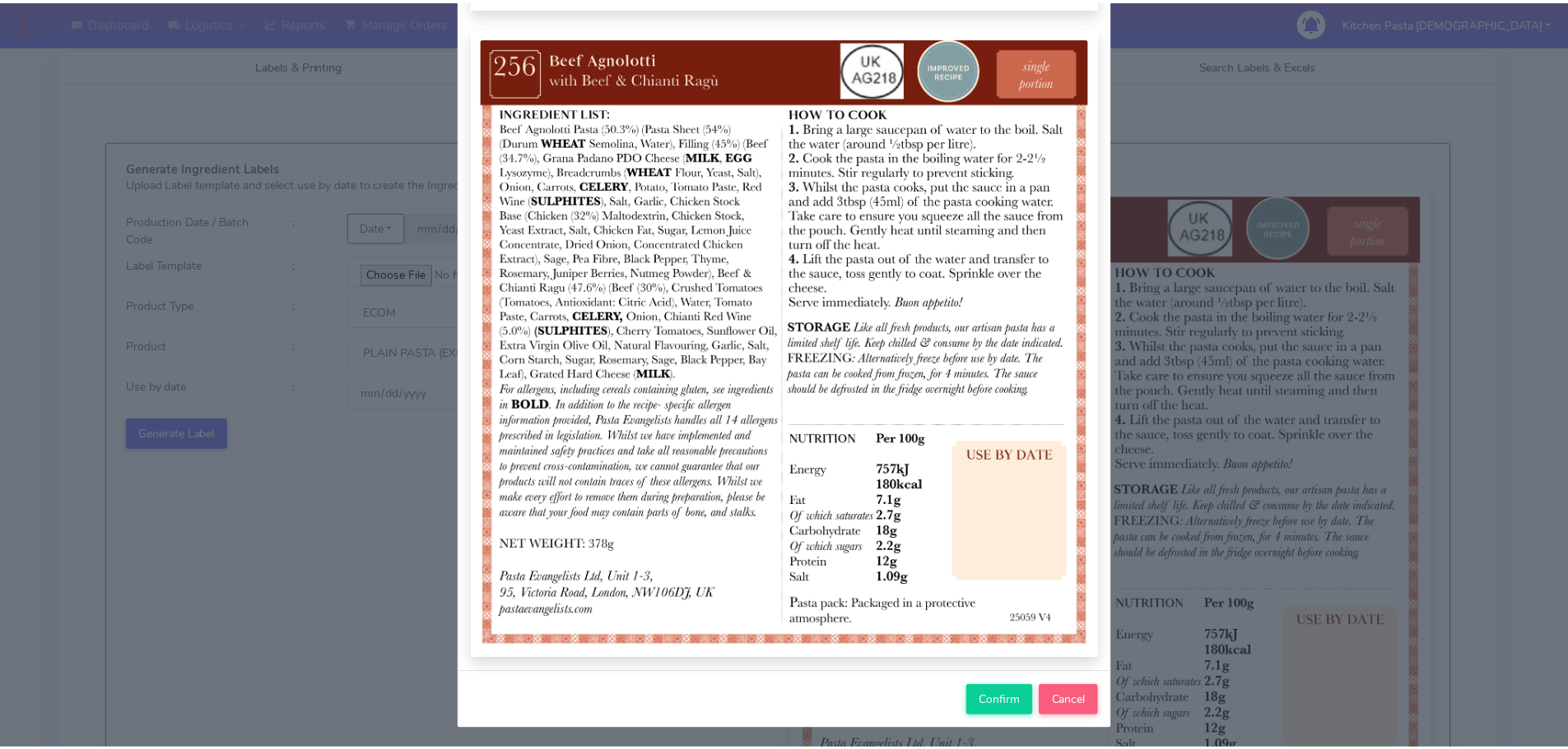
scroll to position [171, 0]
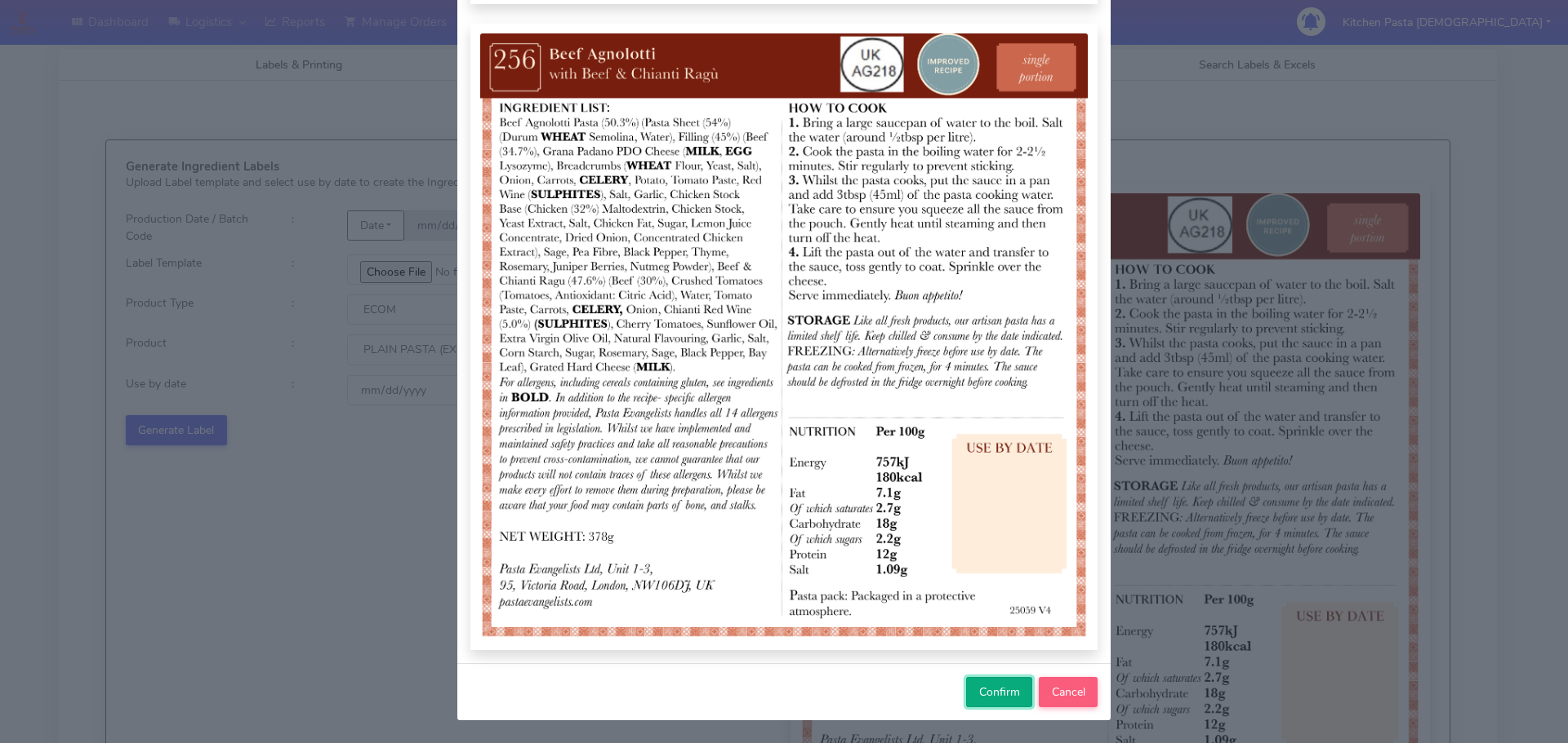
click at [1003, 694] on span "Confirm" at bounding box center [999, 692] width 41 height 16
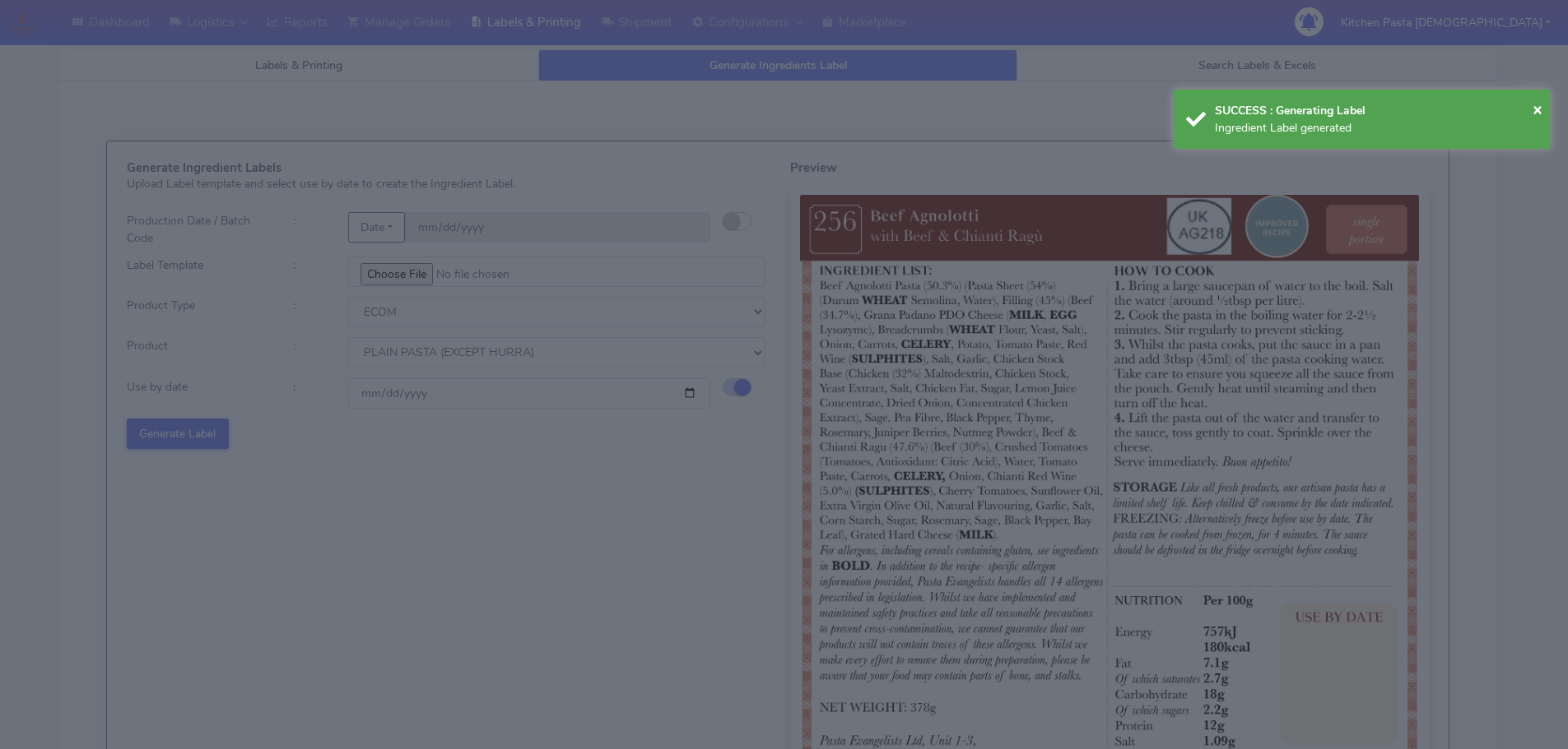
select select
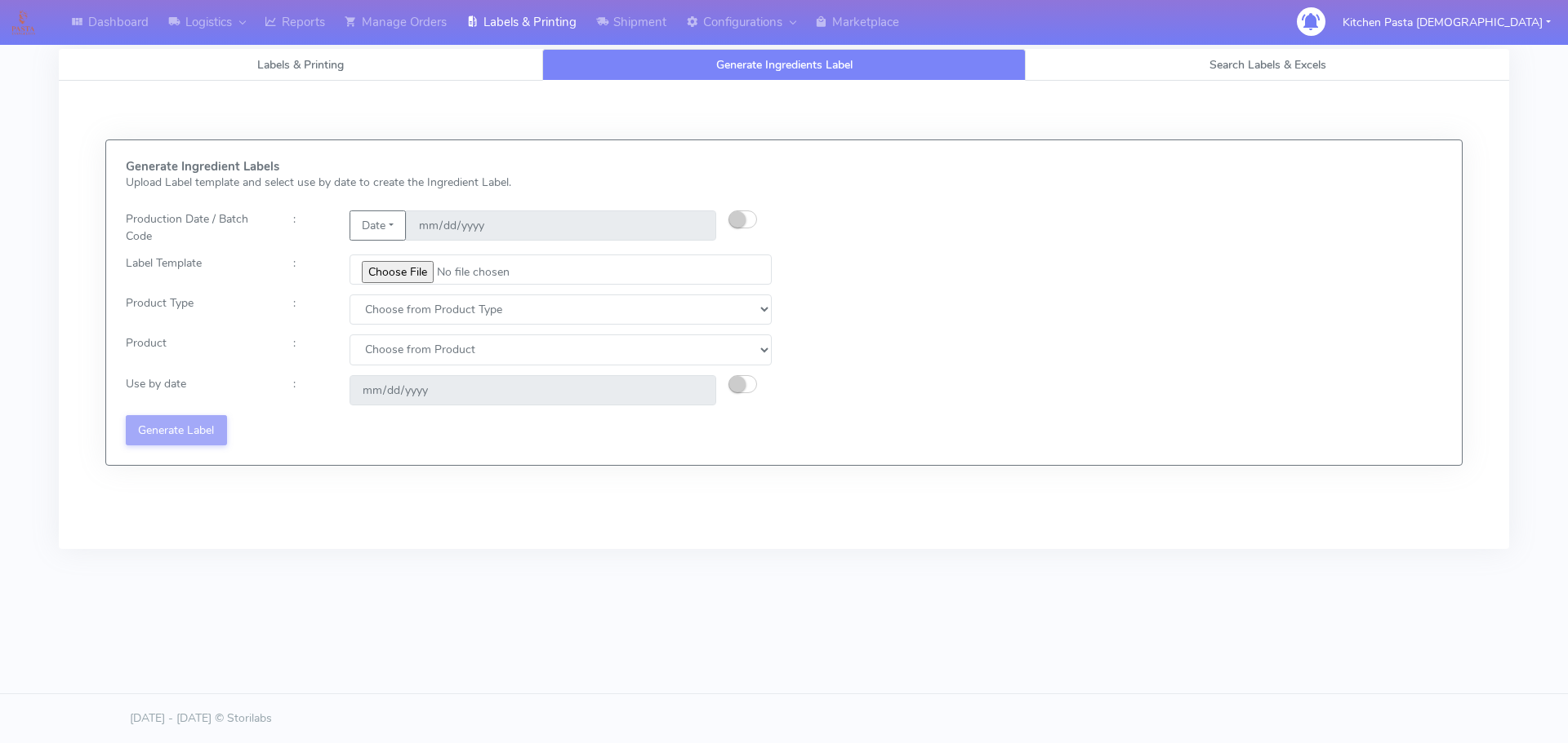
click at [858, 545] on div "Generate Ingredient Labels Upload Label template and select use by date to crea…" at bounding box center [784, 315] width 1474 height 468
click at [964, 503] on div "Generate Ingredient Labels Upload Label template and select use by date to crea…" at bounding box center [784, 315] width 1474 height 468
click at [421, 276] on input "file" at bounding box center [560, 269] width 422 height 30
type input "C:\fakepath\Ecom_257_V4.jpg"
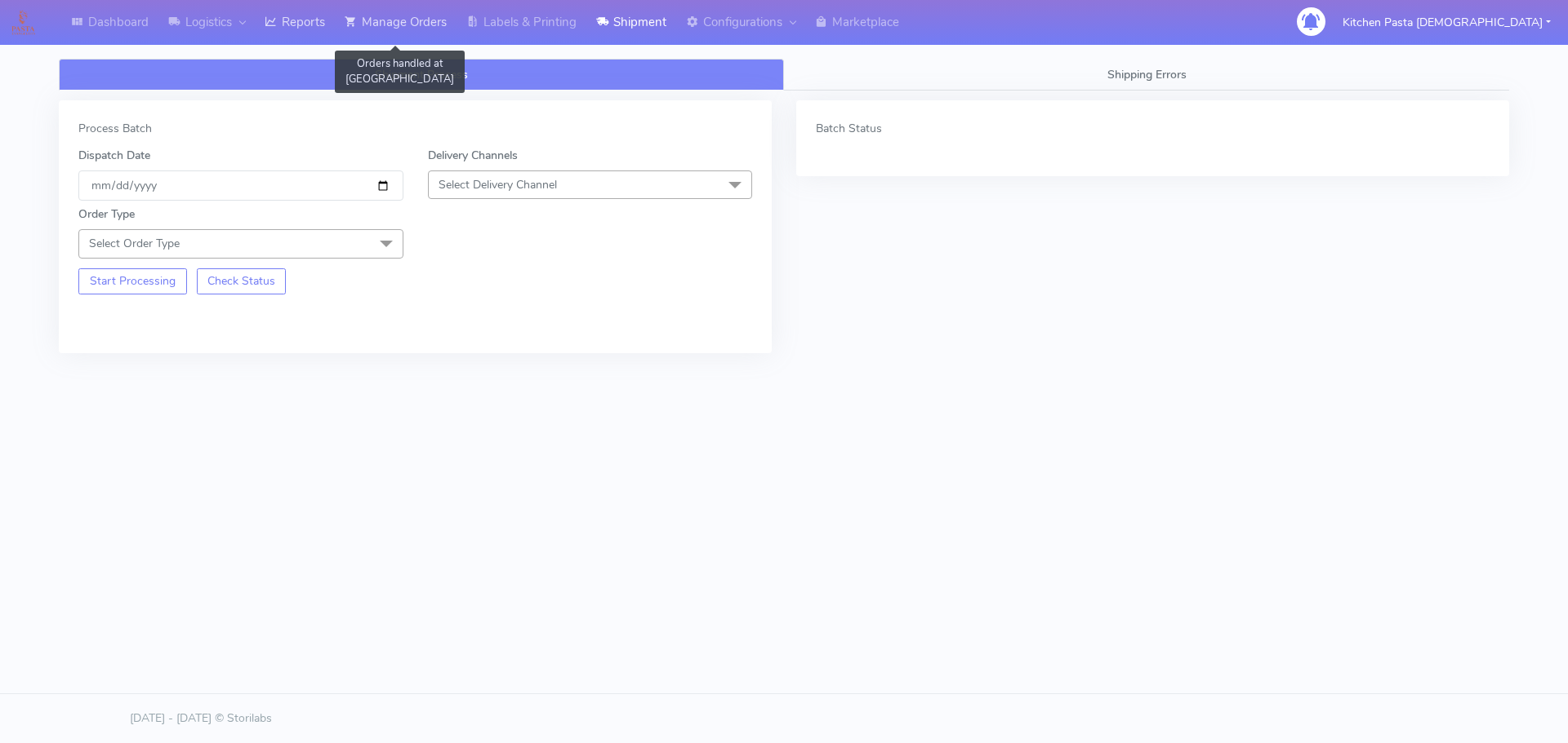
drag, startPoint x: 372, startPoint y: 32, endPoint x: 322, endPoint y: 25, distance: 50.5
click at [373, 31] on link "Manage Orders" at bounding box center [396, 23] width 121 height 45
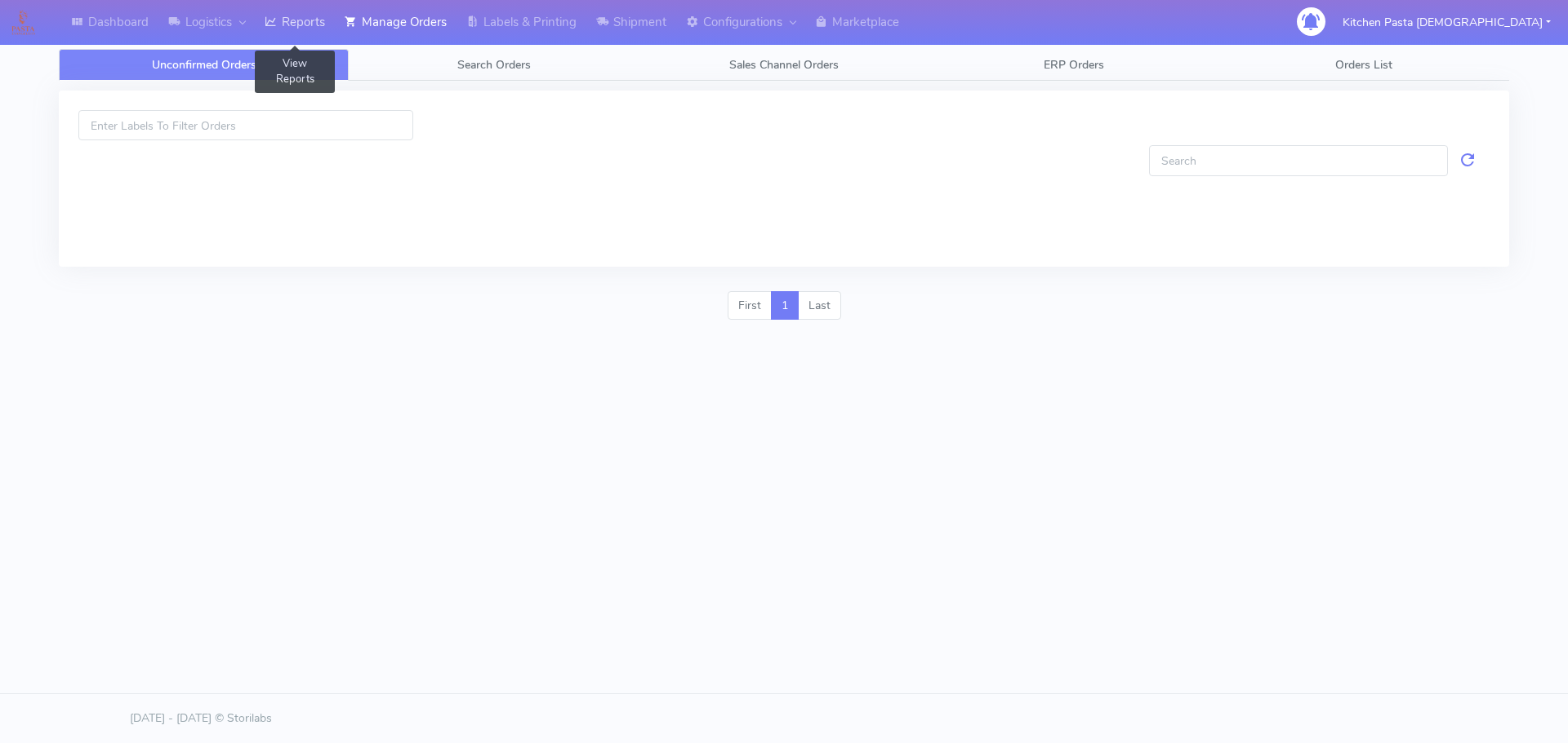
click at [321, 22] on link "Reports" at bounding box center [295, 23] width 80 height 45
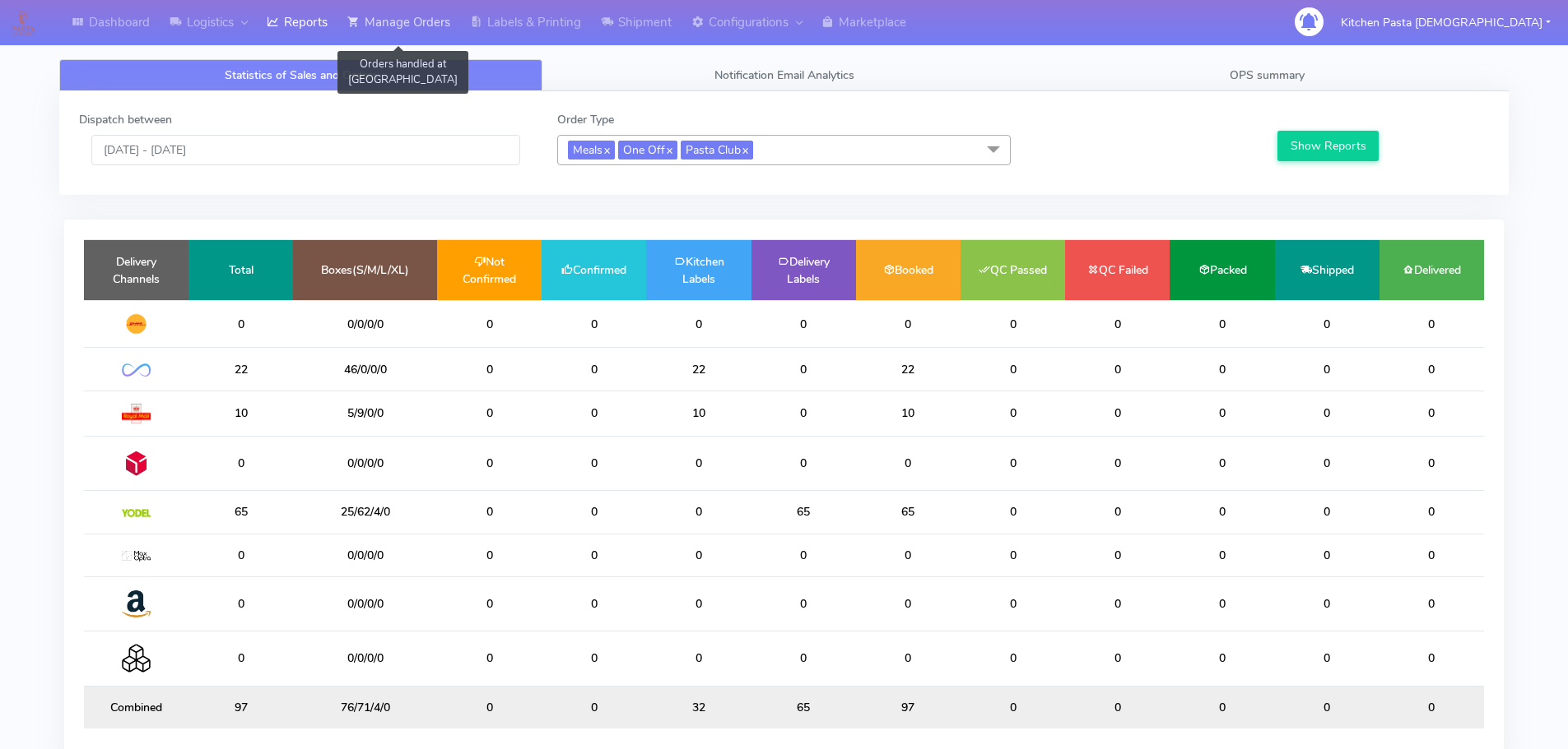
click at [428, 15] on link "Manage Orders" at bounding box center [399, 23] width 122 height 45
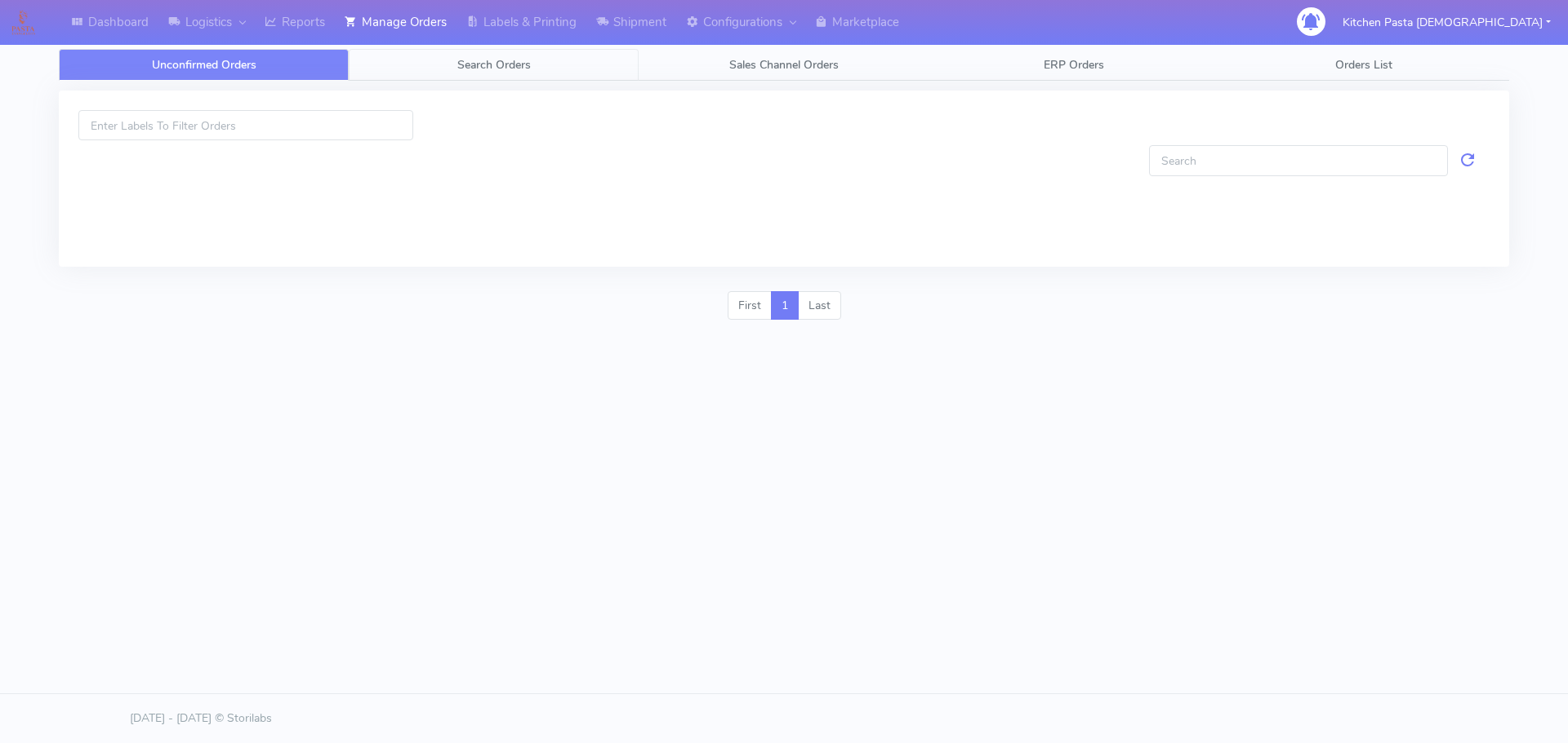
click at [473, 63] on span "Search Orders" at bounding box center [494, 65] width 73 height 16
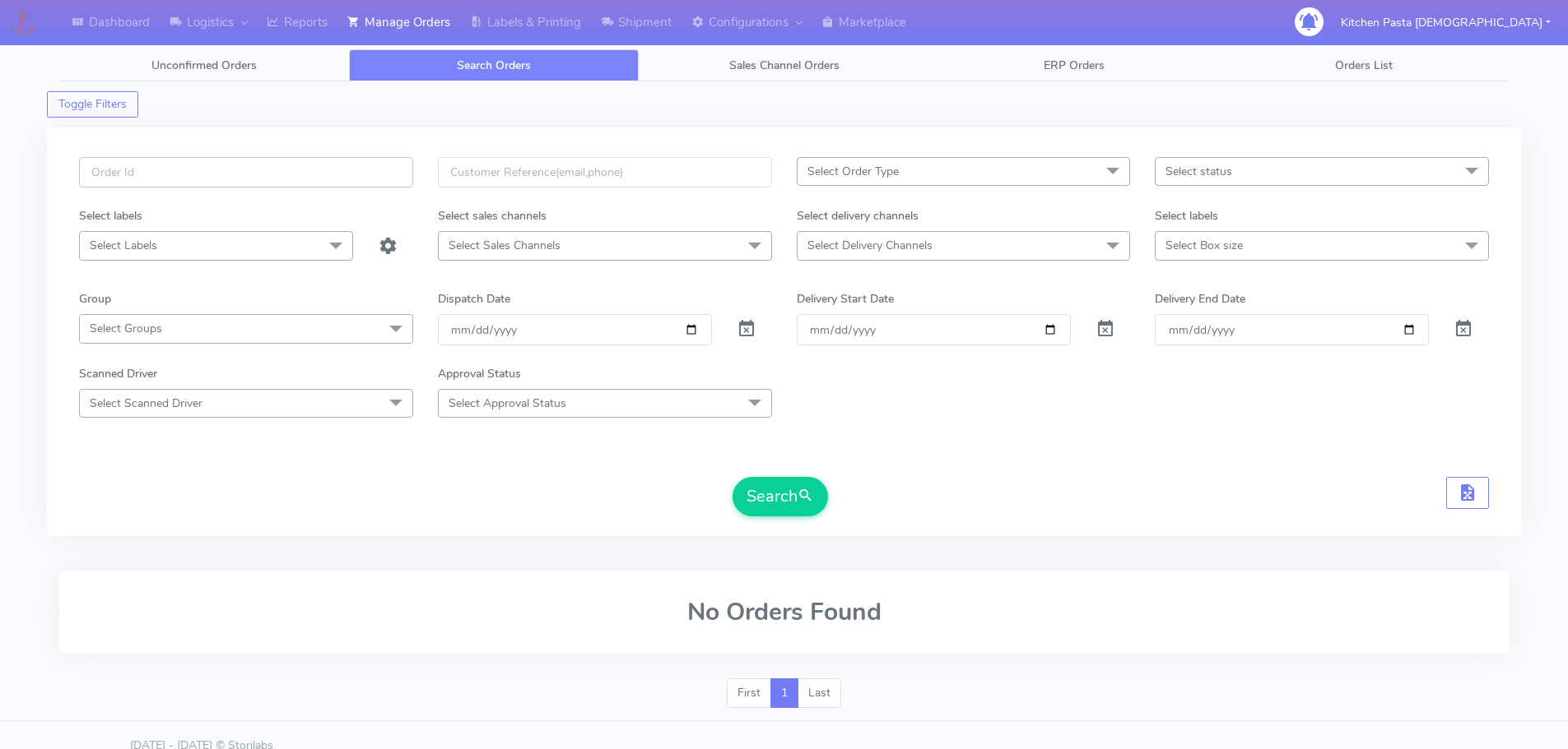
click at [393, 176] on input "text" at bounding box center [246, 172] width 334 height 31
click at [314, 33] on link "Reports" at bounding box center [297, 23] width 81 height 45
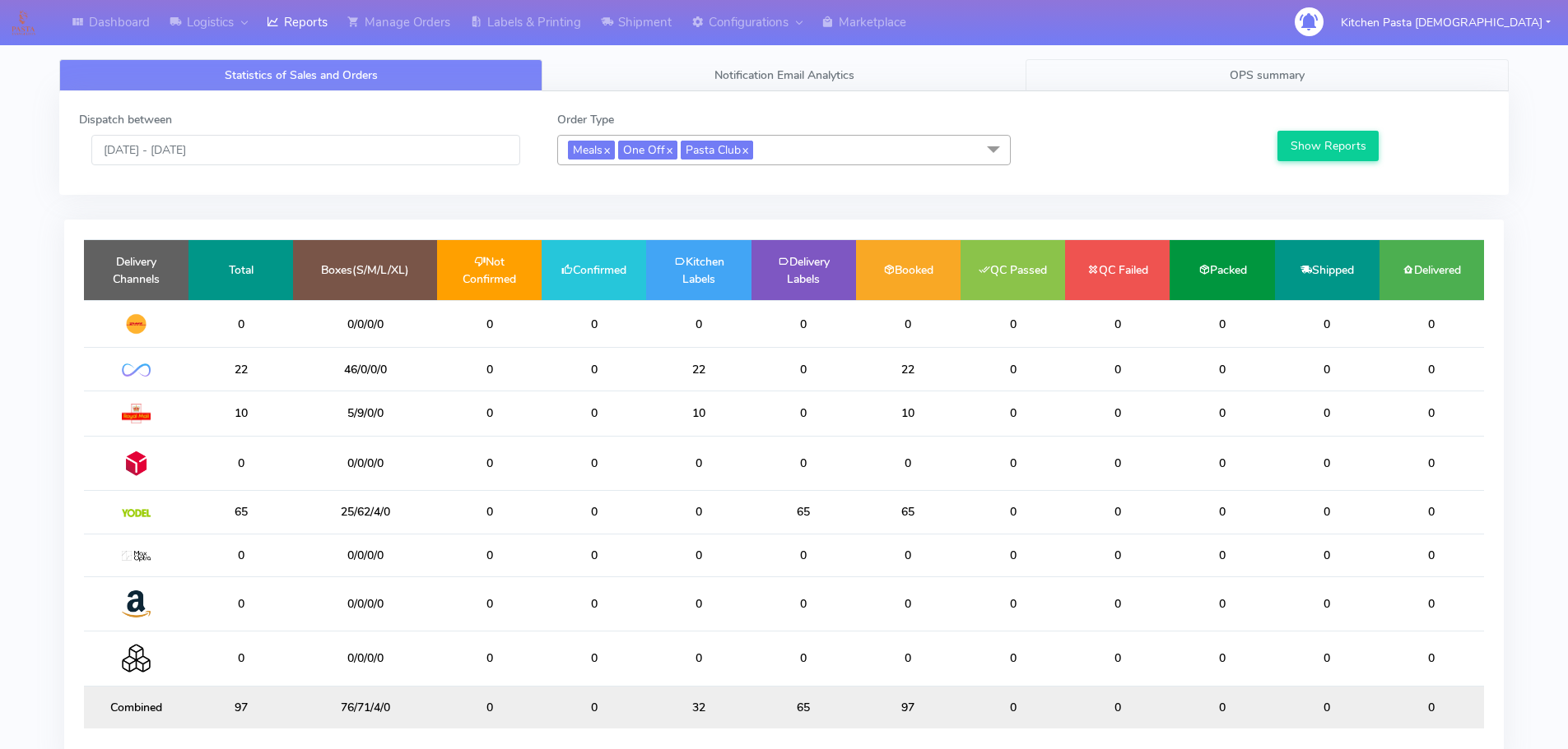
click at [1303, 77] on span "OPS summary" at bounding box center [1267, 75] width 75 height 16
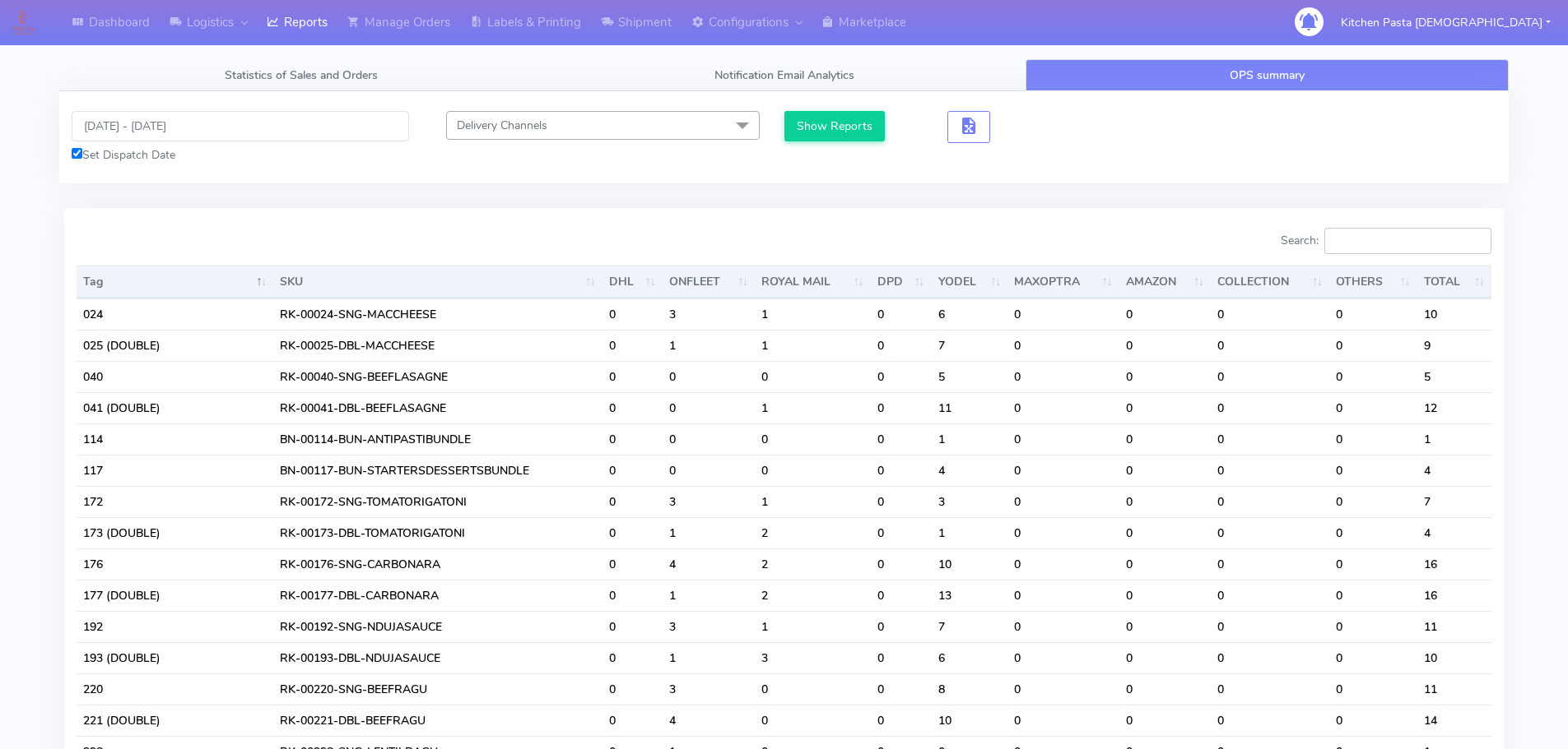
click at [1364, 238] on input "Search:" at bounding box center [1407, 241] width 167 height 27
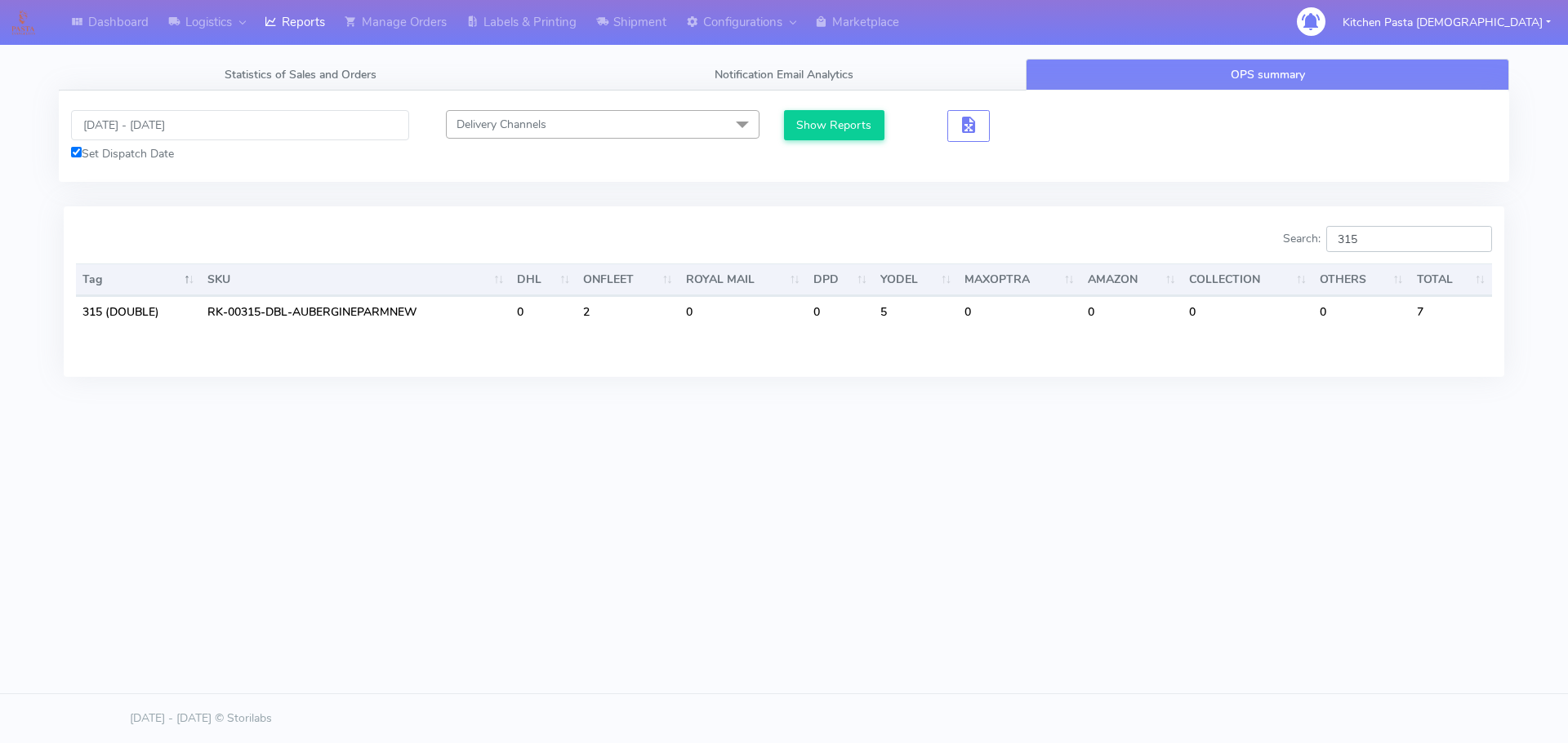
type input "315"
click at [636, 18] on link "Shipment" at bounding box center [632, 23] width 90 height 45
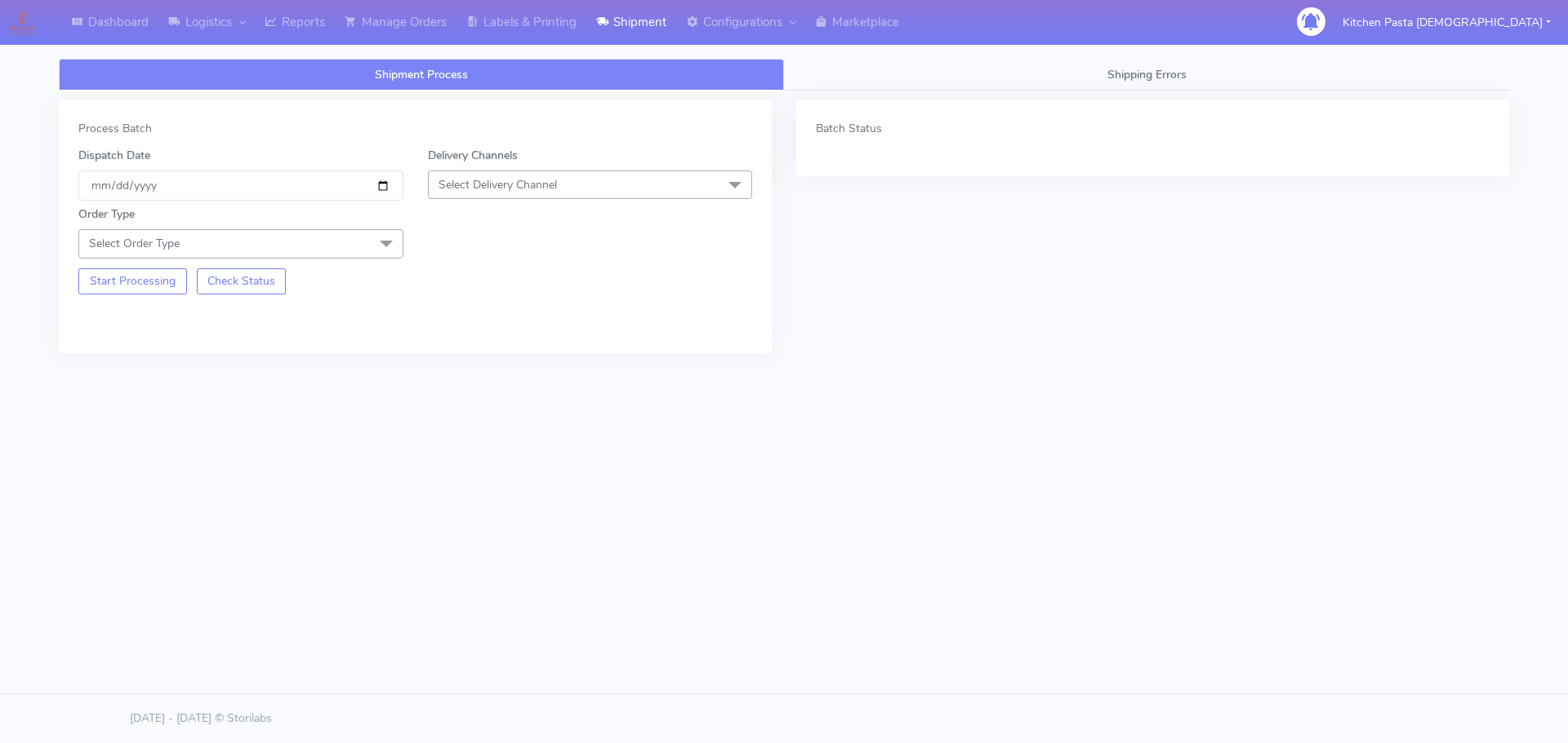
click at [500, 178] on span "Select Delivery Channel" at bounding box center [498, 185] width 119 height 16
click at [449, 365] on div "Yodel" at bounding box center [590, 369] width 307 height 18
click at [373, 251] on span at bounding box center [386, 245] width 32 height 31
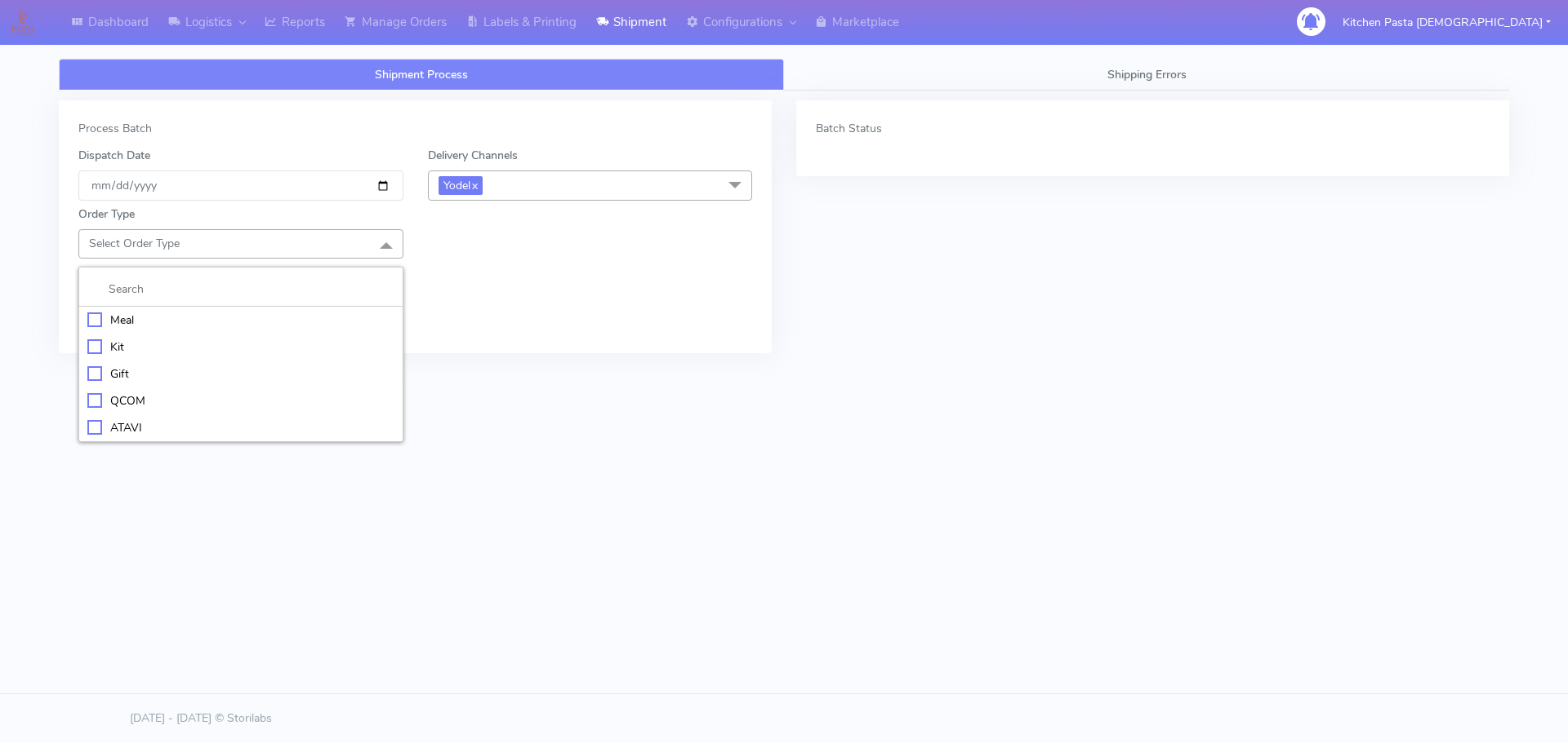
click at [225, 349] on div "Kit" at bounding box center [240, 348] width 307 height 18
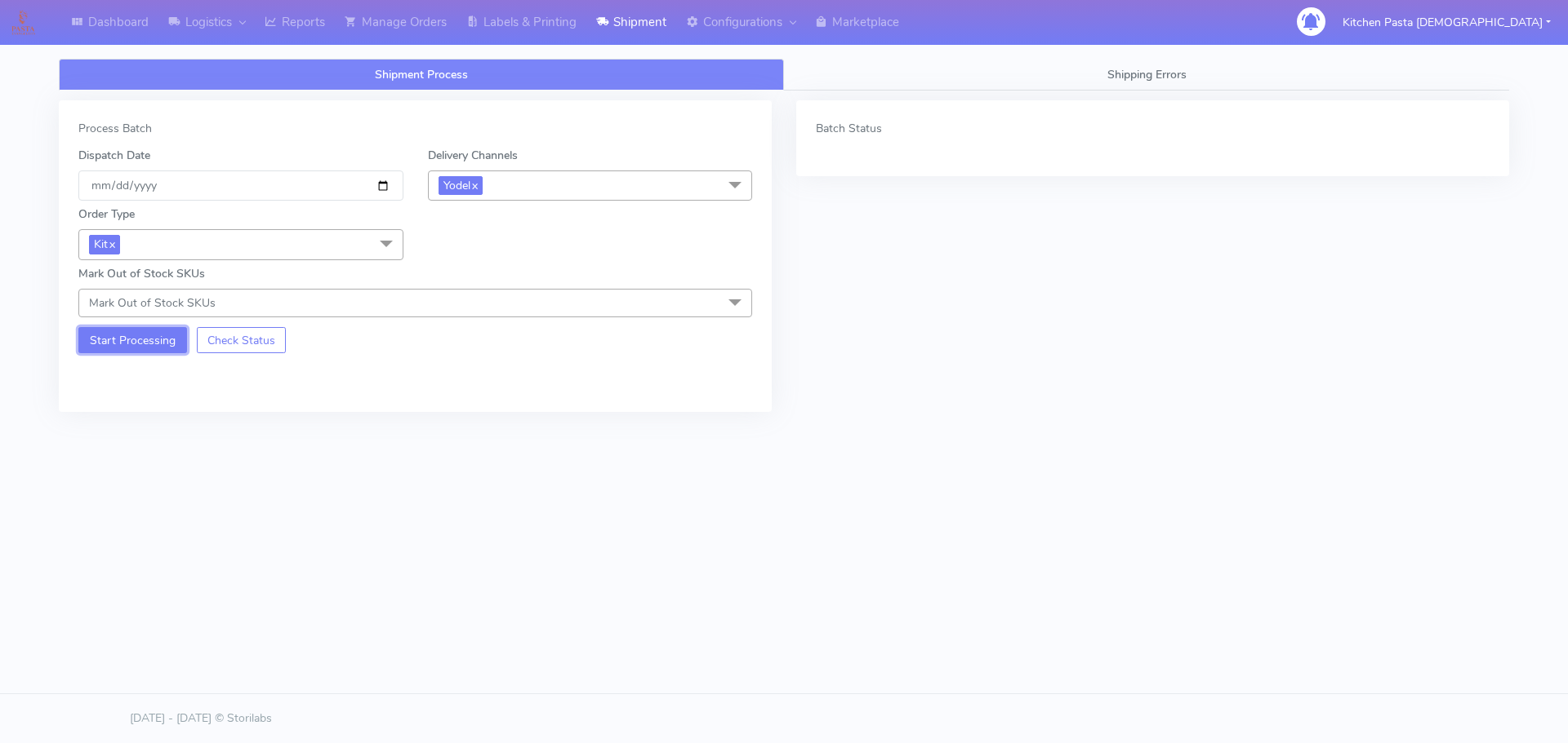
click at [130, 344] on button "Start Processing" at bounding box center [132, 340] width 109 height 26
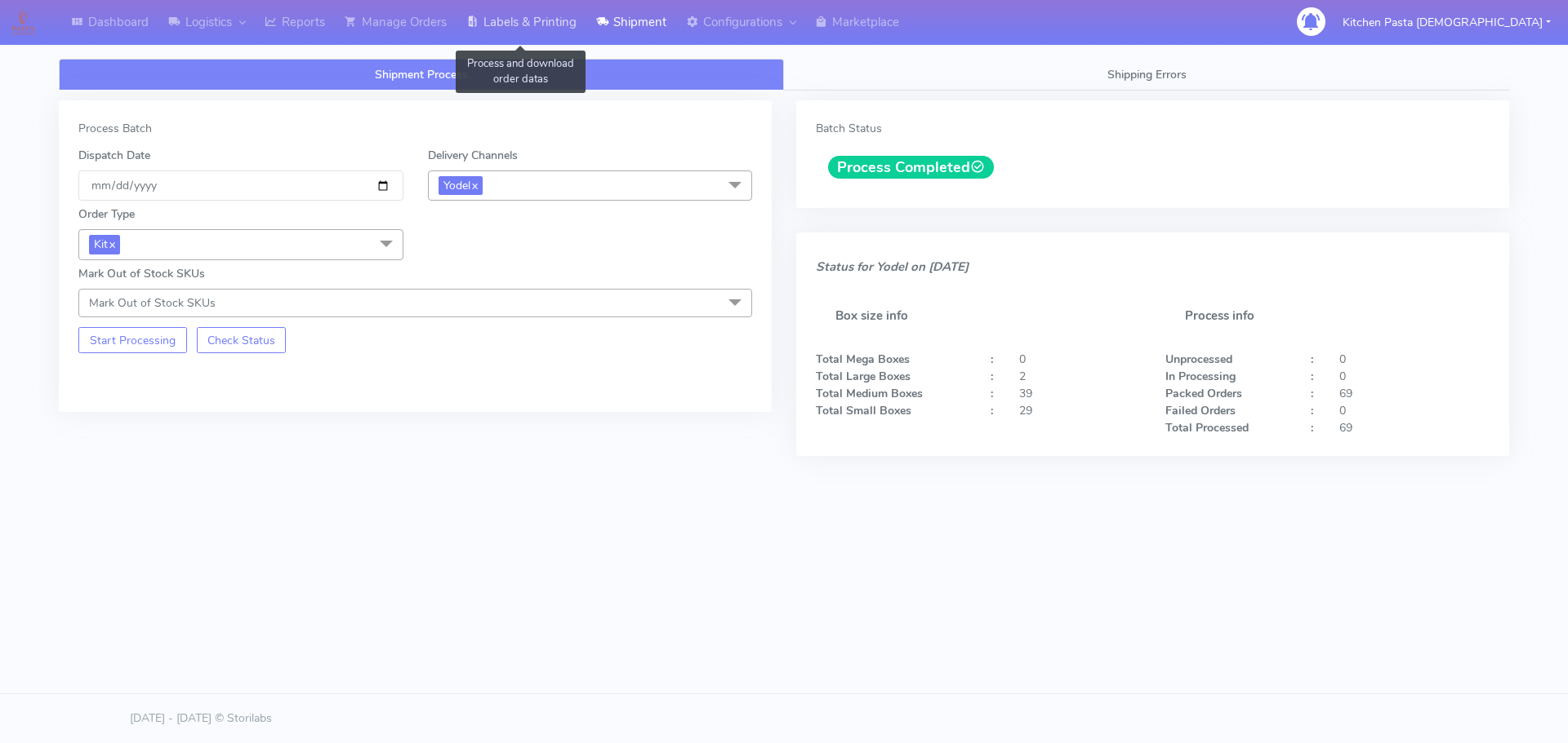
click at [559, 13] on link "Labels & Printing" at bounding box center [521, 23] width 130 height 45
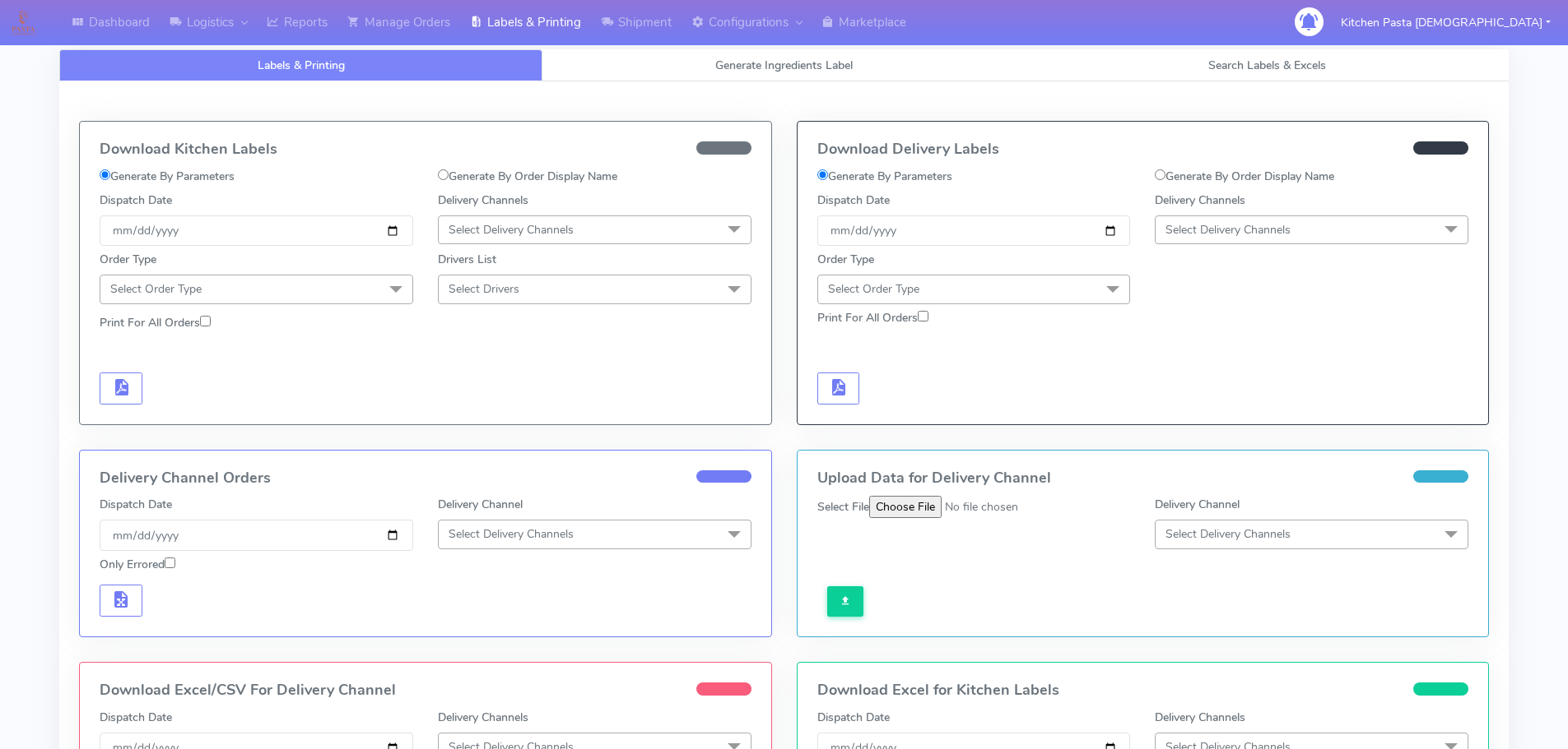
click at [1206, 225] on span "Select Delivery Channels" at bounding box center [1227, 230] width 125 height 16
click at [1190, 404] on li "Yodel" at bounding box center [1311, 415] width 312 height 28
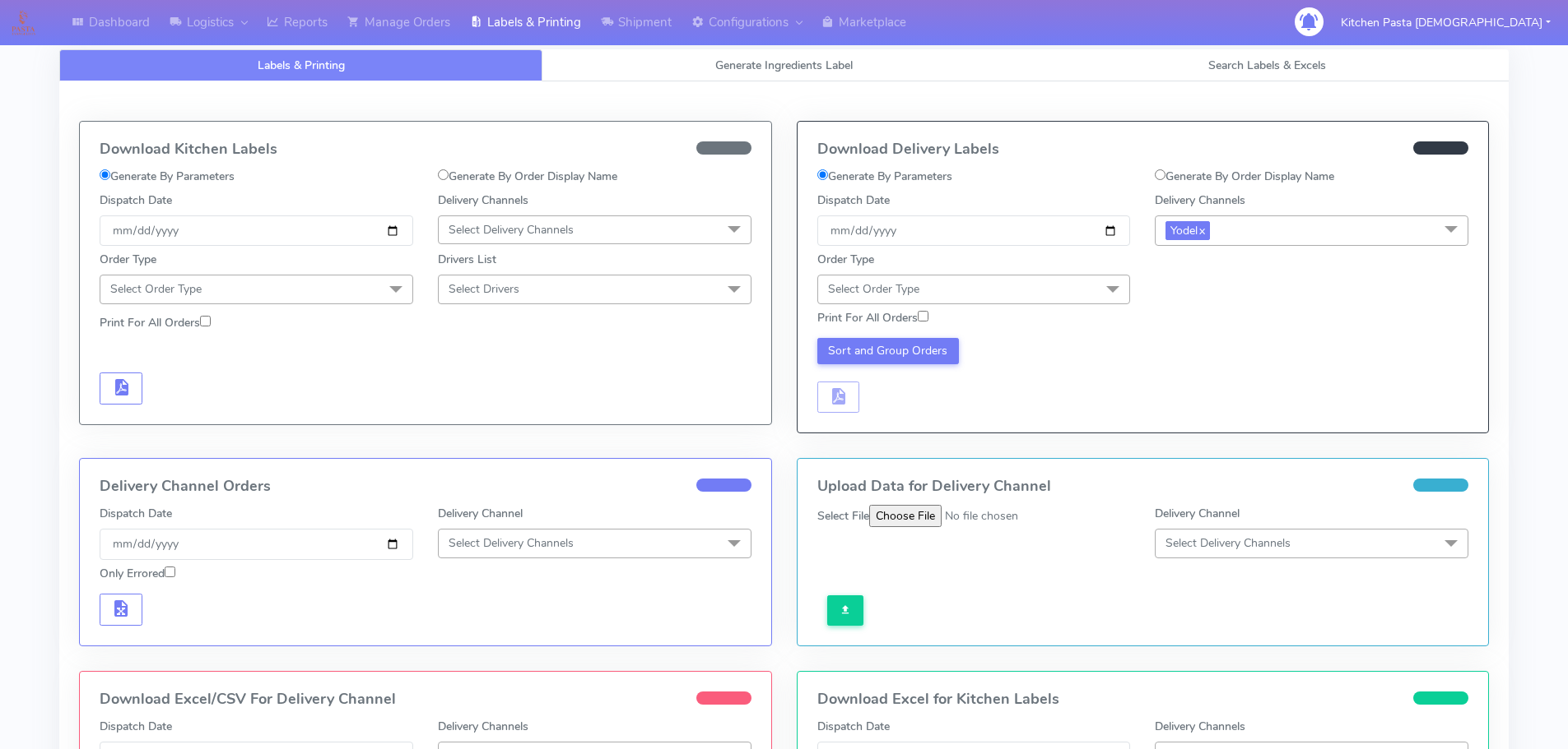
click at [1057, 280] on span "Select Order Type" at bounding box center [975, 288] width 314 height 29
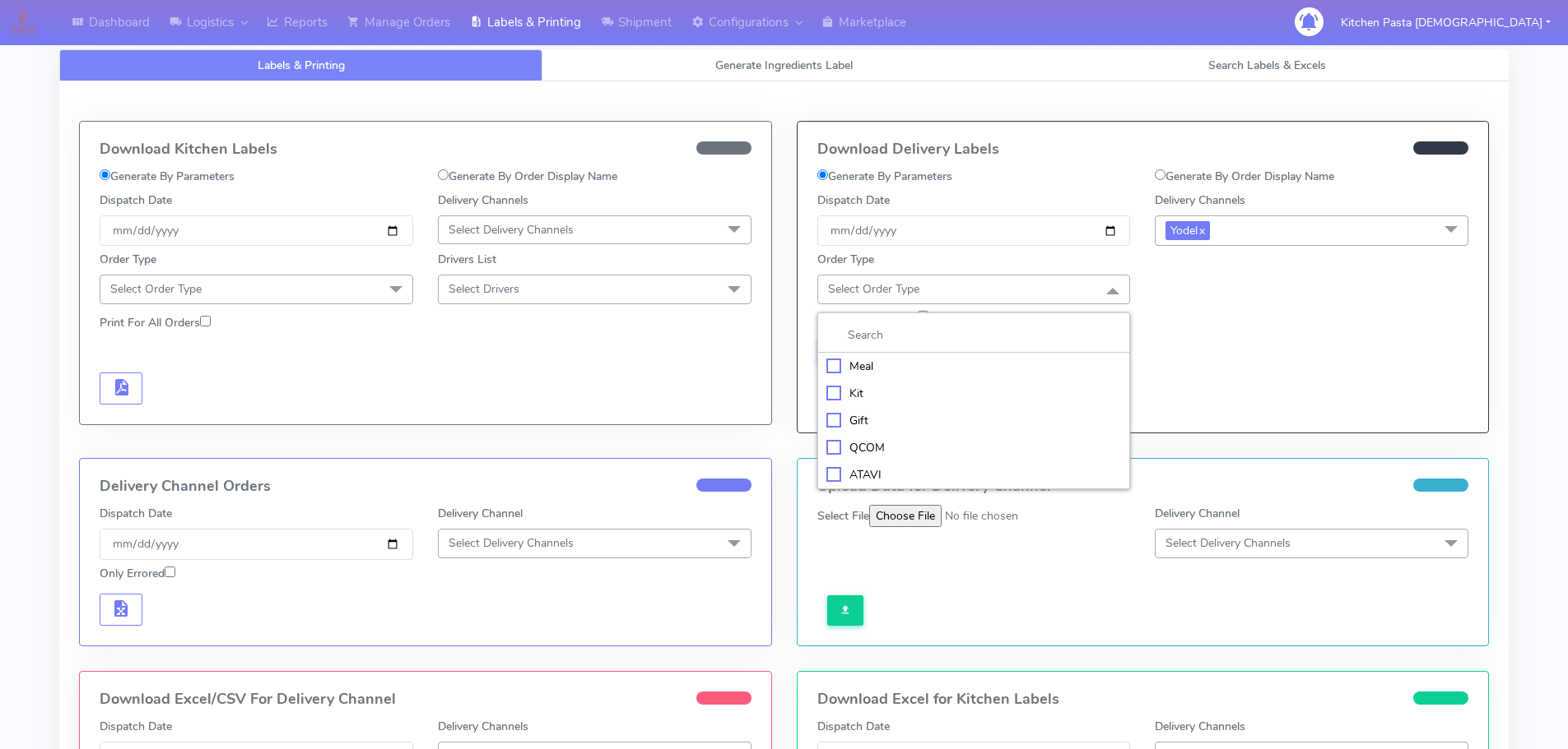
click at [871, 393] on div "Kit" at bounding box center [974, 394] width 295 height 18
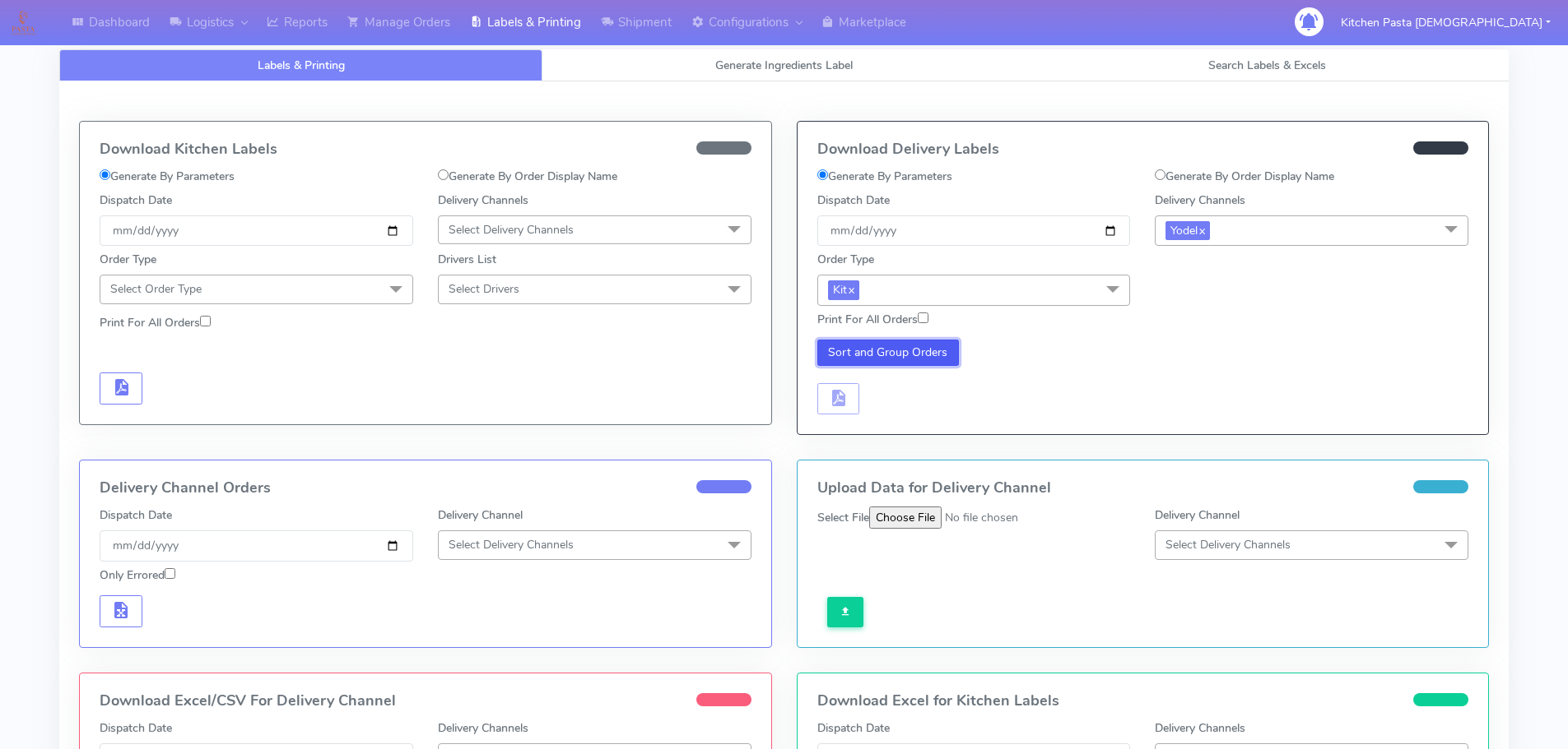
click at [871, 344] on button "Sort and Group Orders" at bounding box center [889, 352] width 142 height 27
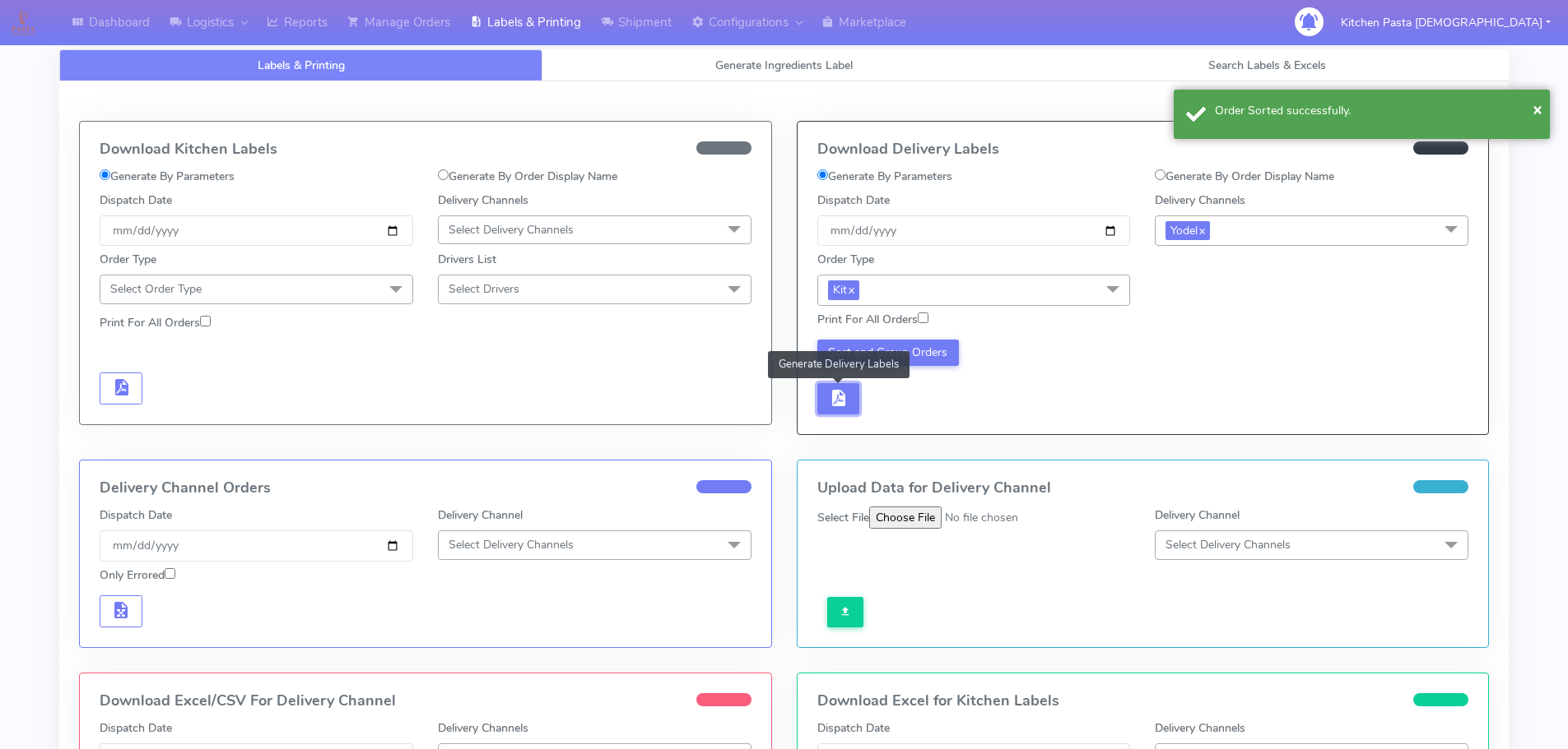
click at [855, 390] on button "button" at bounding box center [838, 399] width 42 height 33
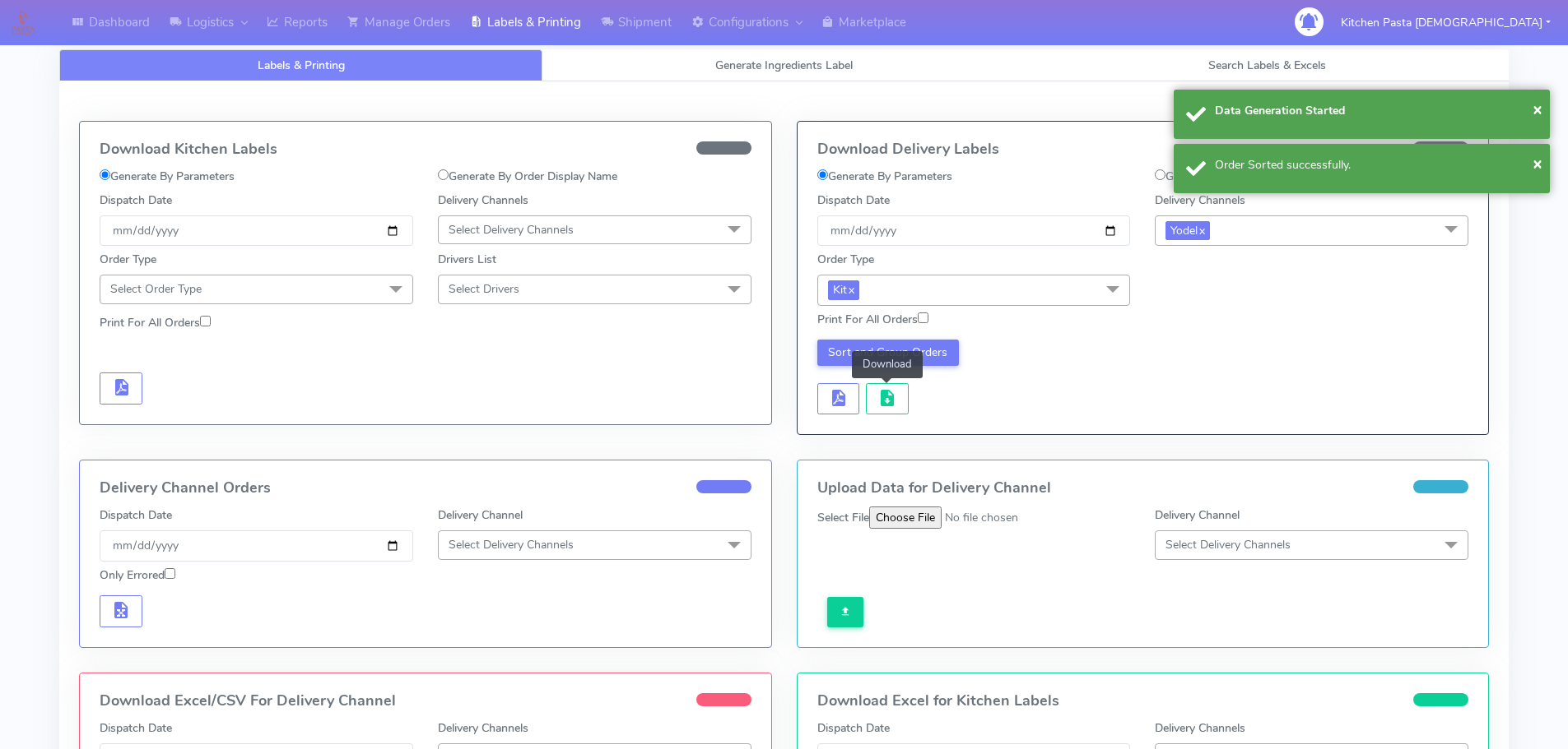
click at [883, 394] on span "button" at bounding box center [888, 402] width 20 height 16
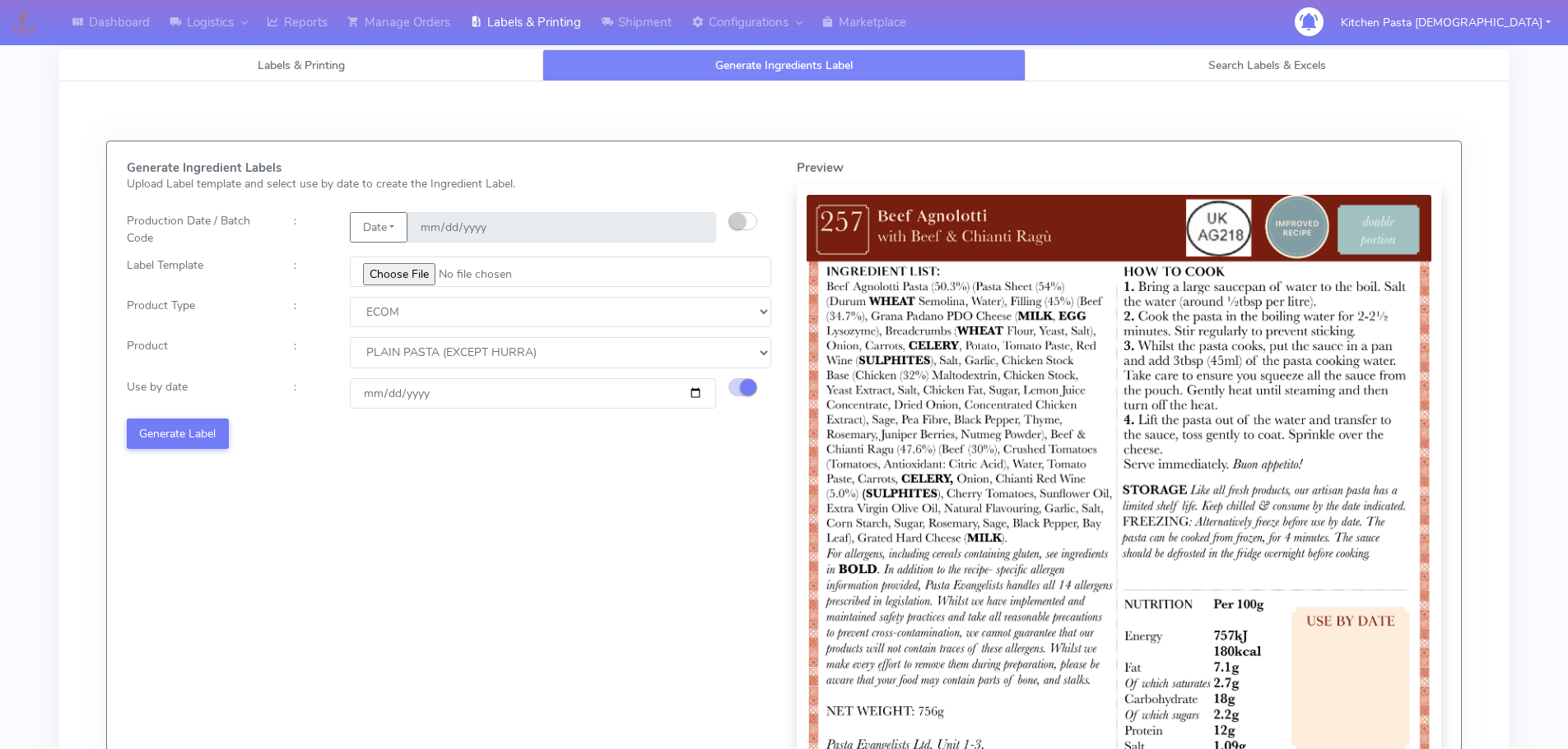
select select "0"
click at [210, 440] on button "Generate Label" at bounding box center [177, 433] width 102 height 31
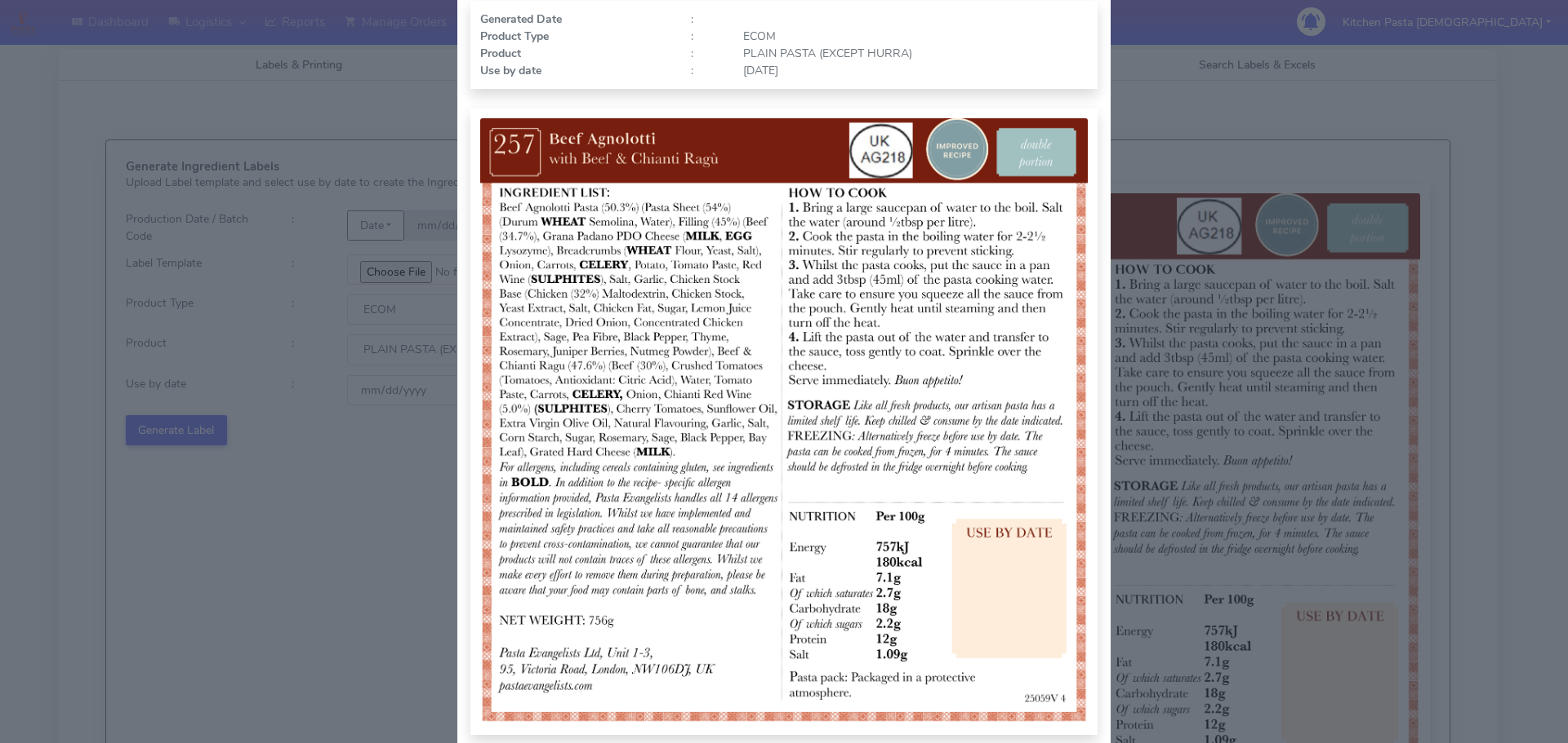
scroll to position [163, 0]
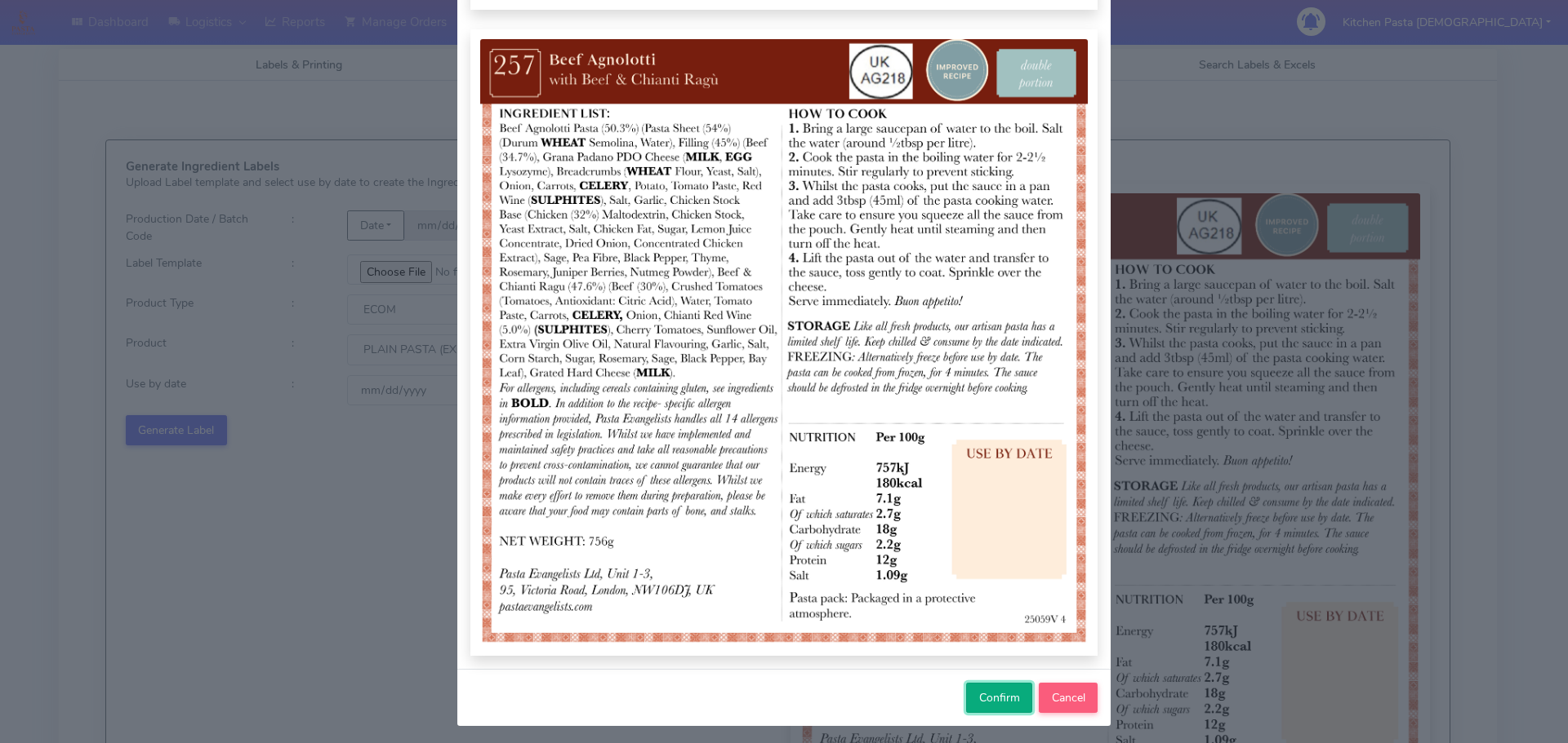
click at [1002, 695] on span "Confirm" at bounding box center [999, 698] width 41 height 16
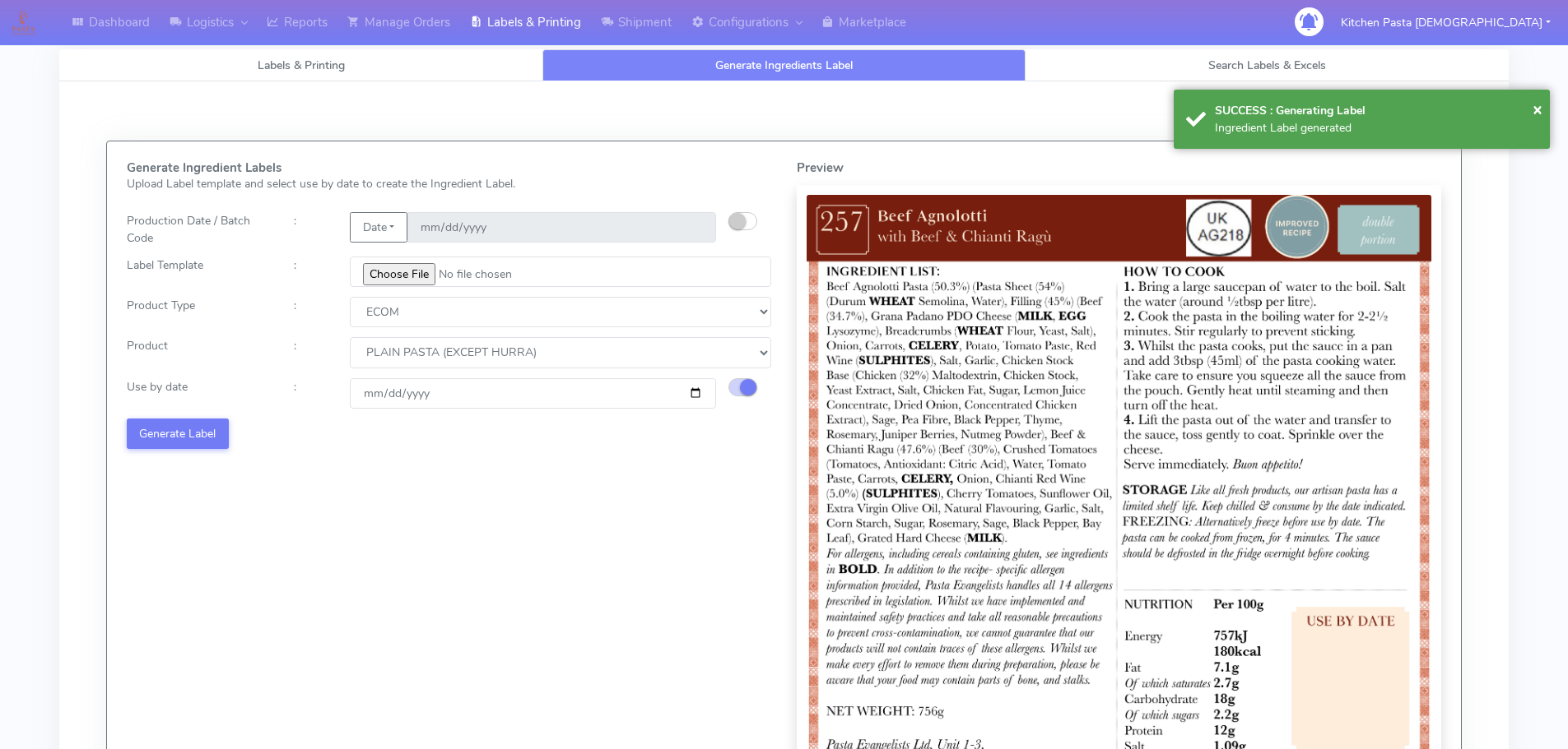
select select
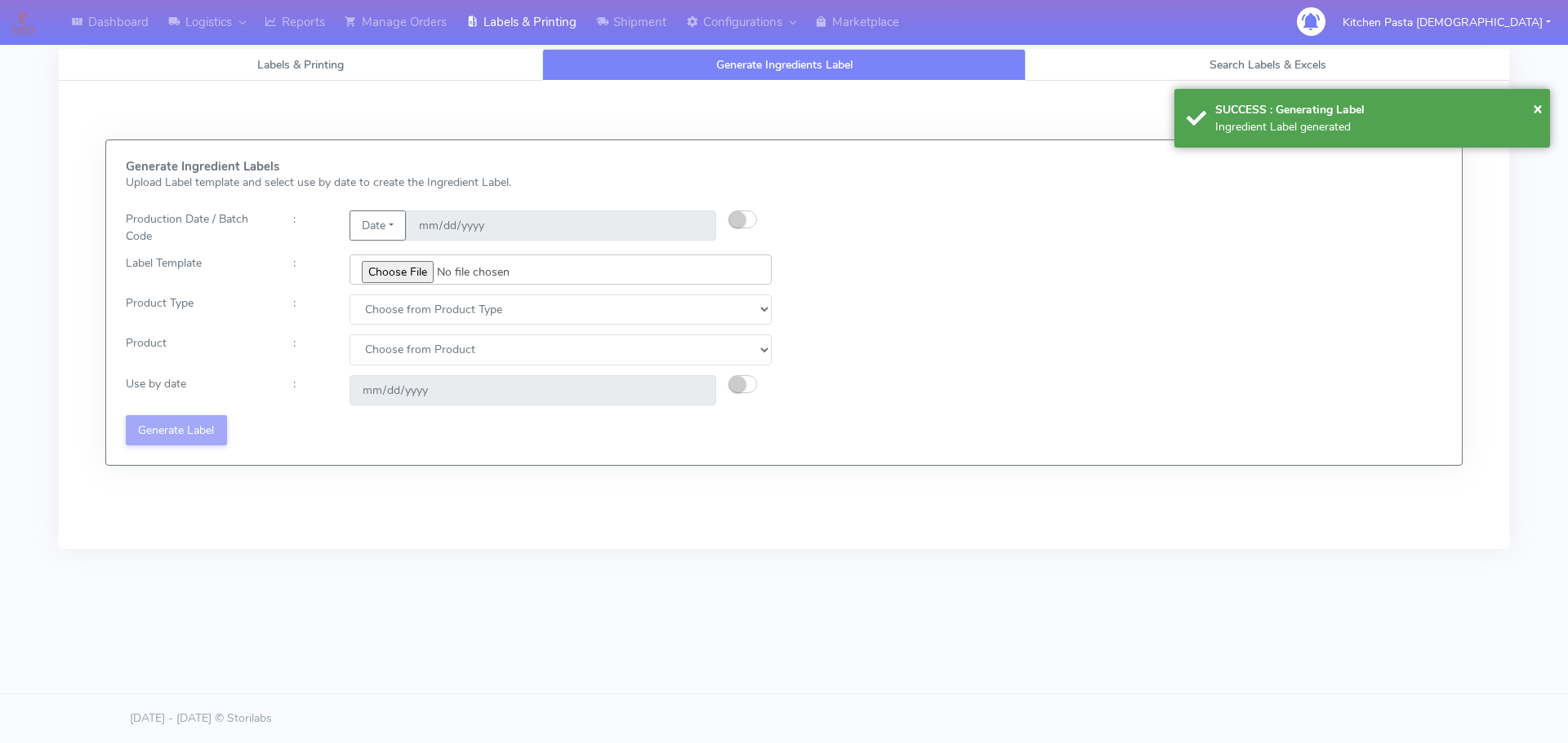
click at [401, 277] on input "file" at bounding box center [560, 269] width 422 height 30
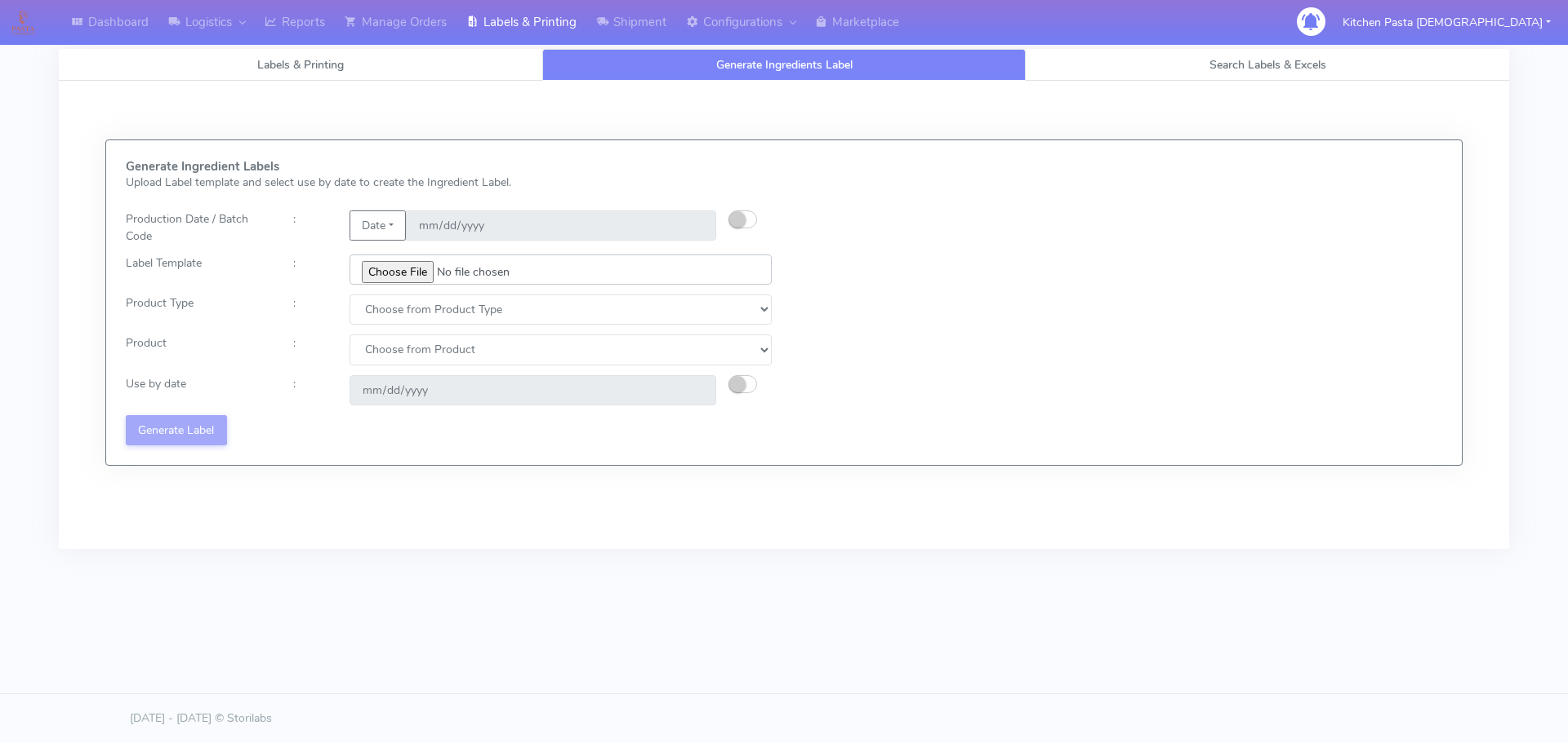
type input "C:\fakepath\Ecom_336_V3.jpg"
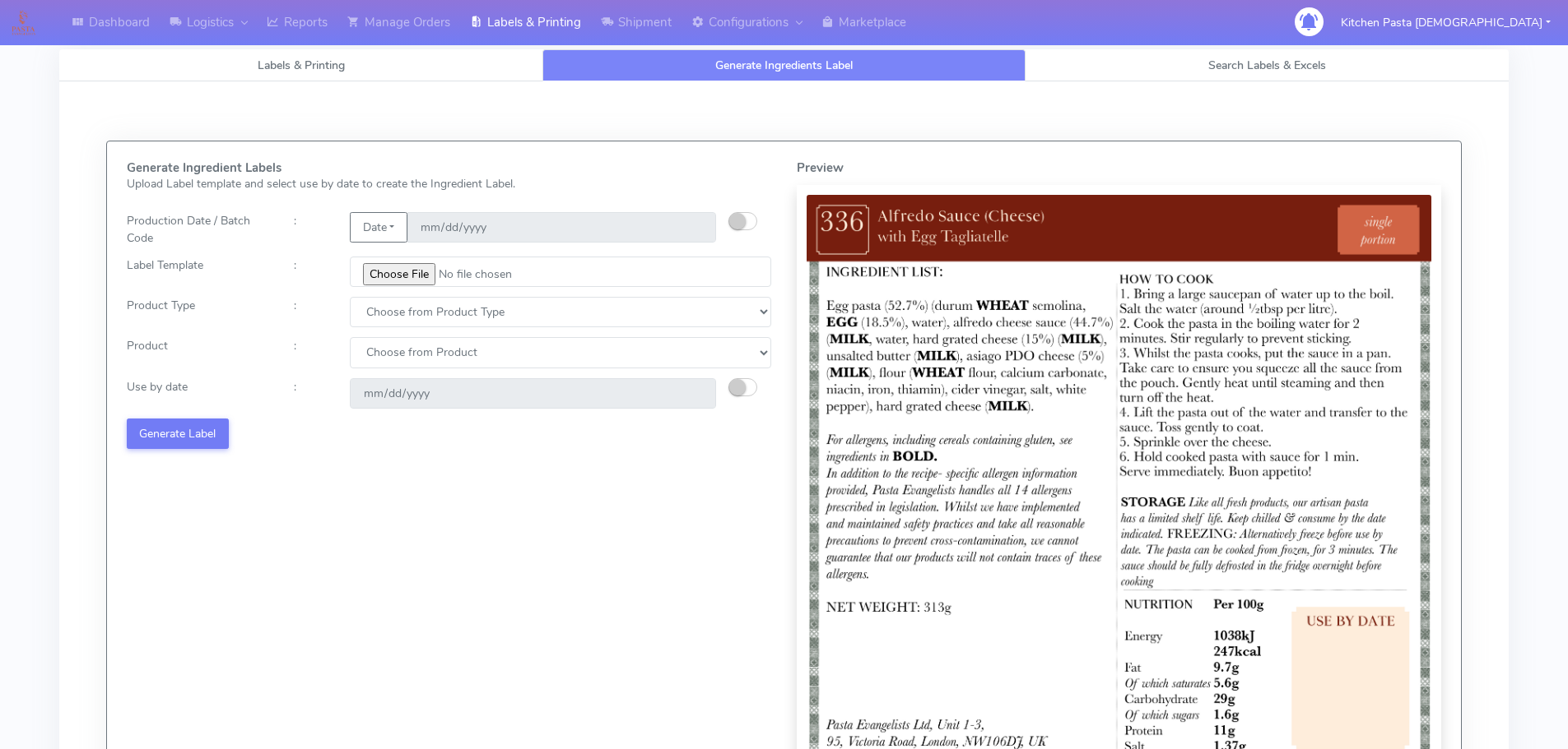
drag, startPoint x: 418, startPoint y: 295, endPoint x: 398, endPoint y: 327, distance: 37.7
click at [418, 298] on div "Generate Ingredient Labels Upload Label template and select use by date to crea…" at bounding box center [449, 494] width 670 height 668
click at [396, 328] on select "Choose from Product Type ECOM ERETAIL CIRCULAR CIRC_DESERTS LASAGNE" at bounding box center [560, 312] width 422 height 31
select select "0"
click at [350, 297] on select "Choose from Product Type ECOM ERETAIL CIRCULAR CIRC_DESERTS LASAGNE" at bounding box center [560, 312] width 422 height 31
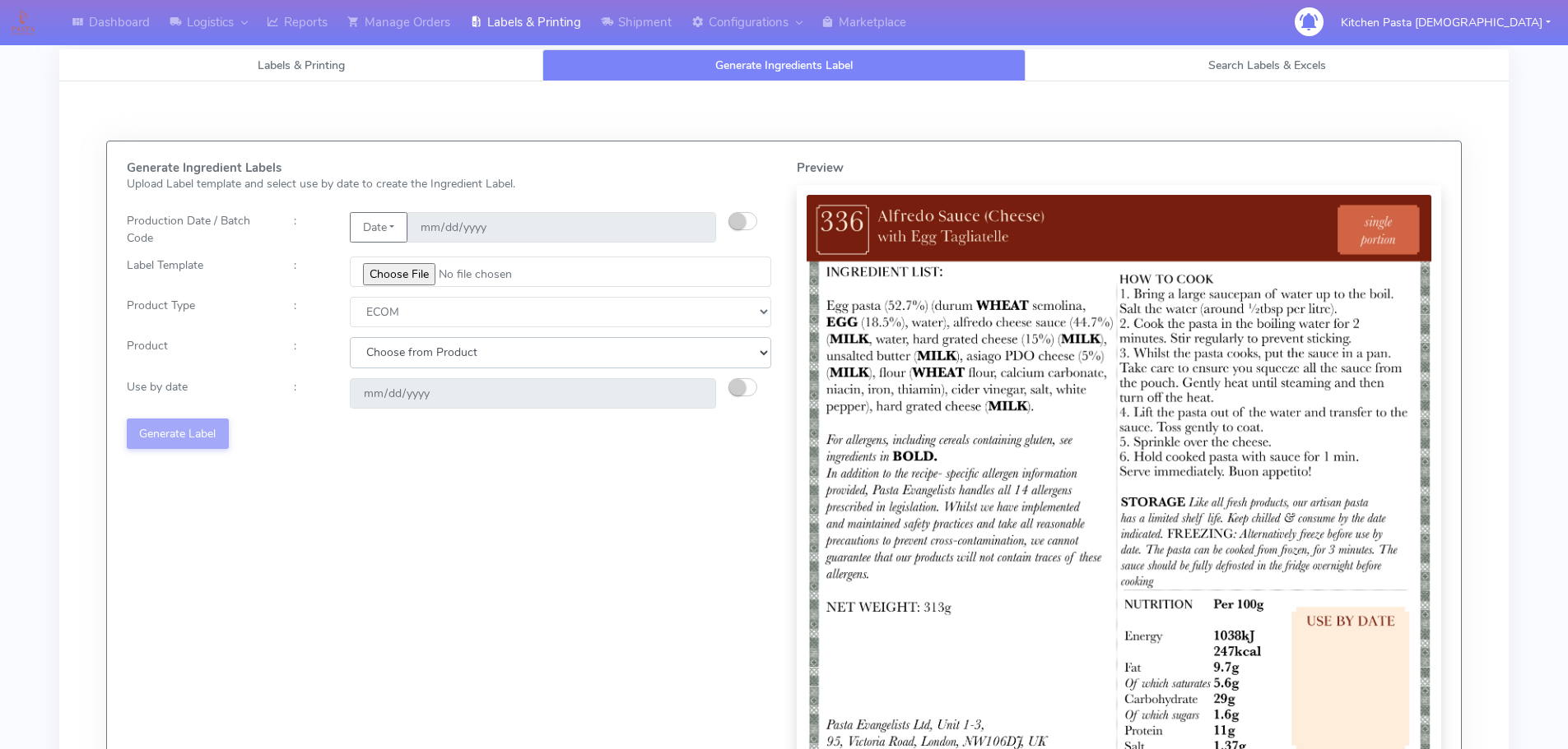
drag, startPoint x: 383, startPoint y: 351, endPoint x: 383, endPoint y: 366, distance: 15.0
click at [383, 351] on select "Choose from Product PLAIN PASTA (EXCEPT HURRA) HURRA FILLED PASTA BUTTER (INTER…" at bounding box center [560, 352] width 422 height 31
select select "0"
click at [350, 337] on select "Choose from Product PLAIN PASTA (EXCEPT HURRA) HURRA FILLED PASTA BUTTER (INTER…" at bounding box center [560, 352] width 422 height 31
click at [736, 378] on div at bounding box center [756, 393] width 56 height 31
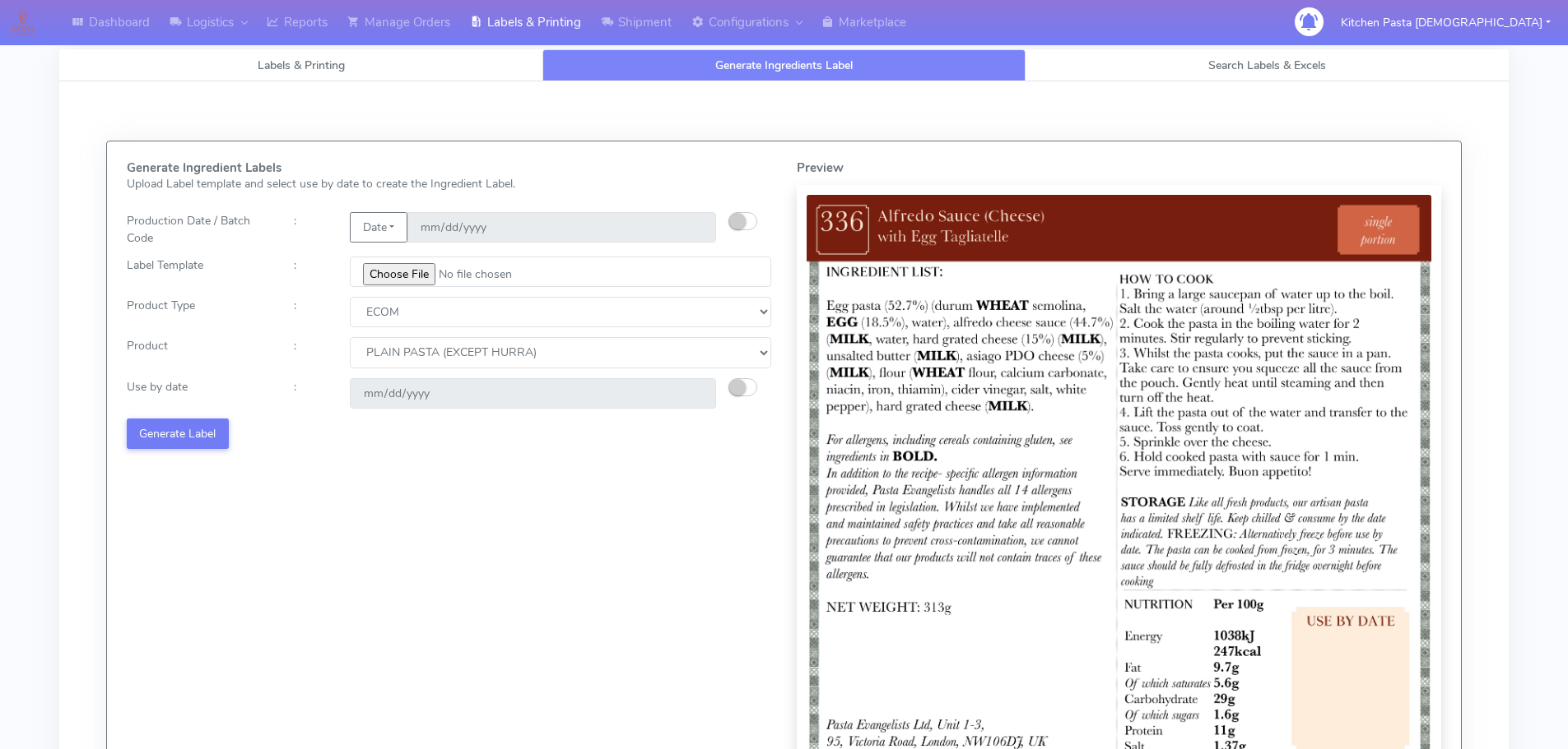
click at [729, 387] on button "button" at bounding box center [743, 387] width 29 height 18
click at [686, 388] on input "2025-08-16" at bounding box center [532, 393] width 366 height 31
click at [695, 397] on input "2025-08-16" at bounding box center [532, 393] width 366 height 31
type input "2025-08-23"
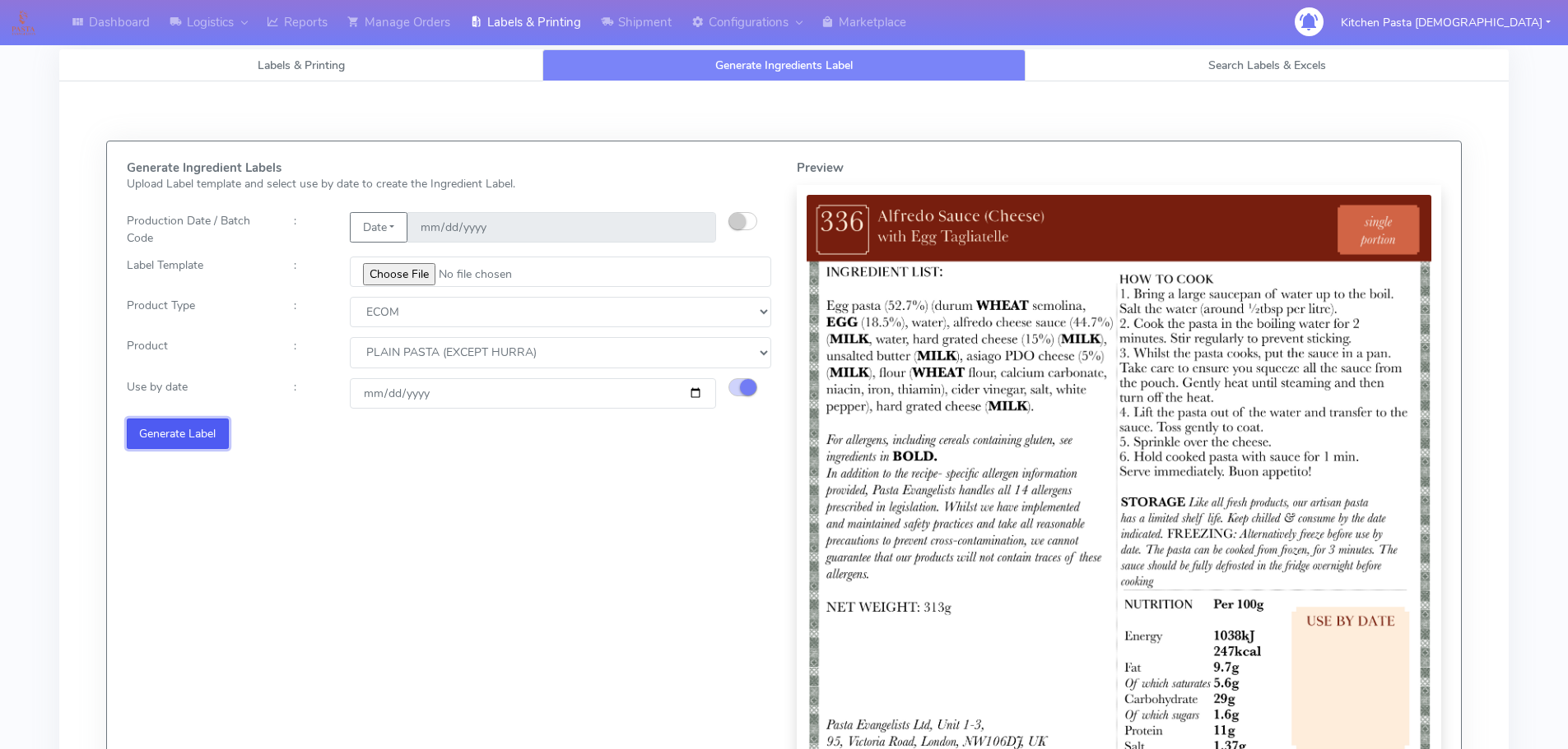
click at [178, 444] on button "Generate Label" at bounding box center [177, 433] width 102 height 31
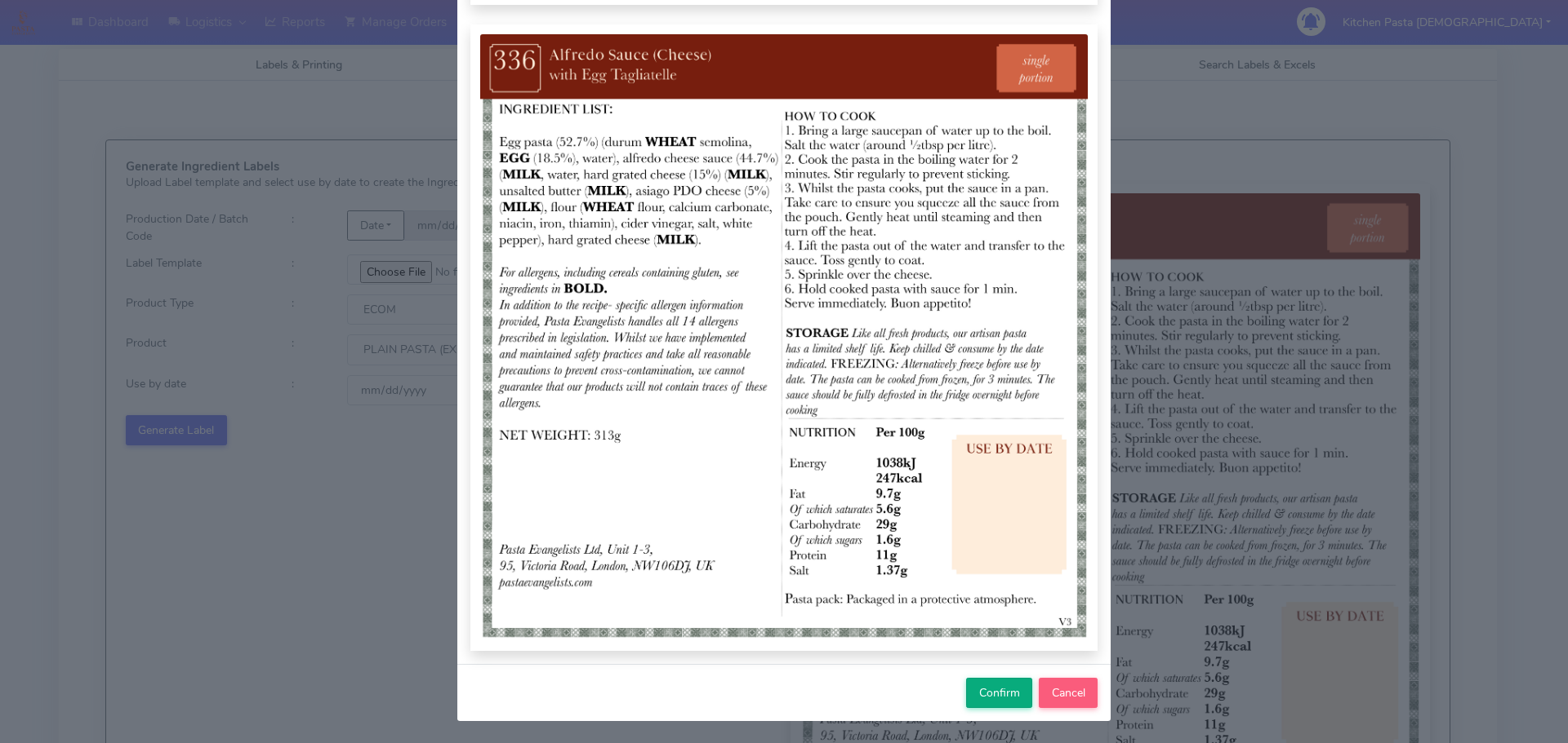
scroll to position [169, 0]
click at [978, 694] on span "Confirm" at bounding box center [999, 692] width 41 height 16
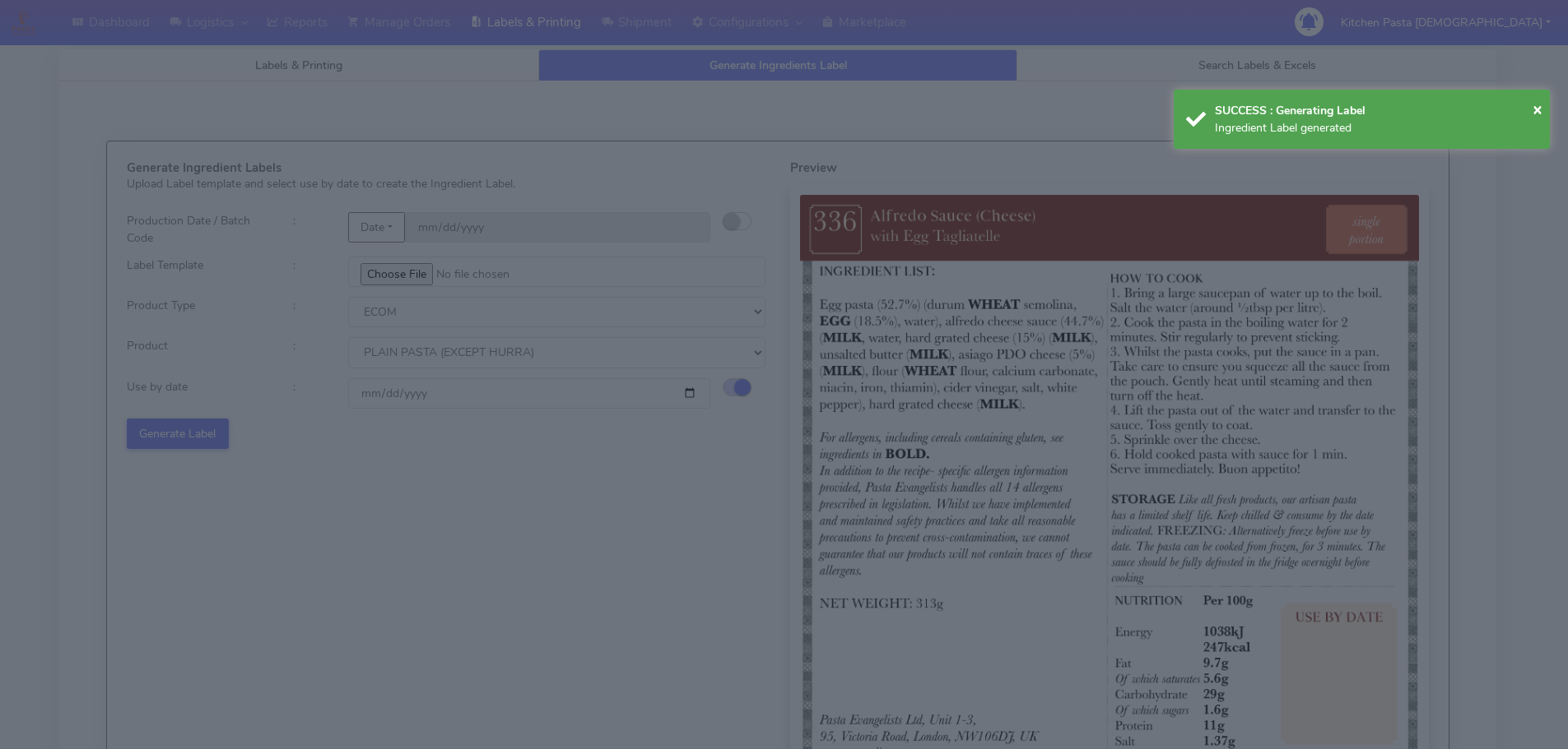
select select
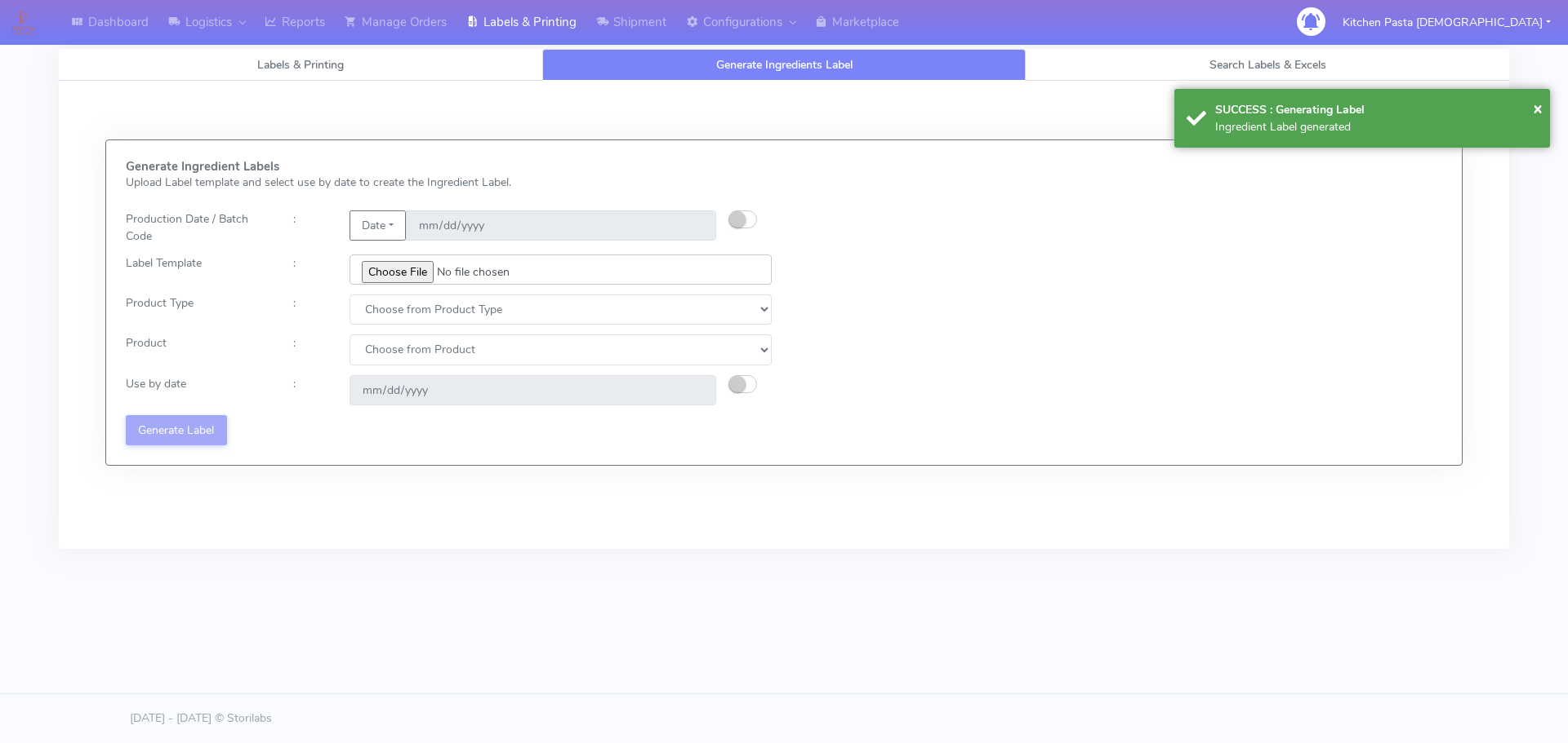
click at [404, 270] on input "file" at bounding box center [560, 269] width 422 height 30
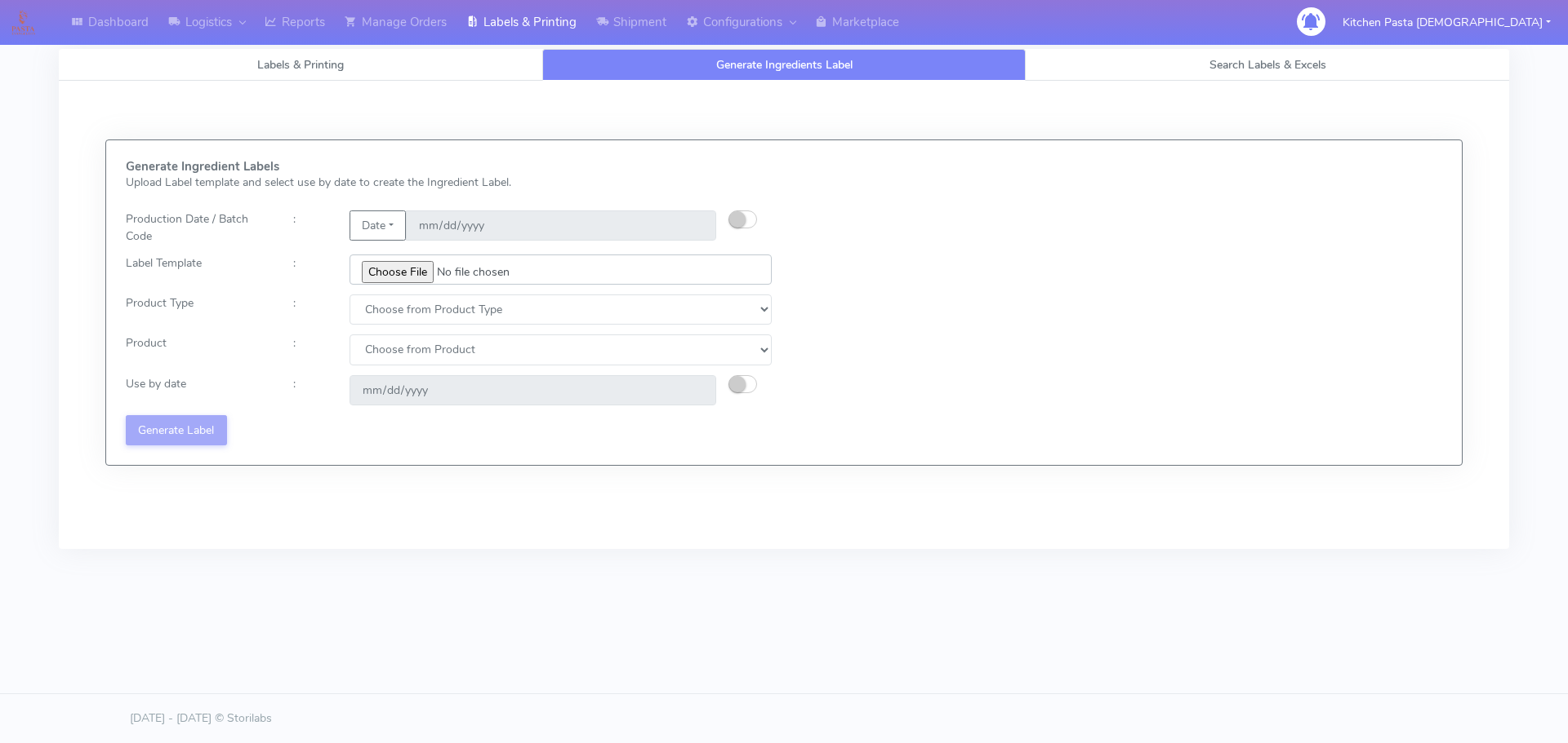
type input "C:\fakepath\Ecom_337_V3.jpg"
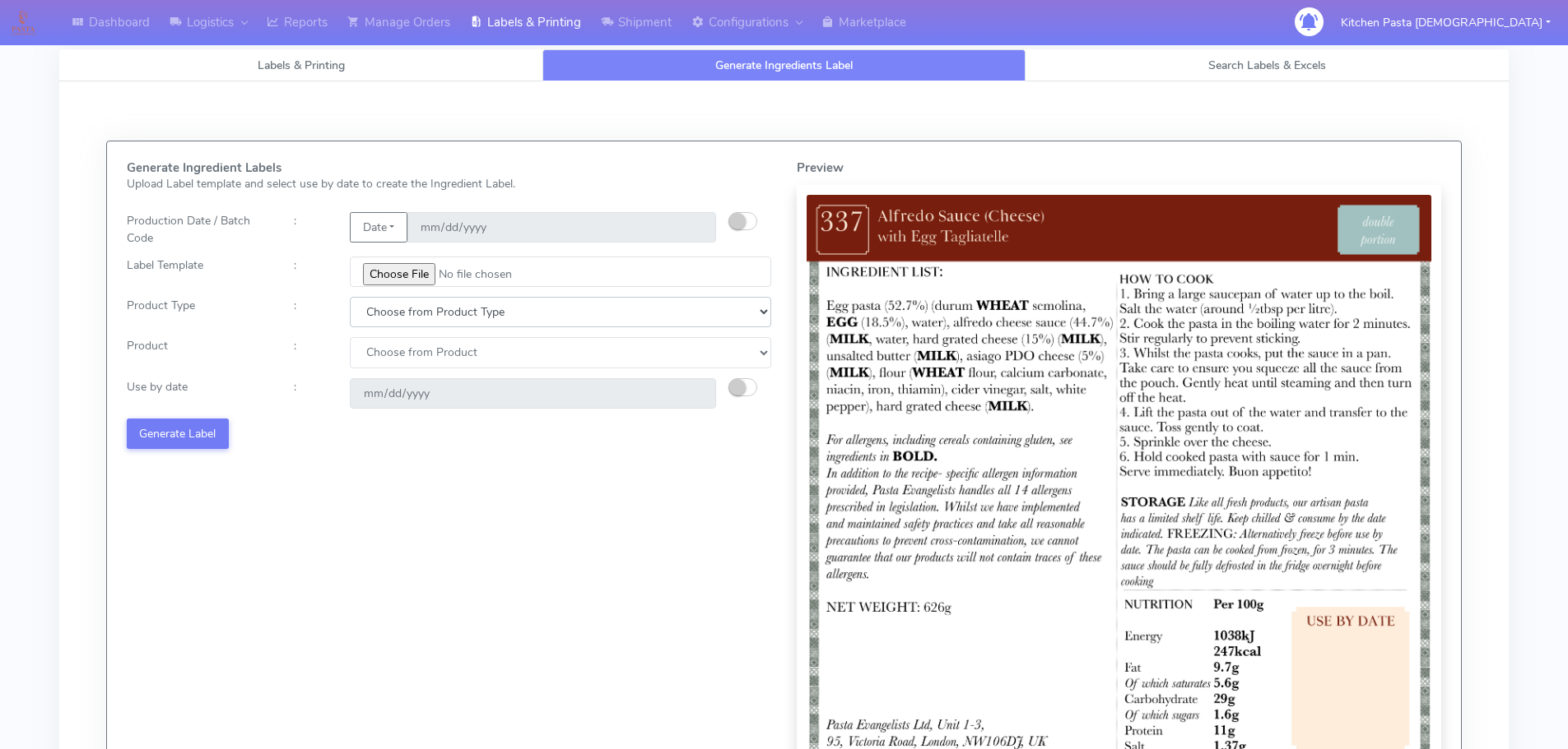
click at [389, 317] on select "Choose from Product Type ECOM ERETAIL CIRCULAR CIRC_DESERTS LASAGNE" at bounding box center [560, 312] width 422 height 31
select select "0"
click at [350, 297] on select "Choose from Product Type ECOM ERETAIL CIRCULAR CIRC_DESERTS LASAGNE" at bounding box center [560, 312] width 422 height 31
drag, startPoint x: 389, startPoint y: 349, endPoint x: 394, endPoint y: 366, distance: 17.7
click at [391, 356] on select "Choose from Product PLAIN PASTA (EXCEPT HURRA) HURRA FILLED PASTA BUTTER (INTER…" at bounding box center [560, 352] width 422 height 31
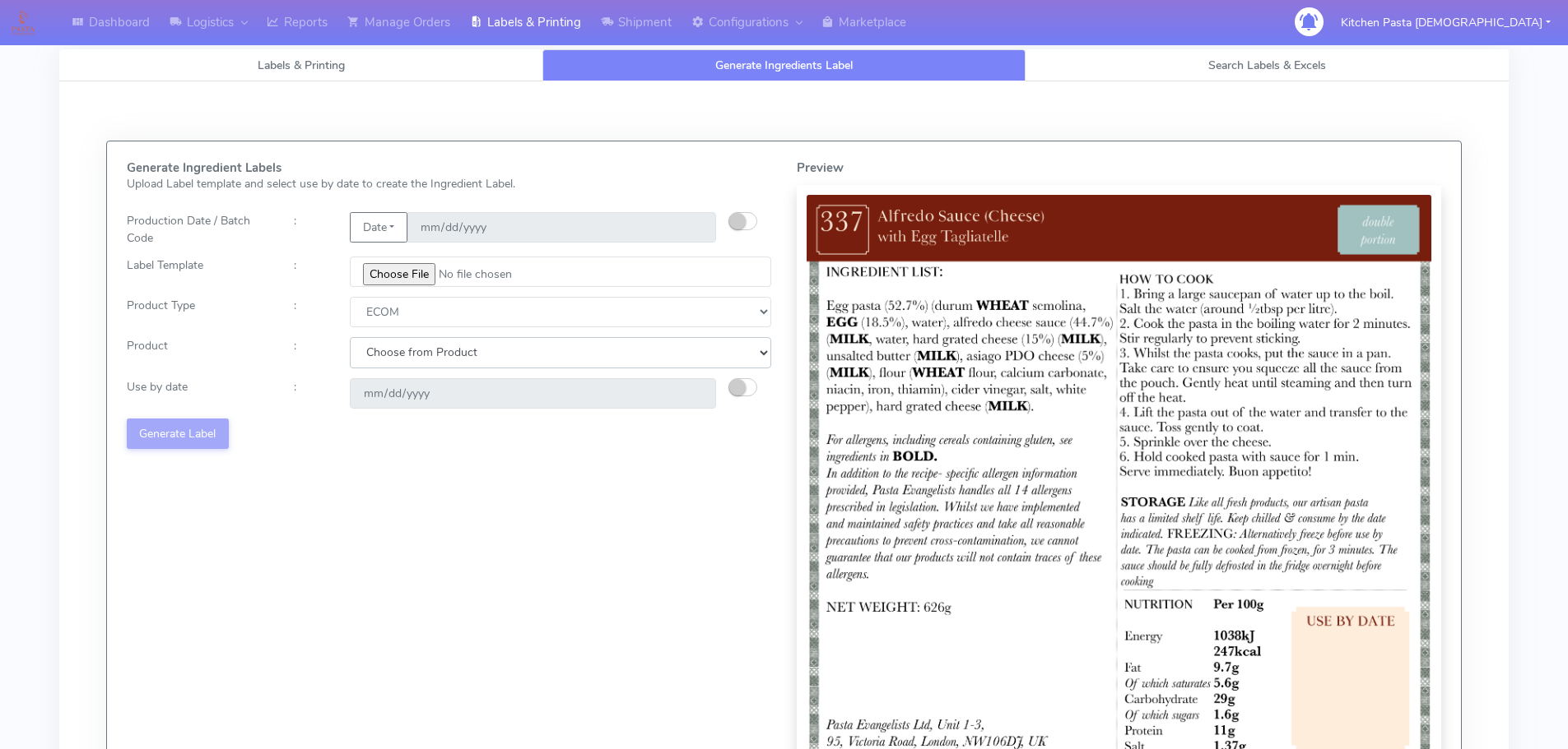
select select "0"
click at [350, 337] on select "Choose from Product PLAIN PASTA (EXCEPT HURRA) HURRA FILLED PASTA BUTTER (INTER…" at bounding box center [560, 352] width 422 height 31
click at [740, 383] on small "button" at bounding box center [738, 387] width 17 height 17
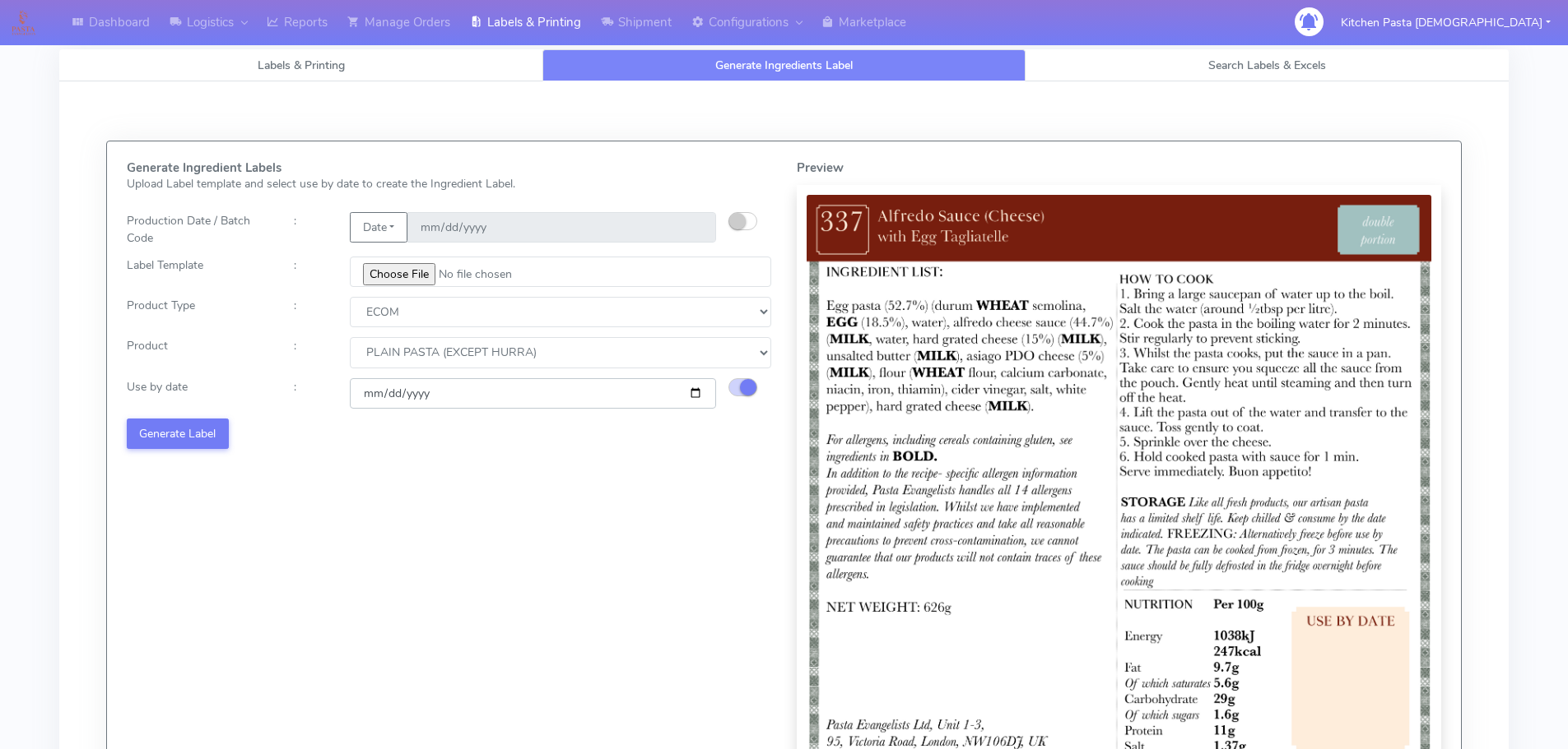
click at [690, 395] on input "2025-08-16" at bounding box center [532, 393] width 366 height 31
type input "2025-08-23"
click at [188, 439] on button "Generate Label" at bounding box center [177, 433] width 102 height 31
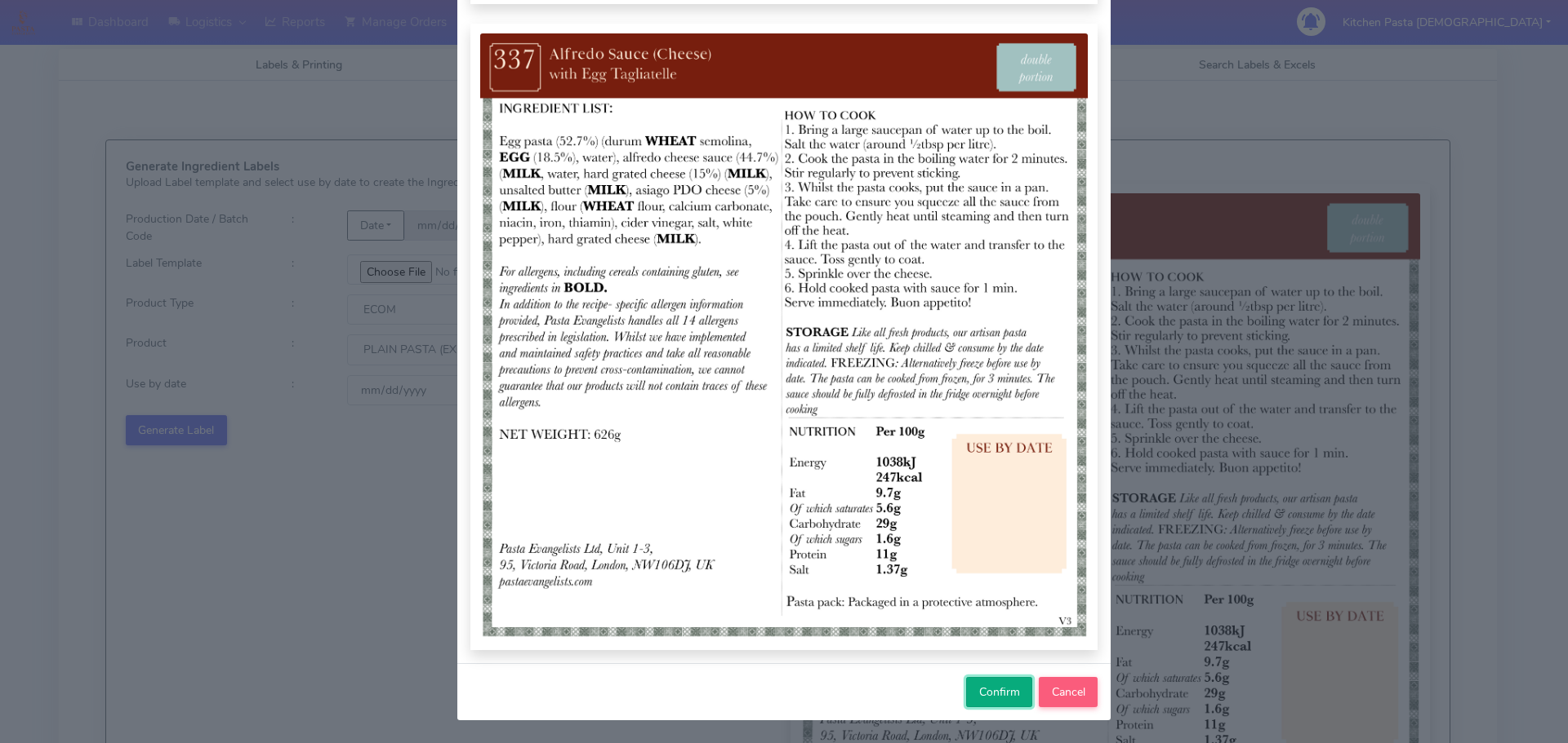
click at [985, 687] on span "Confirm" at bounding box center [999, 692] width 41 height 16
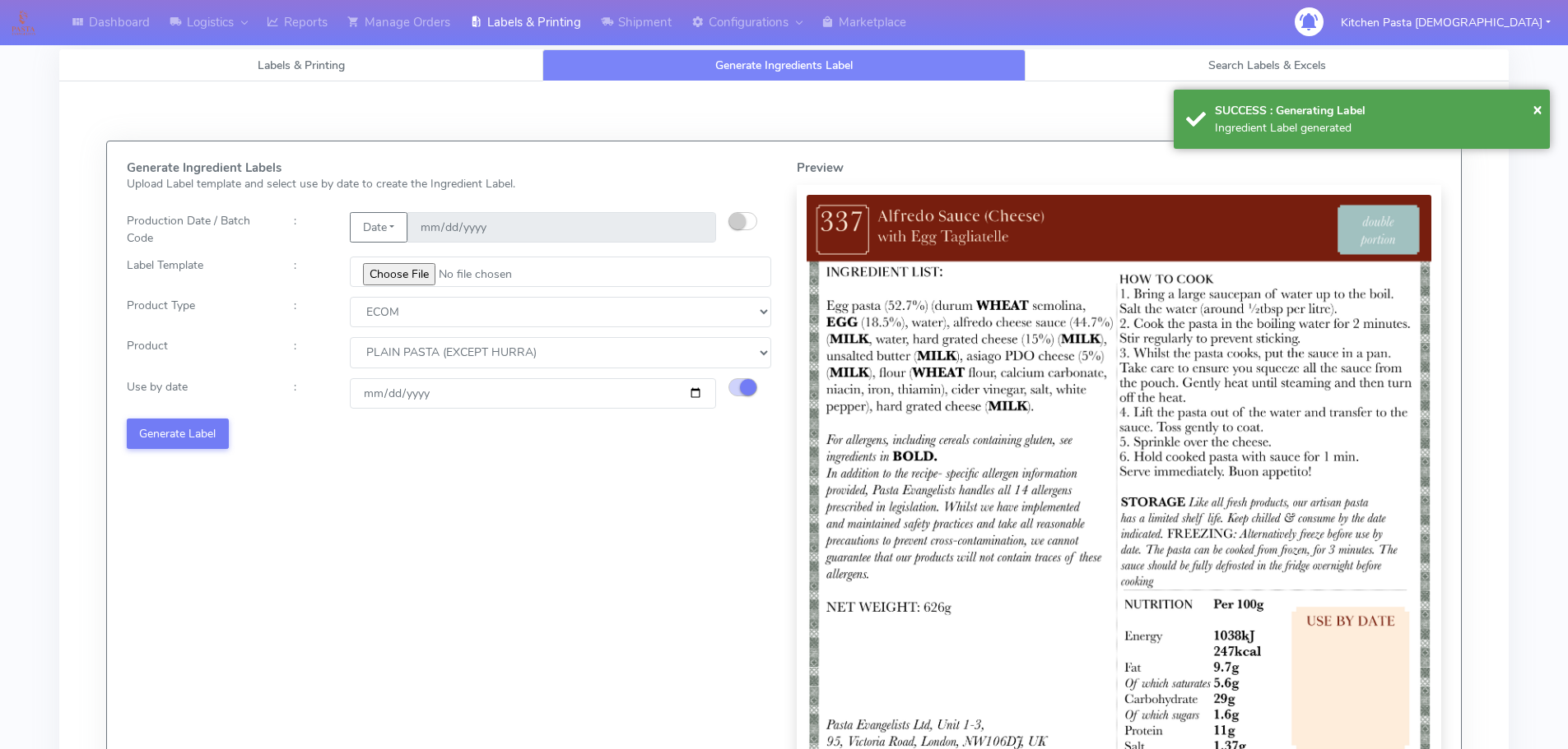
select select
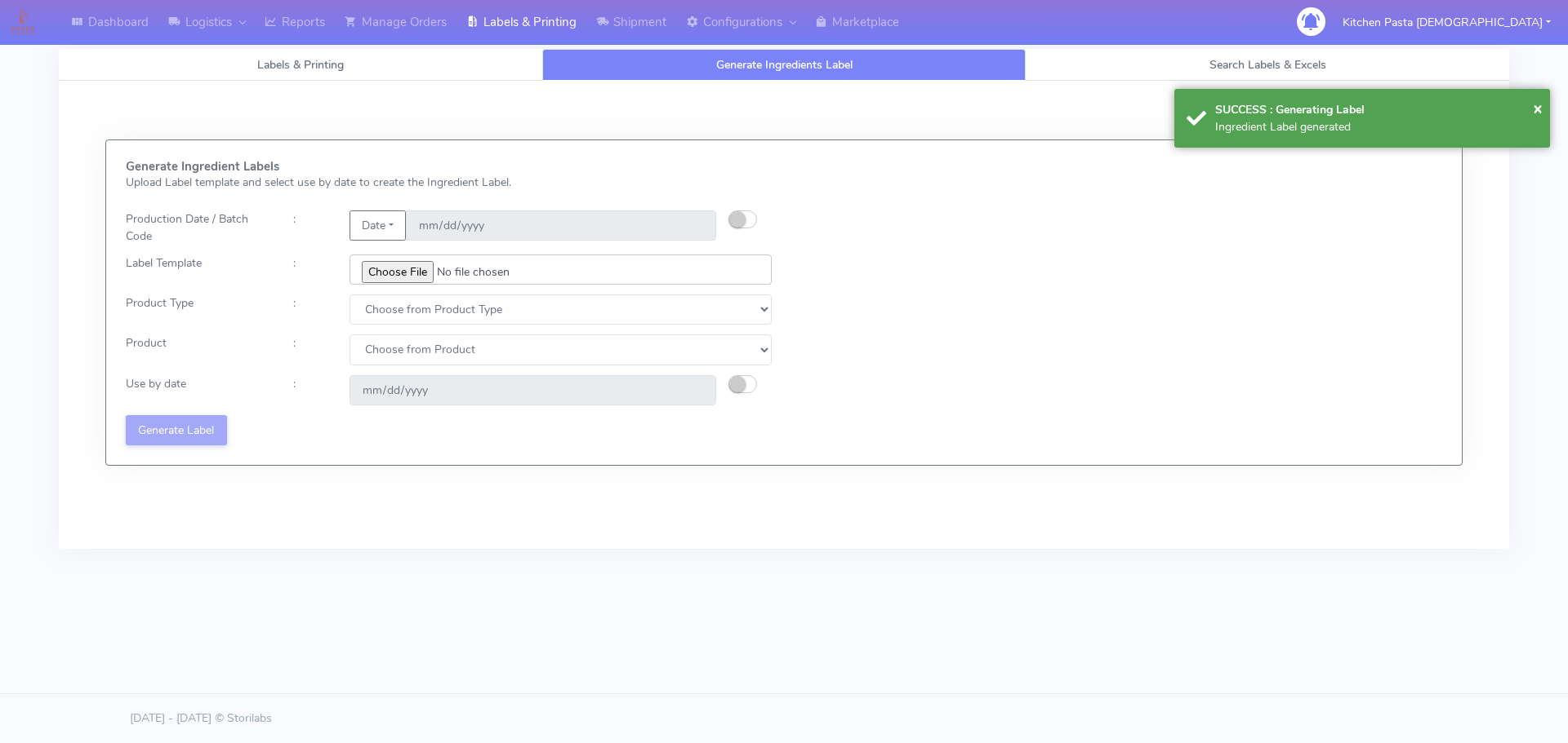
click at [397, 262] on input "file" at bounding box center [560, 269] width 422 height 30
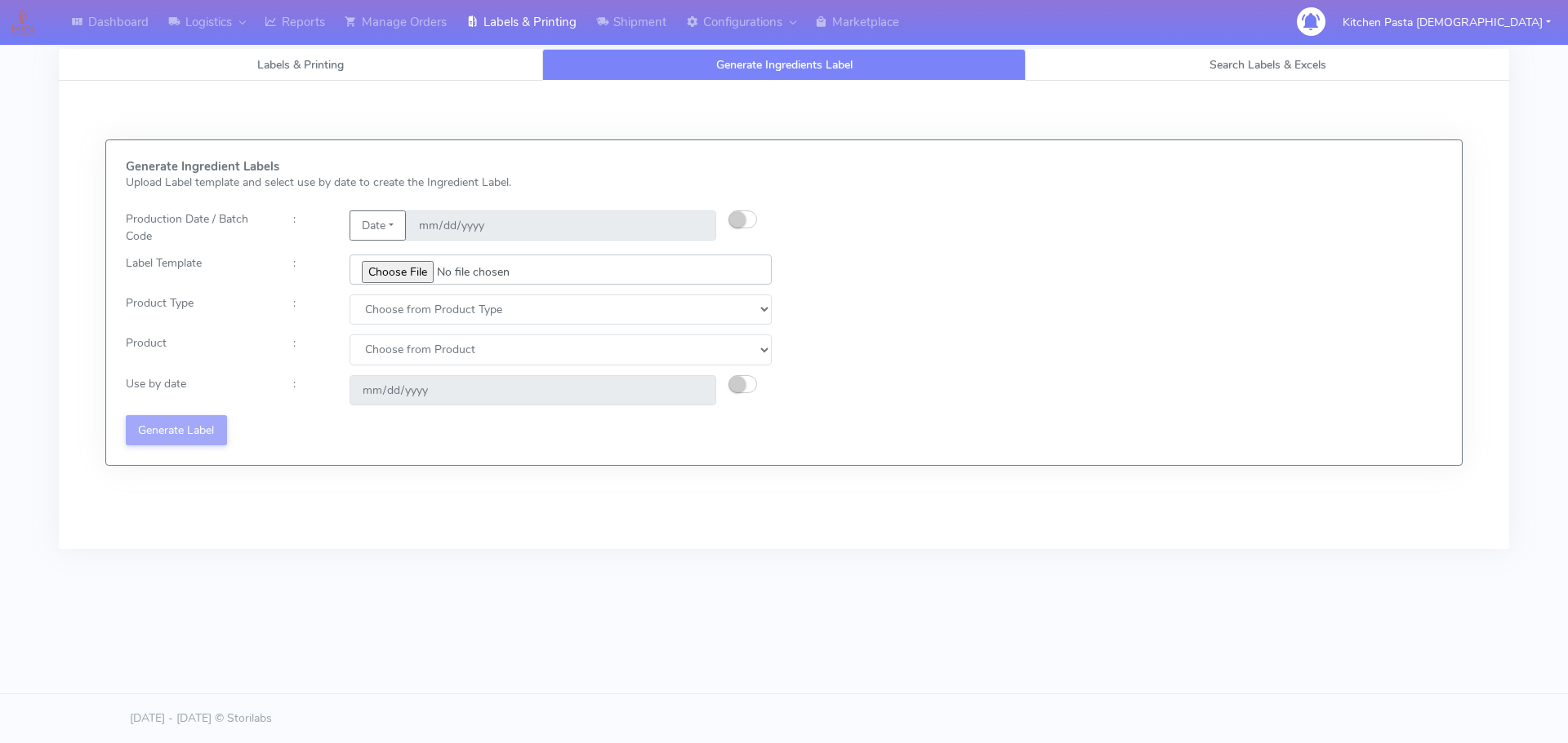
type input "C:\fakepath\Ecom_352_V1.jpg"
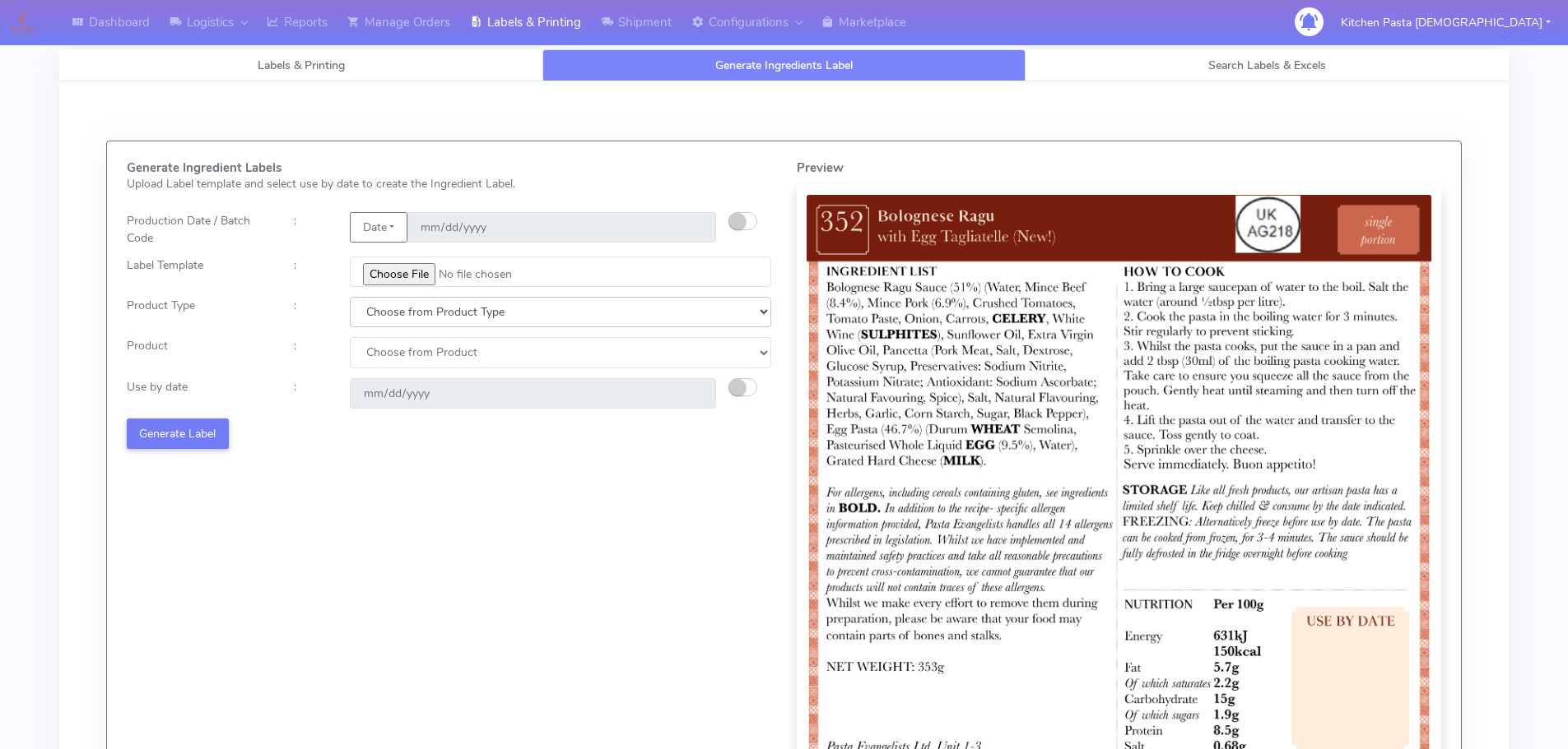
drag, startPoint x: 431, startPoint y: 306, endPoint x: 416, endPoint y: 319, distance: 19.8
click at [430, 306] on select "Choose from Product Type ECOM ERETAIL CIRCULAR CIRC_DESERTS LASAGNE" at bounding box center [560, 312] width 422 height 31
select select "0"
click at [350, 297] on select "Choose from Product Type ECOM ERETAIL CIRCULAR CIRC_DESERTS LASAGNE" at bounding box center [560, 312] width 422 height 31
drag, startPoint x: 391, startPoint y: 354, endPoint x: 395, endPoint y: 367, distance: 13.6
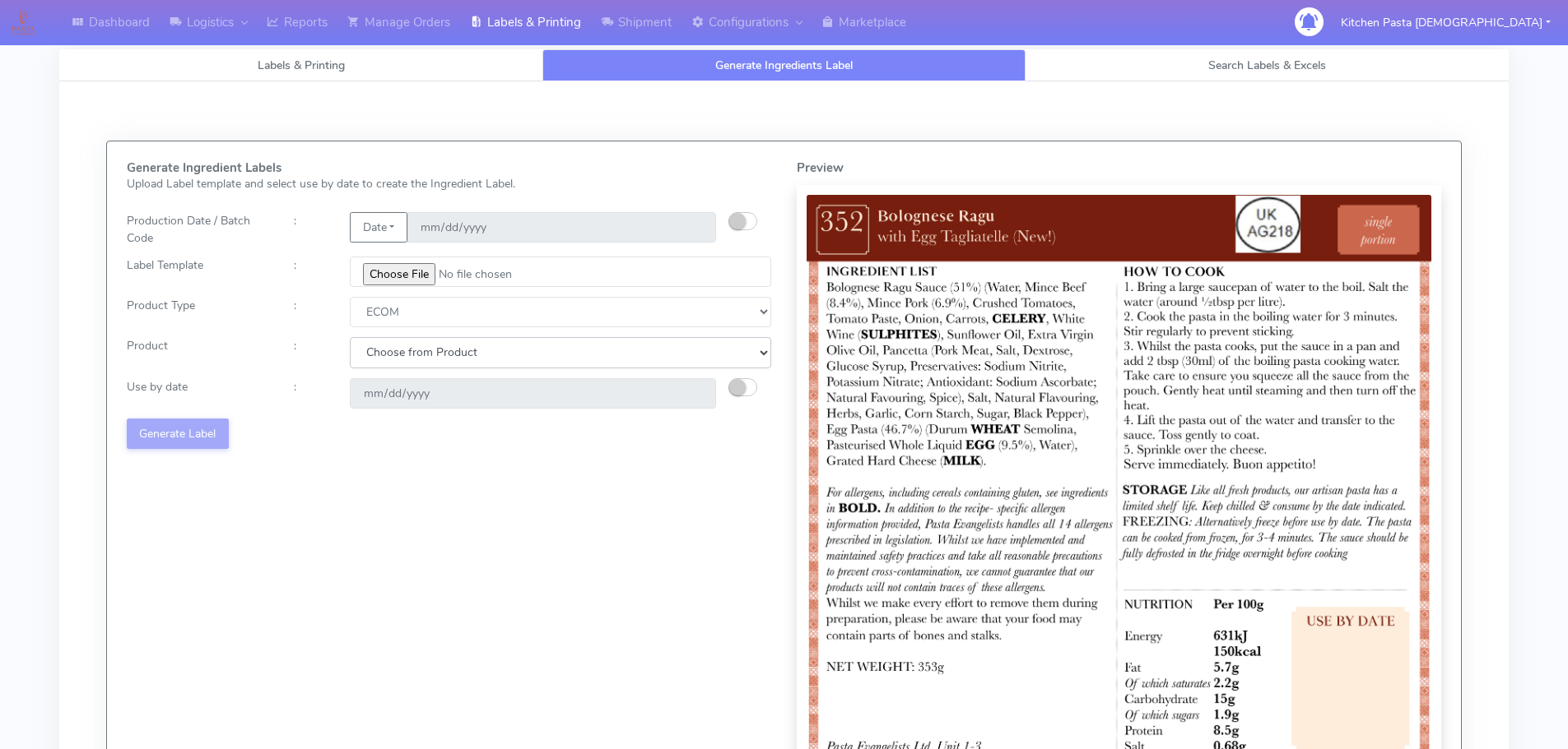
click at [394, 363] on select "Choose from Product PLAIN PASTA (EXCEPT HURRA) HURRA FILLED PASTA BUTTER (INTER…" at bounding box center [560, 352] width 422 height 31
select select "0"
click at [350, 337] on select "Choose from Product PLAIN PASTA (EXCEPT HURRA) HURRA FILLED PASTA BUTTER (INTER…" at bounding box center [560, 352] width 422 height 31
click at [748, 386] on button "button" at bounding box center [743, 387] width 29 height 18
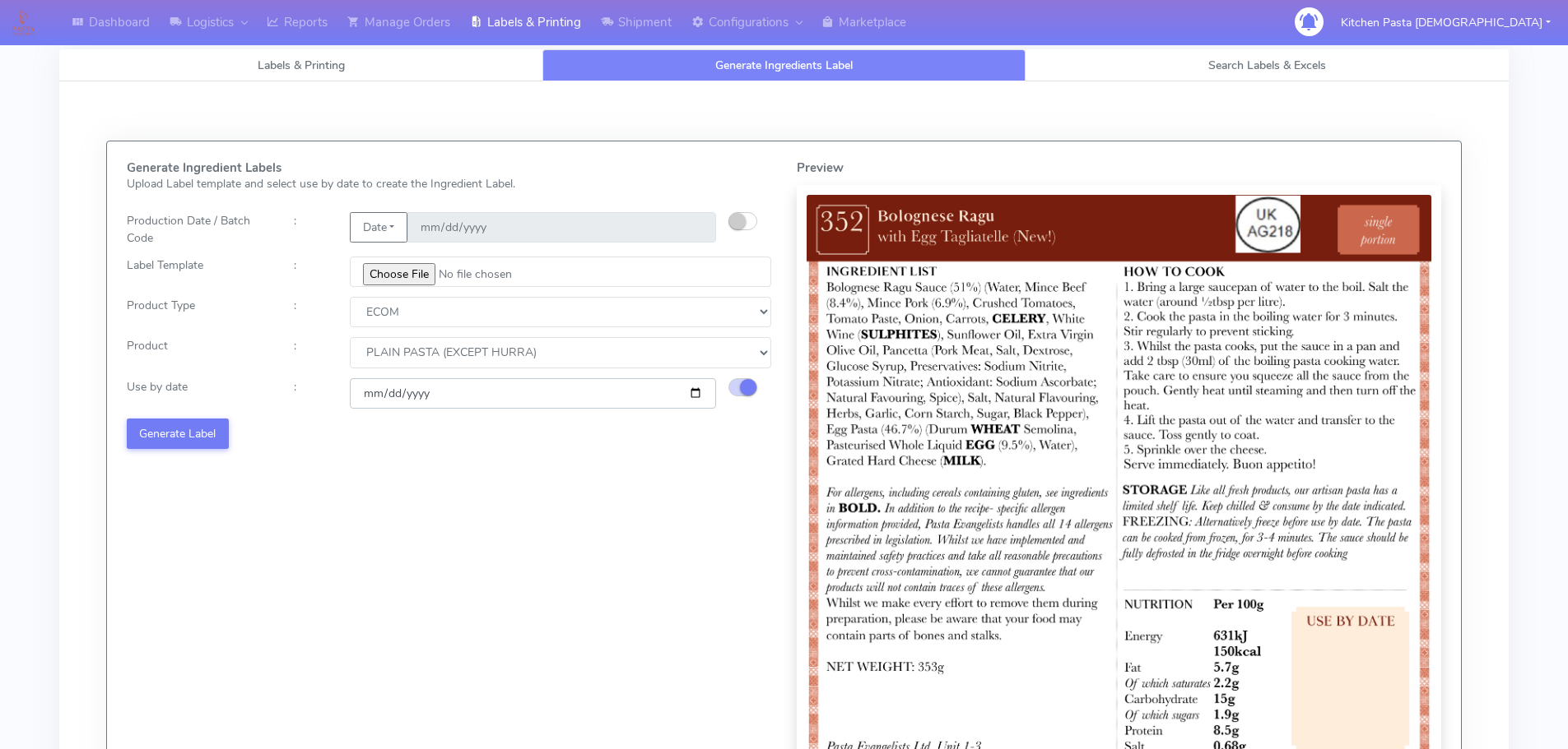
click at [696, 398] on input "2025-08-16" at bounding box center [532, 393] width 366 height 31
type input "2025-08-23"
click at [186, 432] on button "Generate Label" at bounding box center [177, 433] width 102 height 31
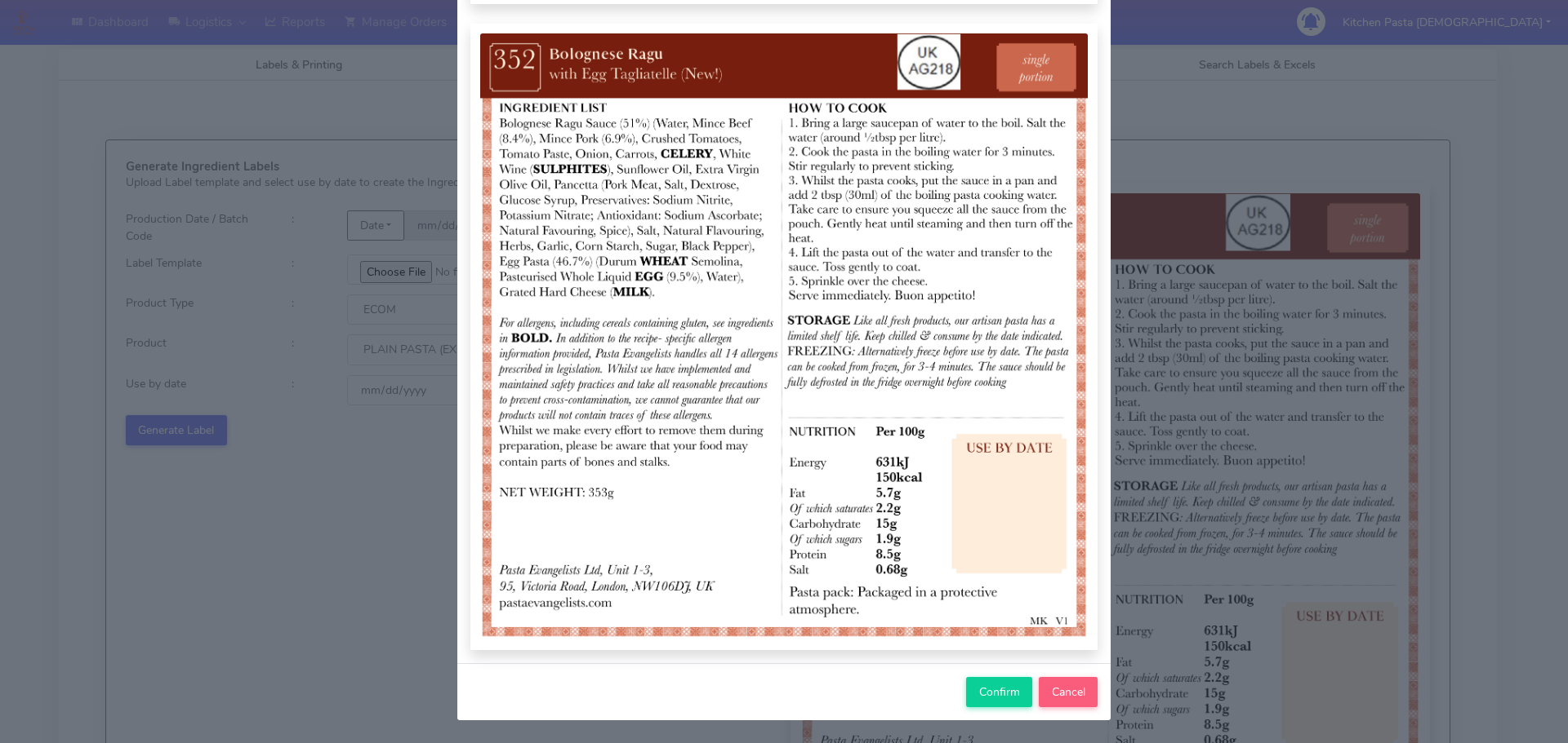
click at [950, 703] on div "Confirm Cancel" at bounding box center [784, 692] width 653 height 57
click at [969, 697] on button "Confirm" at bounding box center [999, 692] width 67 height 30
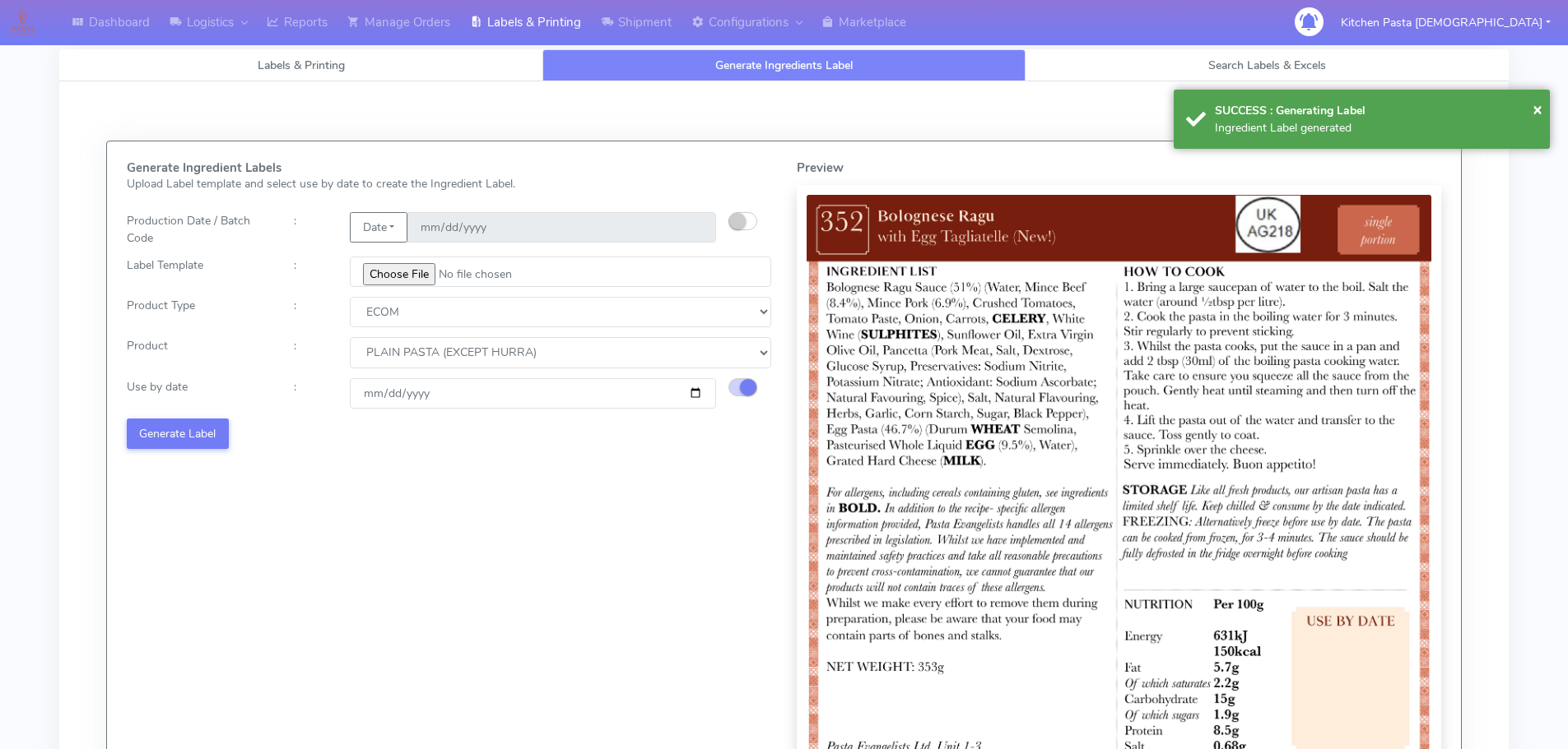
select select
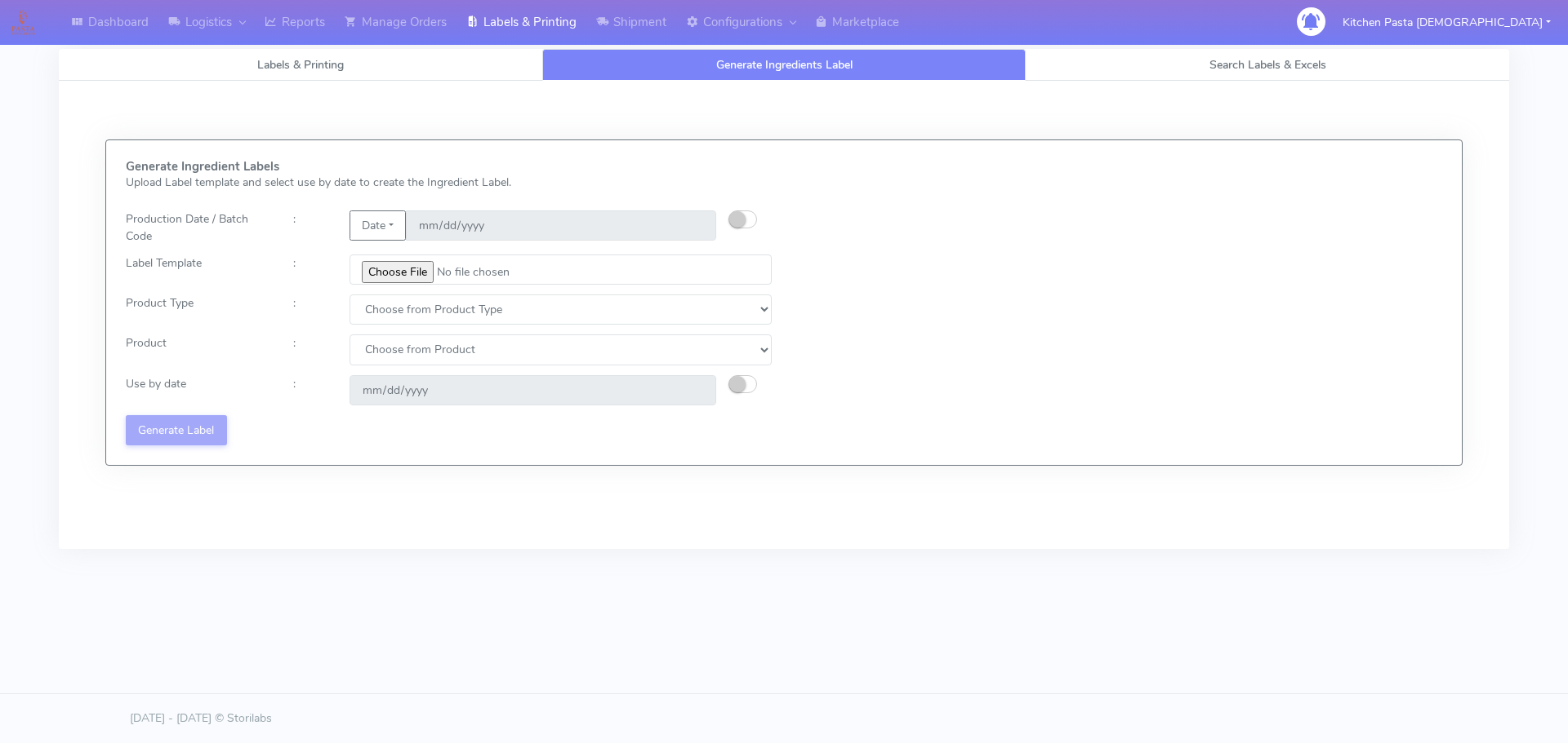
click at [535, 572] on div "Labels & Printing Generate Ingredients Label Search Labels & Excels Download Ki…" at bounding box center [784, 311] width 1474 height 525
click at [308, 23] on link "Reports" at bounding box center [295, 23] width 80 height 45
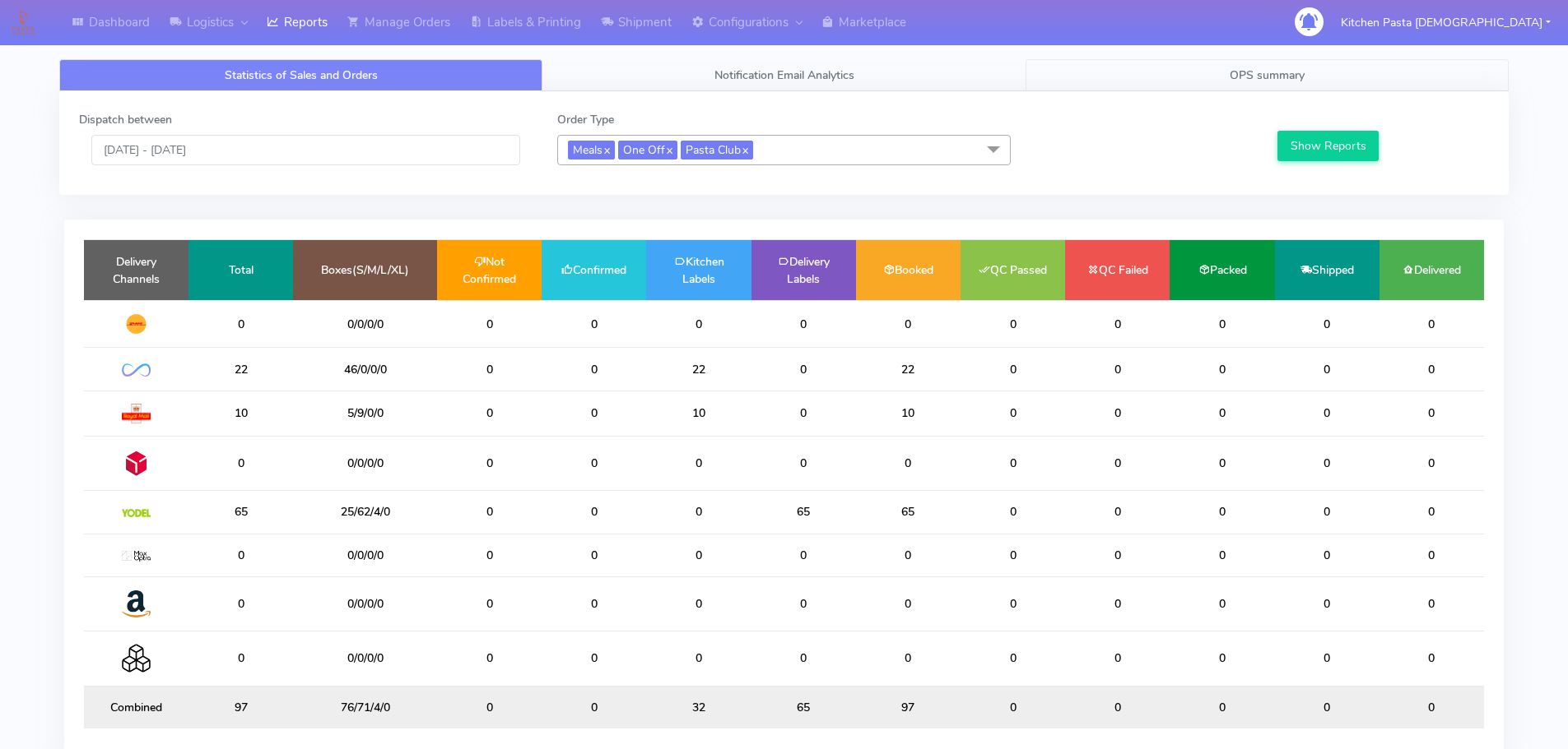
drag, startPoint x: 1199, startPoint y: 84, endPoint x: 1148, endPoint y: 86, distance: 51.0
click at [1200, 84] on link "OPS summary" at bounding box center [1267, 75] width 483 height 33
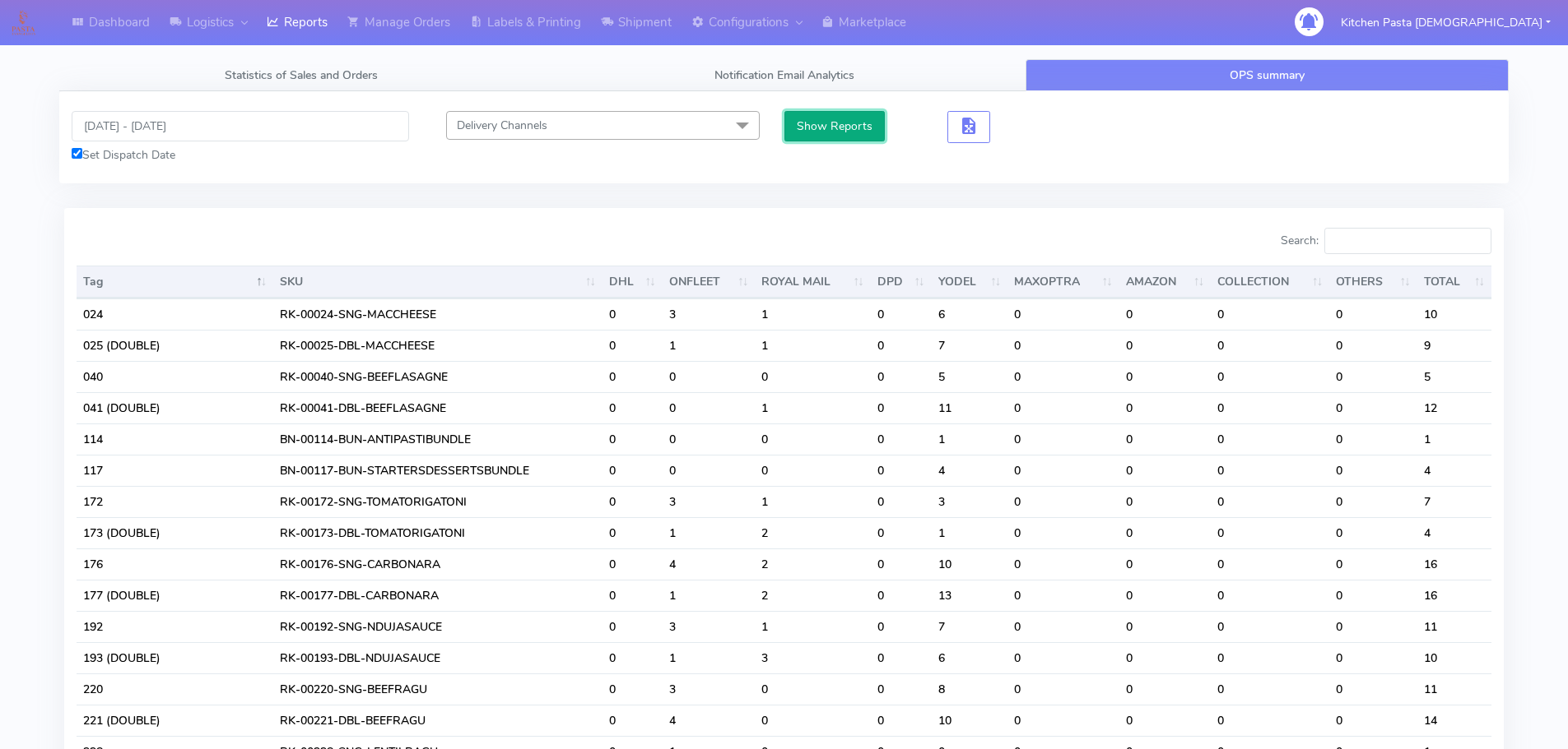
click at [818, 127] on button "Show Reports" at bounding box center [834, 126] width 102 height 31
click at [982, 131] on button "button" at bounding box center [968, 127] width 42 height 33
click at [965, 130] on span "button" at bounding box center [969, 129] width 20 height 16
click at [1014, 126] on button "button" at bounding box center [1028, 127] width 42 height 33
click at [1033, 126] on span "button" at bounding box center [1029, 129] width 20 height 16
